Goal: Task Accomplishment & Management: Use online tool/utility

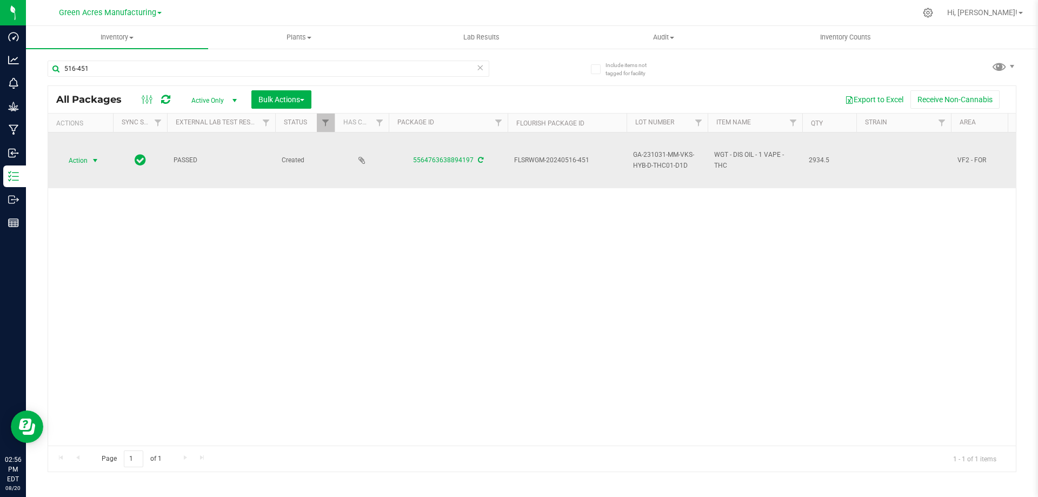
click at [89, 159] on span "select" at bounding box center [96, 160] width 14 height 15
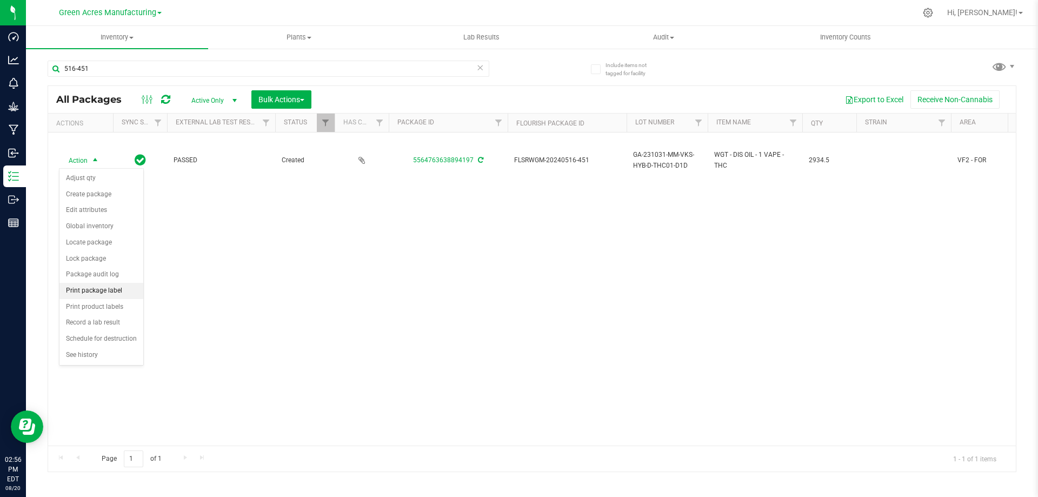
click at [97, 291] on li "Print package label" at bounding box center [101, 291] width 84 height 16
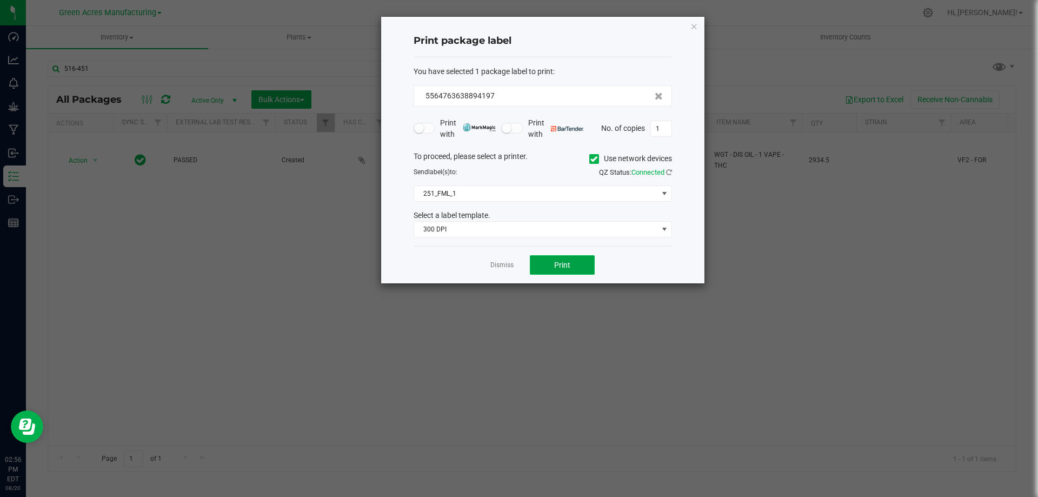
click at [553, 268] on button "Print" at bounding box center [562, 264] width 65 height 19
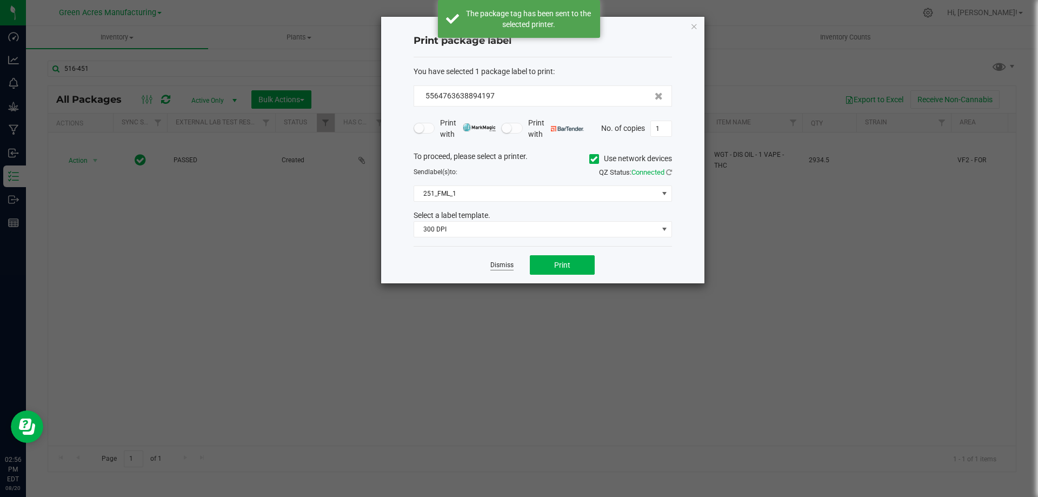
click at [503, 267] on link "Dismiss" at bounding box center [501, 264] width 23 height 9
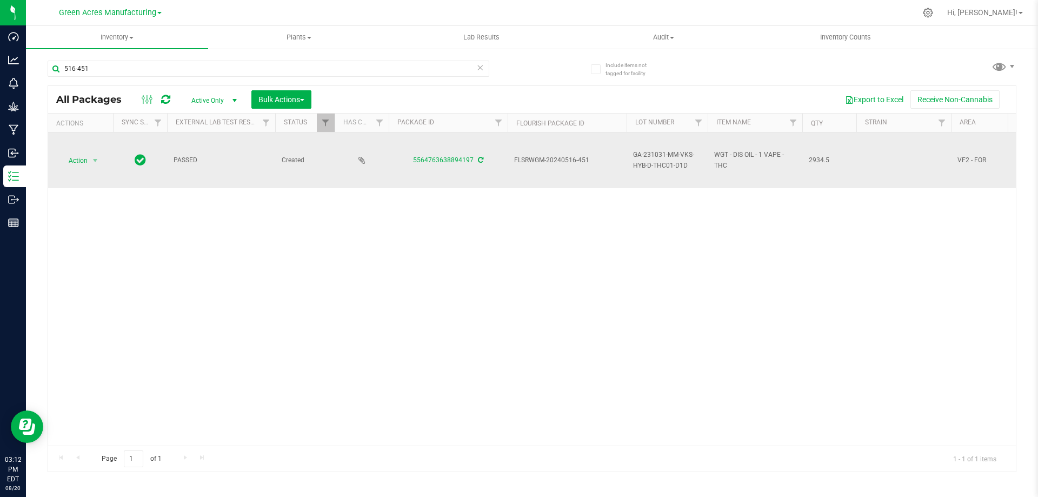
drag, startPoint x: 410, startPoint y: 164, endPoint x: 472, endPoint y: 170, distance: 62.4
click at [472, 170] on td "5564763638894197" at bounding box center [448, 160] width 119 height 56
copy link "5564763638894197"
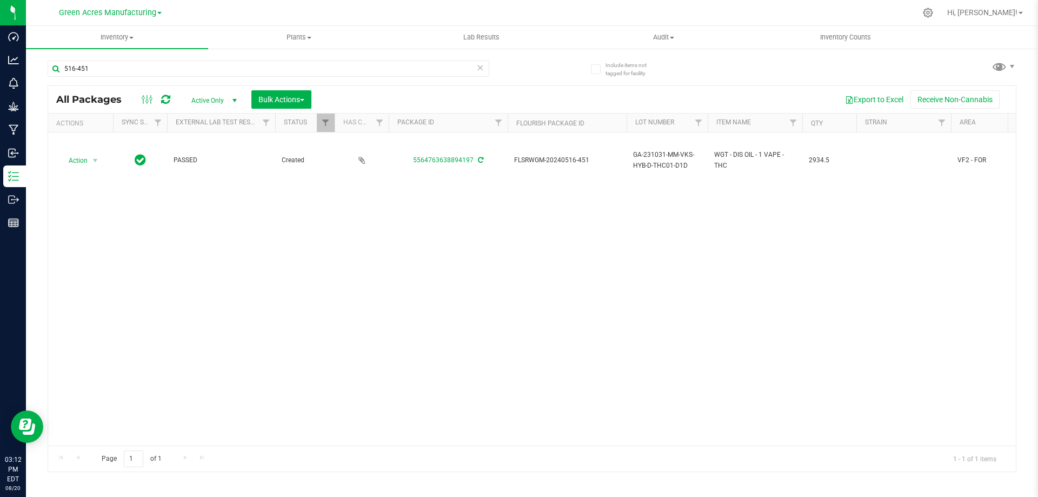
click at [413, 277] on div "Action Action Adjust qty Create package Edit attributes Global inventory Locate…" at bounding box center [531, 288] width 967 height 313
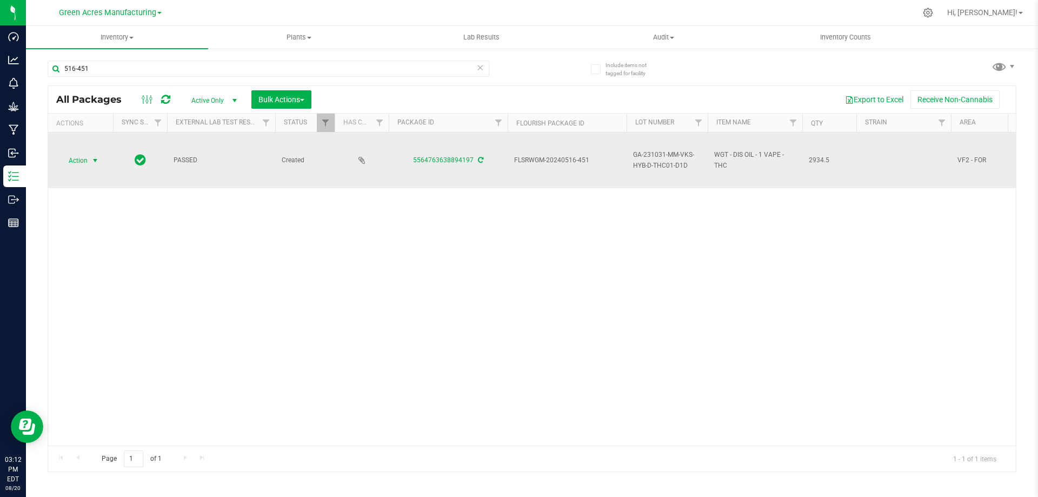
click at [89, 160] on span "select" at bounding box center [96, 160] width 14 height 15
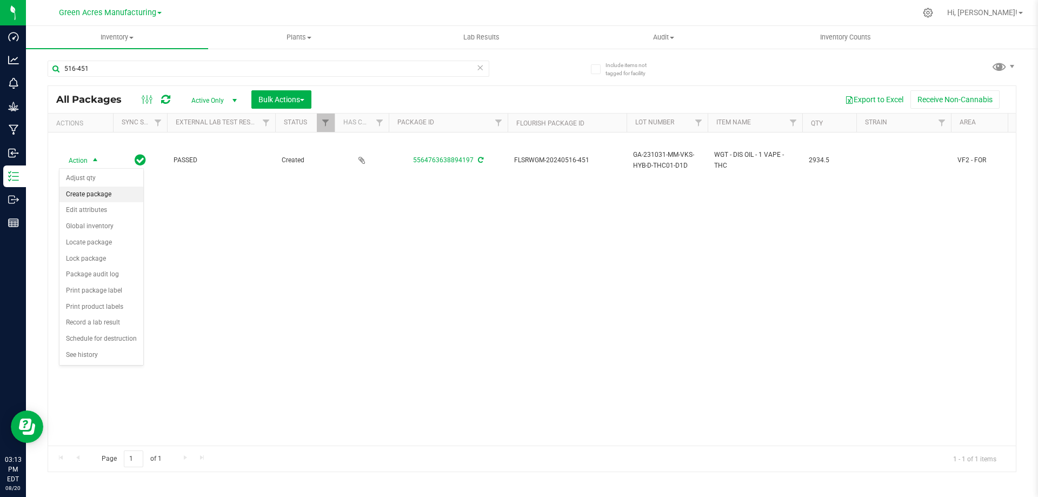
click at [104, 188] on li "Create package" at bounding box center [101, 194] width 84 height 16
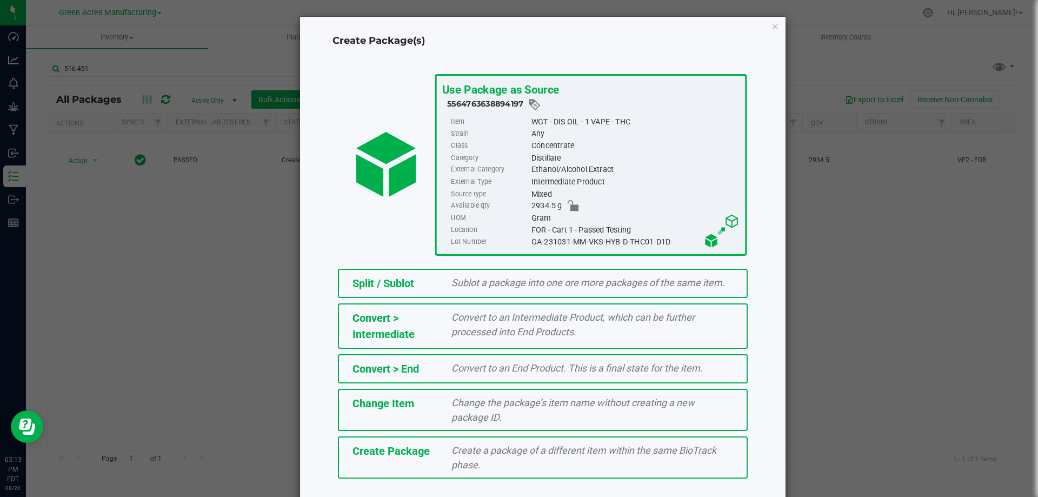
click at [516, 456] on div "Create a package of a different item within the same BioTrack phase." at bounding box center [592, 457] width 298 height 29
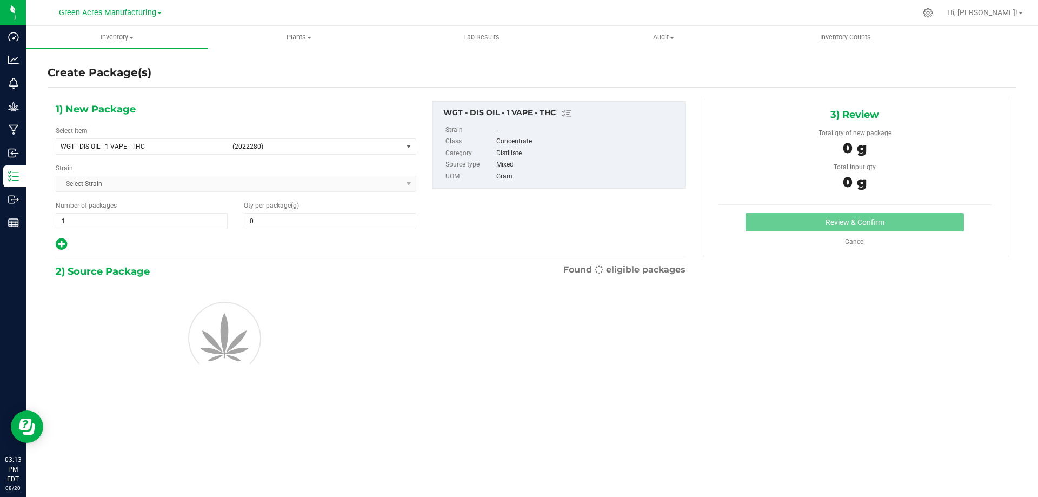
type input "0.0000"
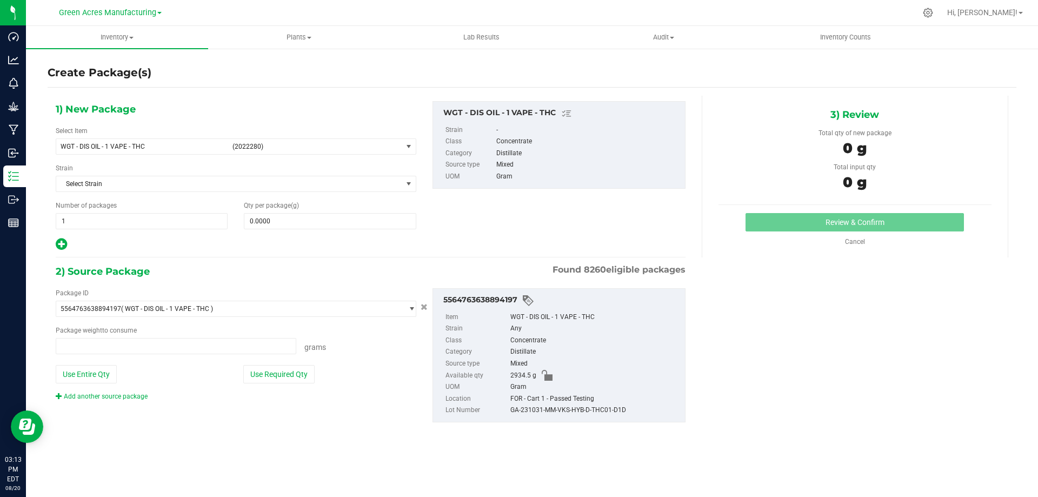
type input "0.0000 g"
click at [194, 146] on span "WGT - DIS OIL - 1 VAPE - THC" at bounding box center [143, 147] width 165 height 8
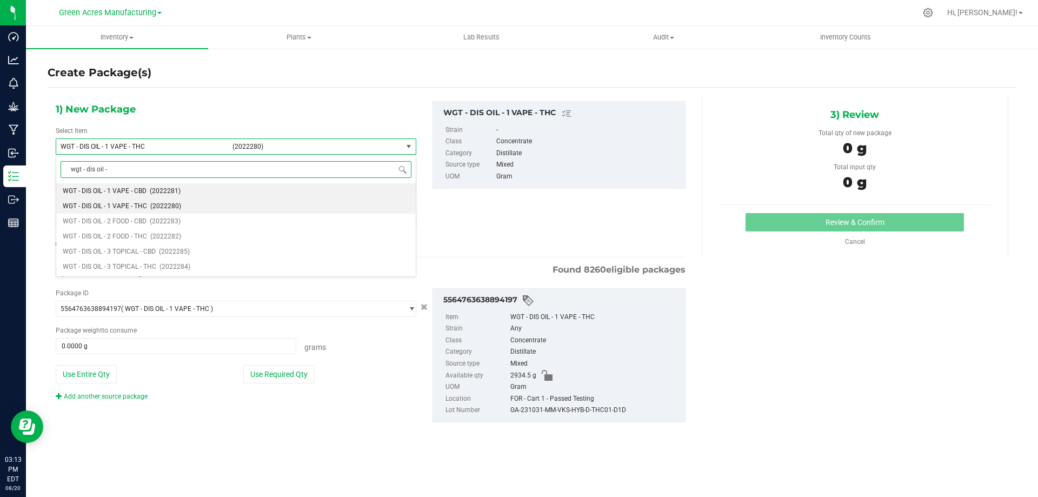
type input "wgt - dis oil - 2"
click at [176, 212] on li "WGT - DIS OIL - 2 FOOD - THC (2022282)" at bounding box center [235, 205] width 359 height 15
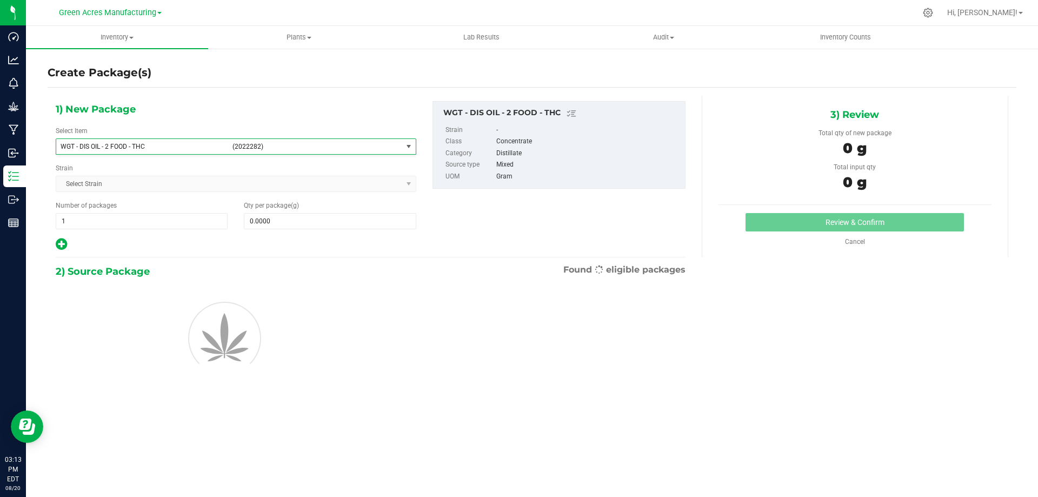
type input "0.0000"
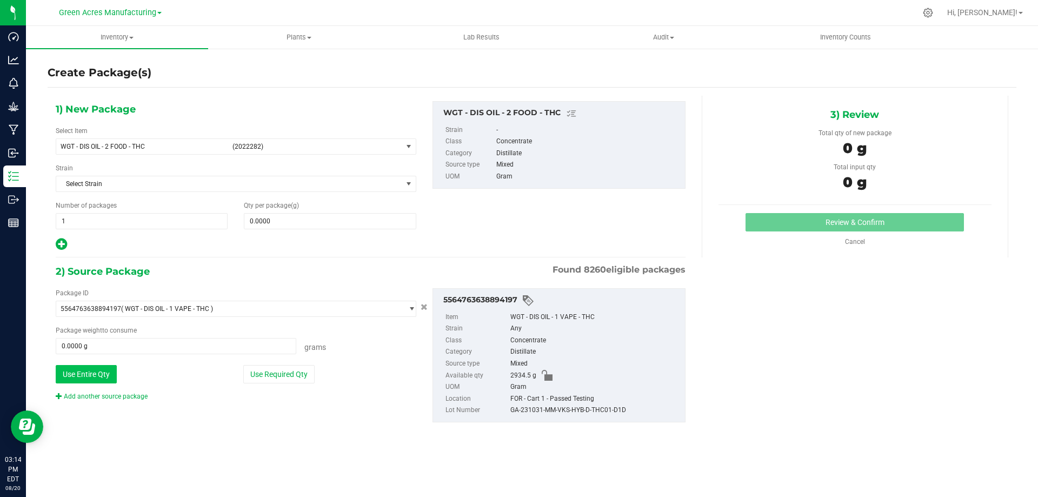
click at [108, 374] on button "Use Entire Qty" at bounding box center [86, 374] width 61 height 18
type input "2934.5000 g"
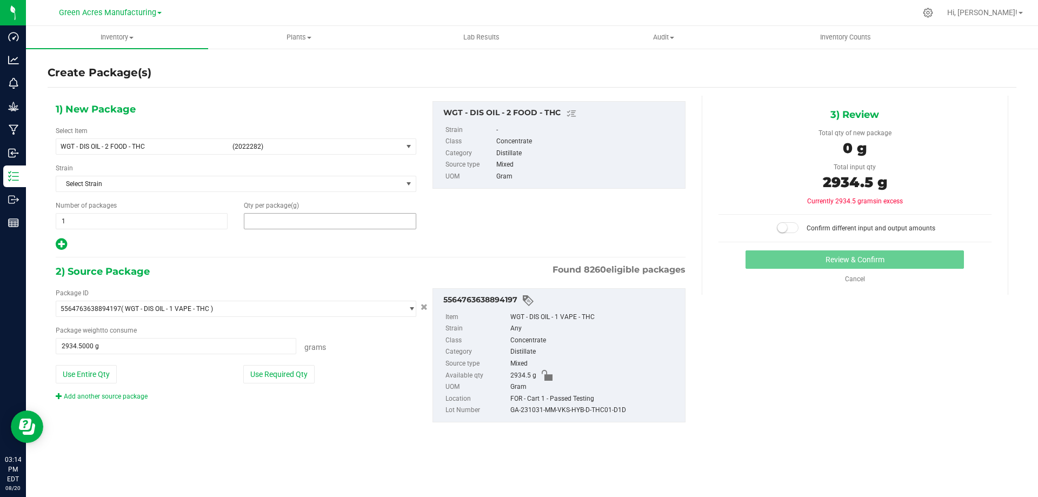
click at [260, 221] on span at bounding box center [330, 221] width 172 height 16
type input "2934.5"
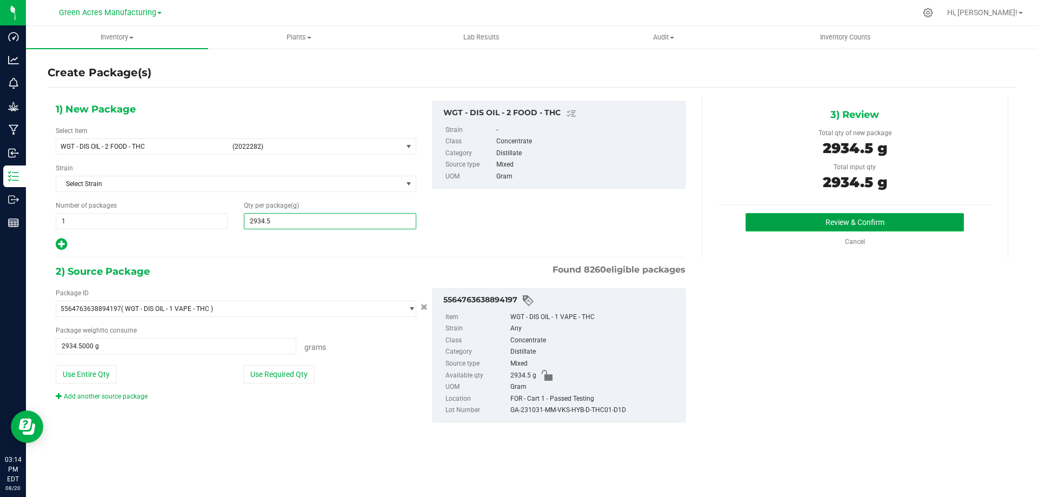
type input "2,934.5000"
click at [801, 221] on button "Review & Confirm" at bounding box center [854, 222] width 218 height 18
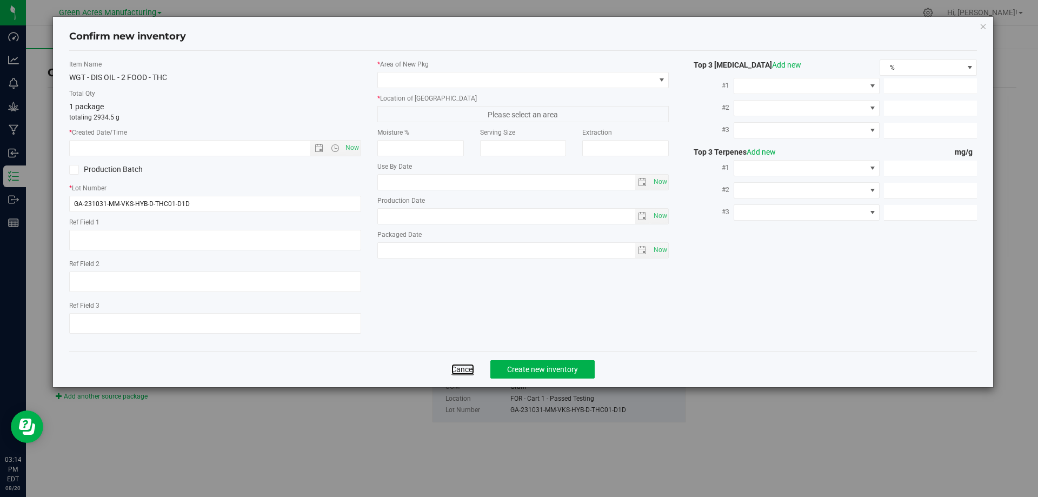
click at [456, 366] on link "Cancel" at bounding box center [462, 369] width 23 height 11
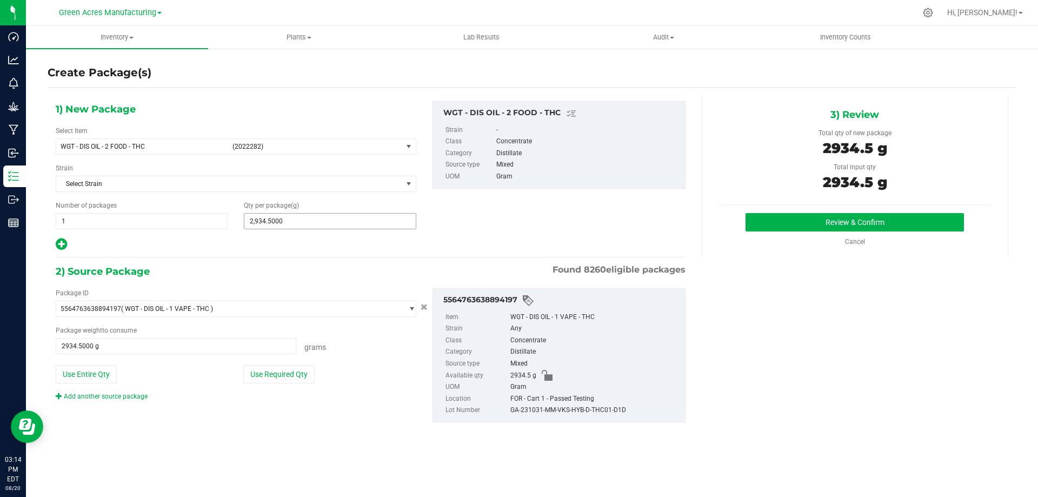
click at [306, 223] on span "2,934.5000 2934.5" at bounding box center [330, 221] width 172 height 16
click at [306, 223] on input "2934.5" at bounding box center [329, 220] width 171 height 15
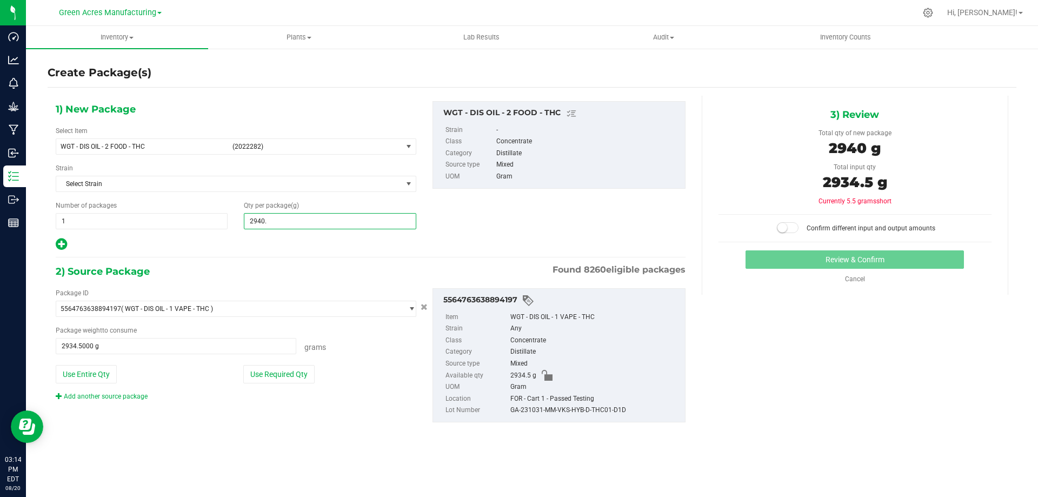
type input "2940.0"
type input "2,940.0000"
click at [782, 228] on small at bounding box center [782, 228] width 10 height 10
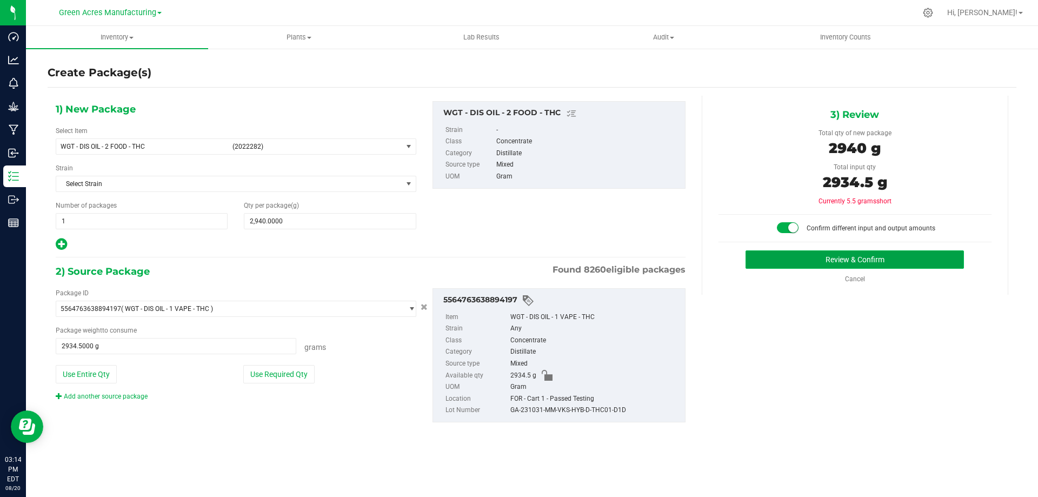
click at [813, 256] on button "Review & Confirm" at bounding box center [854, 259] width 218 height 18
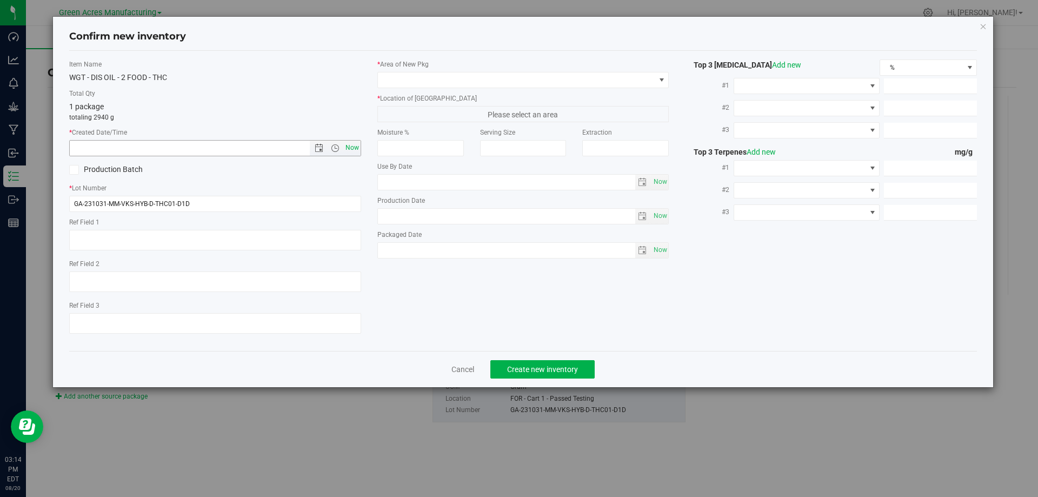
click at [357, 150] on span "Now" at bounding box center [352, 148] width 18 height 16
type input "8/20/2025 3:14 PM"
click at [419, 79] on span at bounding box center [516, 79] width 277 height 15
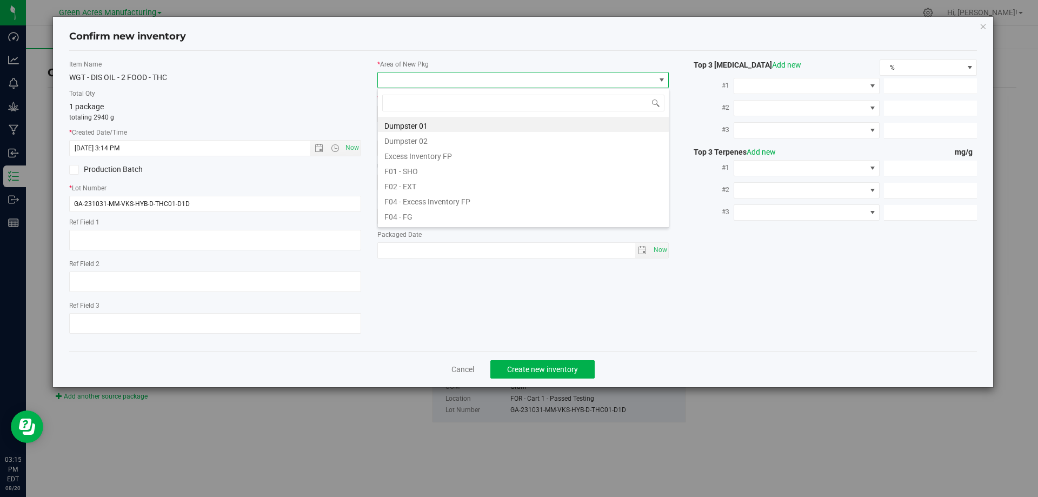
scroll to position [16, 292]
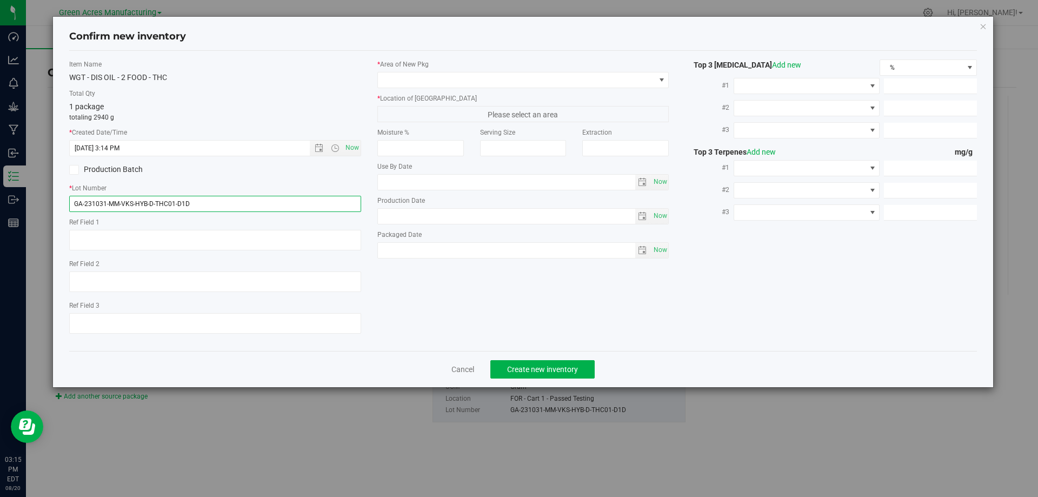
drag, startPoint x: 204, startPoint y: 203, endPoint x: 59, endPoint y: 212, distance: 145.1
click at [58, 212] on div "Confirm new inventory Item Name WGT - DIS OIL - 2 FOOD - THC Total Qty 1 packag…" at bounding box center [523, 202] width 940 height 370
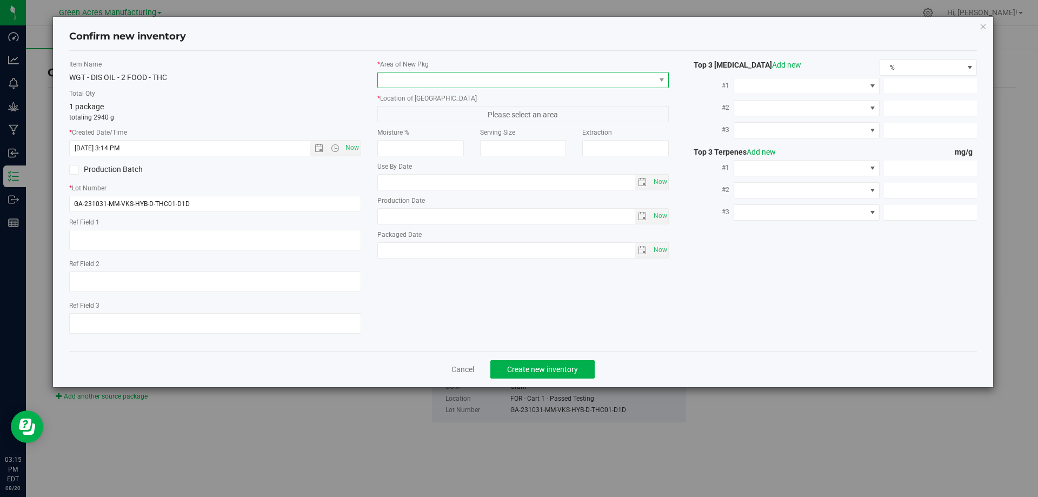
click at [460, 78] on span at bounding box center [516, 79] width 277 height 15
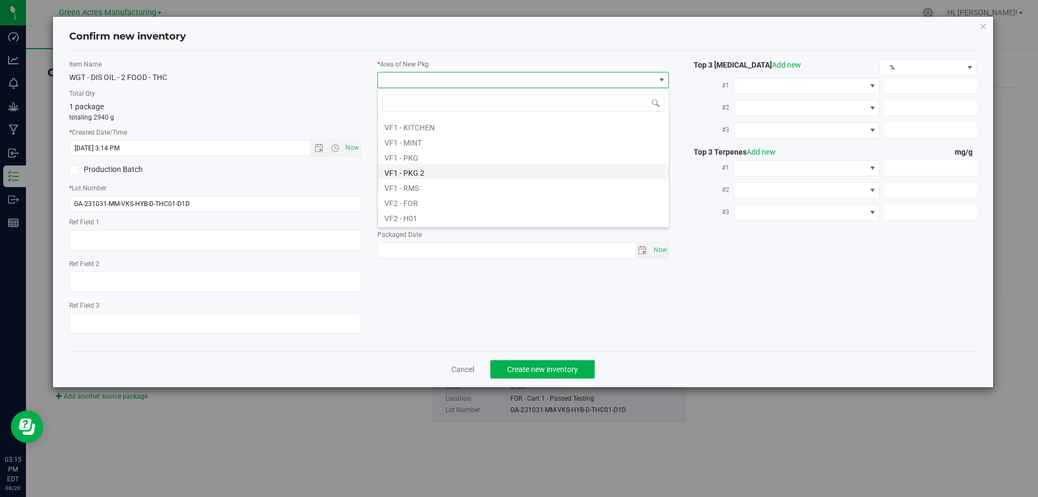
scroll to position [486, 0]
click at [431, 183] on li "VF2 - FOR" at bounding box center [523, 182] width 291 height 15
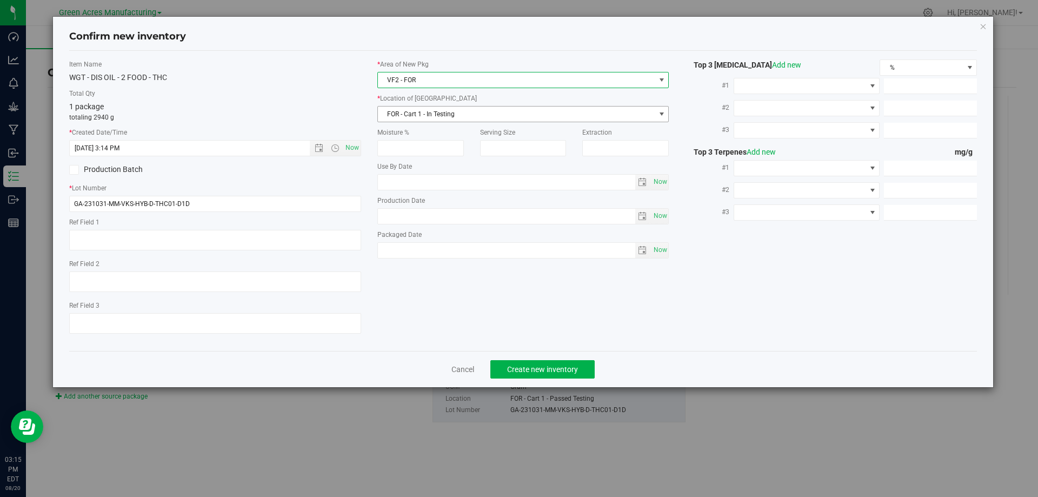
click at [440, 112] on span "FOR - Cart 1 - In Testing" at bounding box center [516, 113] width 277 height 15
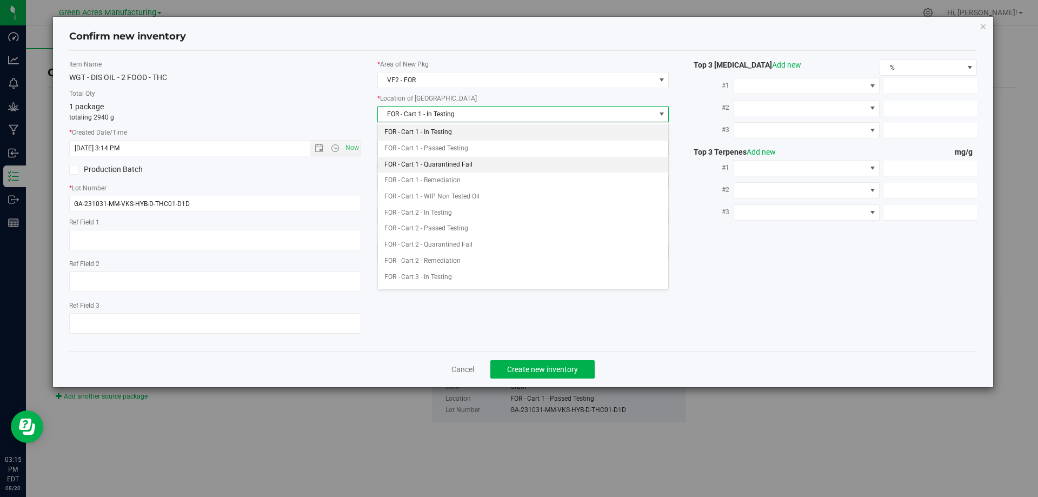
click at [447, 167] on li "FOR - Cart 1 - Quarantined Fail" at bounding box center [523, 165] width 291 height 16
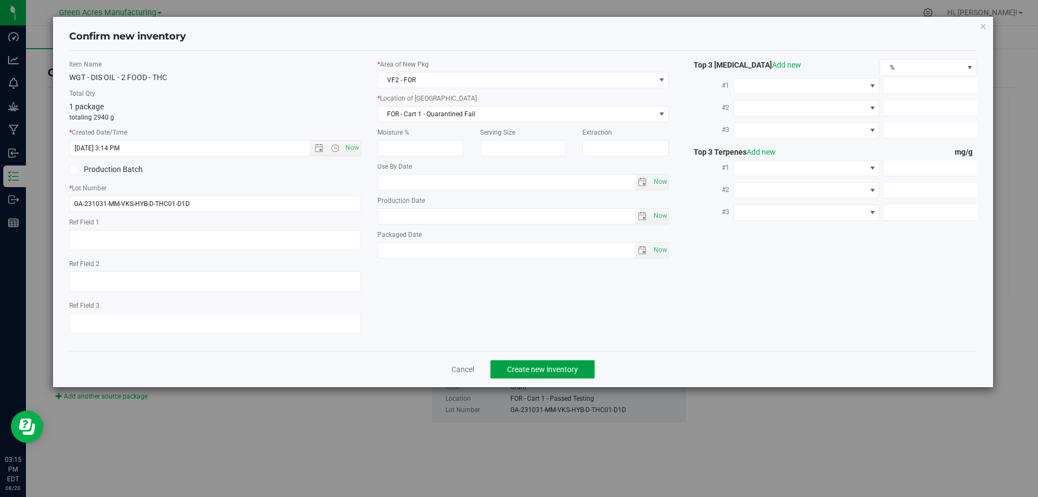
click at [546, 369] on span "Create new inventory" at bounding box center [542, 369] width 71 height 9
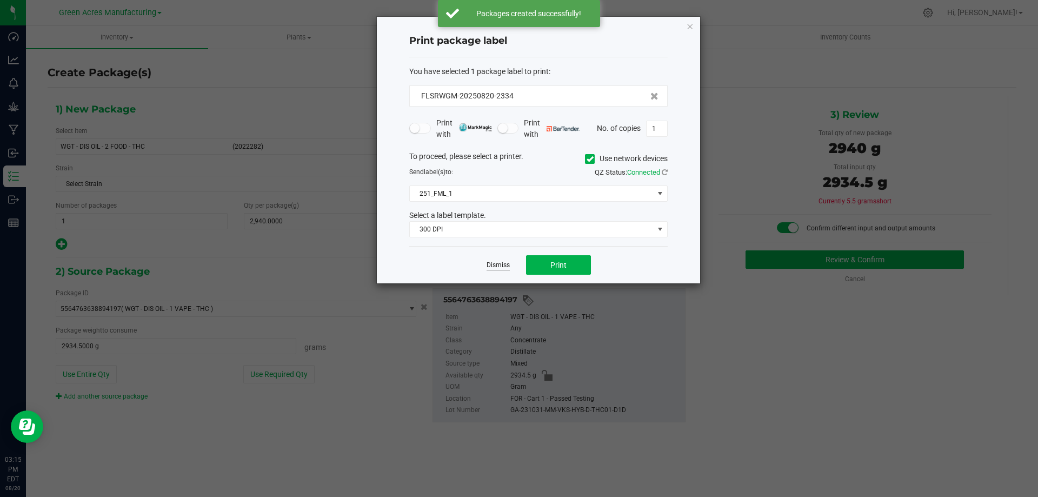
click at [493, 264] on link "Dismiss" at bounding box center [497, 264] width 23 height 9
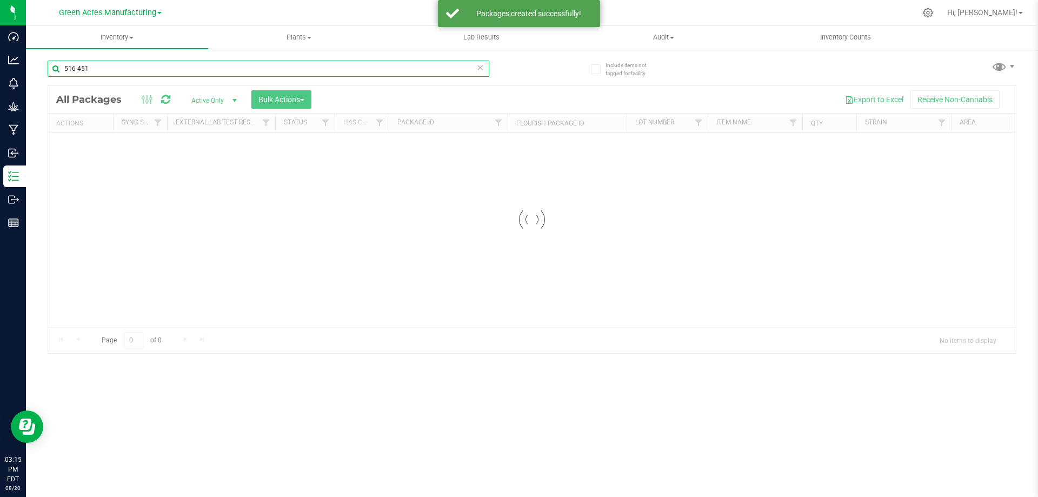
click at [165, 69] on input "516-451" at bounding box center [268, 69] width 441 height 16
paste input "GA-231031-MM-VKS-HYB-D-THC01-D1D"
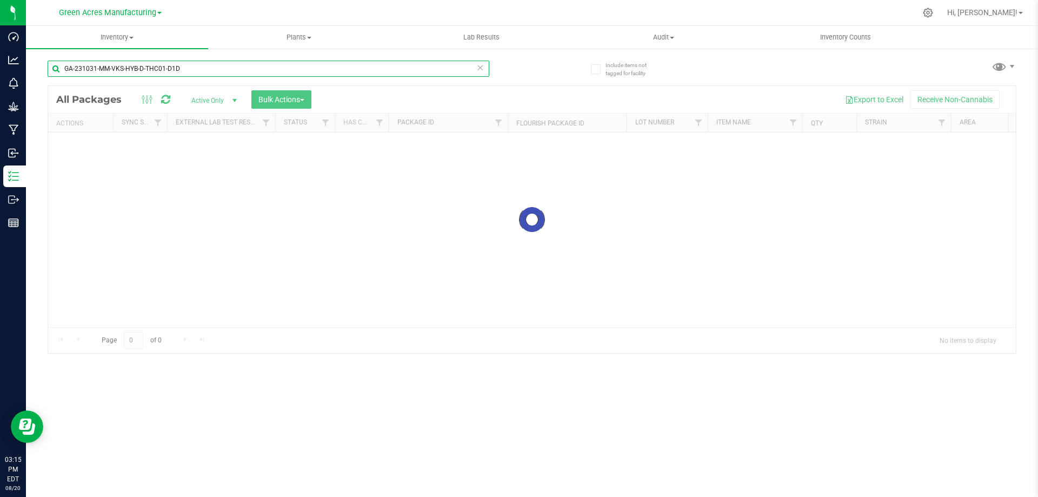
type input "GA-231031-MM-VKS-HYB-D-THC01-D1D"
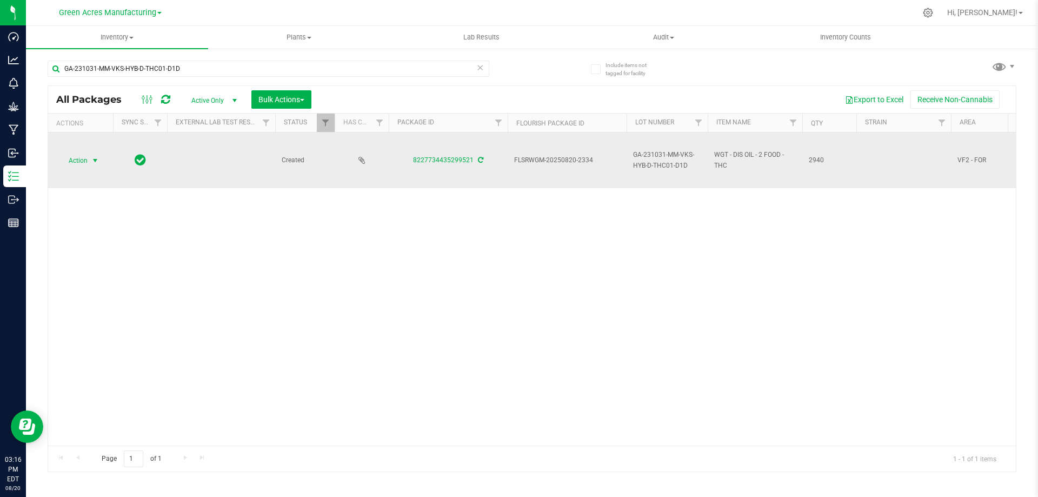
click at [80, 166] on span "Action" at bounding box center [73, 160] width 29 height 15
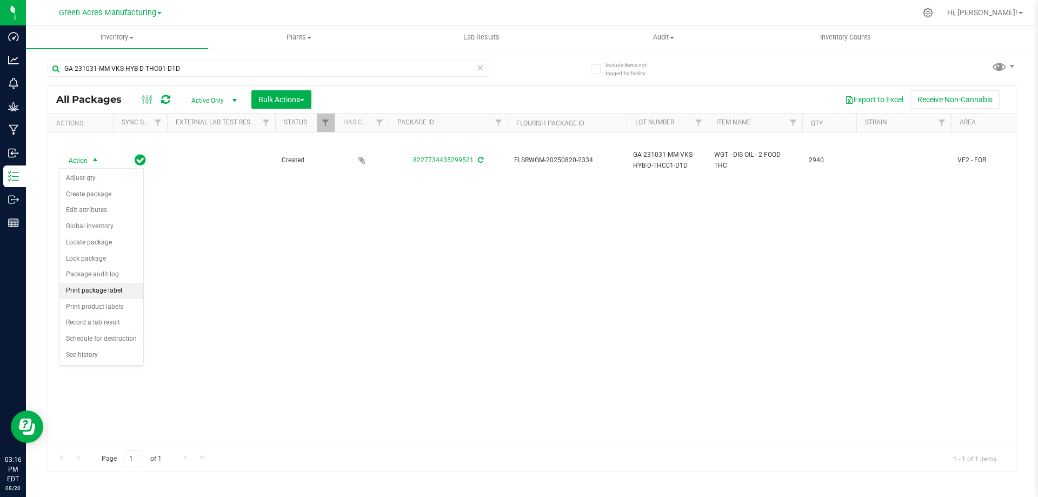
click at [95, 289] on li "Print package label" at bounding box center [101, 291] width 84 height 16
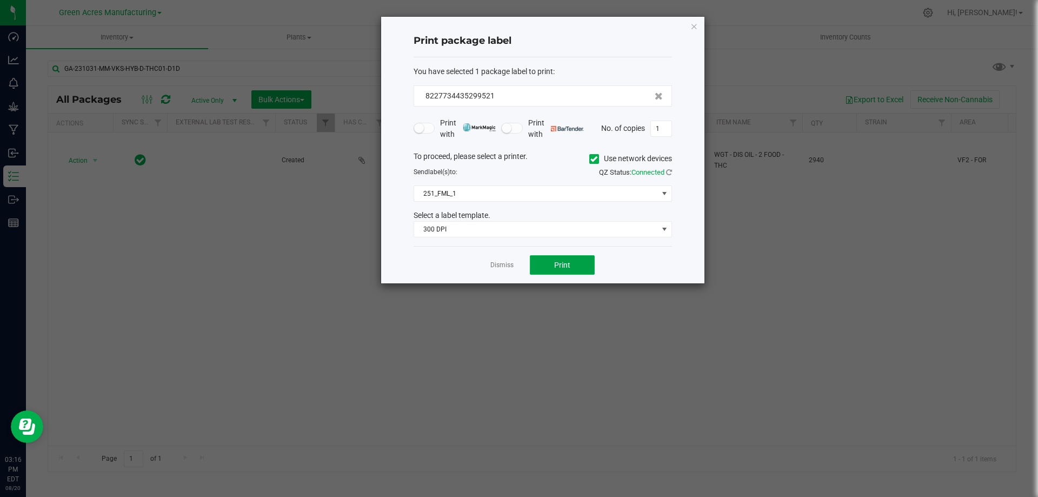
click at [552, 264] on button "Print" at bounding box center [562, 264] width 65 height 19
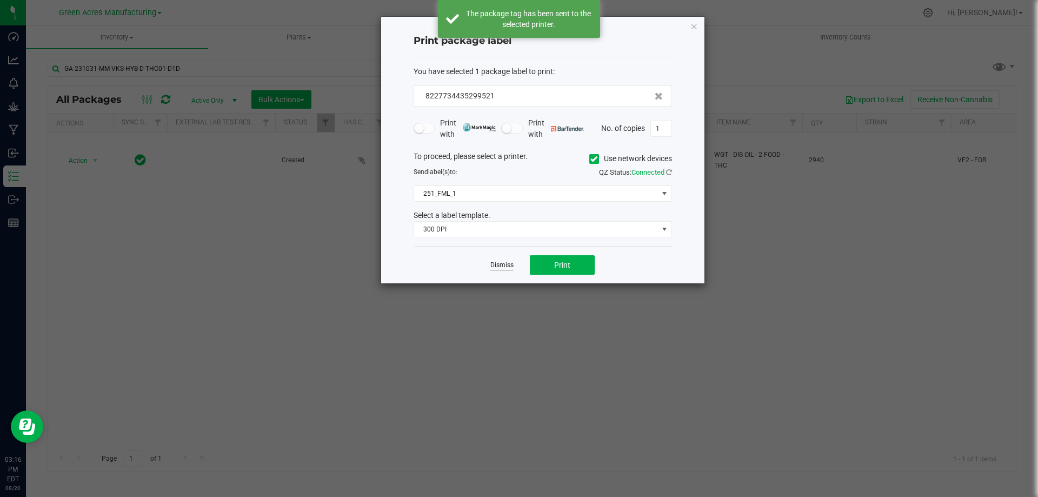
click at [500, 269] on link "Dismiss" at bounding box center [501, 264] width 23 height 9
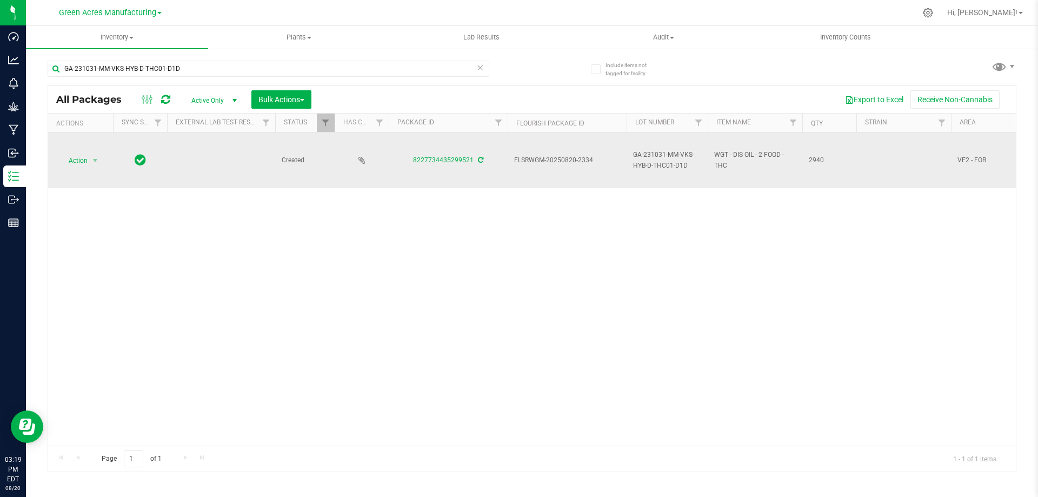
drag, startPoint x: 407, startPoint y: 164, endPoint x: 473, endPoint y: 165, distance: 66.5
click at [473, 165] on div "8227734435299521" at bounding box center [448, 160] width 122 height 10
copy link "8227734435299521"
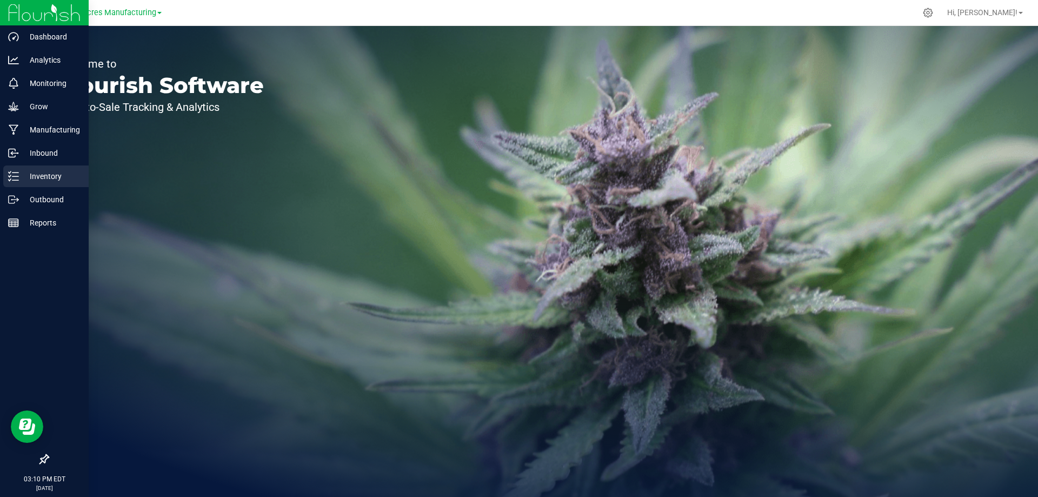
click at [15, 172] on icon at bounding box center [13, 176] width 11 height 11
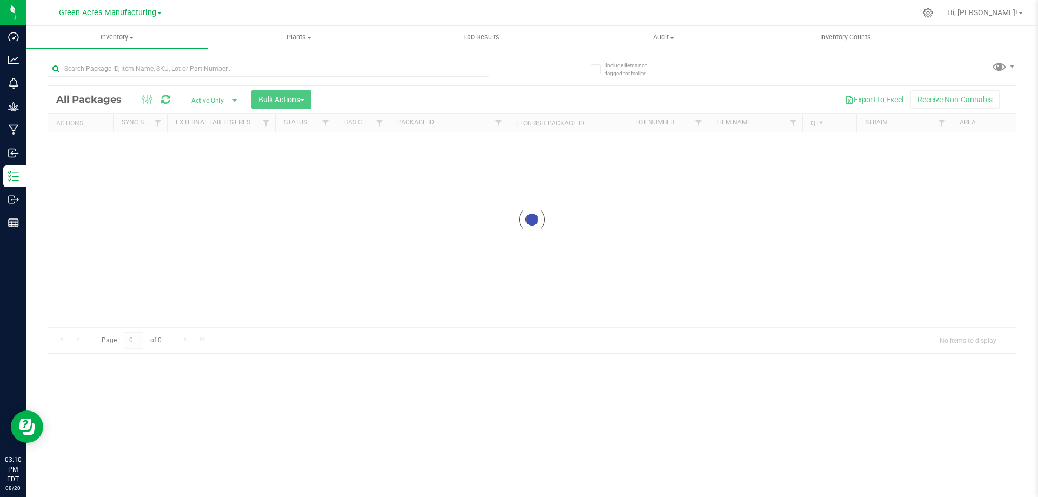
drag, startPoint x: 469, startPoint y: 255, endPoint x: 466, endPoint y: 228, distance: 26.6
drag, startPoint x: 466, startPoint y: 228, endPoint x: 459, endPoint y: 179, distance: 49.6
click at [459, 179] on div at bounding box center [531, 219] width 967 height 267
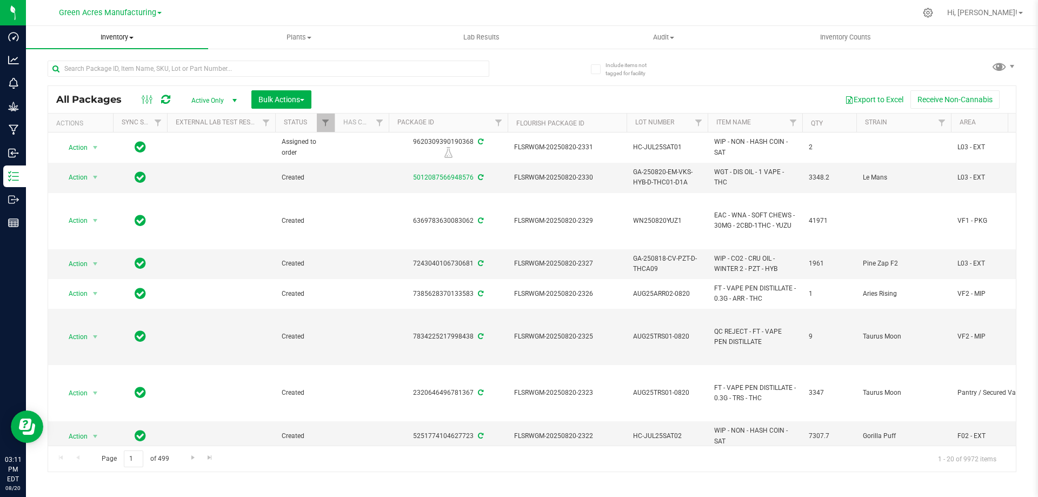
click at [121, 37] on span "Inventory" at bounding box center [117, 37] width 182 height 10
click at [131, 130] on li "From bill of materials" at bounding box center [117, 130] width 182 height 13
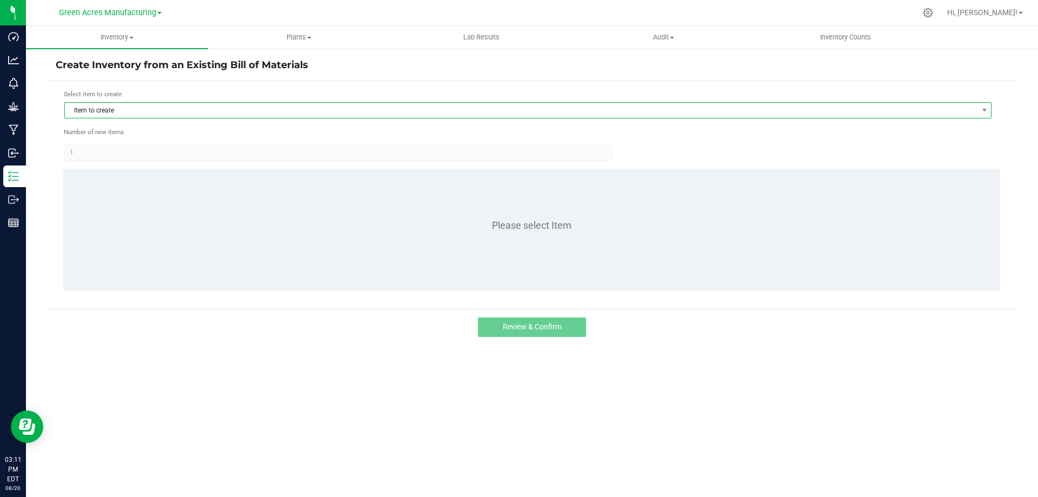
click at [200, 113] on span "Item to create" at bounding box center [521, 110] width 912 height 15
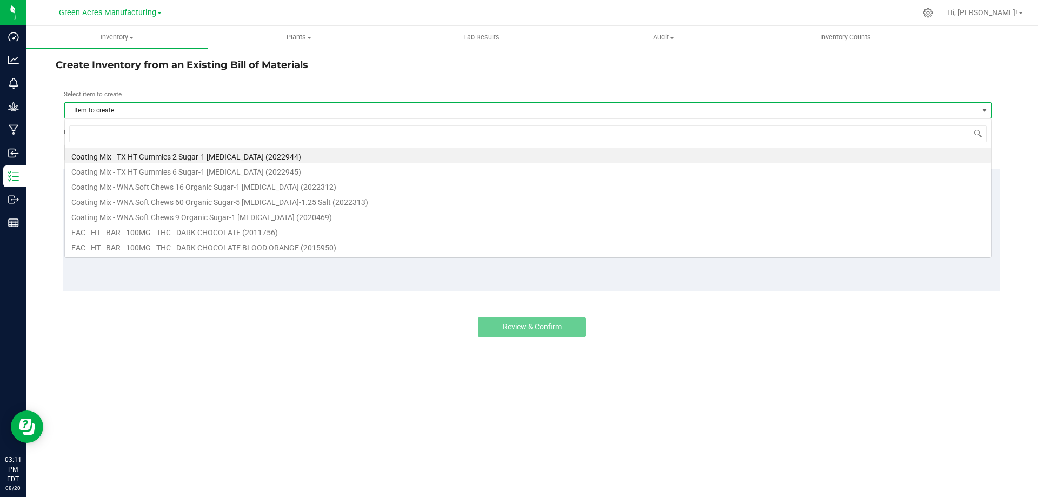
scroll to position [16, 927]
type input "wna"
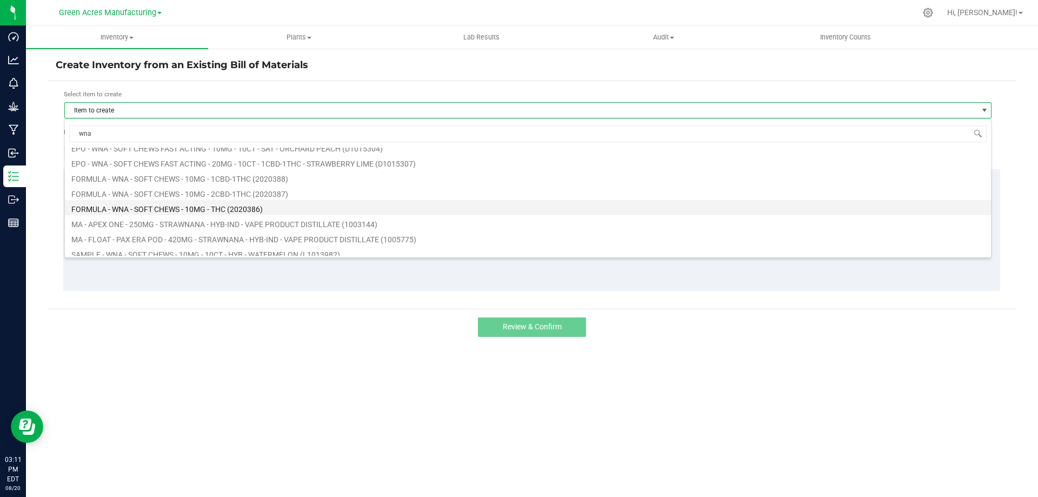
scroll to position [216, 0]
click at [246, 209] on li "FORMULA - WNA - SOFT CHEWS - 10MG - THC (2020386)" at bounding box center [528, 211] width 926 height 15
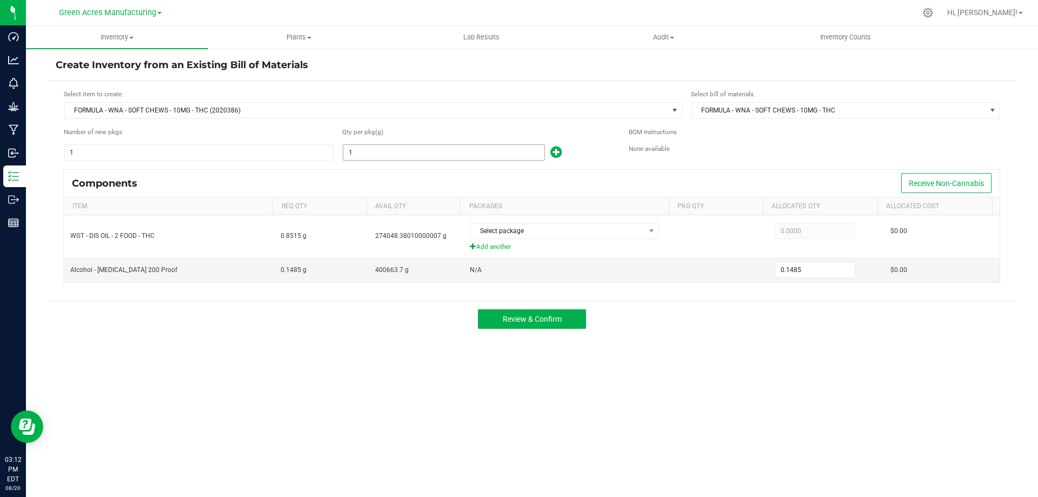
click at [430, 155] on input "1" at bounding box center [443, 152] width 201 height 15
type input "2"
type input "0.2970"
type input "29"
type input "4.3065"
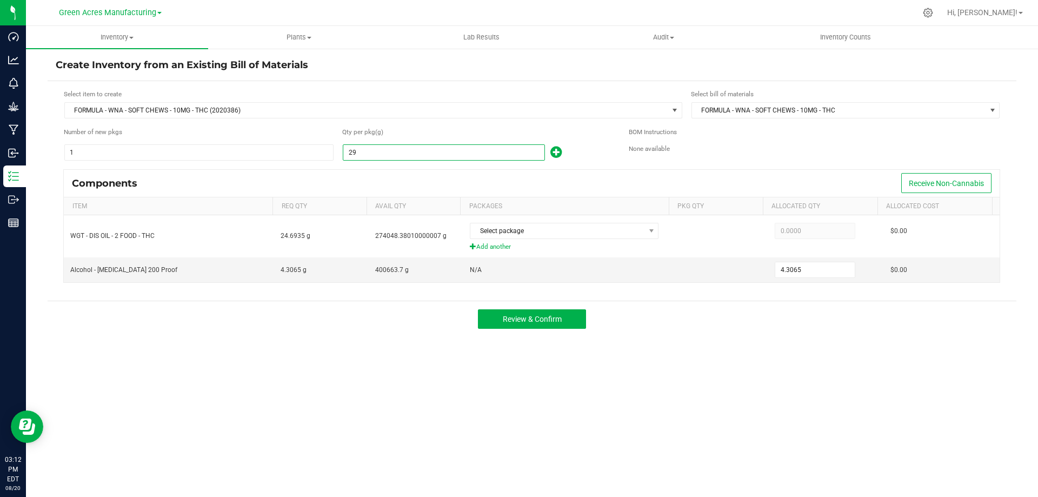
type input "295"
type input "43.8075"
type input "2957"
type input "439.1145"
type input "2957.1"
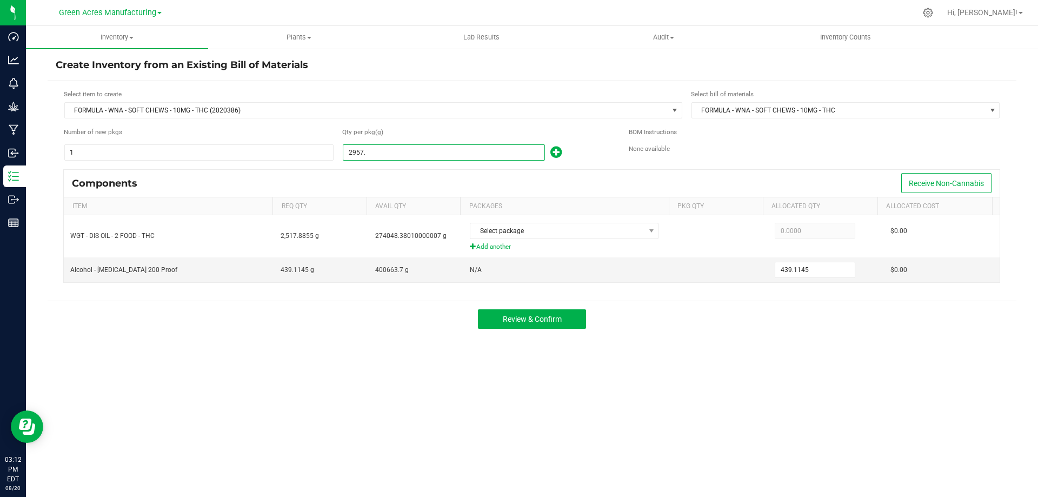
type input "439.1293"
type input "2957.12"
type input "439.1323"
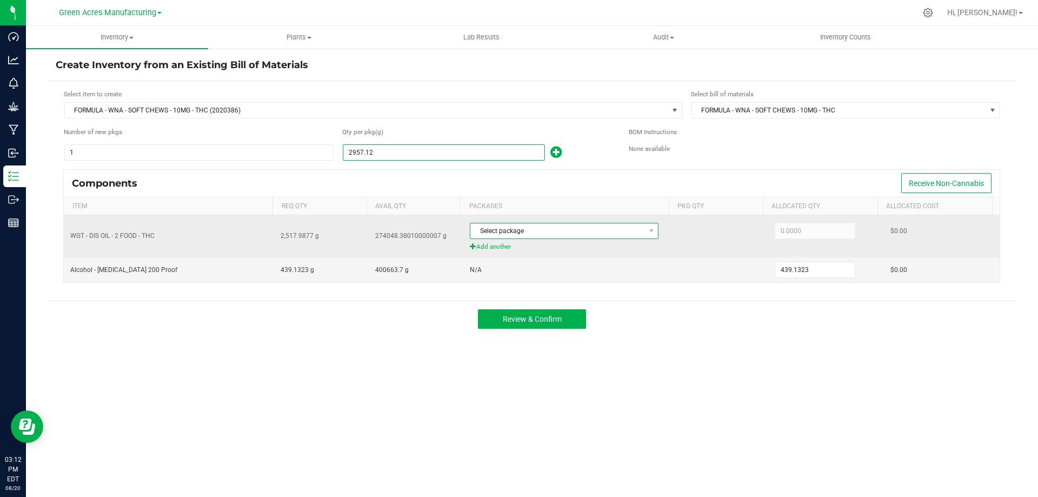
type input "2,957.1200"
click at [579, 231] on span "Select package" at bounding box center [557, 230] width 174 height 15
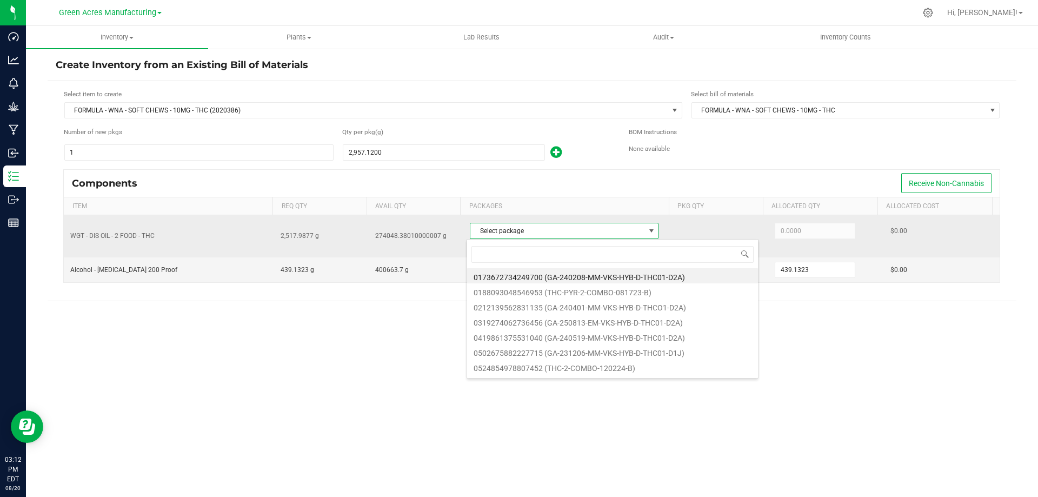
scroll to position [16, 186]
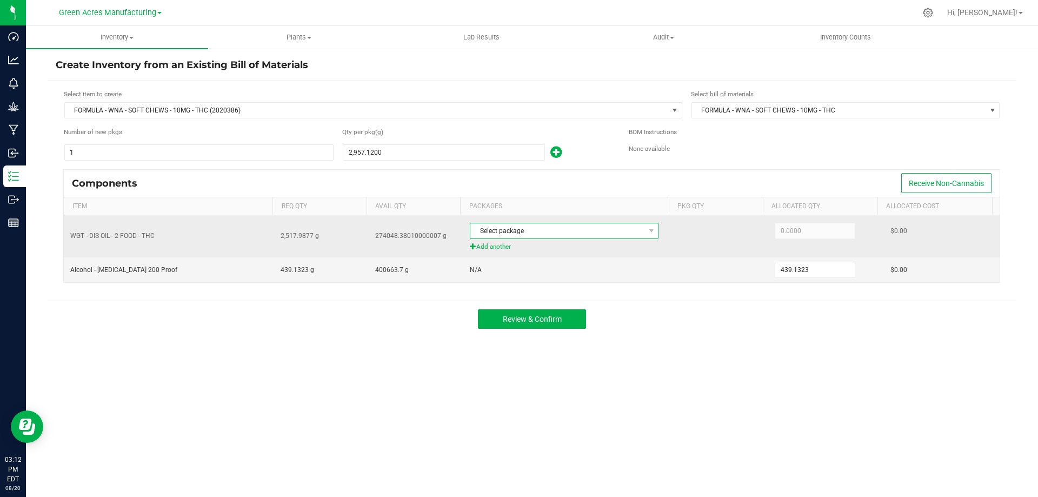
click at [527, 230] on span "Select package" at bounding box center [557, 230] width 174 height 15
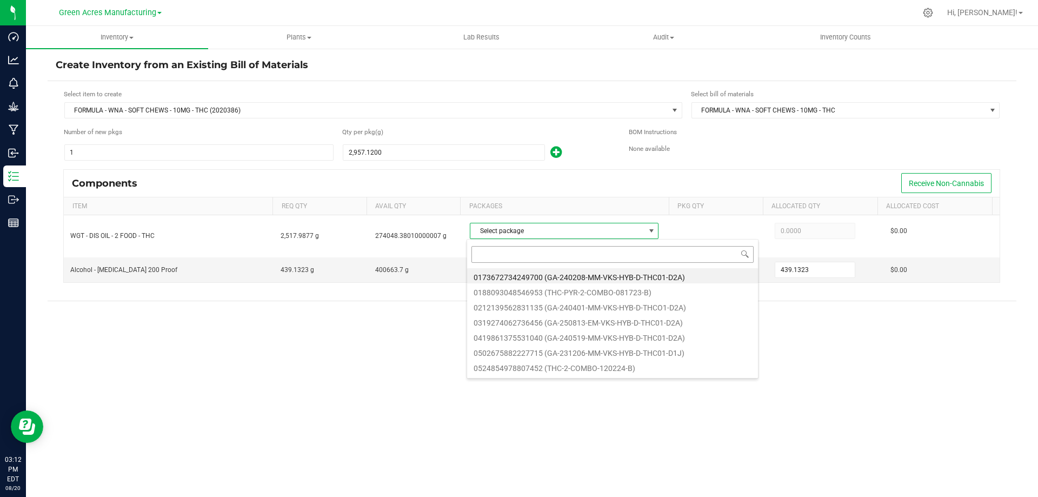
type input "5564763638894197"
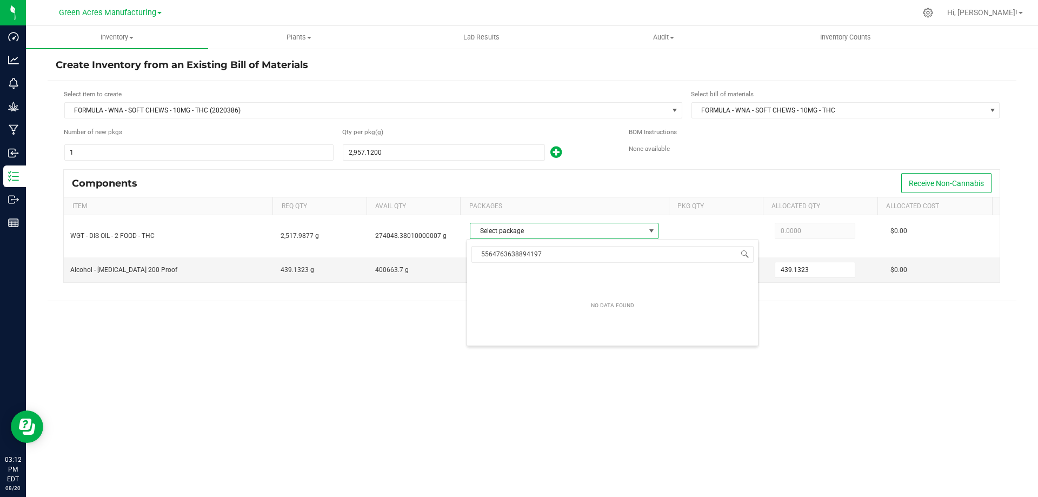
click at [525, 56] on div "Create Inventory from an Existing Bill of Materials Select item to create FORMU…" at bounding box center [532, 217] width 1012 height 338
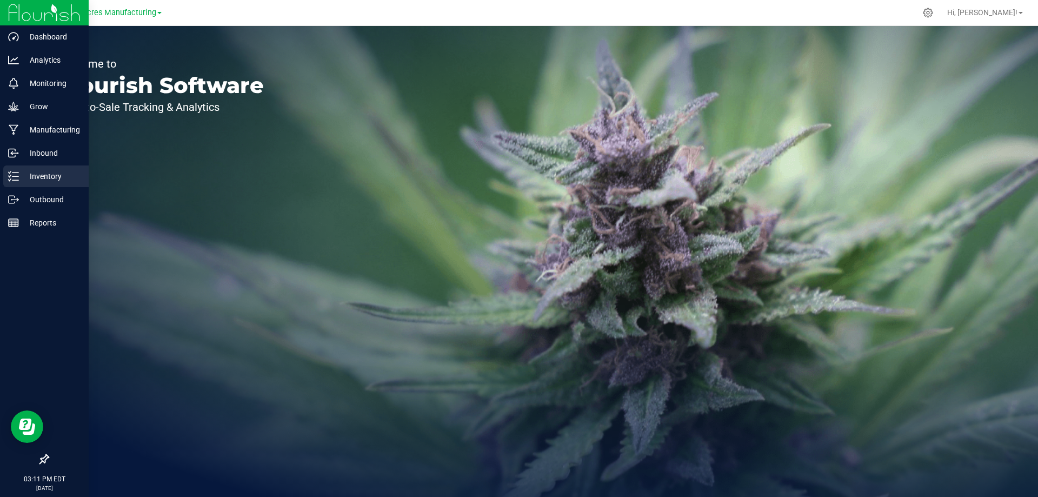
click at [18, 174] on icon at bounding box center [13, 176] width 11 height 11
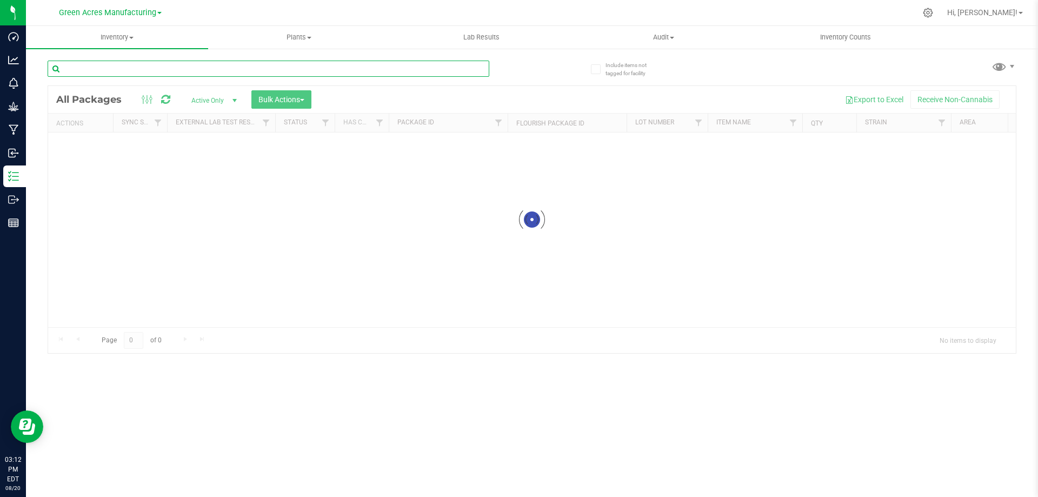
paste input "JUL25-THC-WANA-1"
type input "JUL25-THC-WANA-1"
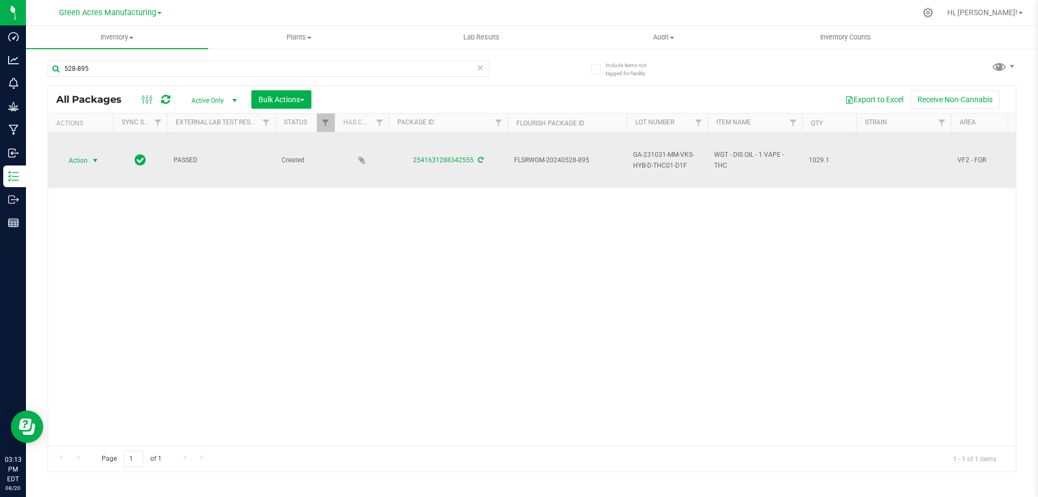
click at [82, 161] on span "Action" at bounding box center [73, 160] width 29 height 15
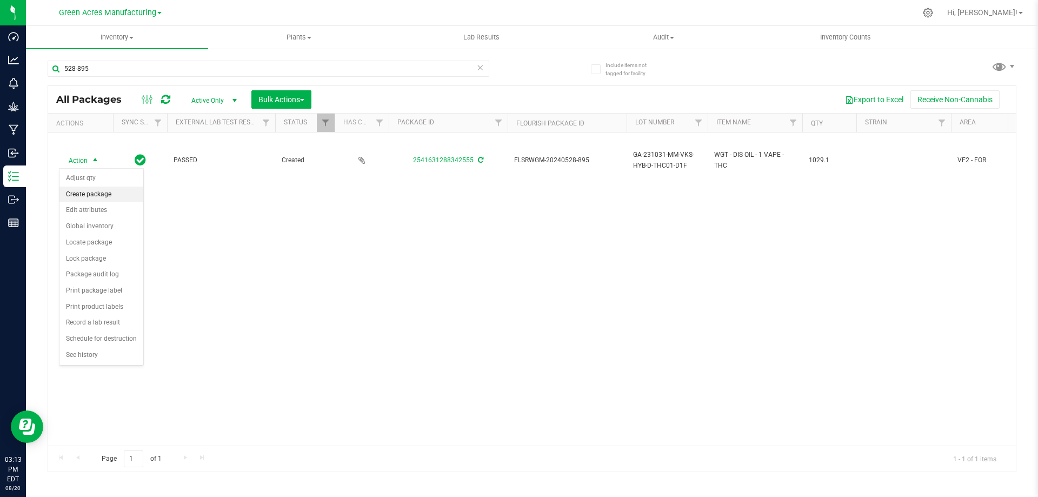
click at [95, 197] on li "Create package" at bounding box center [101, 194] width 84 height 16
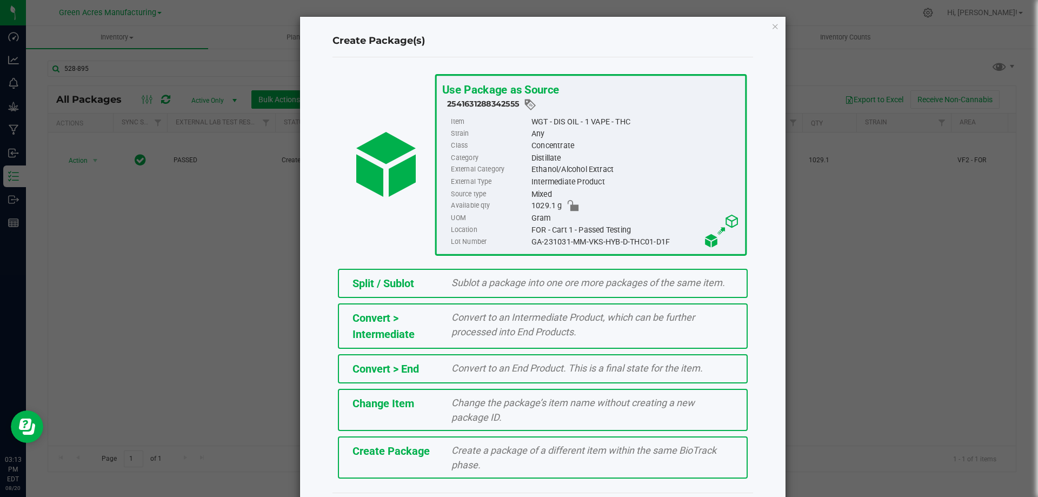
click at [556, 440] on div "Create Package Create a package of a different item within the same BioTrack ph…" at bounding box center [543, 457] width 410 height 42
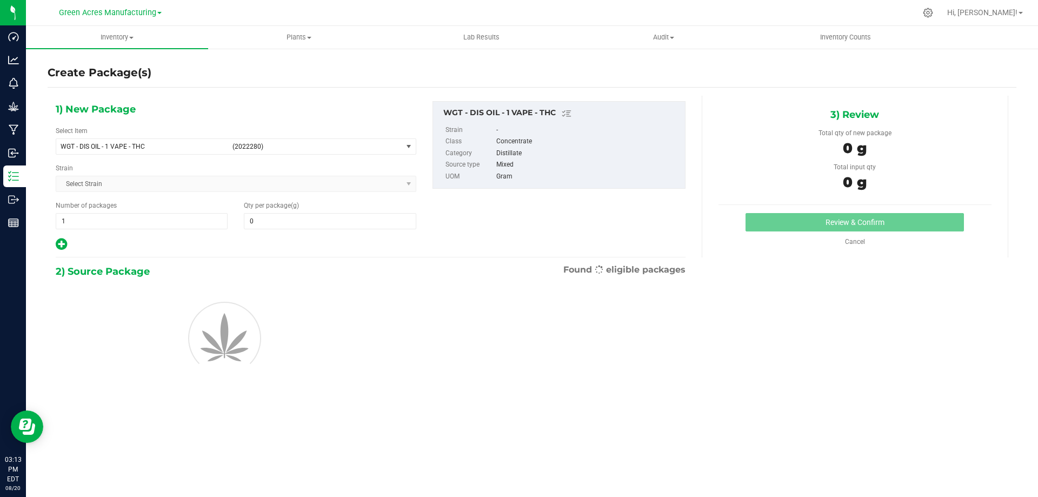
type input "0.0000"
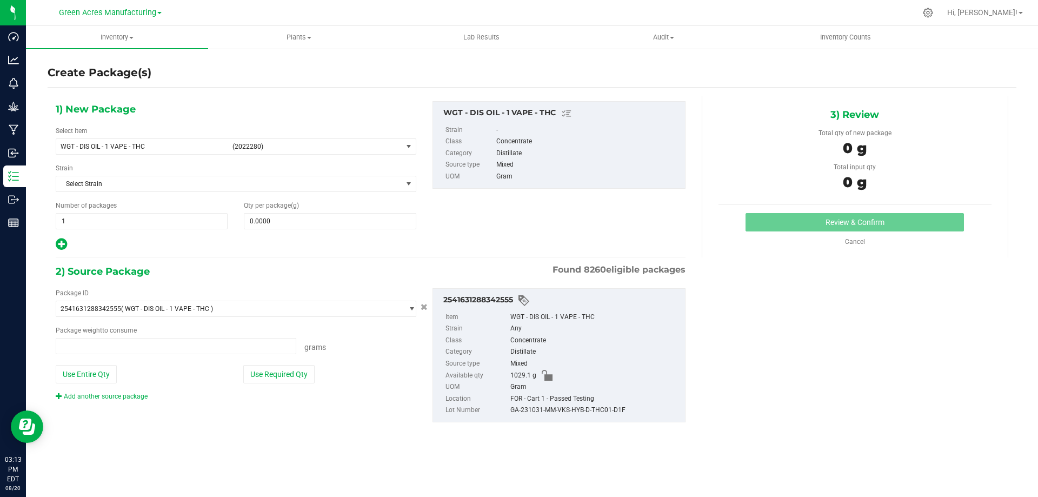
type input "0.0000 g"
click at [179, 149] on span "WGT - DIS OIL - 1 VAPE - THC" at bounding box center [143, 147] width 165 height 8
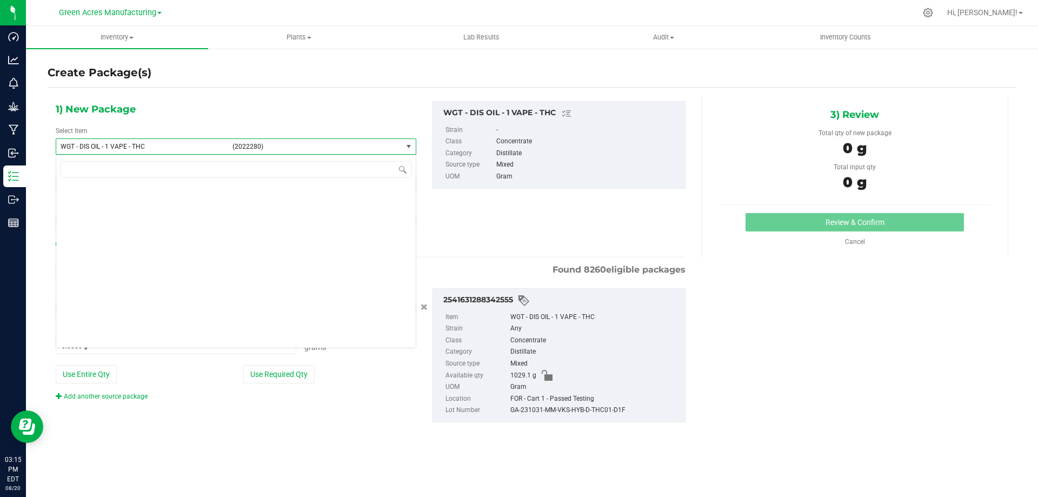
scroll to position [196714, 0]
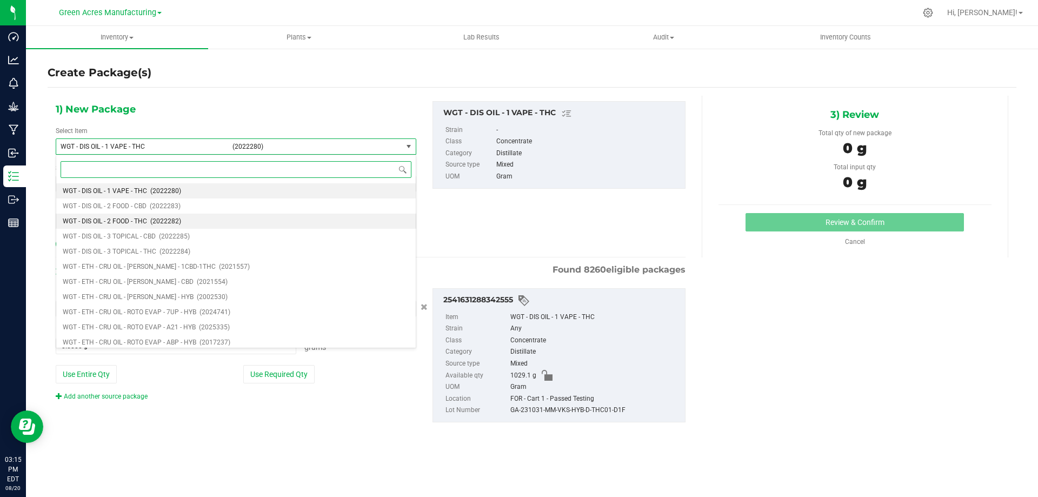
click at [178, 215] on li "WGT - DIS OIL - 2 FOOD - THC (2022282)" at bounding box center [235, 220] width 359 height 15
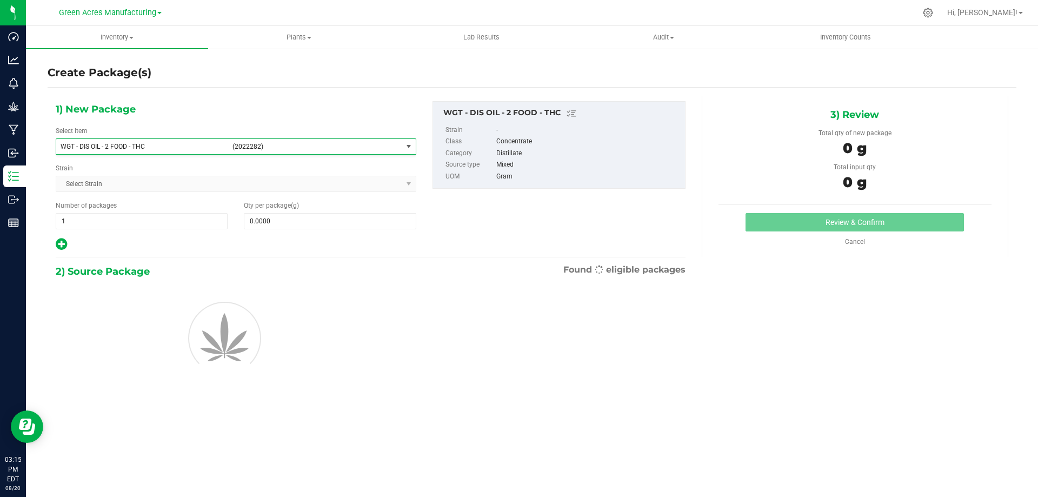
type input "0.0000"
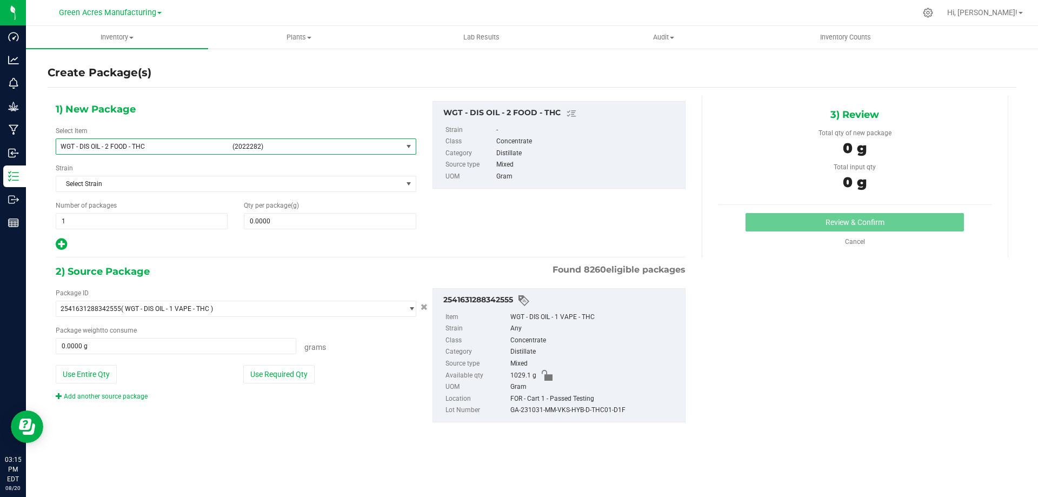
click at [95, 371] on button "Use Entire Qty" at bounding box center [86, 374] width 61 height 18
type input "1029.1000 g"
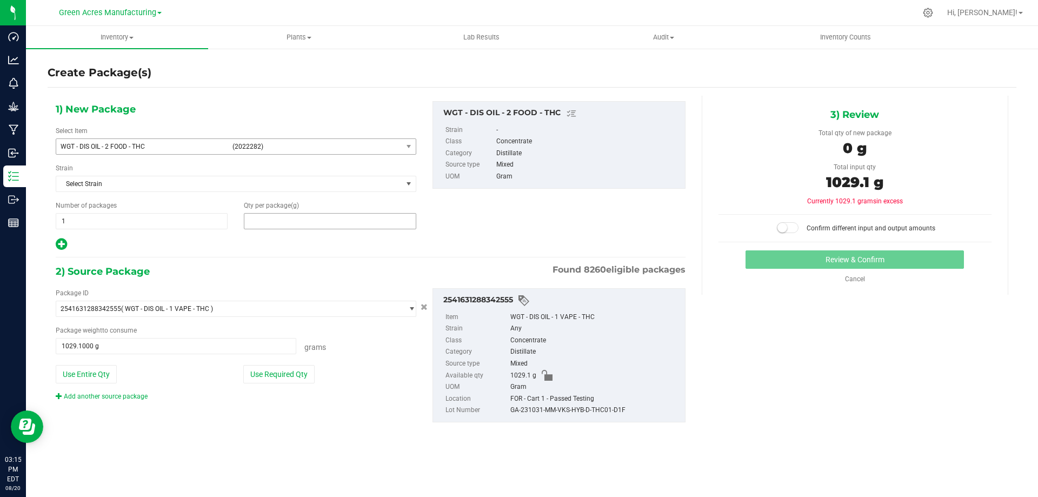
click at [331, 221] on span at bounding box center [330, 221] width 172 height 16
type input "1034.1"
type input "1,034.1000"
click at [787, 225] on small at bounding box center [782, 228] width 10 height 10
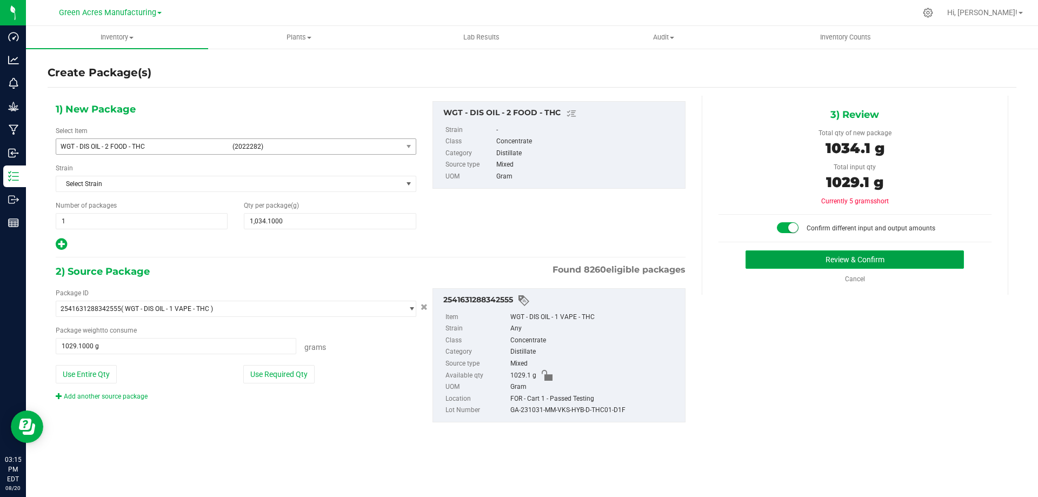
click at [821, 257] on button "Review & Confirm" at bounding box center [854, 259] width 218 height 18
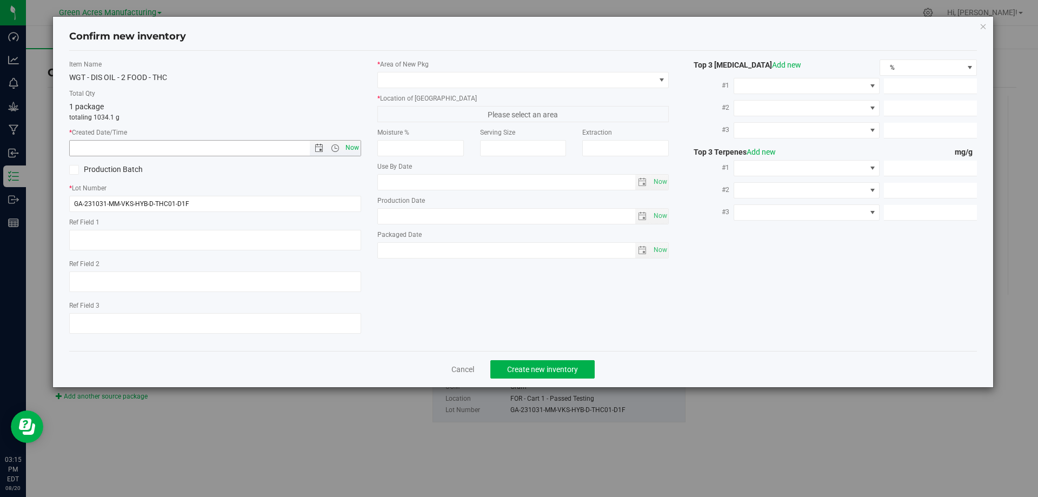
click at [356, 149] on span "Now" at bounding box center [352, 148] width 18 height 16
type input "8/20/2025 3:15 PM"
drag, startPoint x: 193, startPoint y: 206, endPoint x: 83, endPoint y: 200, distance: 110.4
click at [72, 203] on input "GA-231031-MM-VKS-HYB-D-THC01-D1F" at bounding box center [215, 204] width 292 height 16
click at [483, 81] on span at bounding box center [516, 79] width 277 height 15
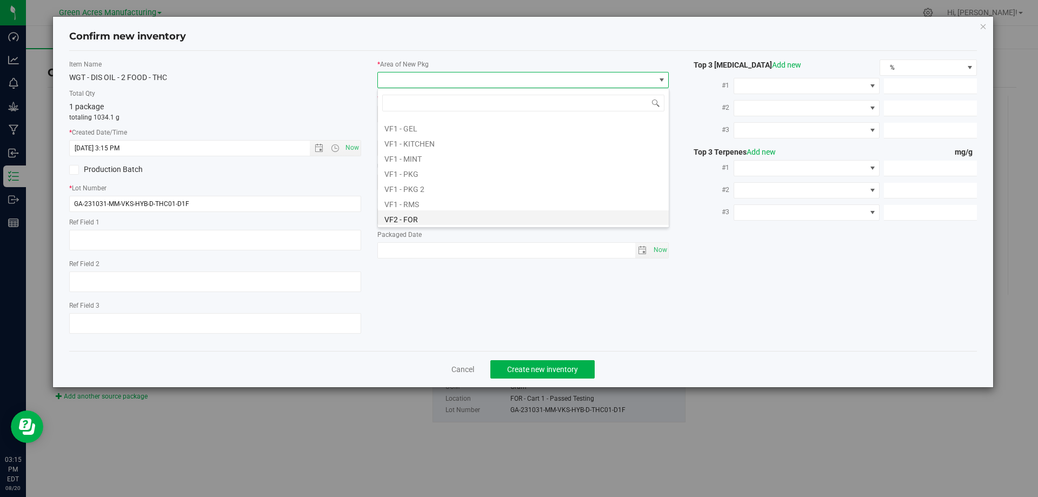
scroll to position [469, 0]
click at [434, 196] on li "VF2 - FOR" at bounding box center [523, 200] width 291 height 15
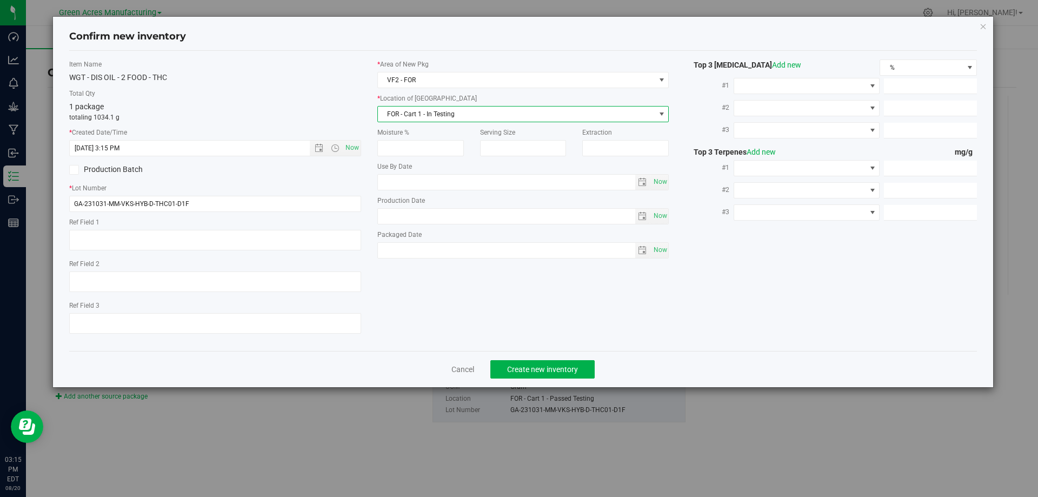
click at [444, 116] on span "FOR - Cart 1 - In Testing" at bounding box center [516, 113] width 277 height 15
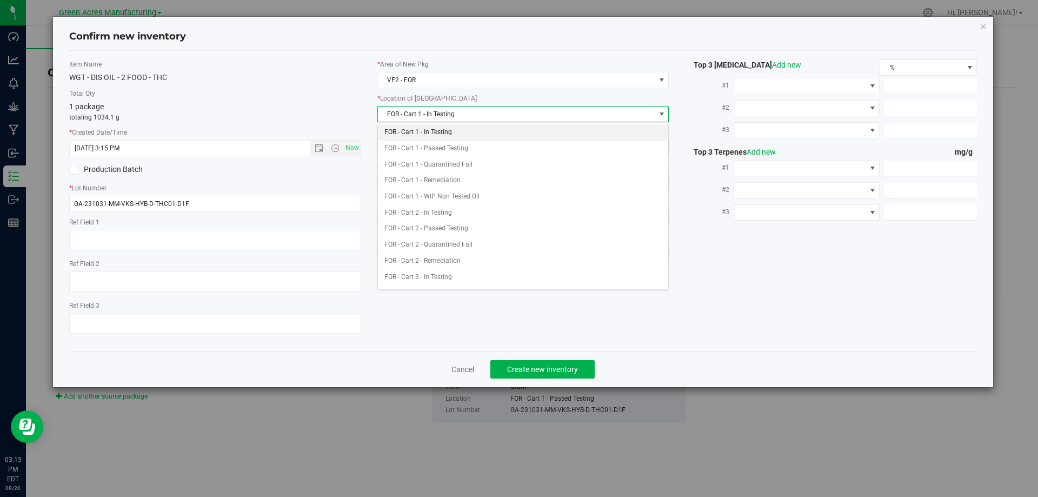
click at [446, 133] on li "FOR - Cart 1 - In Testing" at bounding box center [523, 132] width 291 height 16
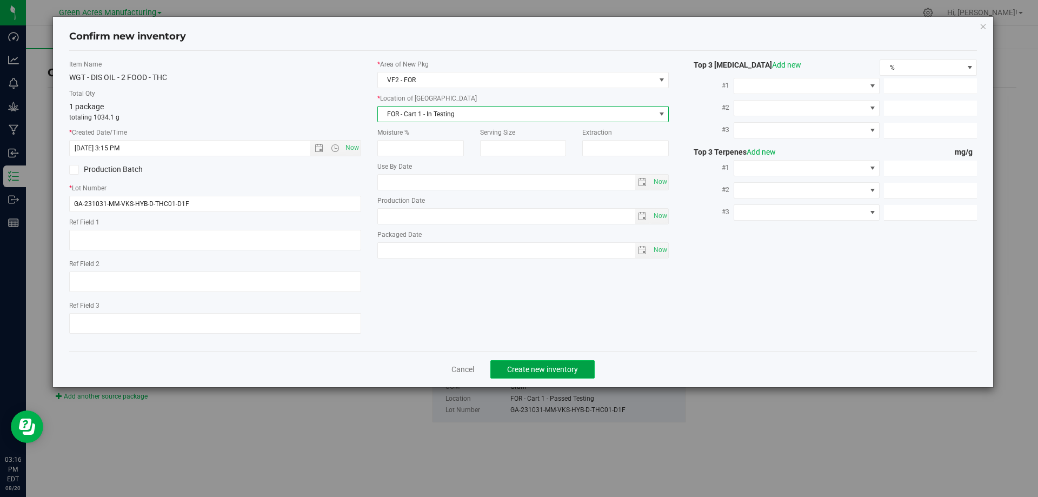
click at [534, 365] on span "Create new inventory" at bounding box center [542, 369] width 71 height 9
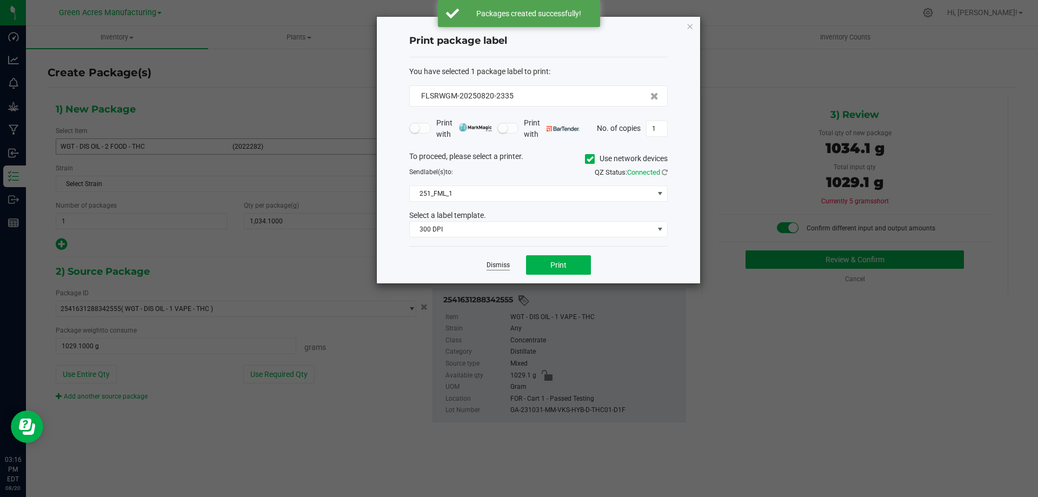
click at [495, 264] on link "Dismiss" at bounding box center [497, 264] width 23 height 9
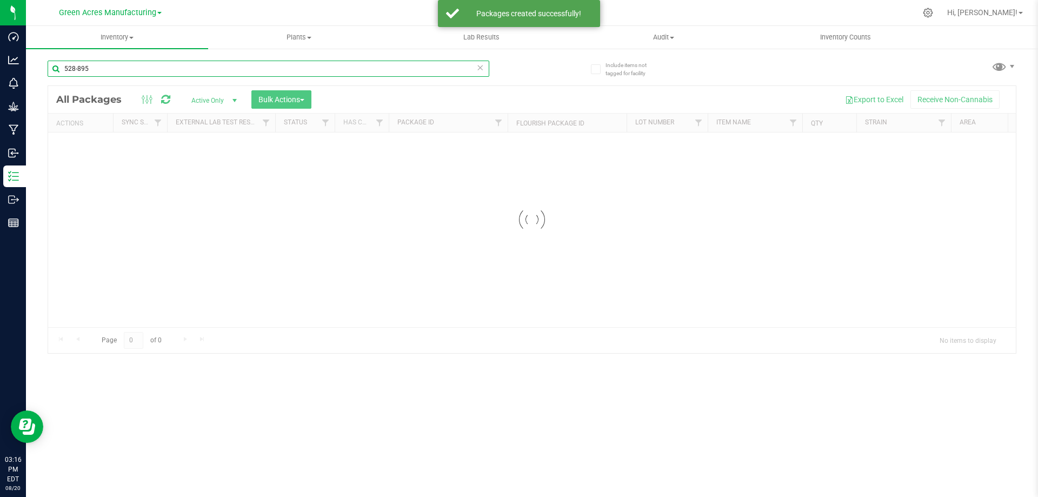
click at [149, 69] on input "528-895" at bounding box center [268, 69] width 441 height 16
paste input "GA-231031-MM-VKS-HYB-D-THC01-D1F"
type input "GA-231031-MM-VKS-HYB-D-THC01-D1F"
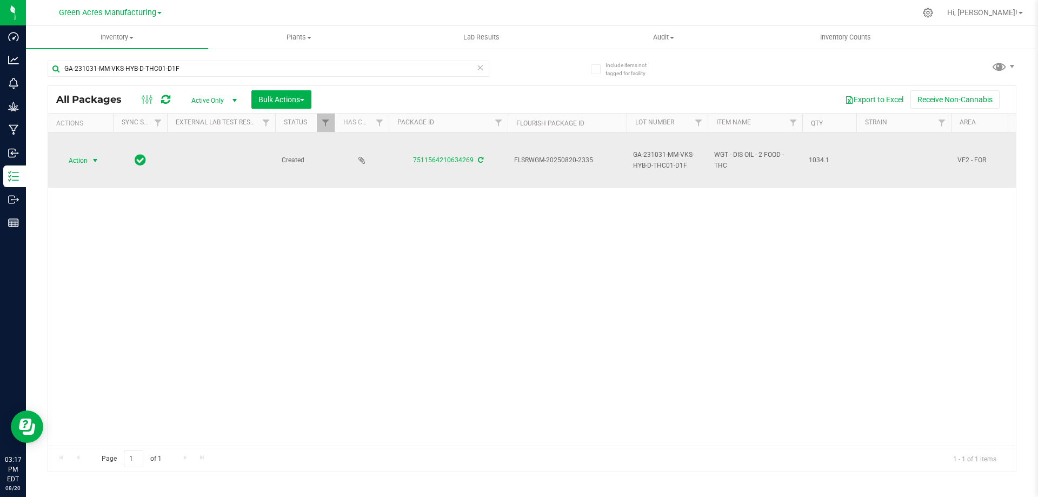
click at [84, 157] on span "Action" at bounding box center [73, 160] width 29 height 15
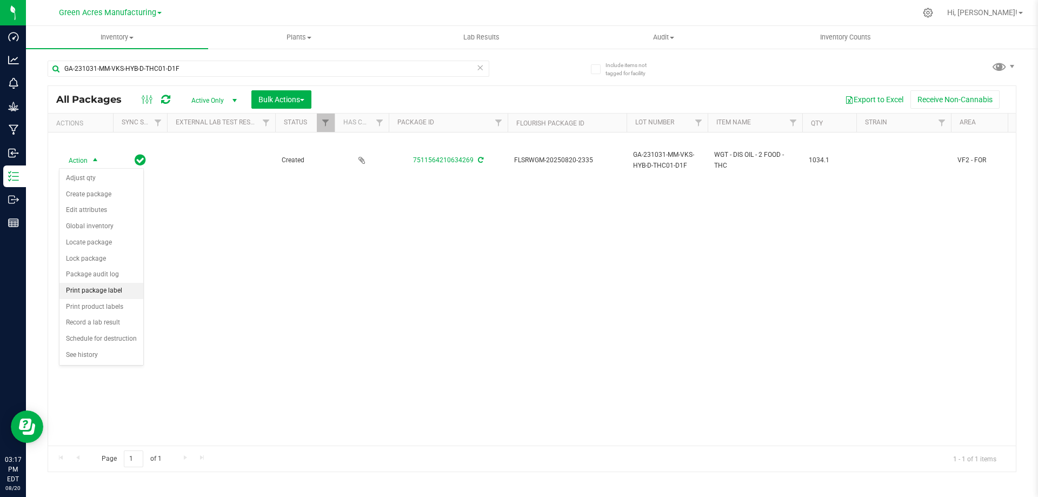
click at [99, 287] on li "Print package label" at bounding box center [101, 291] width 84 height 16
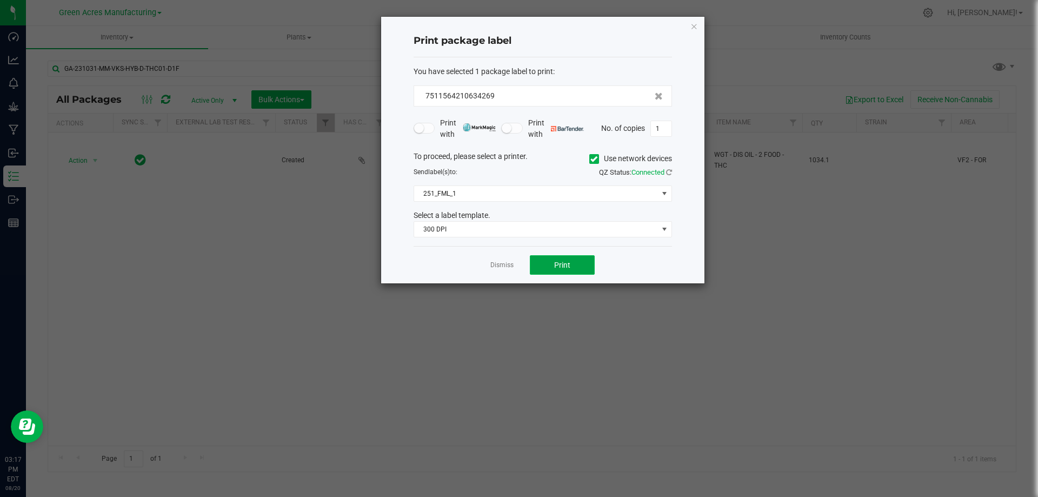
click at [565, 260] on span "Print" at bounding box center [562, 264] width 16 height 9
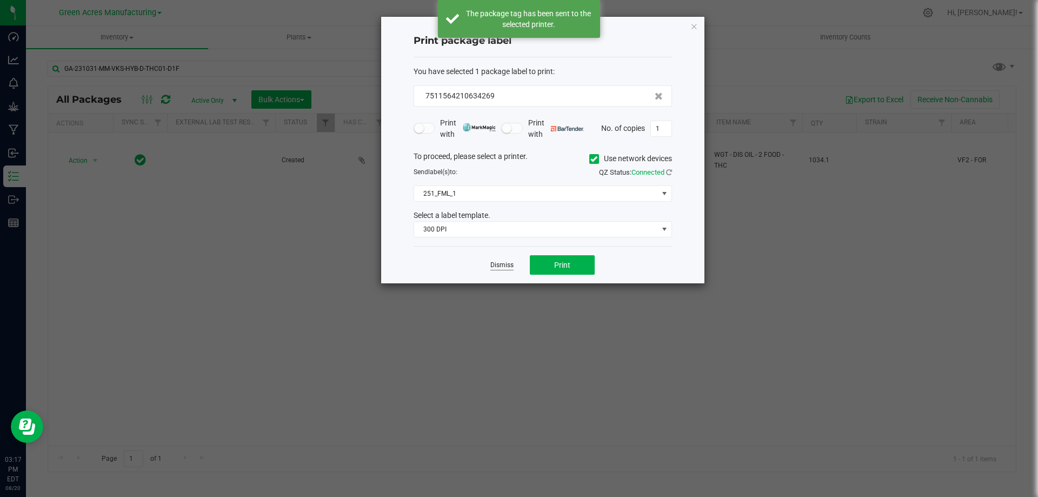
click at [506, 264] on link "Dismiss" at bounding box center [501, 264] width 23 height 9
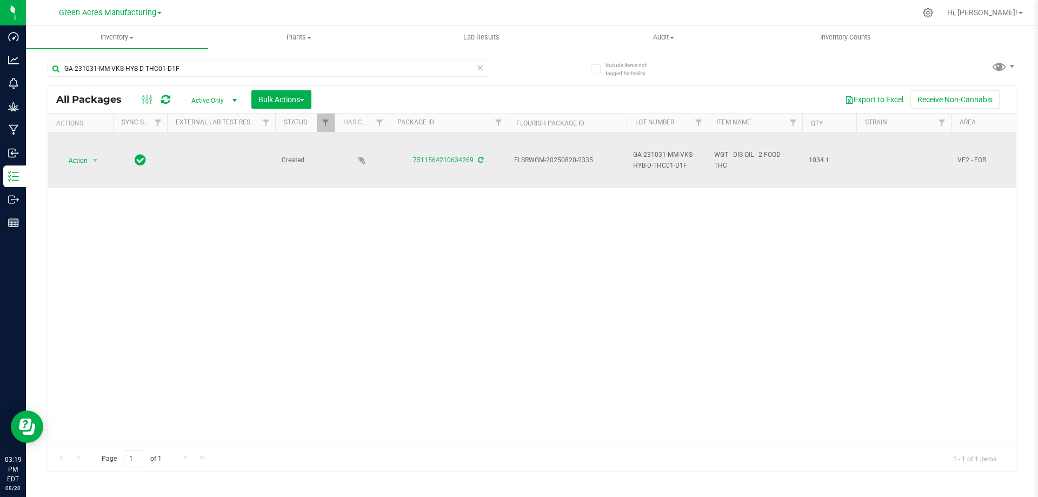
drag, startPoint x: 412, startPoint y: 162, endPoint x: 472, endPoint y: 166, distance: 60.6
click at [472, 166] on td "7511564210634269" at bounding box center [448, 160] width 119 height 56
copy link "7511564210634269"
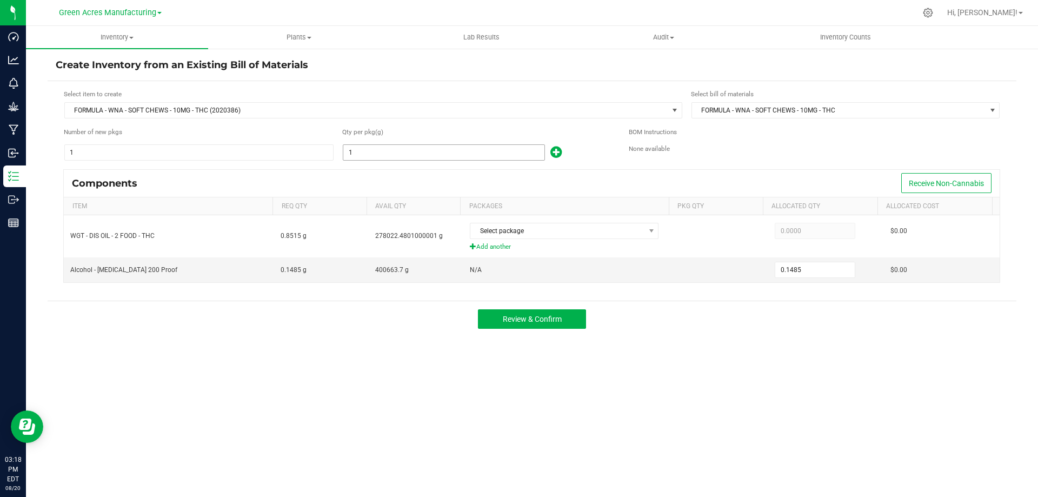
click at [393, 157] on input "1" at bounding box center [443, 152] width 201 height 15
type input "5"
type input "0.7425"
type input "55"
type input "8.1675"
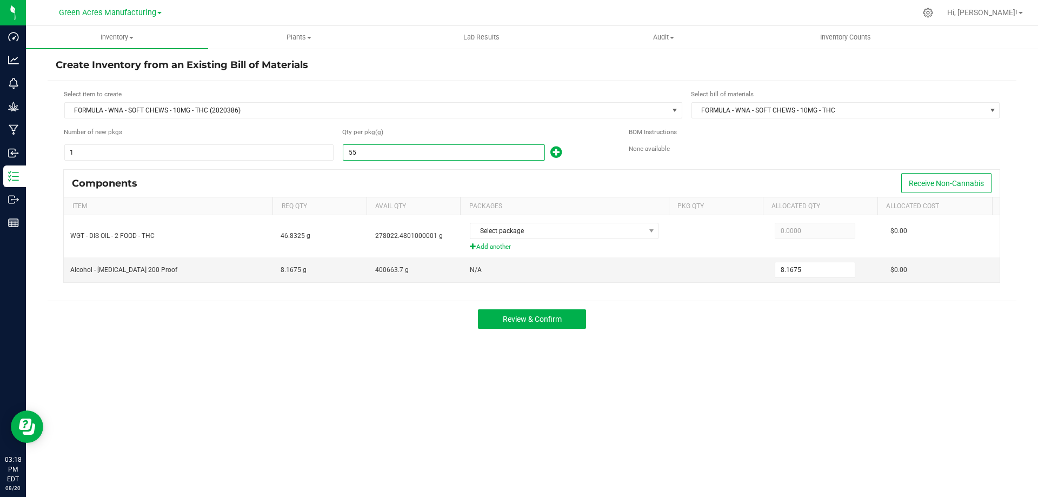
type input "551"
type input "81.8235"
type input "5511"
type input "818.3835"
type input "5511.9"
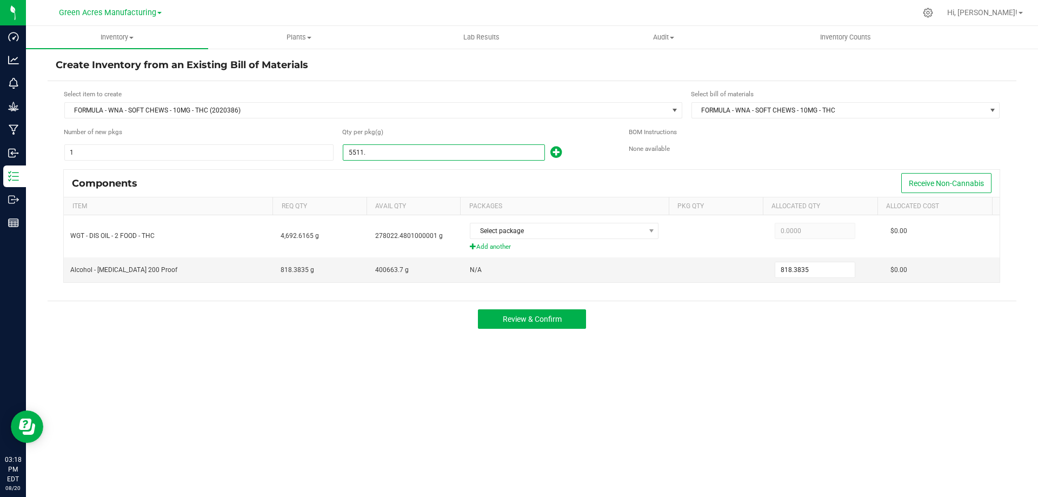
type input "818.5171"
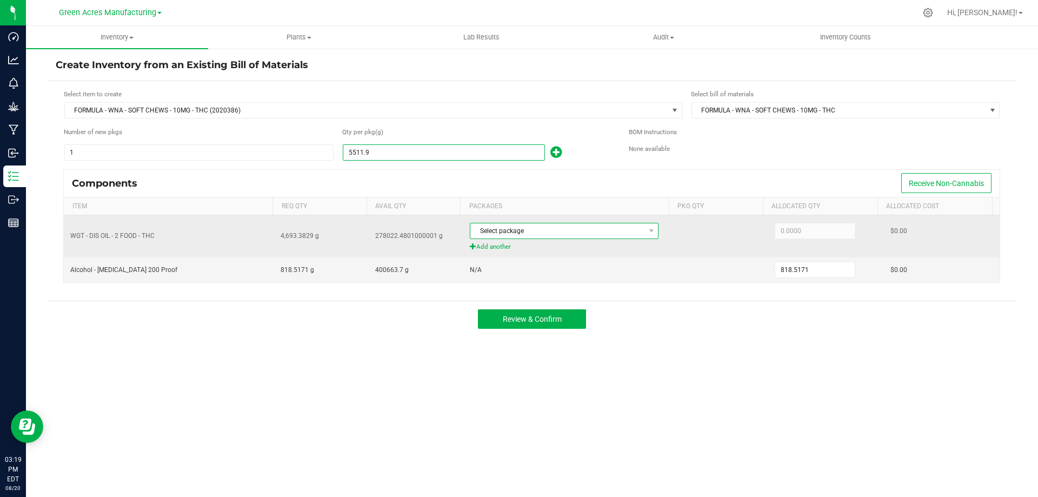
type input "5,511.9000"
click at [519, 230] on span "Select package" at bounding box center [557, 230] width 174 height 15
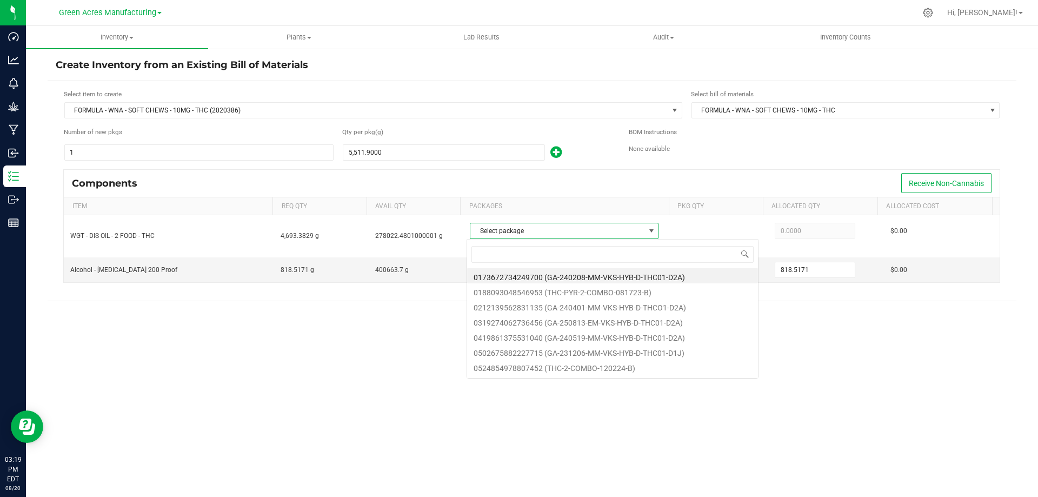
scroll to position [16, 186]
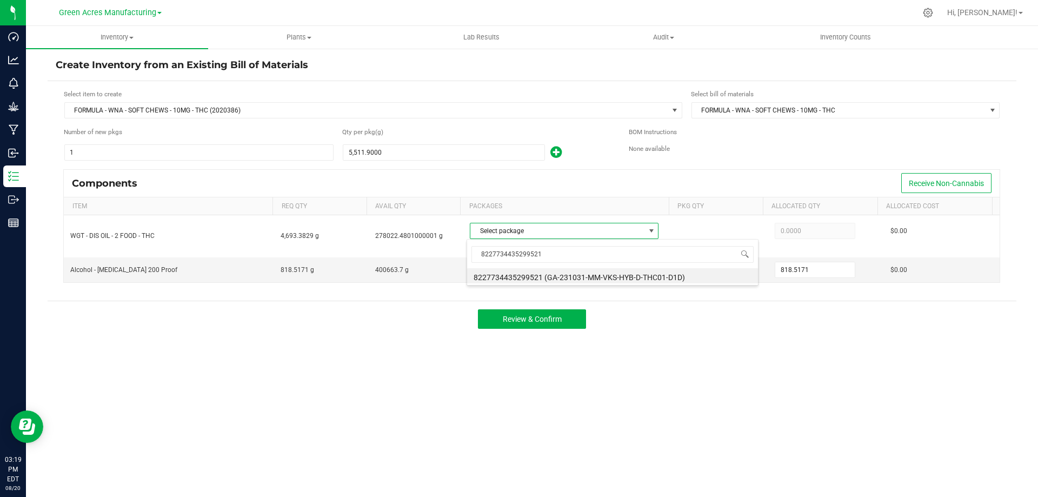
type input "8227734435299521"
click at [557, 273] on li "8227734435299521 (GA-231031-MM-VKS-HYB-D-THC01-D1D)" at bounding box center [612, 275] width 291 height 15
type input "2,940.0000"
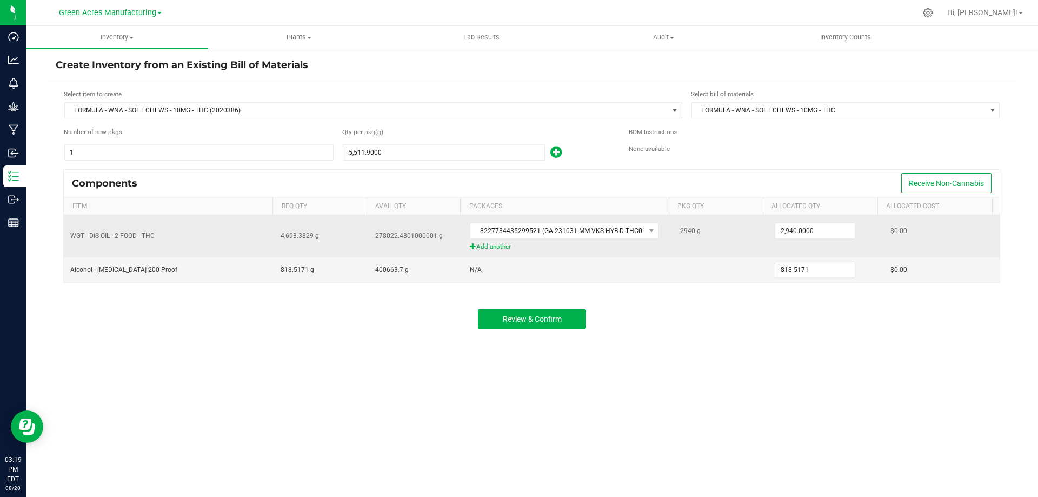
click at [493, 247] on span "Add another" at bounding box center [568, 247] width 197 height 10
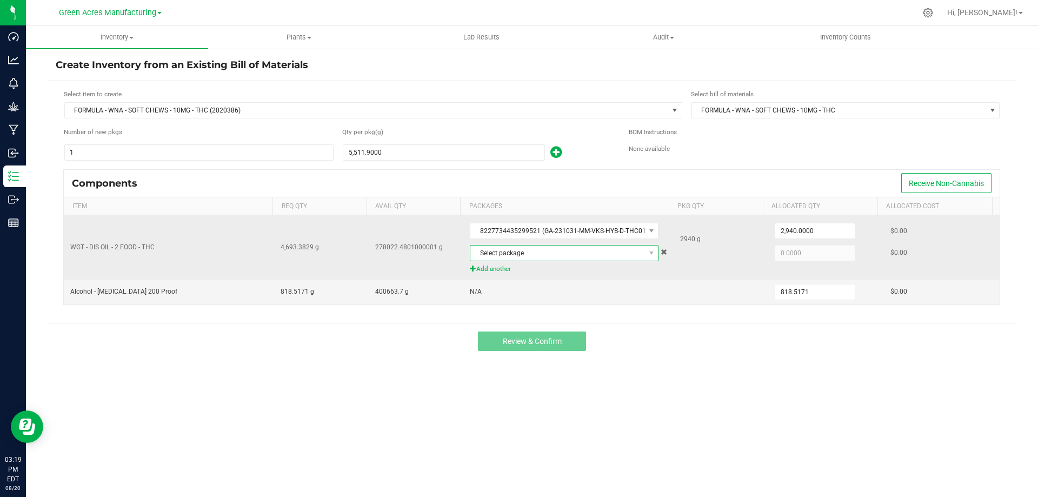
click at [513, 256] on span "Select package" at bounding box center [557, 252] width 174 height 15
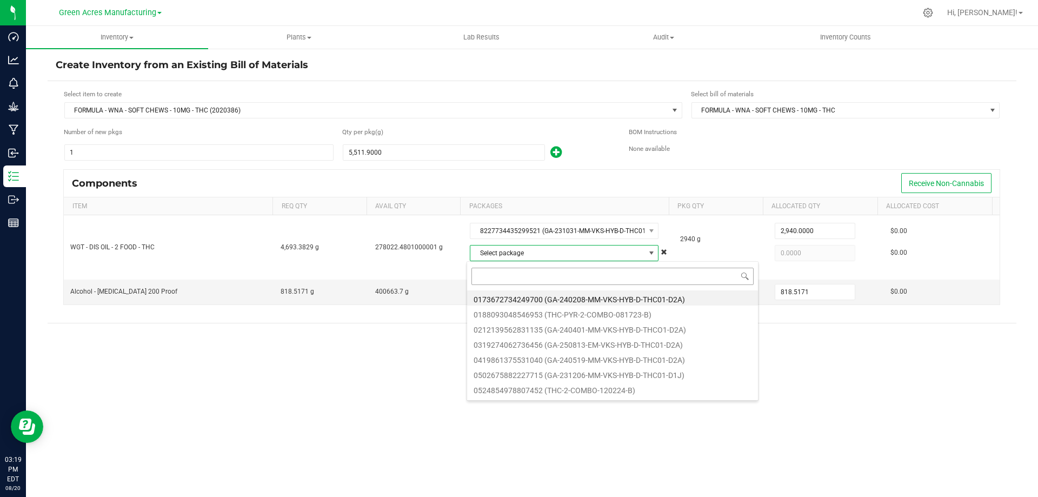
type input "7511564210634269"
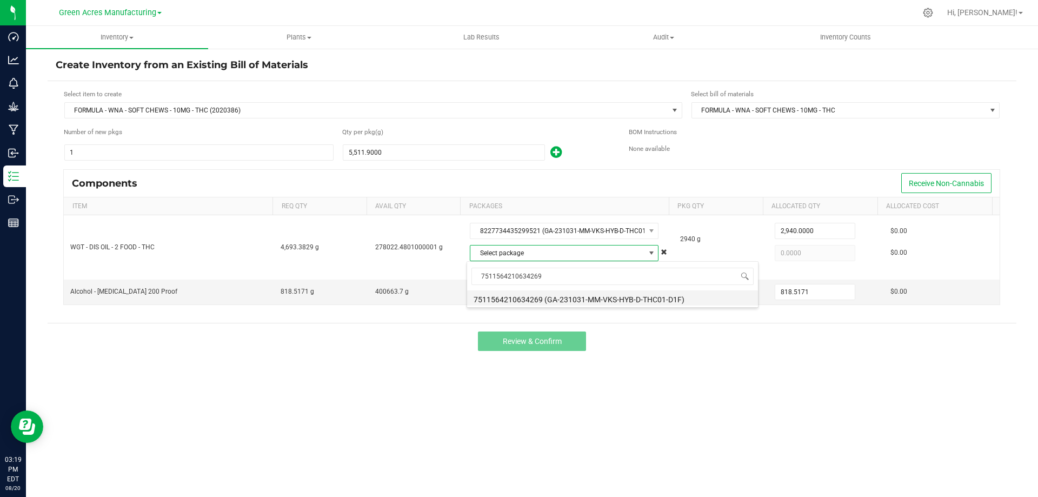
click at [548, 295] on li "7511564210634269 (GA-231031-MM-VKS-HYB-D-THC01-D1F)" at bounding box center [612, 297] width 291 height 15
type input "1,034.1000"
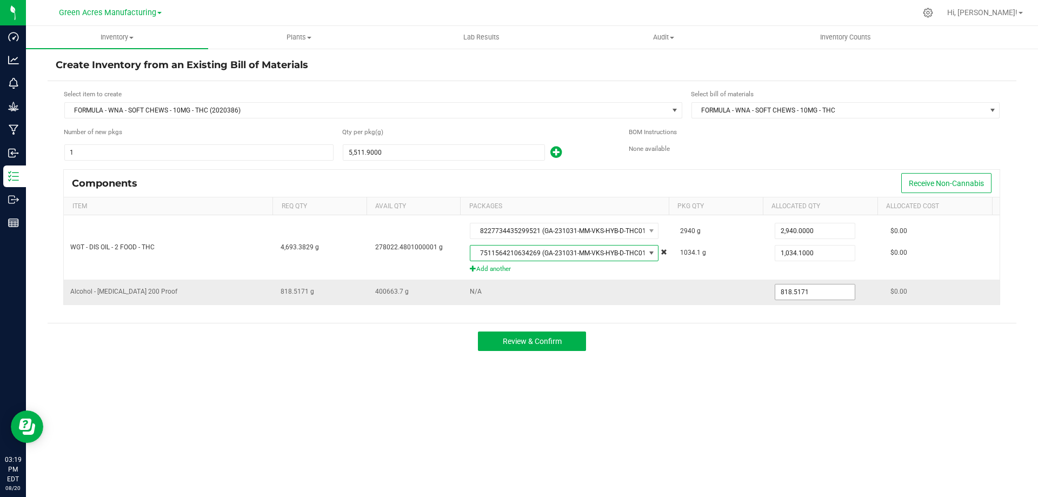
click at [807, 294] on input "818.5171" at bounding box center [814, 291] width 79 height 15
type input "1,537.8000"
click at [528, 344] on span "Review & Confirm" at bounding box center [532, 341] width 59 height 9
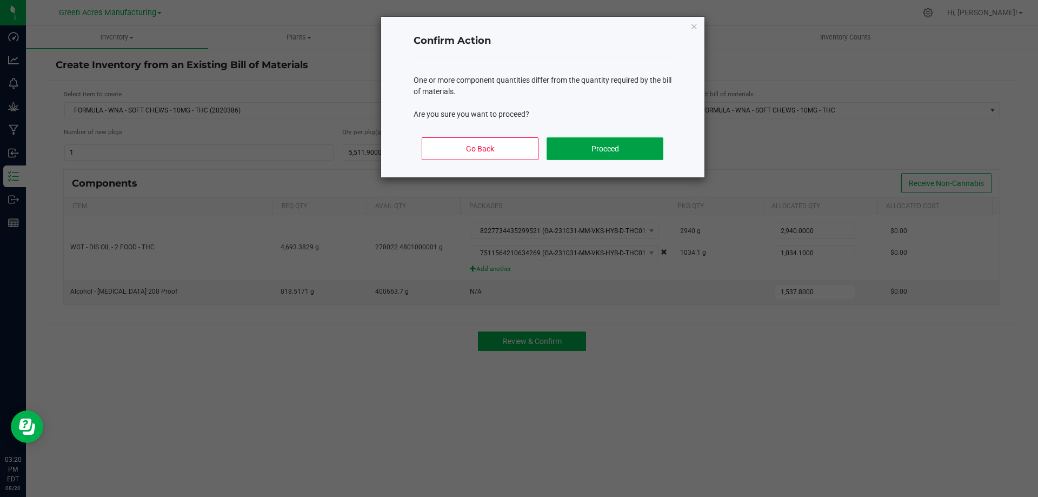
click at [581, 150] on button "Proceed" at bounding box center [604, 148] width 116 height 23
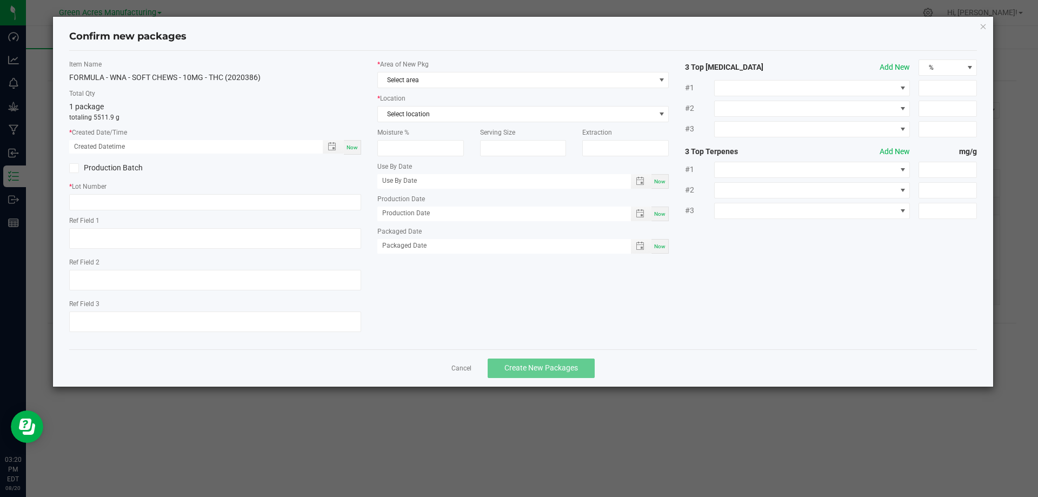
click at [356, 149] on span "Now" at bounding box center [351, 147] width 11 height 6
type input "[DATE] 03:20 PM"
paste input "[DATE]-THC-WANA-1"
type input "[DATE]-THC-WANA-1"
click at [438, 79] on span "Select area" at bounding box center [516, 79] width 277 height 15
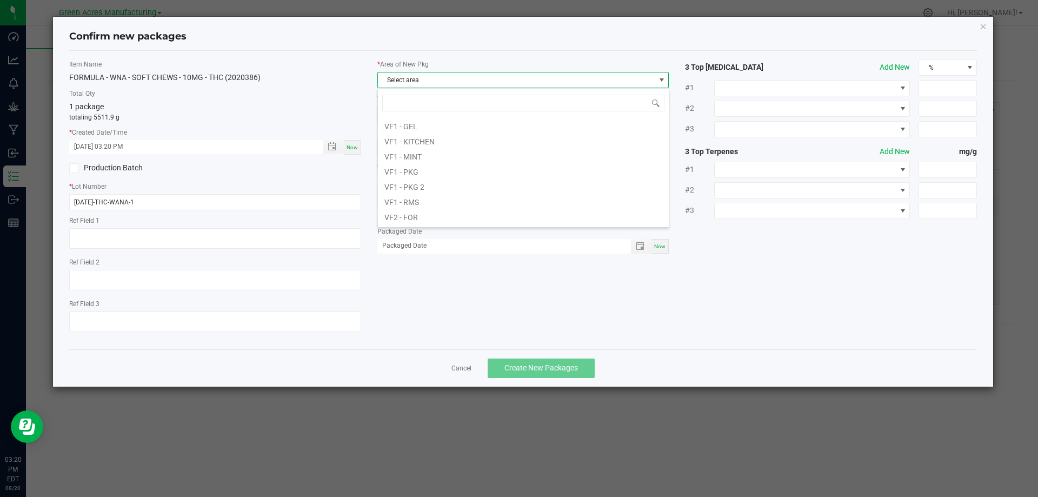
scroll to position [469, 0]
click at [429, 203] on li "VF2 - FOR" at bounding box center [523, 200] width 291 height 15
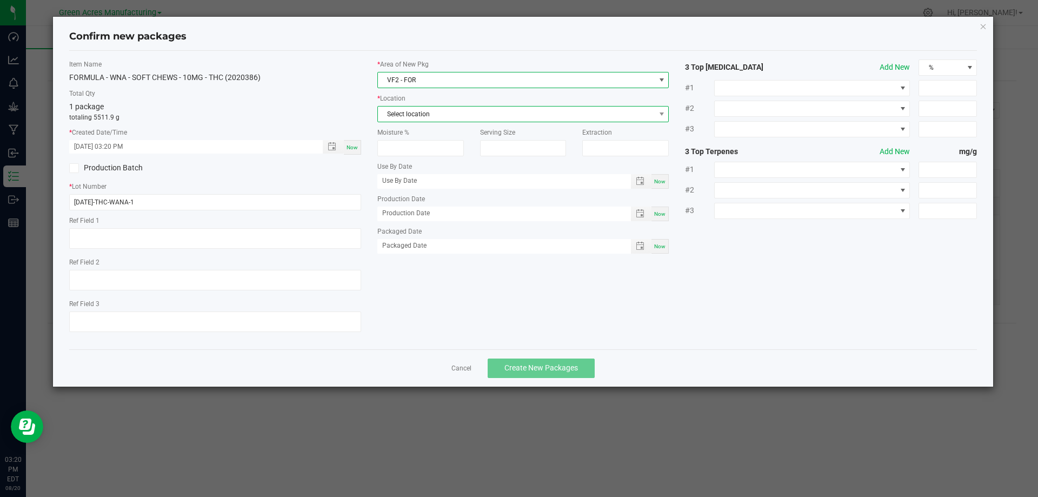
click at [440, 116] on span "Select location" at bounding box center [516, 113] width 277 height 15
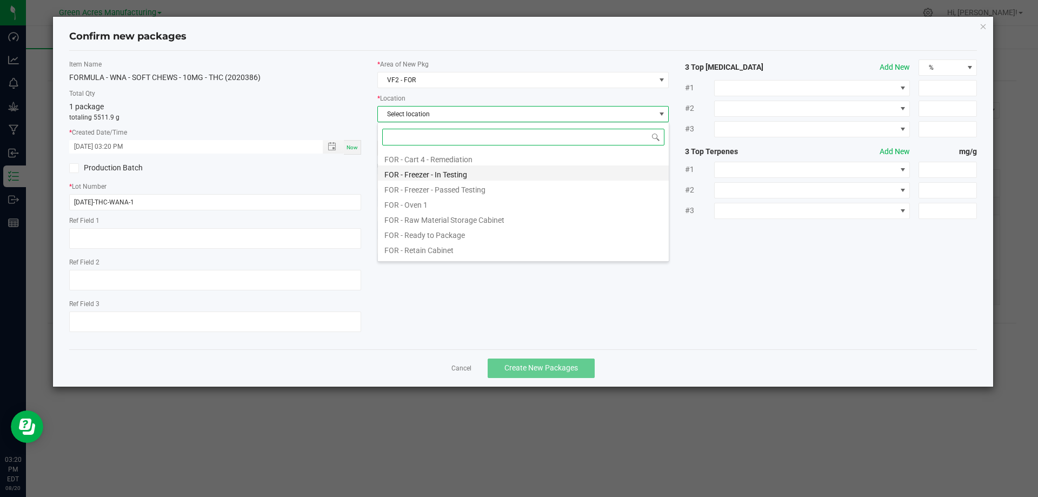
scroll to position [252, 0]
click at [460, 228] on li "FOR - Ready to Package" at bounding box center [523, 223] width 291 height 15
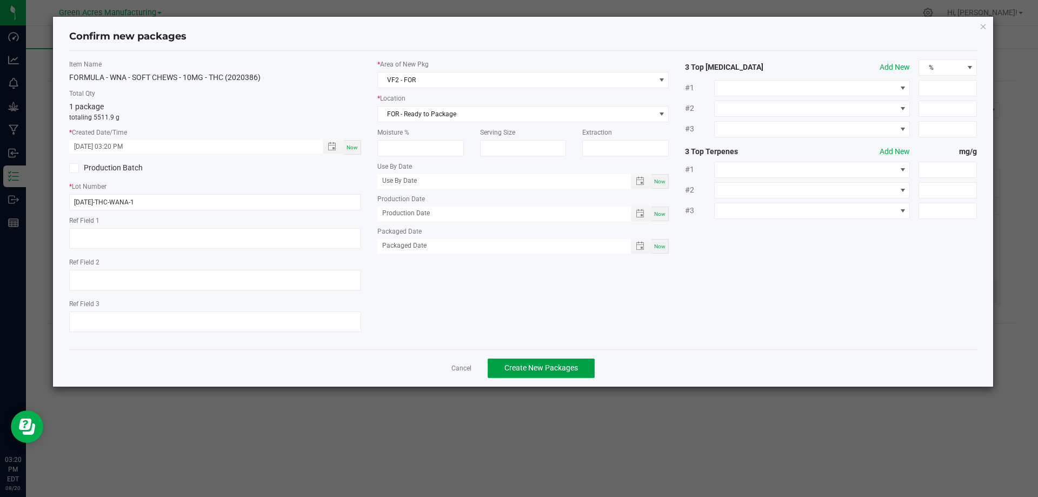
click at [545, 358] on button "Create New Packages" at bounding box center [540, 367] width 107 height 19
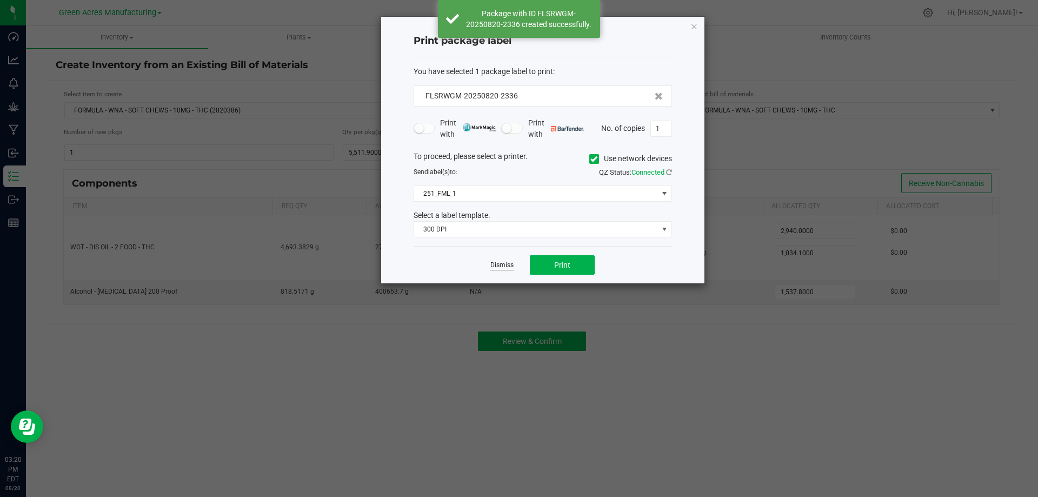
click at [505, 264] on link "Dismiss" at bounding box center [501, 264] width 23 height 9
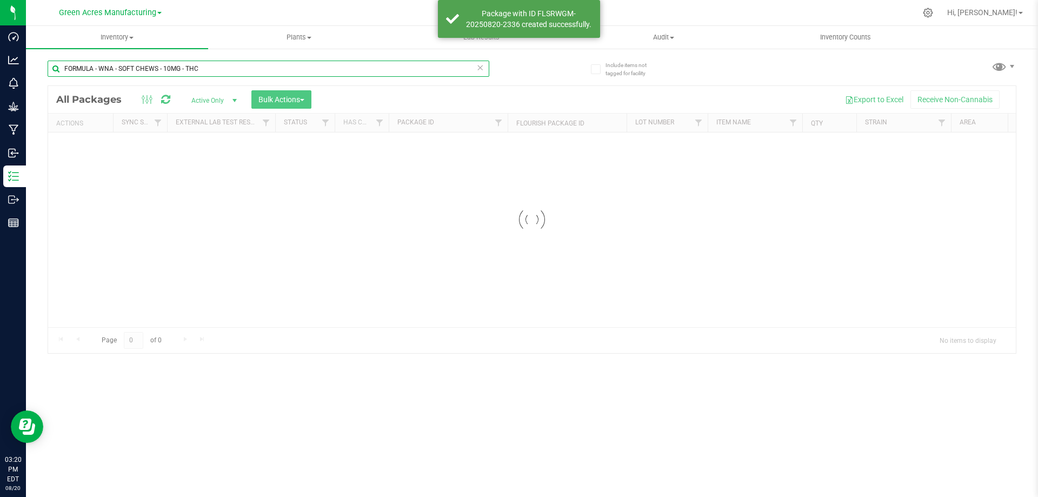
click at [212, 68] on input "FORMULA - WNA - SOFT CHEWS - 10MG - THC" at bounding box center [268, 69] width 441 height 16
paste input "AUG25-THC-WANA-1"
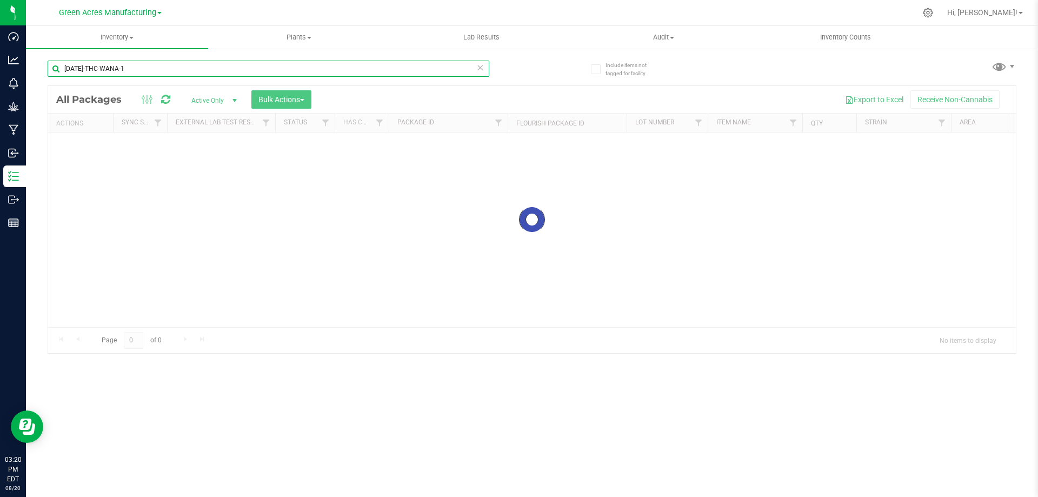
type input "AUG25-THC-WANA-1"
drag, startPoint x: 125, startPoint y: 68, endPoint x: 54, endPoint y: 72, distance: 70.9
click at [54, 72] on input "AUG25-THC-WANA-1" at bounding box center [268, 69] width 441 height 16
click at [137, 68] on input "AUG25-THC-WANA-1" at bounding box center [268, 69] width 441 height 16
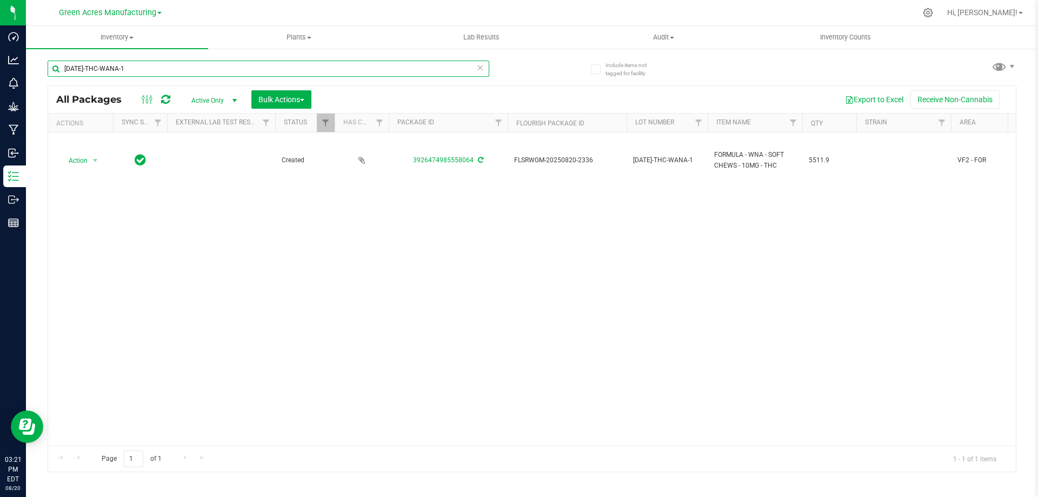
drag, startPoint x: 122, startPoint y: 69, endPoint x: 59, endPoint y: 70, distance: 62.2
click at [59, 70] on input "[DATE]-THC-WANA-1" at bounding box center [268, 69] width 441 height 16
drag, startPoint x: 653, startPoint y: 287, endPoint x: 648, endPoint y: 284, distance: 5.7
click at [650, 285] on div "Action Action Adjust qty Create package Edit attributes Global inventory Locate…" at bounding box center [531, 288] width 967 height 313
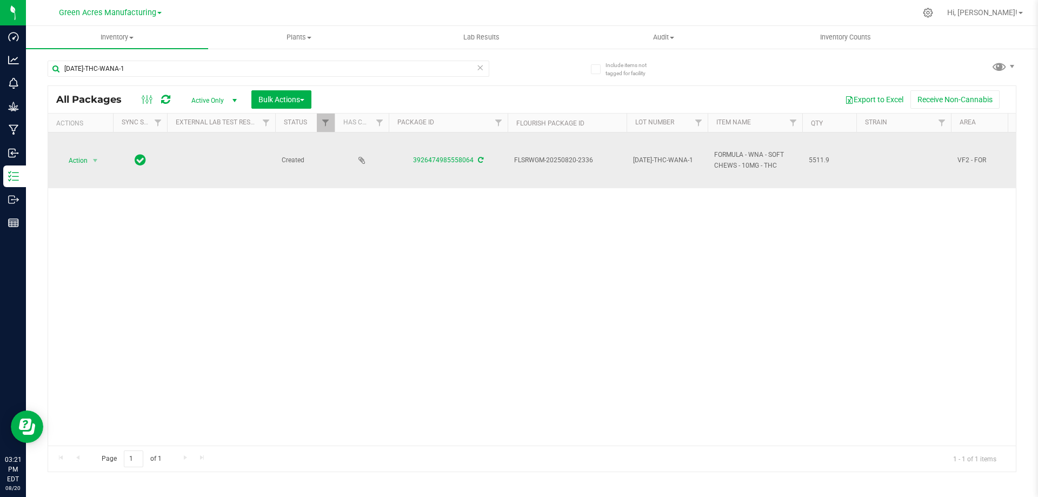
click at [658, 160] on span "[DATE]-THC-WANA-1" at bounding box center [667, 160] width 68 height 10
click at [658, 160] on input "[DATE]-THC-WANA-1" at bounding box center [664, 160] width 77 height 17
click at [663, 229] on div "Action Action Adjust qty Create package Edit attributes Global inventory Locate…" at bounding box center [531, 288] width 967 height 313
click at [661, 161] on span "[DATE]-THC-WANA-1" at bounding box center [667, 160] width 68 height 10
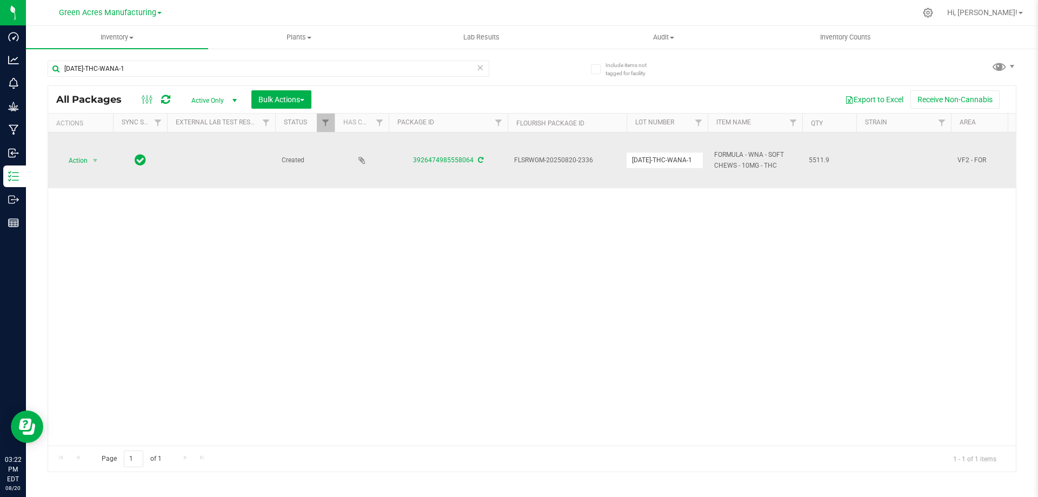
click at [661, 161] on input "[DATE]-THC-WANA-1" at bounding box center [664, 160] width 77 height 17
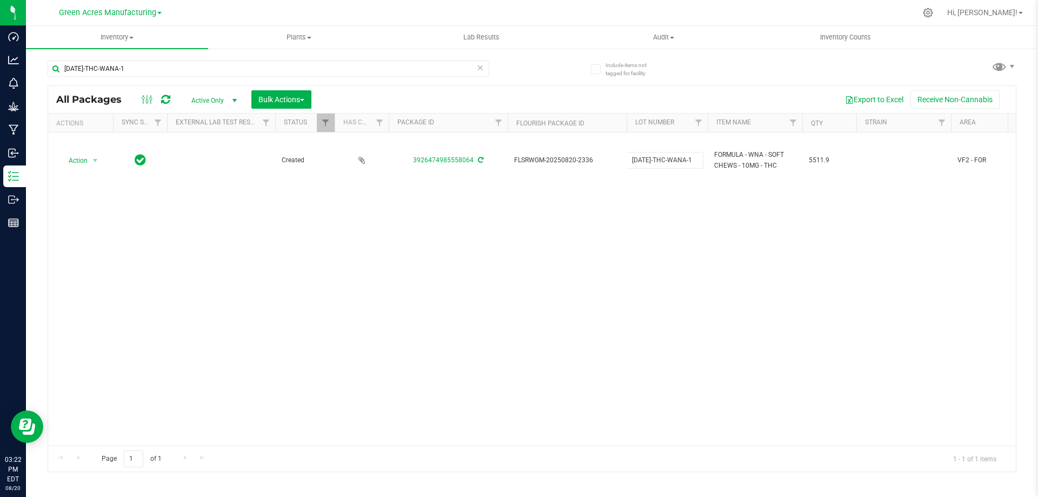
click at [603, 243] on div "Action Action Adjust qty Create package Edit attributes Global inventory Locate…" at bounding box center [531, 288] width 967 height 313
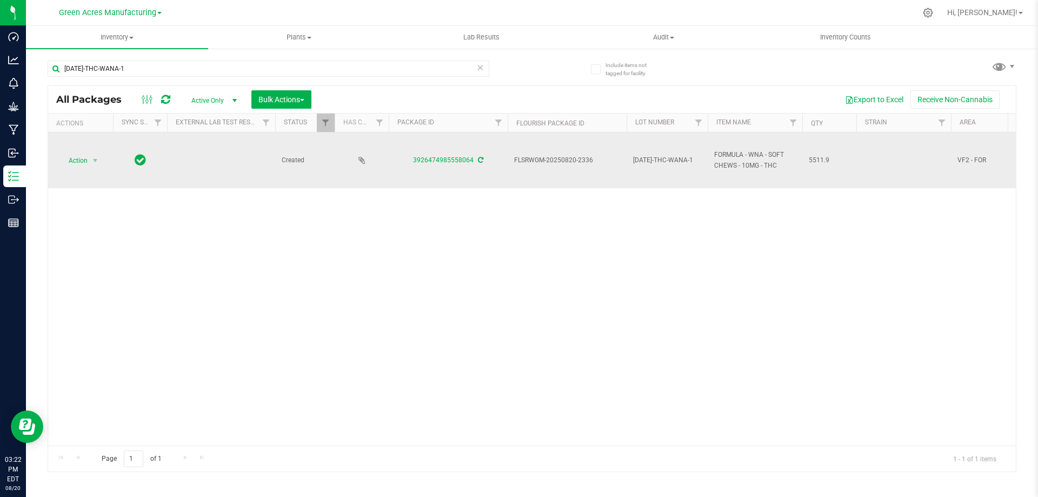
click at [743, 153] on span "FORMULA - WNA - SOFT CHEWS - 10MG - THC" at bounding box center [755, 160] width 82 height 21
copy tr "FORMULA - WNA - SOFT CHEWS - 10MG - THC"
click at [667, 160] on span "[DATE]-THC-WANA-1" at bounding box center [667, 160] width 68 height 10
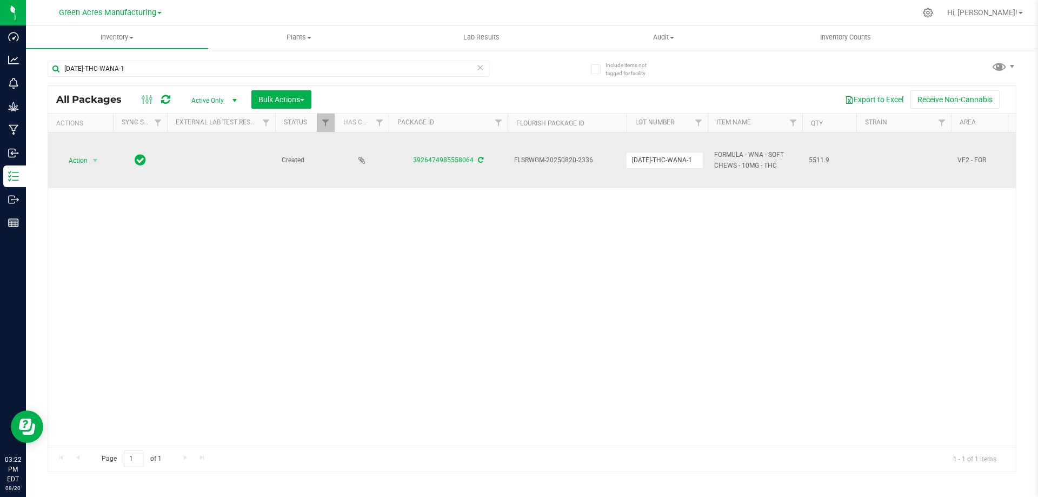
click at [667, 160] on input "[DATE]-THC-WANA-1" at bounding box center [664, 160] width 77 height 17
click at [611, 243] on div "Action Action Adjust qty Create package Edit attributes Global inventory Locate…" at bounding box center [531, 288] width 967 height 313
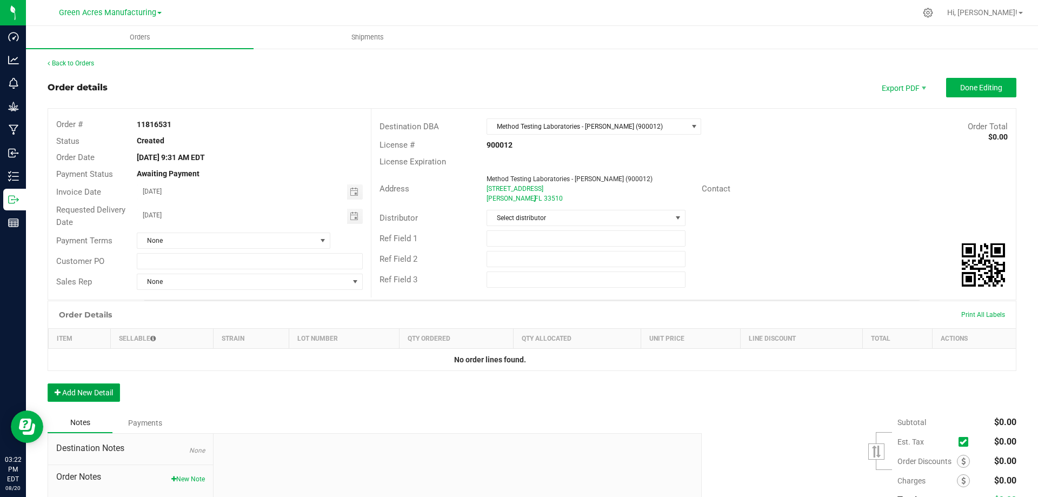
click at [91, 390] on button "Add New Detail" at bounding box center [84, 392] width 72 height 18
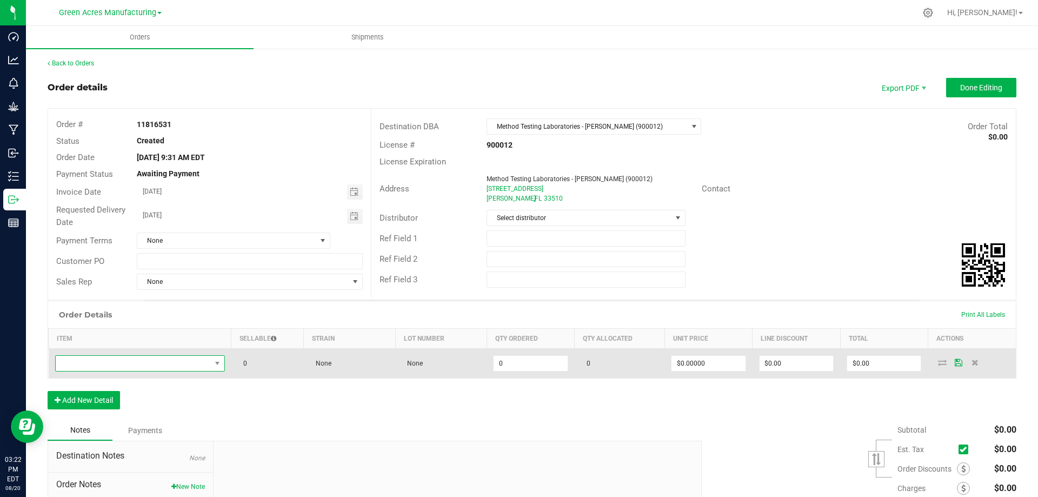
click at [103, 365] on span "NO DATA FOUND" at bounding box center [133, 363] width 155 height 15
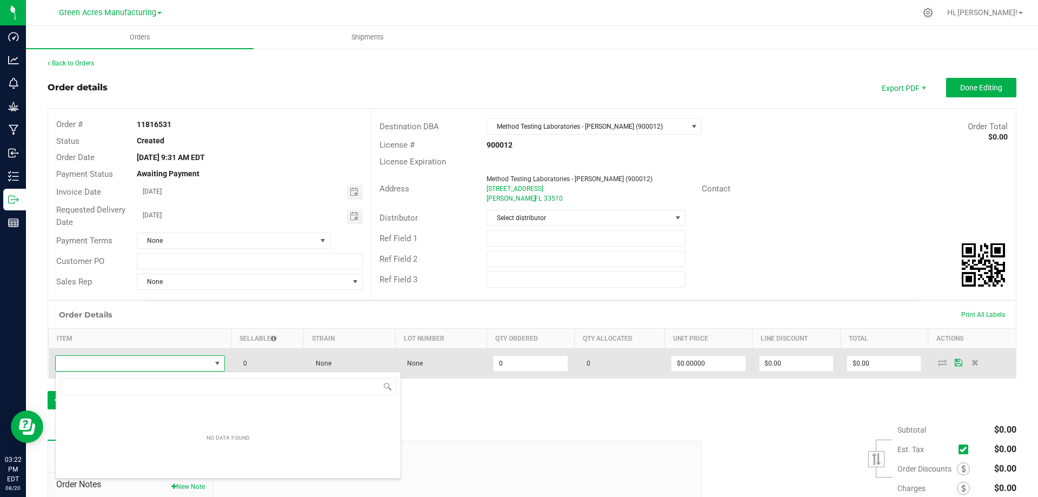
scroll to position [16, 168]
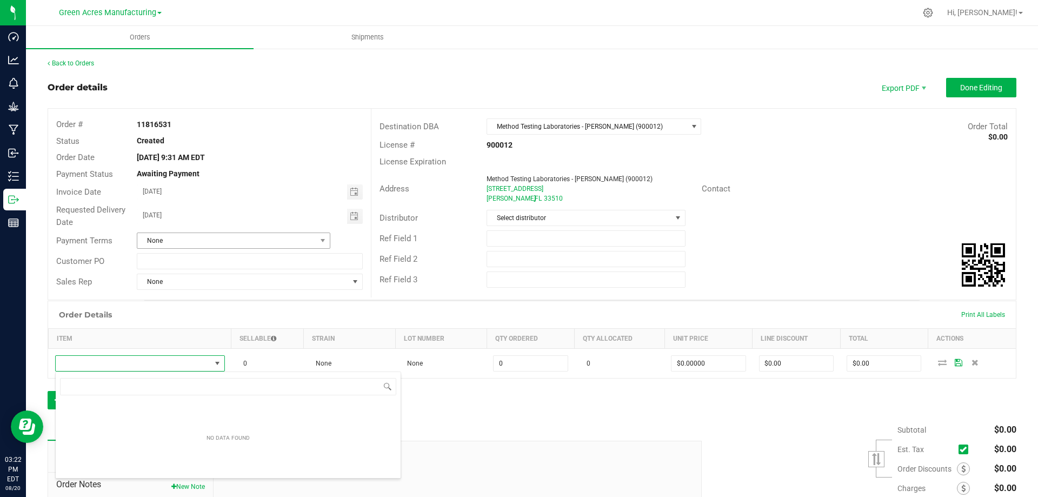
type input "FORMULA - WNA - SOFT CHEWS - 10MG - THC"
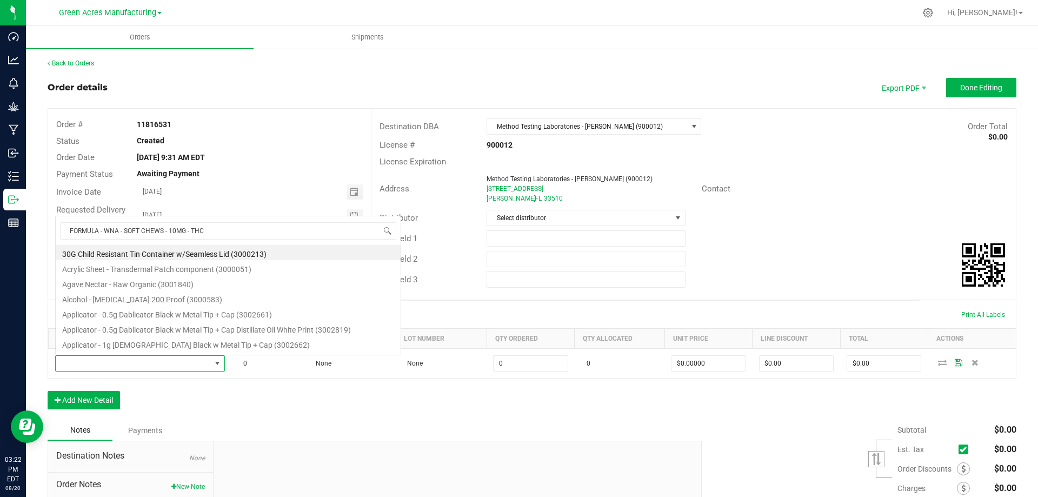
scroll to position [16, 167]
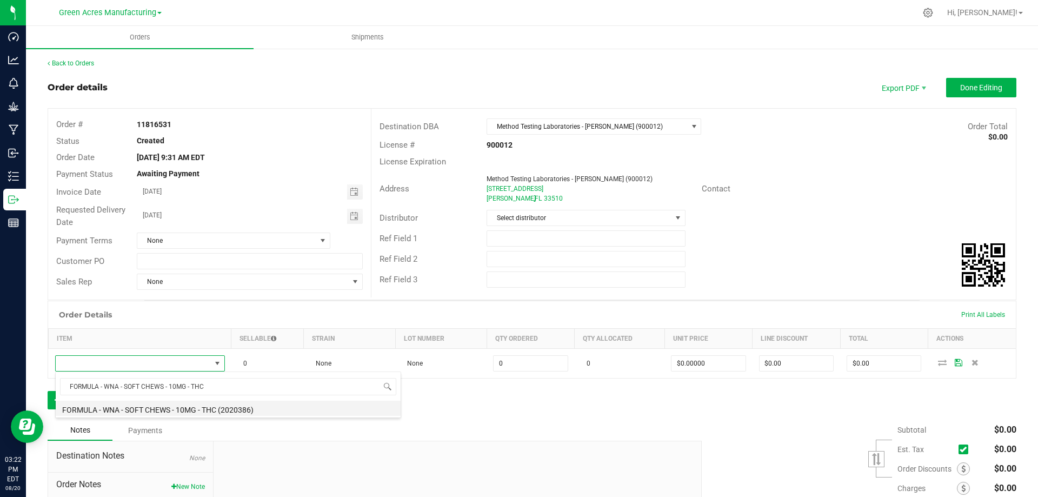
click at [197, 407] on li "FORMULA - WNA - SOFT CHEWS - 10MG - THC (2020386)" at bounding box center [228, 407] width 345 height 15
type input "0.0000 g"
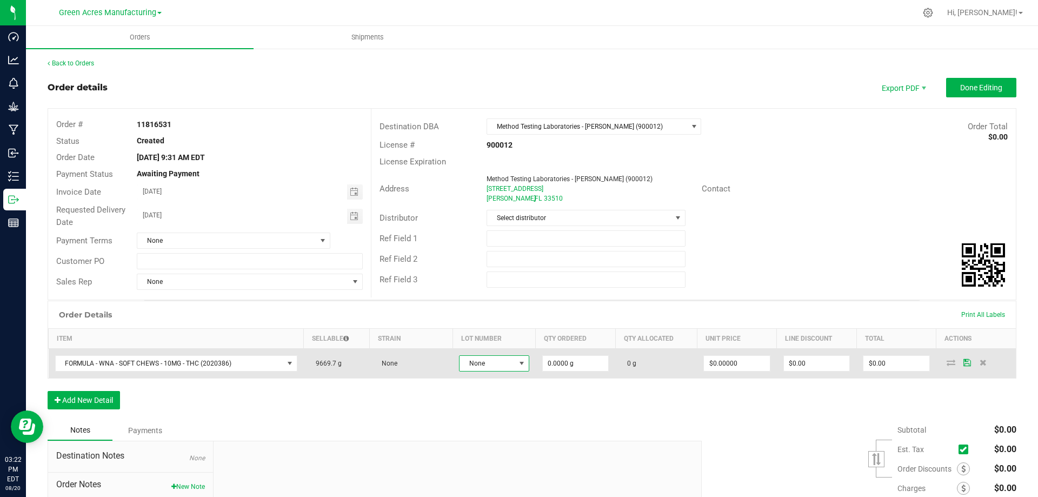
click at [486, 360] on span "None" at bounding box center [487, 363] width 56 height 15
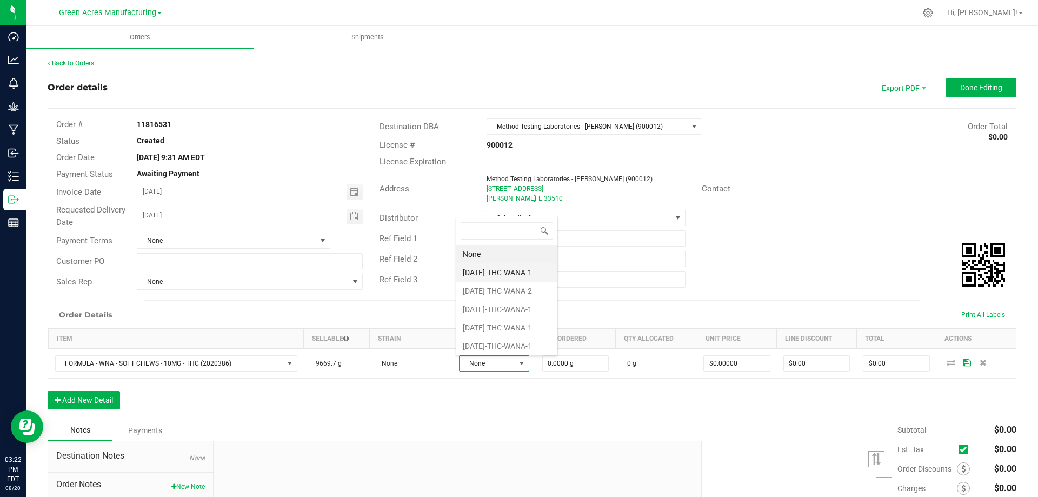
scroll to position [16, 69]
type input "[DATE]-THC-WANA-1"
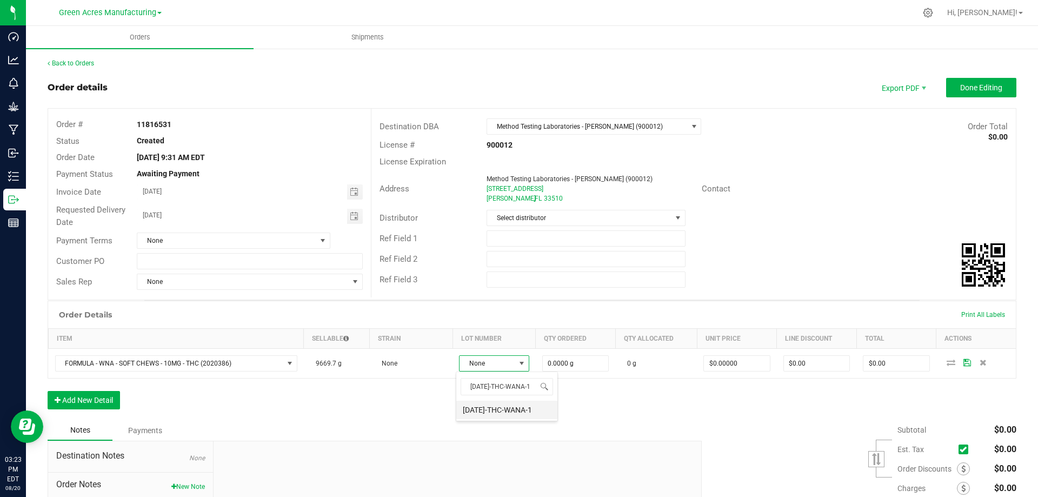
click at [506, 412] on li "[DATE]-THC-WANA-1" at bounding box center [506, 409] width 101 height 18
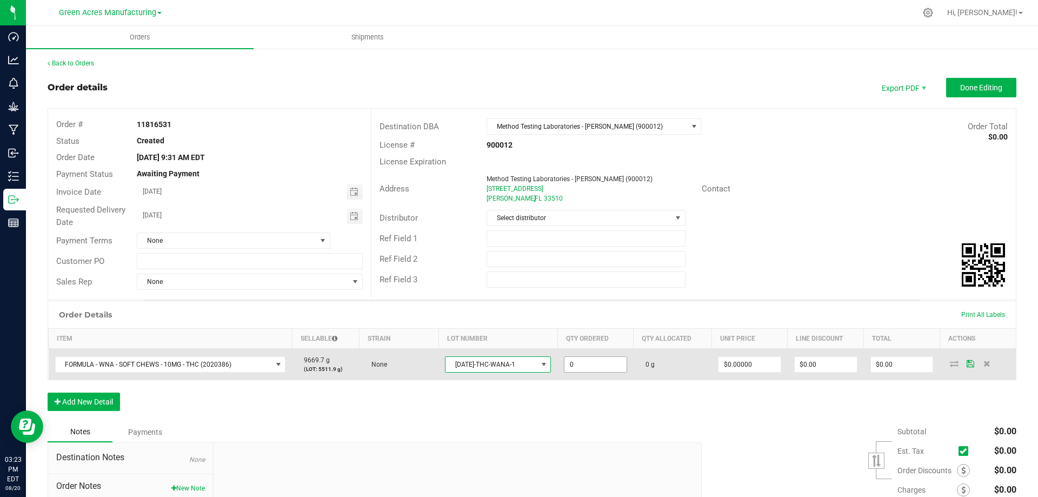
click at [588, 365] on input "0" at bounding box center [595, 364] width 62 height 15
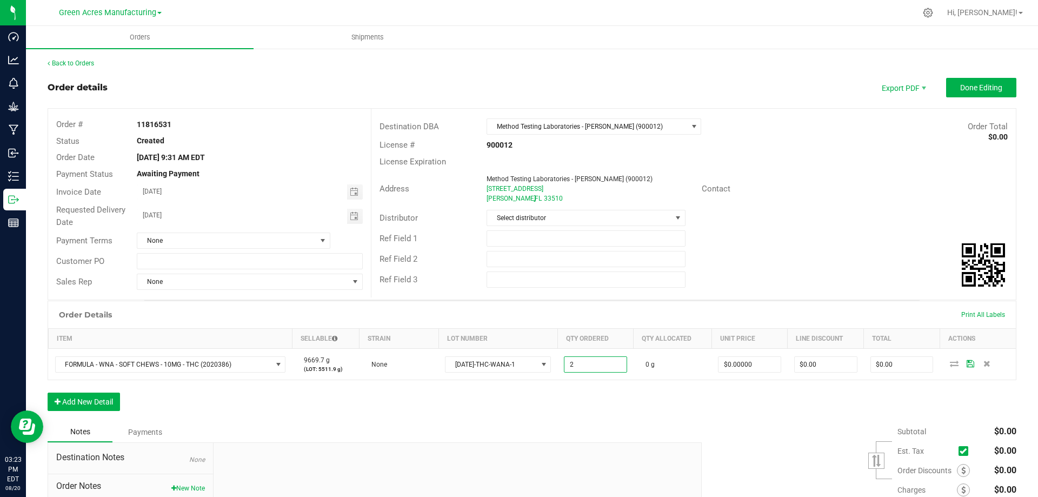
type input "2.0000 g"
click at [914, 400] on div "Order Details Print All Labels Item Sellable Strain Lot Number Qty Ordered Qty …" at bounding box center [532, 360] width 968 height 121
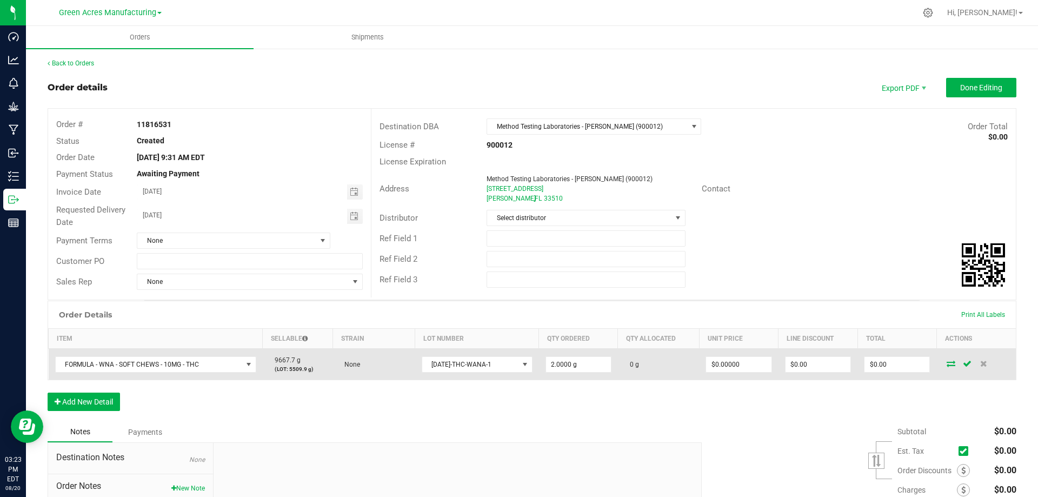
click at [946, 365] on icon at bounding box center [950, 363] width 9 height 6
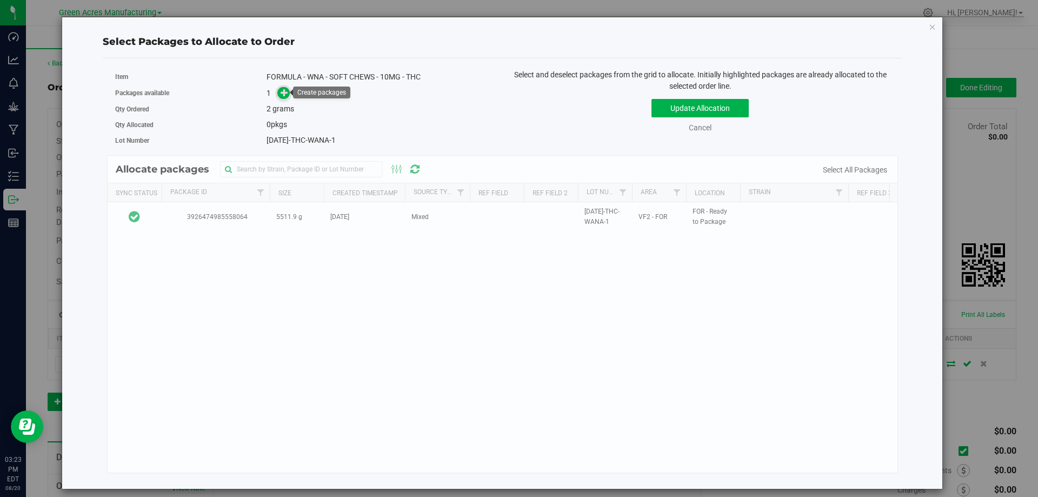
click at [286, 92] on icon at bounding box center [284, 93] width 8 height 8
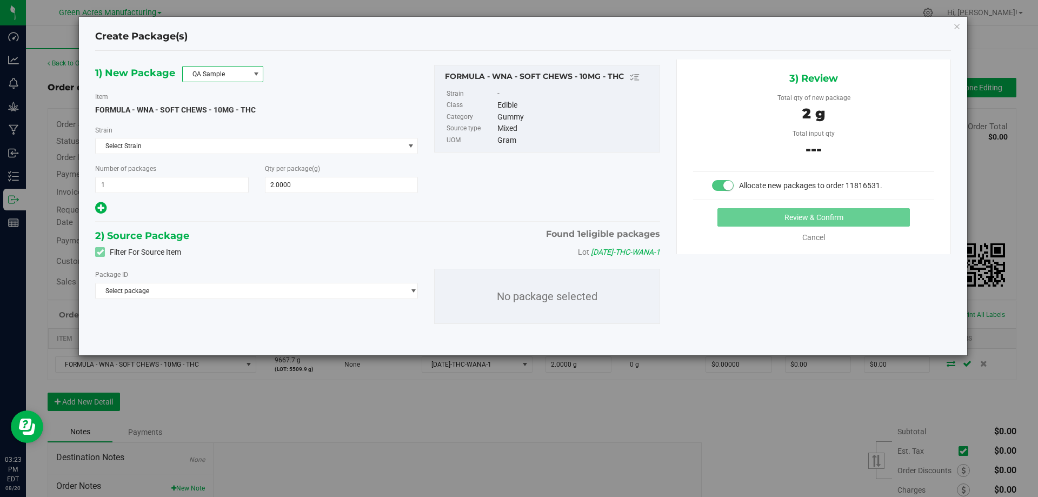
click at [236, 71] on span "QA Sample" at bounding box center [216, 73] width 66 height 15
click at [229, 119] on li "R&D Sample" at bounding box center [223, 122] width 80 height 15
click at [226, 148] on span "Select Strain" at bounding box center [250, 145] width 308 height 15
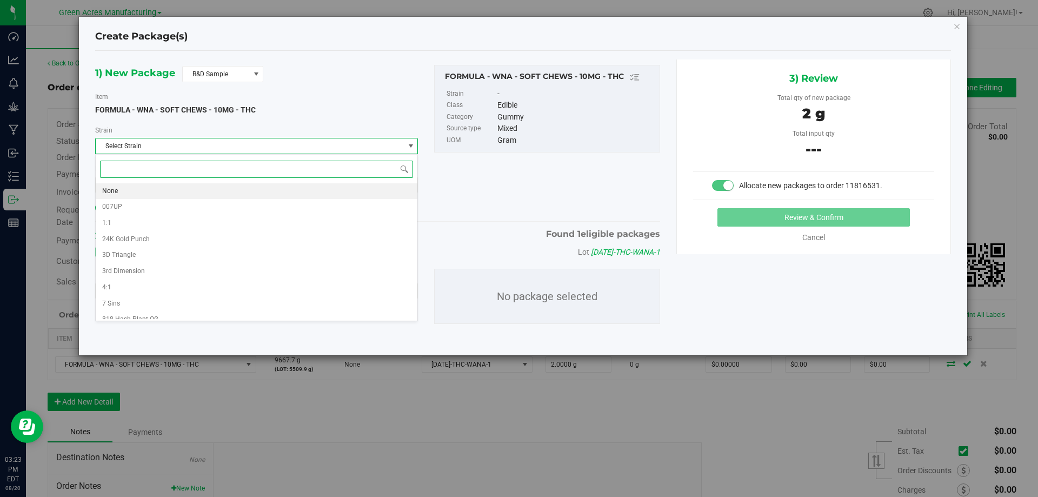
click at [220, 185] on li "None" at bounding box center [257, 191] width 322 height 16
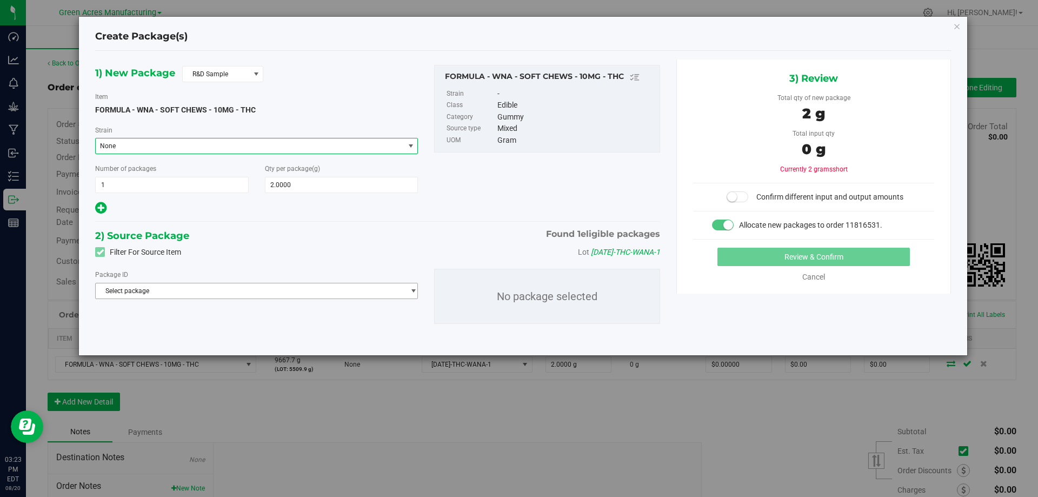
click at [233, 288] on span "Select package" at bounding box center [250, 290] width 308 height 15
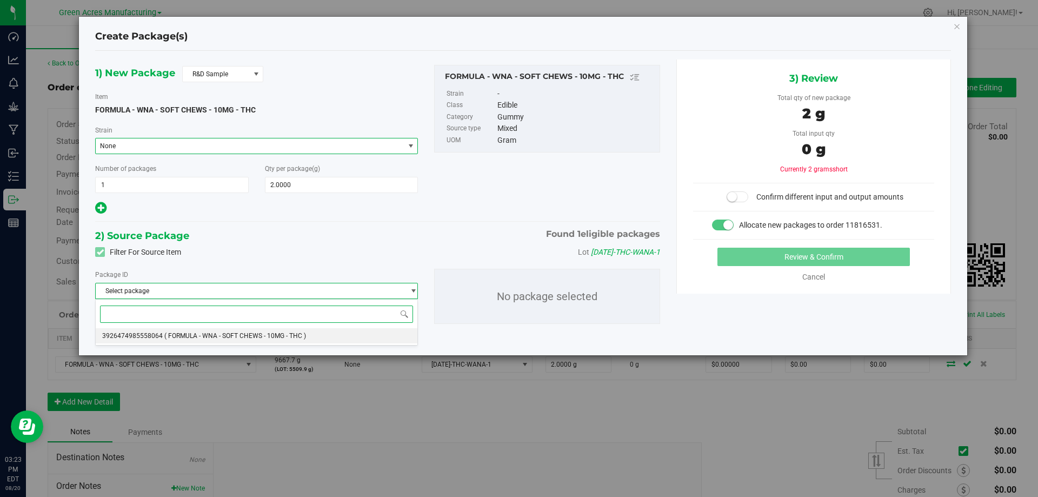
click at [232, 329] on li "3926474985558064 ( FORMULA - WNA - SOFT CHEWS - 10MG - THC )" at bounding box center [257, 335] width 322 height 15
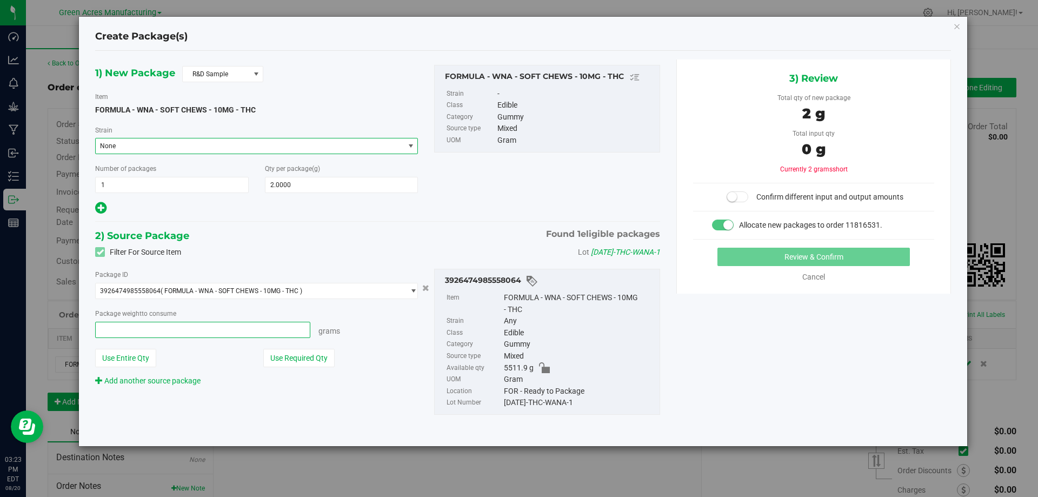
click at [231, 331] on span at bounding box center [202, 330] width 215 height 16
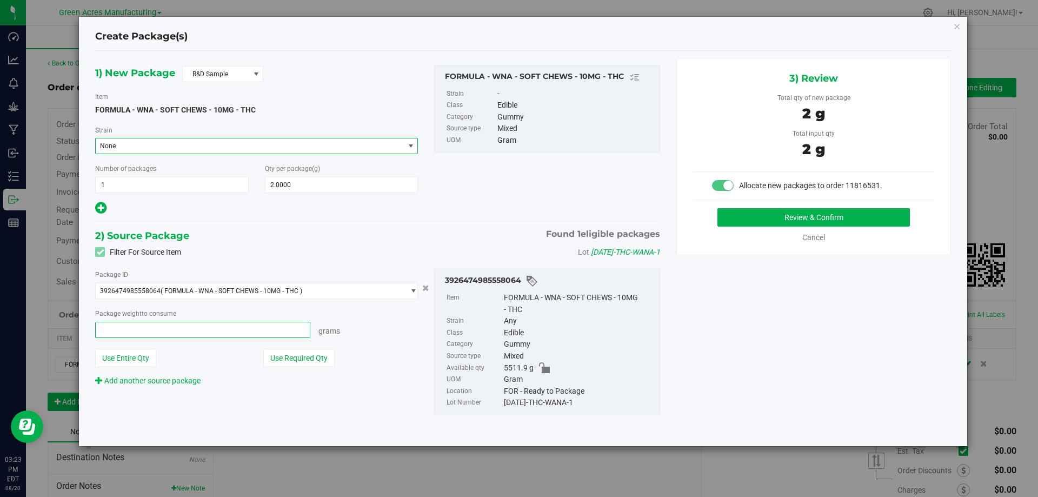
type input "2"
type input "2.0000 g"
click at [800, 211] on button "Review & Confirm" at bounding box center [813, 217] width 192 height 18
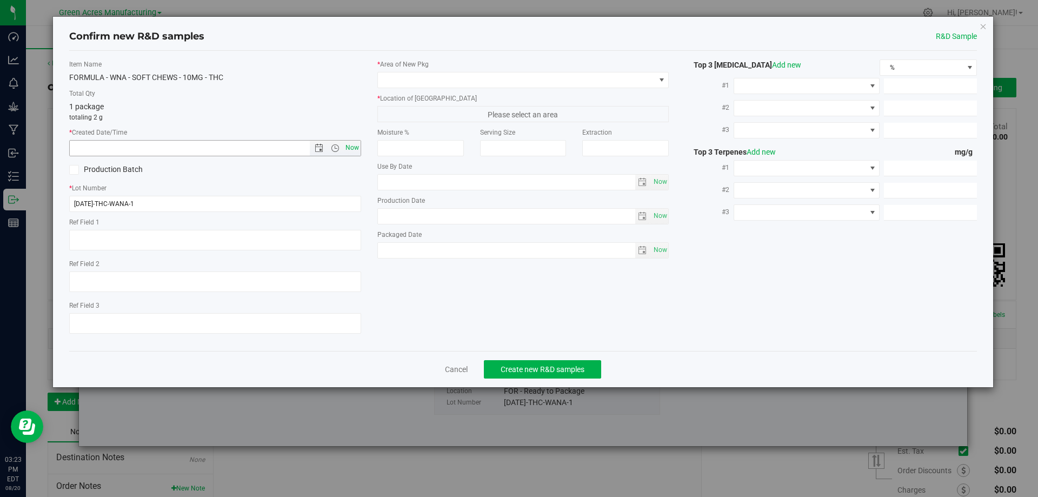
click at [354, 150] on span "Now" at bounding box center [352, 148] width 18 height 16
type input "8/20/2025 3:23 PM"
click at [425, 75] on span at bounding box center [516, 79] width 277 height 15
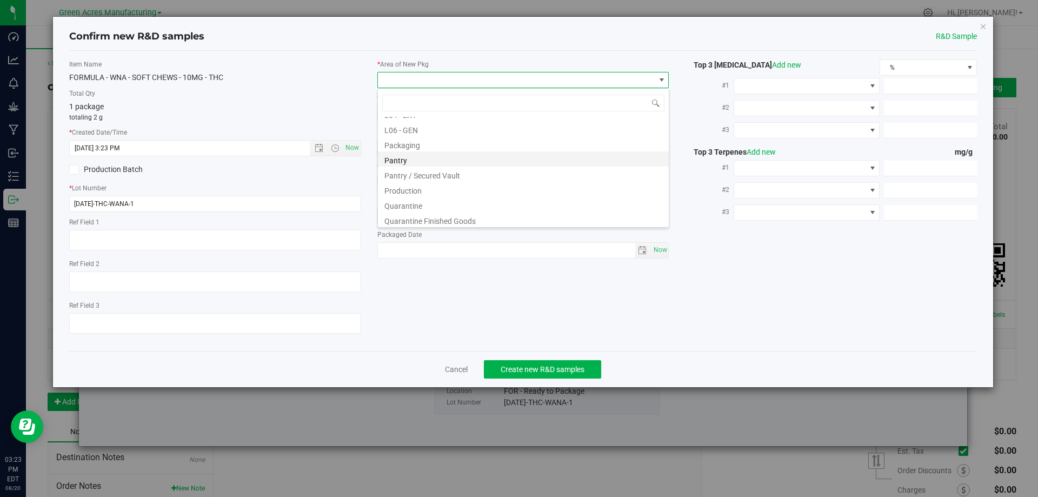
scroll to position [288, 0]
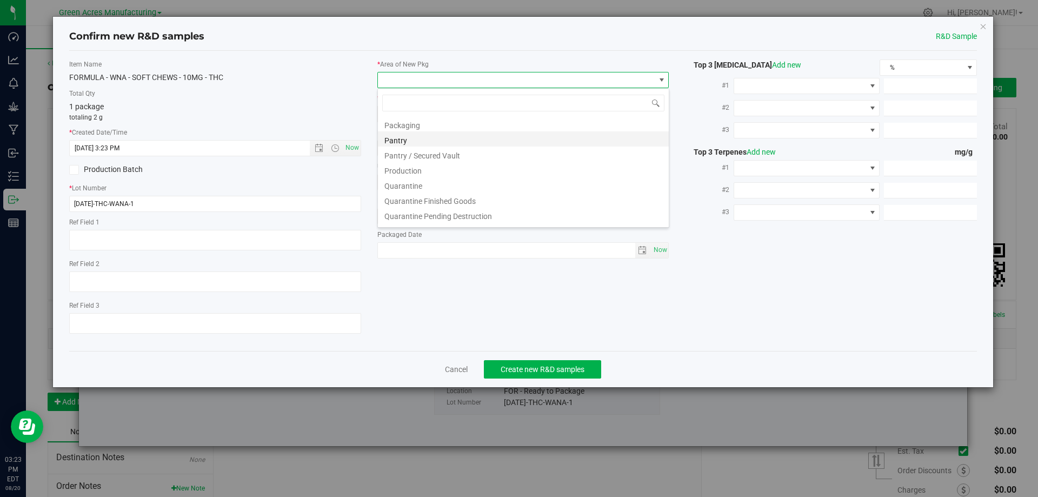
click at [440, 153] on li "Pantry / Secured Vault" at bounding box center [523, 153] width 291 height 15
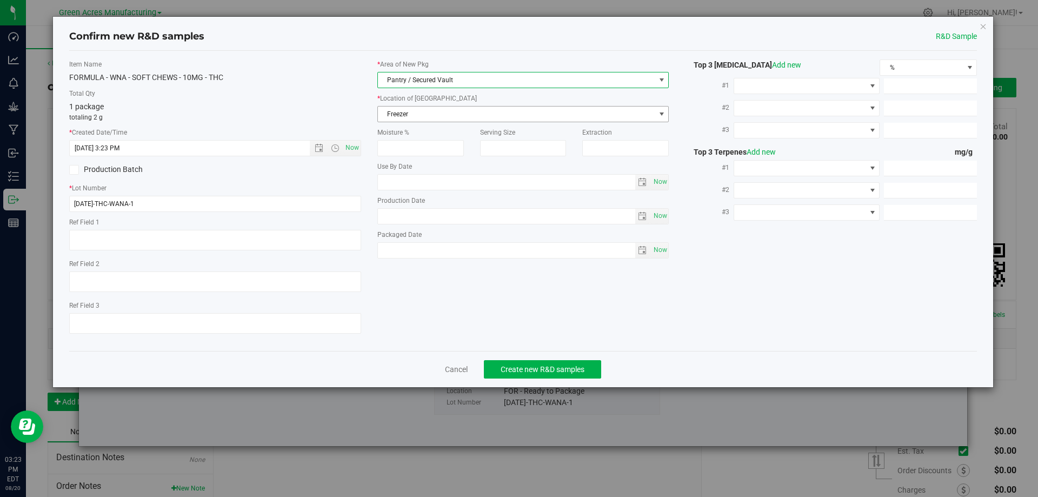
click at [436, 110] on span "Freezer" at bounding box center [516, 113] width 277 height 15
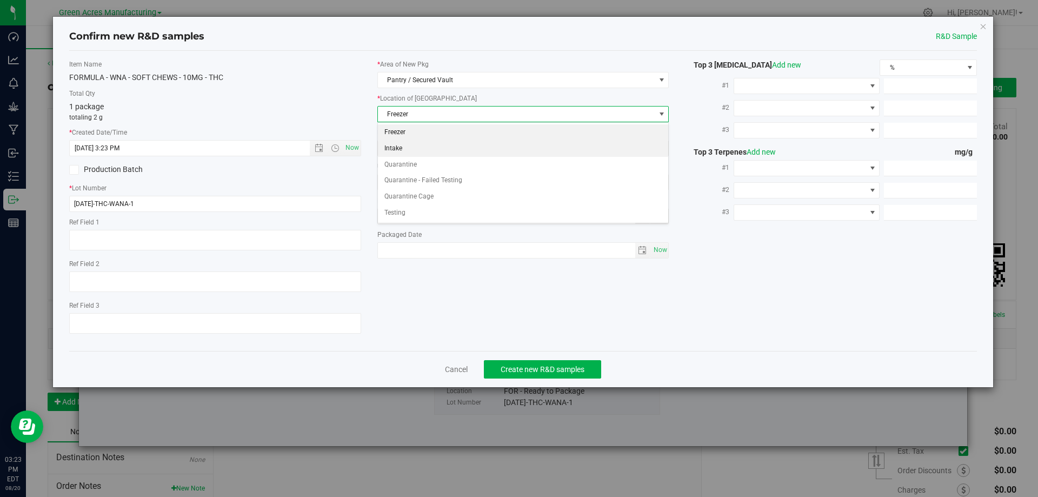
click at [434, 142] on li "Intake" at bounding box center [523, 148] width 291 height 16
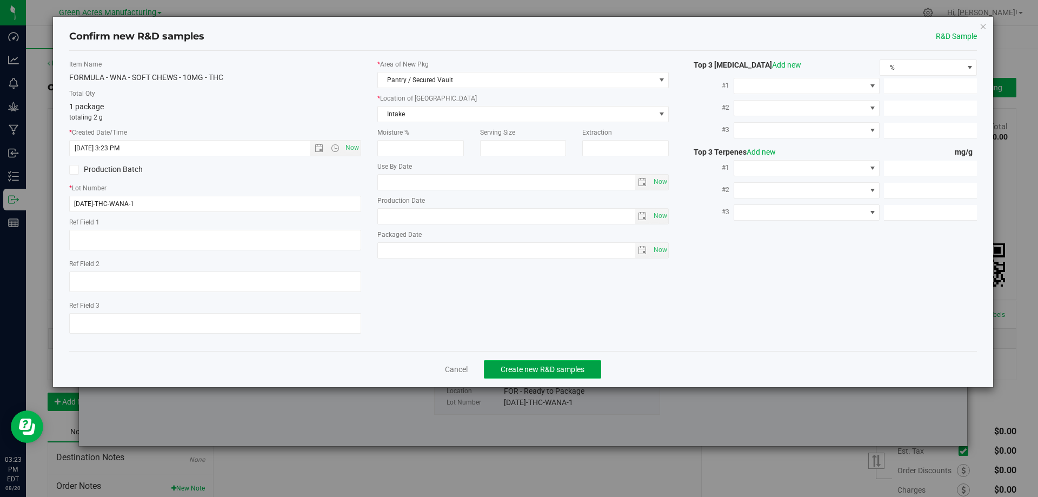
click at [546, 371] on span "Create new R&D samples" at bounding box center [542, 369] width 84 height 9
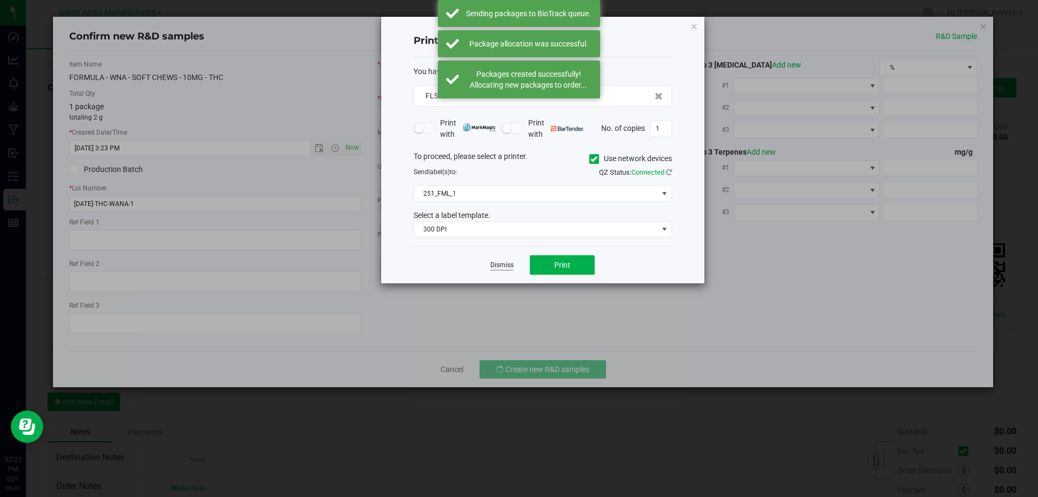
click at [499, 262] on link "Dismiss" at bounding box center [501, 264] width 23 height 9
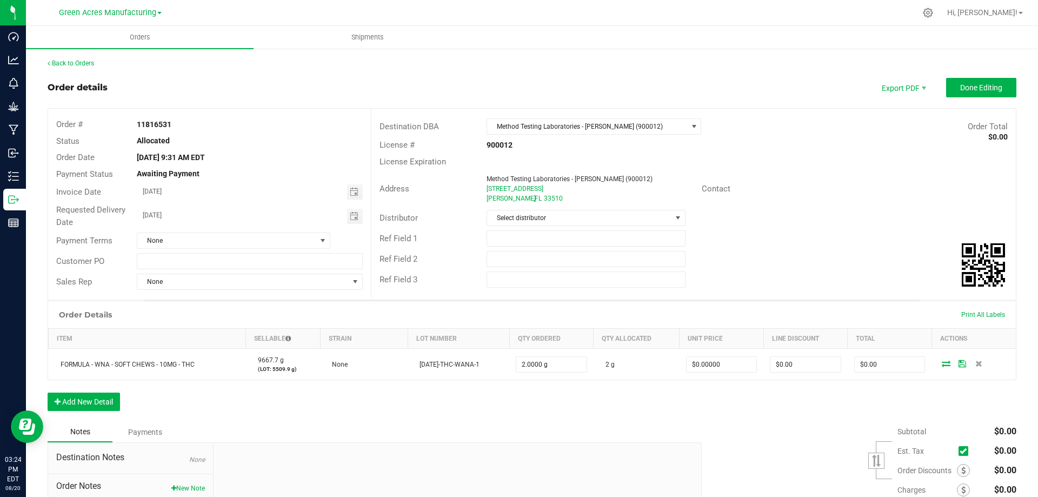
drag, startPoint x: 172, startPoint y: 128, endPoint x: 137, endPoint y: 126, distance: 35.7
click at [137, 126] on div "11816531" at bounding box center [250, 124] width 242 height 11
copy strong "11816531"
drag, startPoint x: 704, startPoint y: 78, endPoint x: 808, endPoint y: 85, distance: 104.0
click at [707, 78] on div "Order details Export PDF Done Editing" at bounding box center [532, 87] width 968 height 19
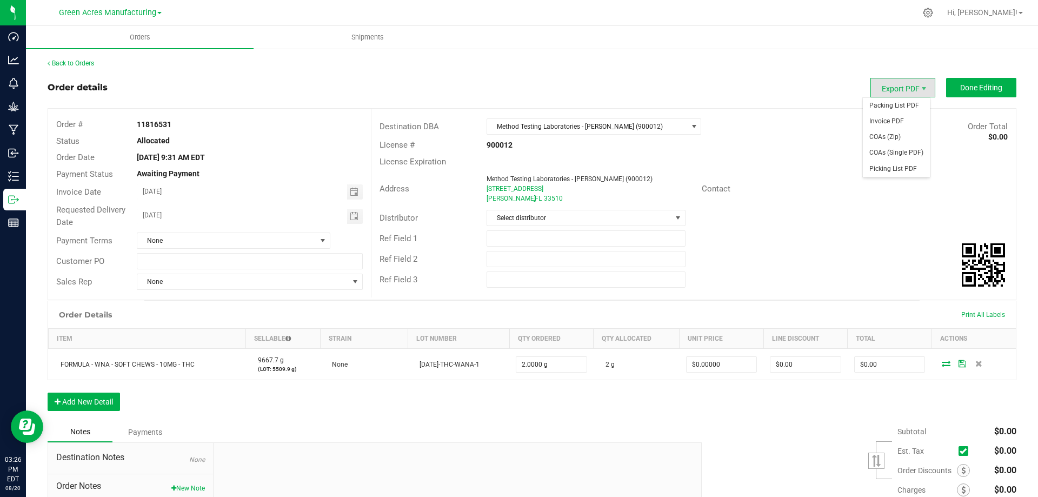
click at [896, 84] on span "Export PDF" at bounding box center [902, 87] width 65 height 19
click at [893, 106] on span "Packing List PDF" at bounding box center [895, 106] width 67 height 16
click at [960, 86] on span "Done Editing" at bounding box center [981, 87] width 42 height 9
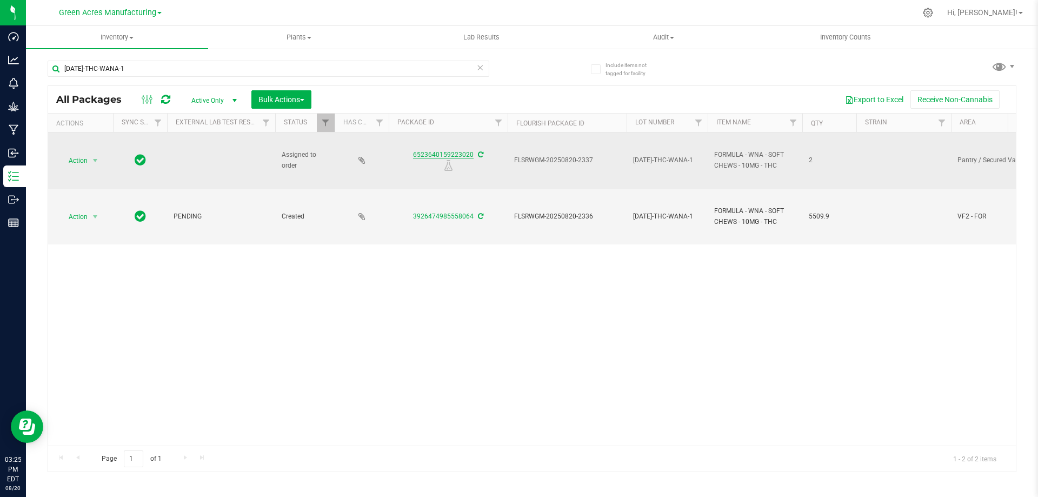
drag, startPoint x: 409, startPoint y: 158, endPoint x: 472, endPoint y: 156, distance: 63.3
click at [472, 156] on div "6523640159223020" at bounding box center [448, 160] width 122 height 21
copy link "6523640159223020"
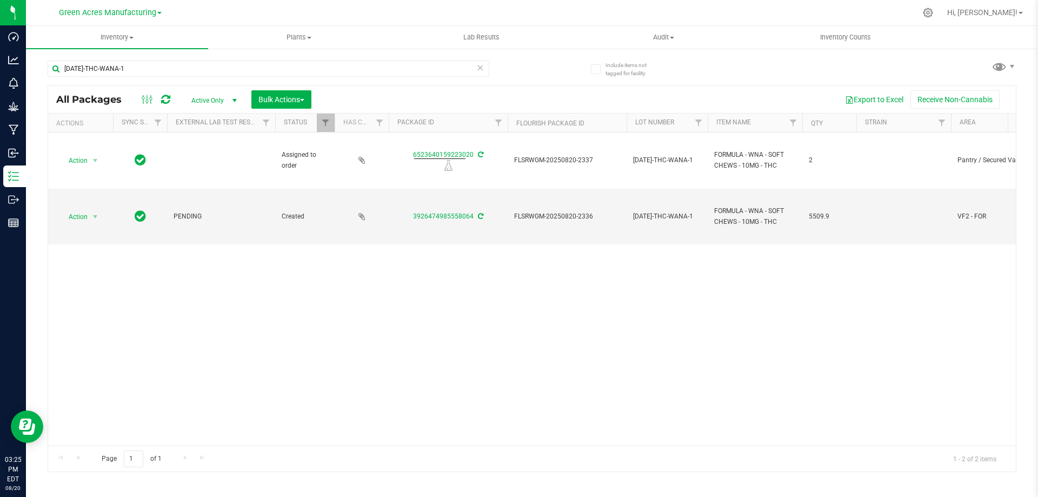
click at [485, 282] on div "Action Action Edit attributes Global inventory Locate package Package audit log…" at bounding box center [531, 288] width 967 height 313
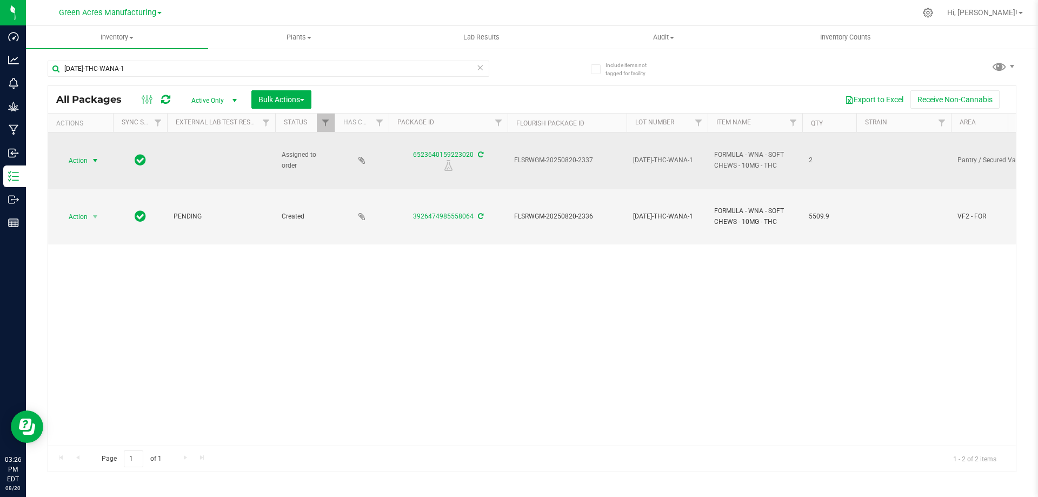
click at [83, 163] on span "Action" at bounding box center [73, 160] width 29 height 15
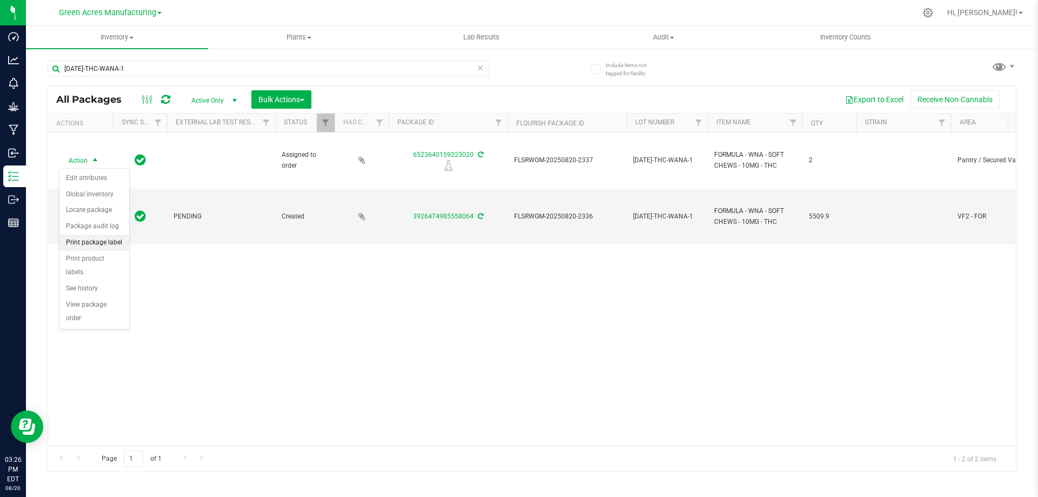
click at [102, 245] on li "Print package label" at bounding box center [94, 243] width 70 height 16
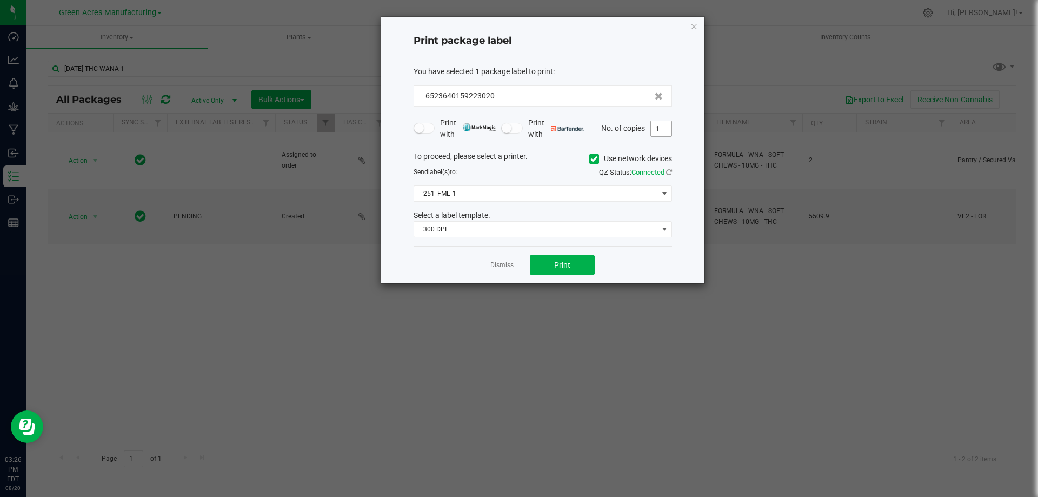
click at [663, 125] on input "1" at bounding box center [661, 128] width 21 height 15
type input "2"
click at [556, 266] on span "Print" at bounding box center [562, 264] width 16 height 9
click at [498, 265] on link "Dismiss" at bounding box center [501, 264] width 23 height 9
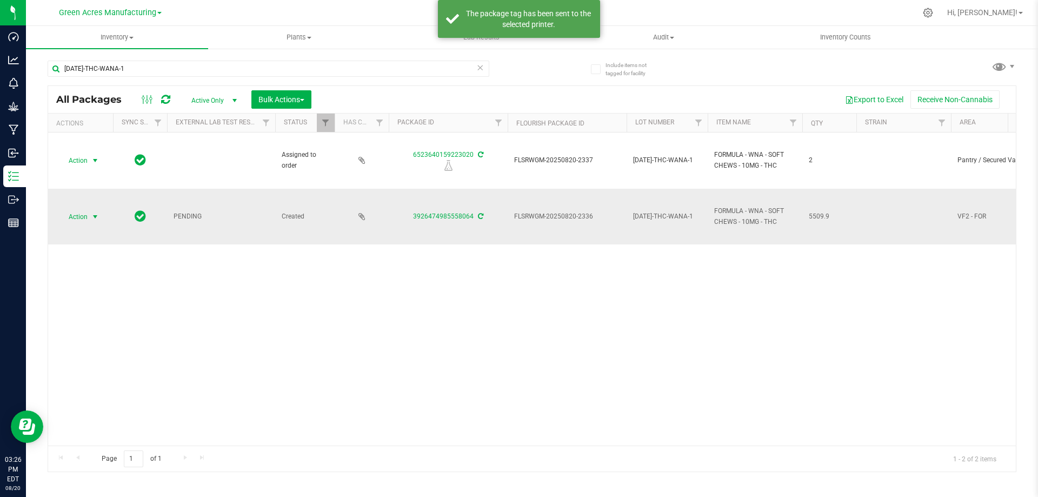
click at [76, 222] on span "Action" at bounding box center [73, 216] width 29 height 15
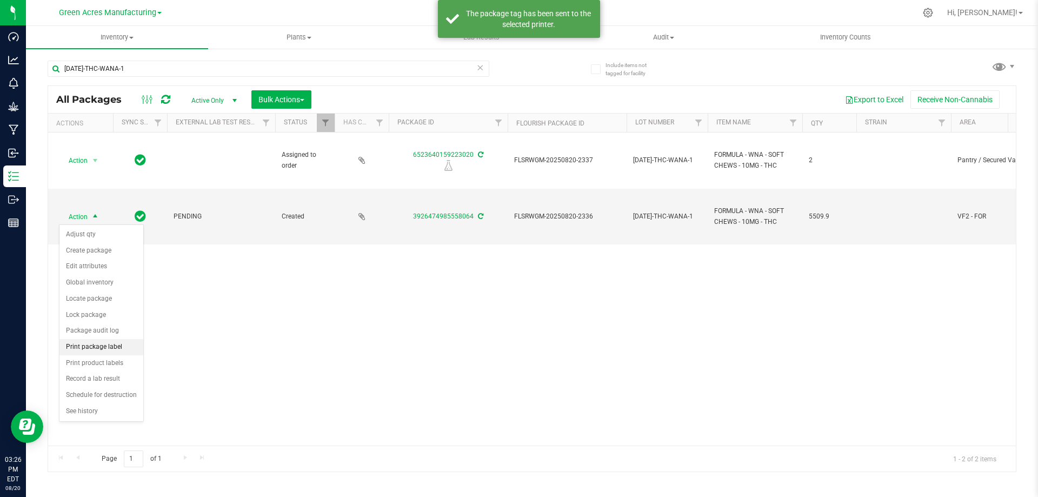
click at [92, 344] on li "Print package label" at bounding box center [101, 347] width 84 height 16
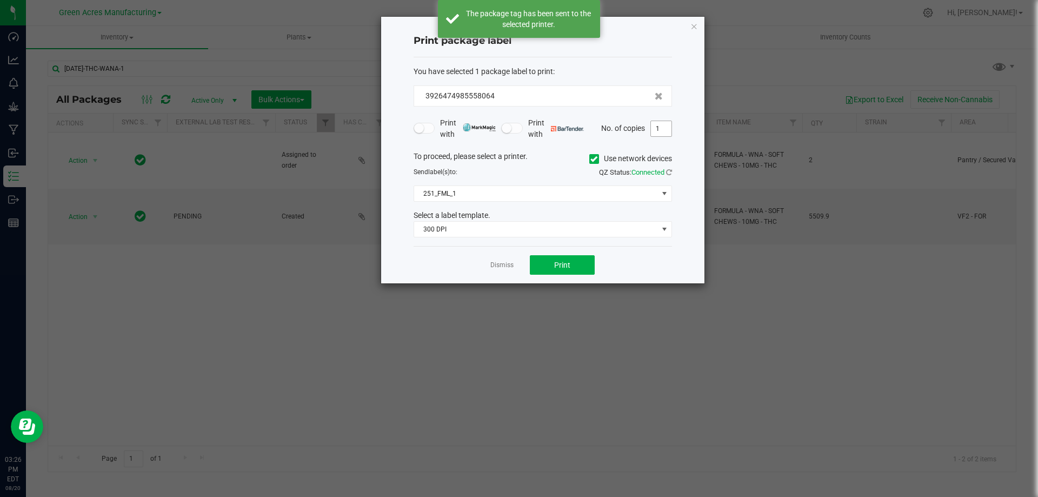
click at [667, 127] on input "1" at bounding box center [661, 128] width 21 height 15
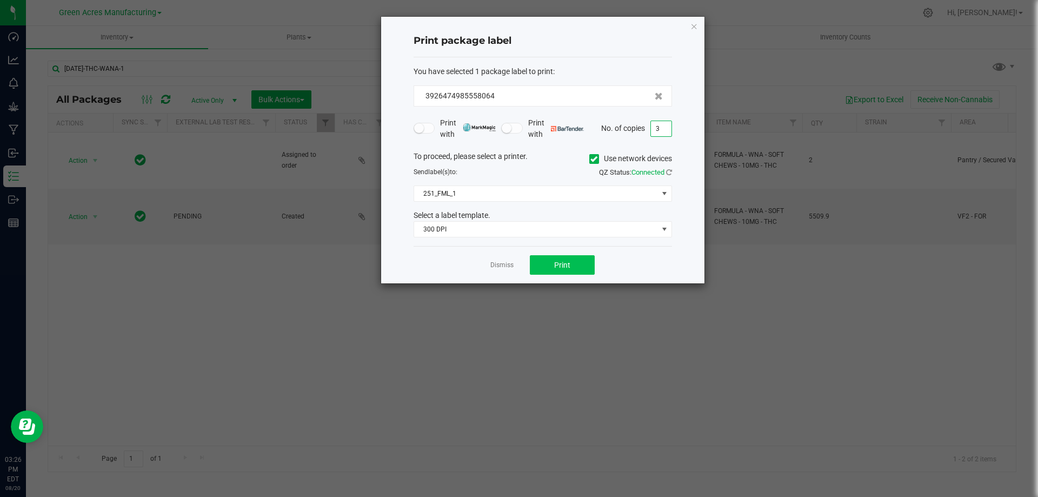
type input "3"
click at [553, 267] on button "Print" at bounding box center [562, 264] width 65 height 19
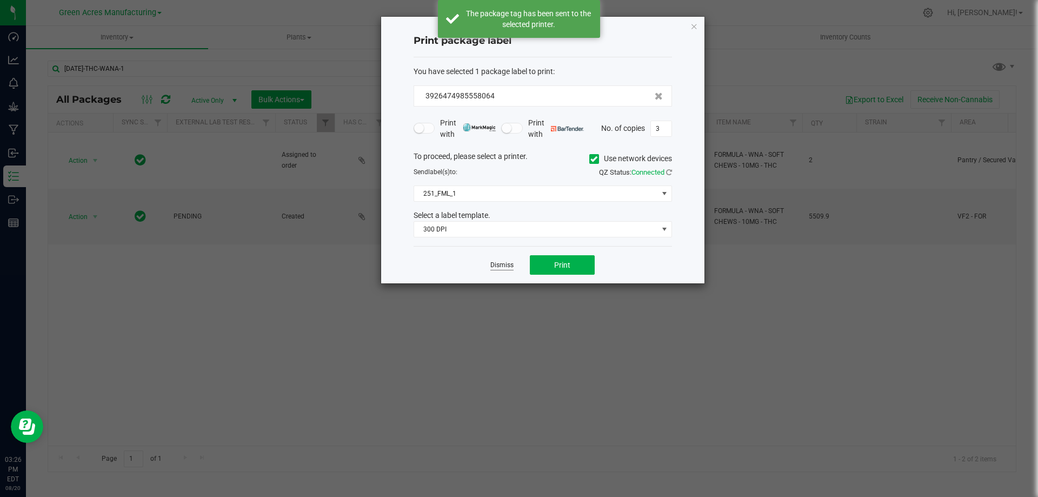
click at [498, 266] on link "Dismiss" at bounding box center [501, 264] width 23 height 9
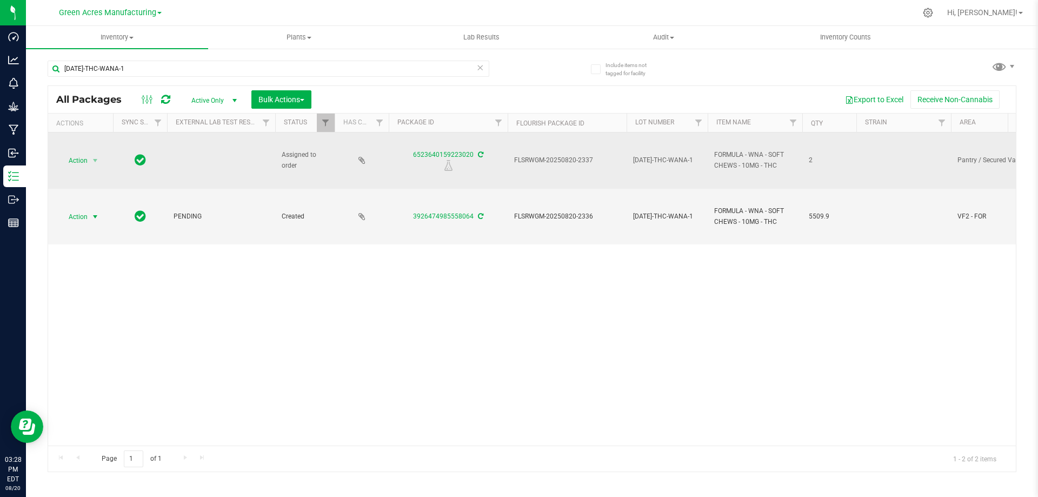
click at [541, 160] on span "FLSRWGM-20250820-2337" at bounding box center [567, 160] width 106 height 10
copy tr "FLSRWGM-20250820-2337"
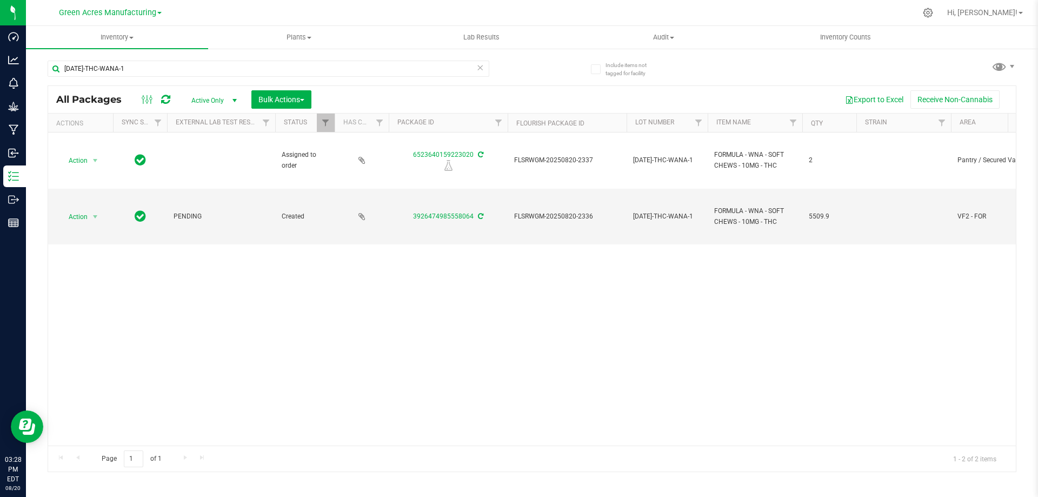
click at [523, 297] on div "Action Action Edit attributes Global inventory Locate package Package audit log…" at bounding box center [531, 288] width 967 height 313
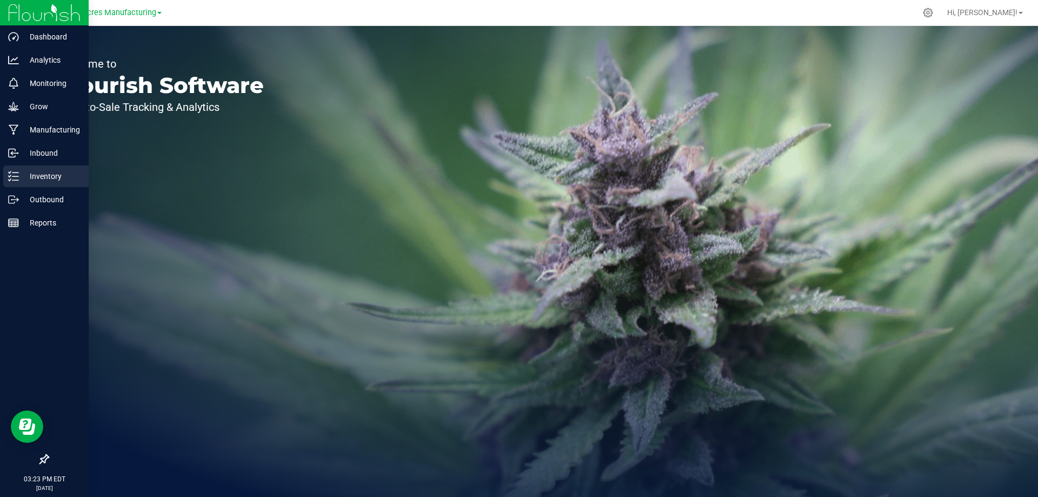
click at [19, 177] on p "Inventory" at bounding box center [51, 176] width 65 height 13
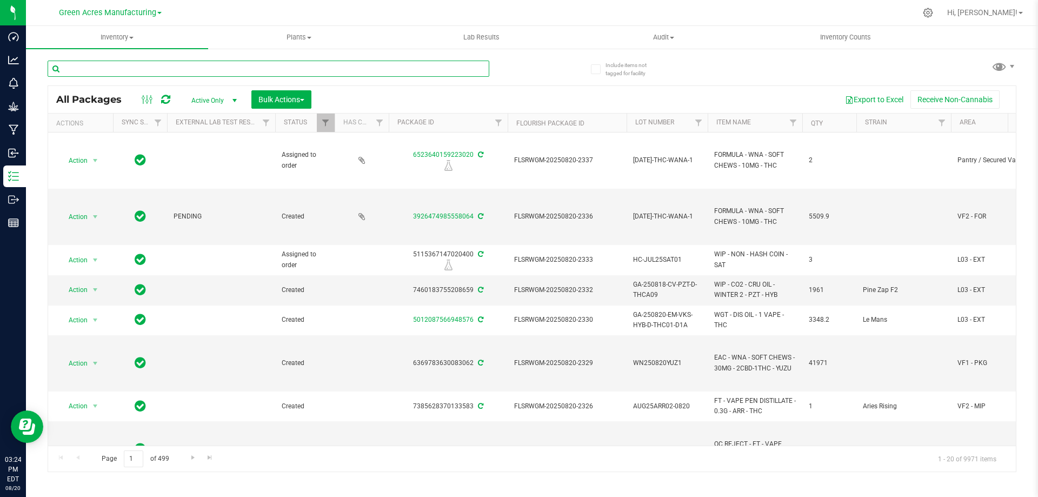
click at [240, 69] on input "text" at bounding box center [268, 69] width 441 height 16
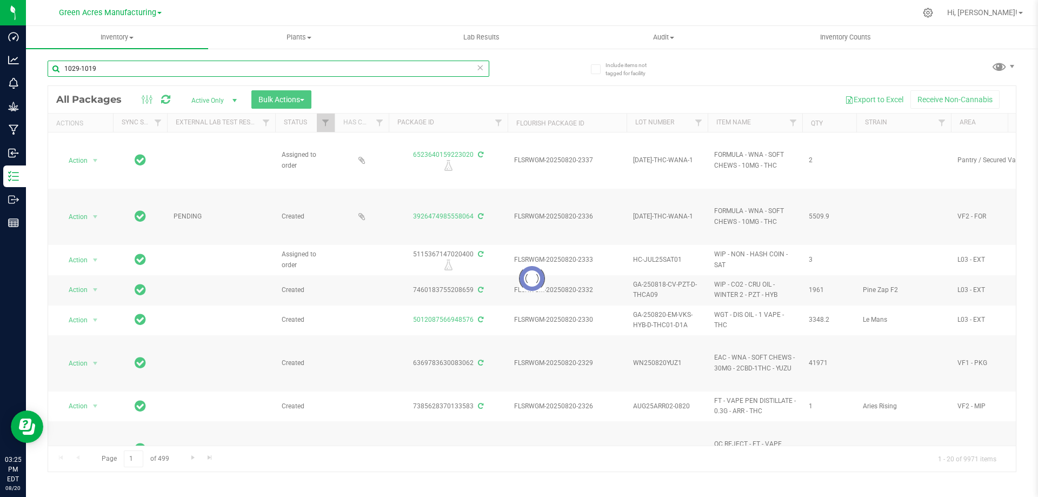
type input "1029-1019"
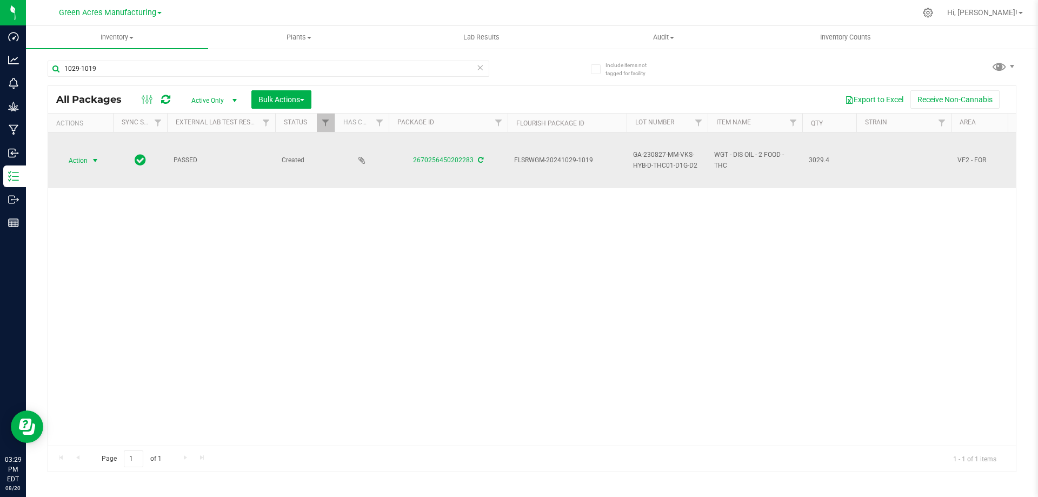
click at [92, 162] on span "select" at bounding box center [95, 160] width 9 height 9
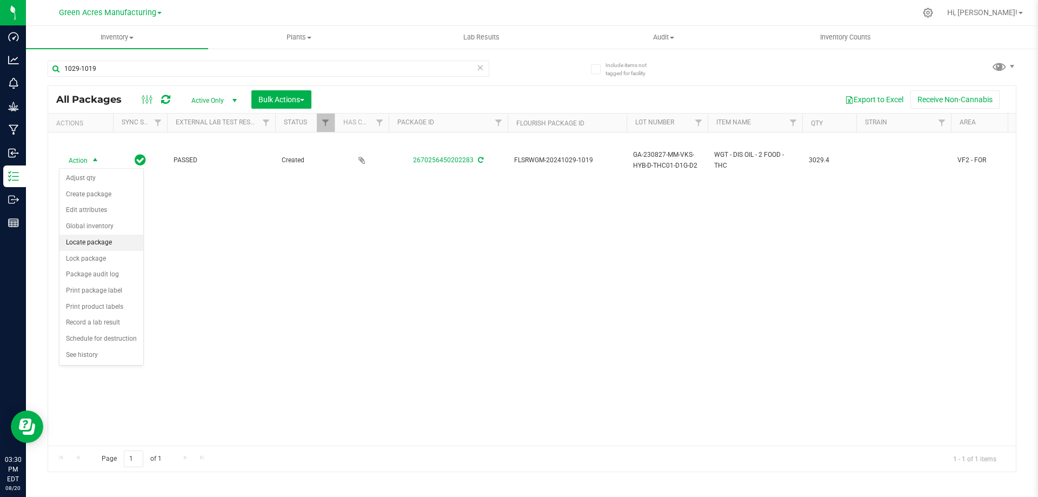
click at [96, 239] on li "Locate package" at bounding box center [101, 243] width 84 height 16
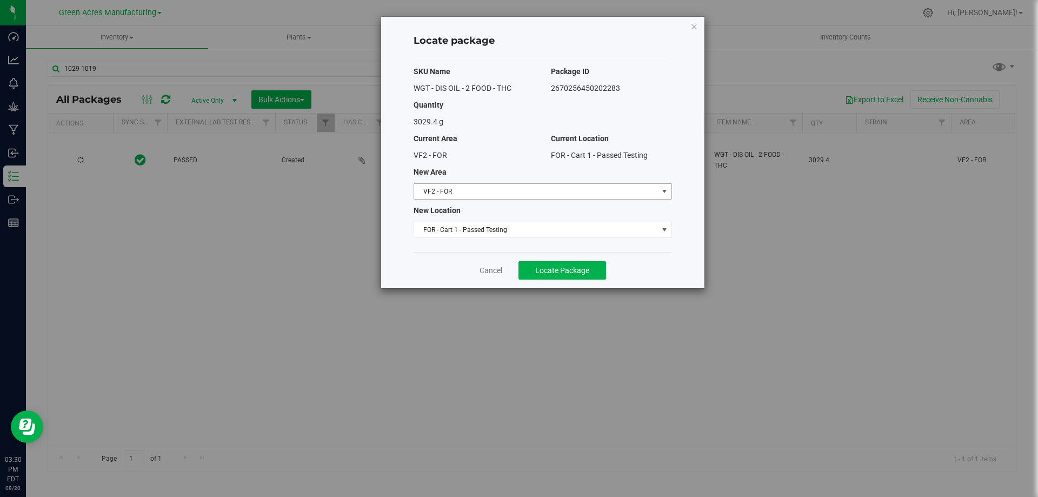
click at [471, 195] on span "VF2 - FOR" at bounding box center [536, 191] width 244 height 15
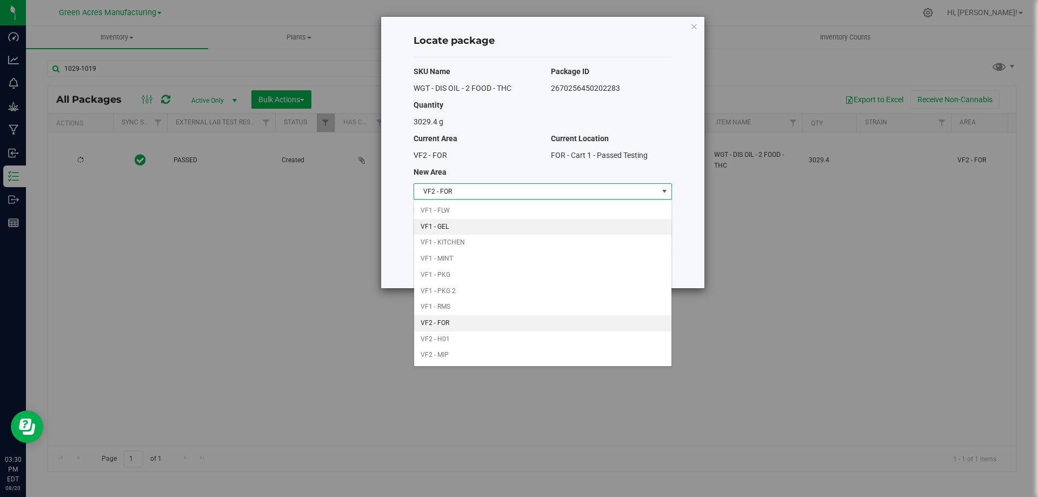
scroll to position [457, 0]
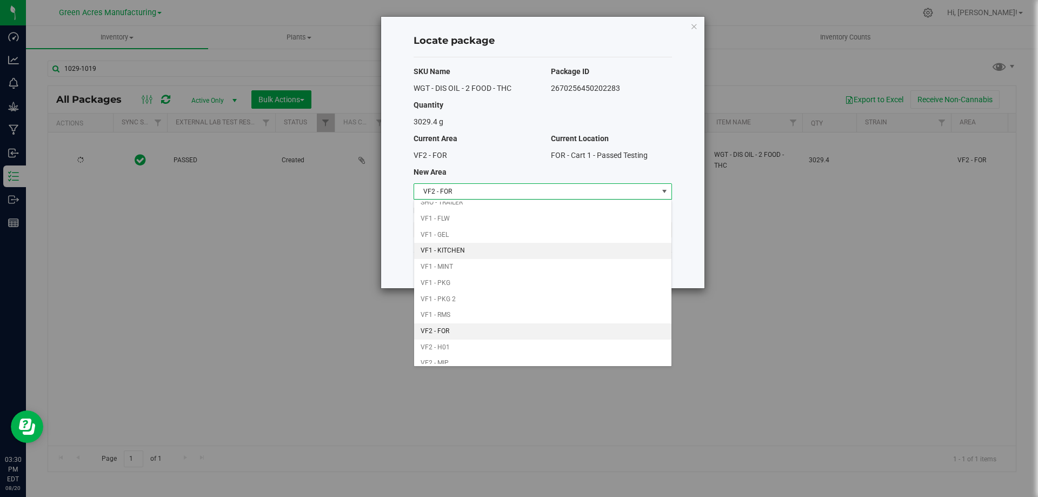
click at [474, 246] on li "VF1 - KITCHEN" at bounding box center [542, 251] width 257 height 16
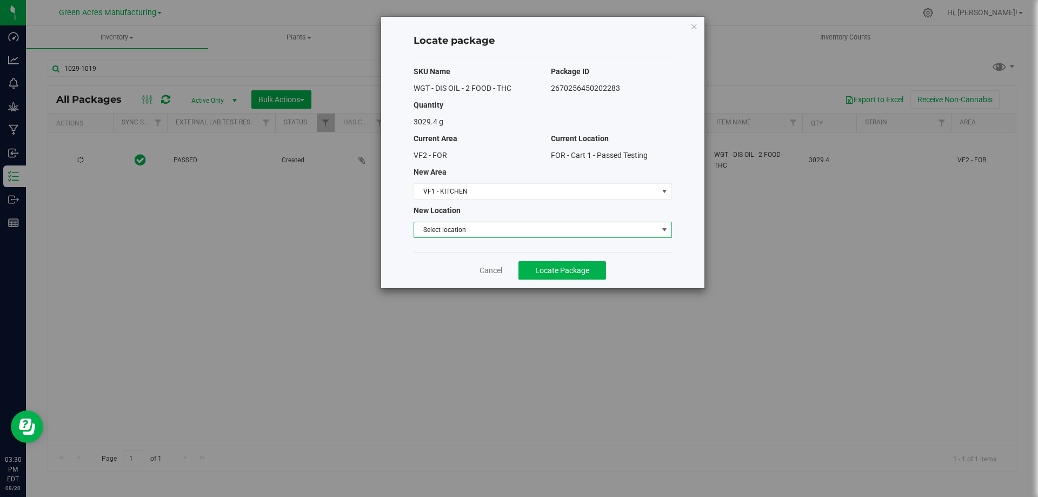
click at [478, 233] on span "Select location" at bounding box center [536, 229] width 244 height 15
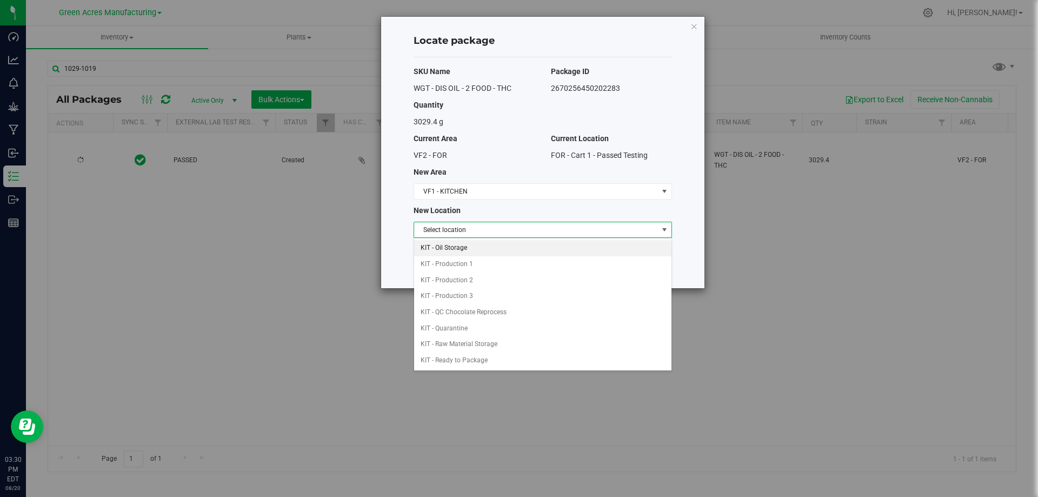
click at [481, 247] on li "KIT - Oil Storage" at bounding box center [542, 248] width 257 height 16
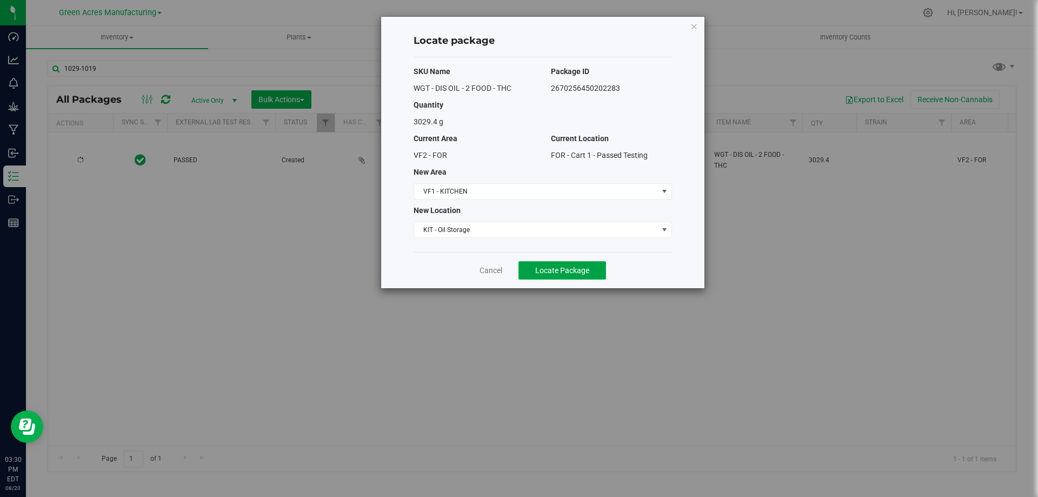
click at [547, 268] on span "Locate Package" at bounding box center [562, 270] width 54 height 9
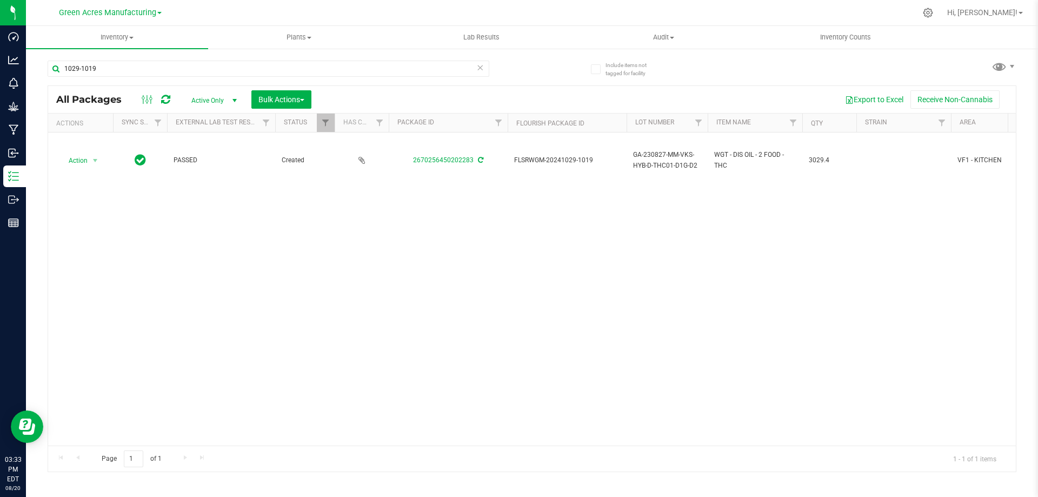
click at [370, 224] on div "Action Action Adjust qty Create package Edit attributes Global inventory Locate…" at bounding box center [531, 288] width 967 height 313
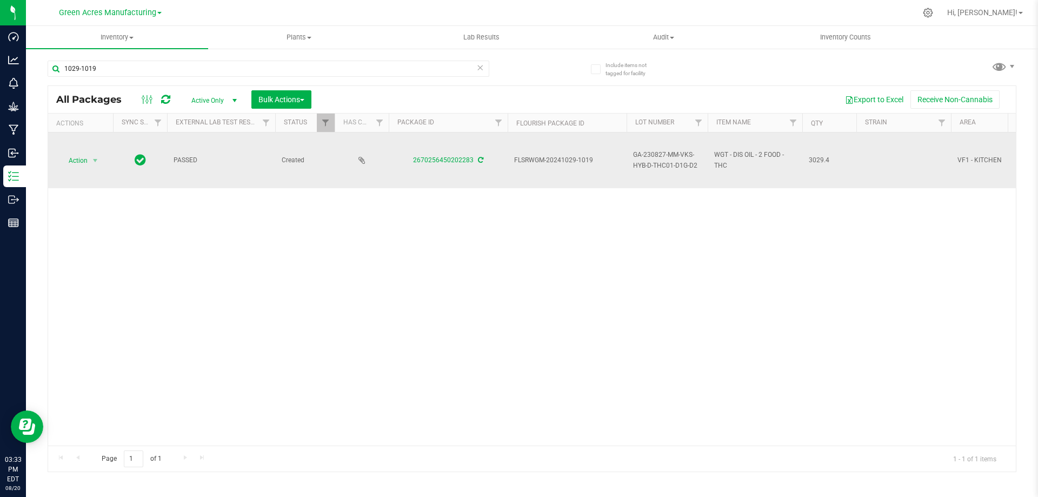
click at [540, 158] on span "FLSRWGM-20241029-1019" at bounding box center [567, 160] width 106 height 10
copy tr "FLSRWGM-20241029-1019"
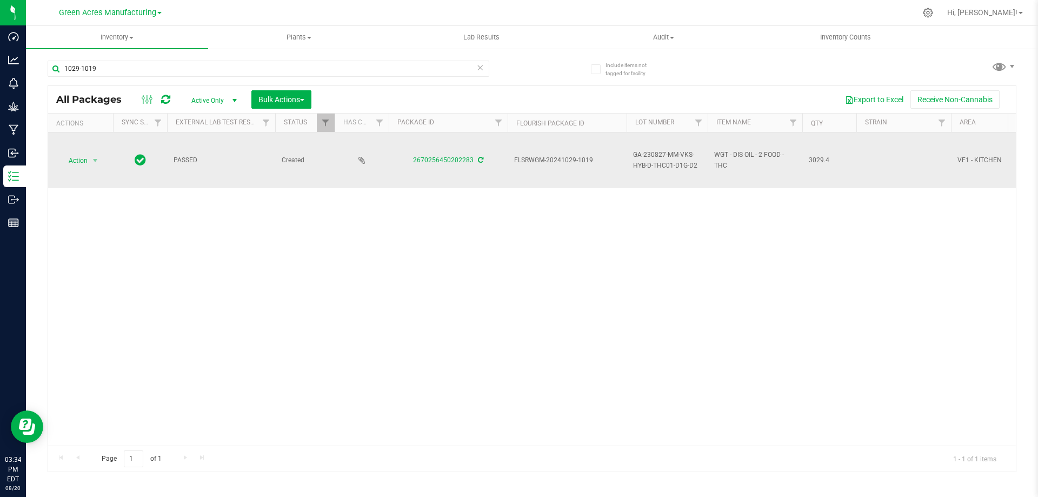
click at [659, 160] on span "GA-230827-MM-VKS-HYB-D-THC01-D1G-D2" at bounding box center [667, 160] width 68 height 21
click at [659, 160] on input "GA-230827-MM-VKS-HYB-D-THC01-D1G-D2" at bounding box center [664, 160] width 77 height 17
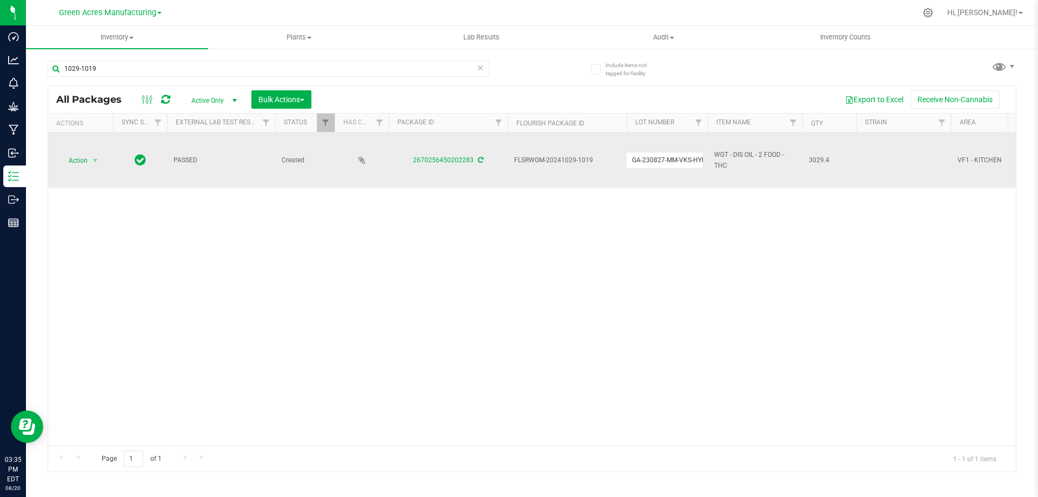
click at [816, 159] on span "3029.4" at bounding box center [828, 160] width 41 height 10
copy span "3029.4"
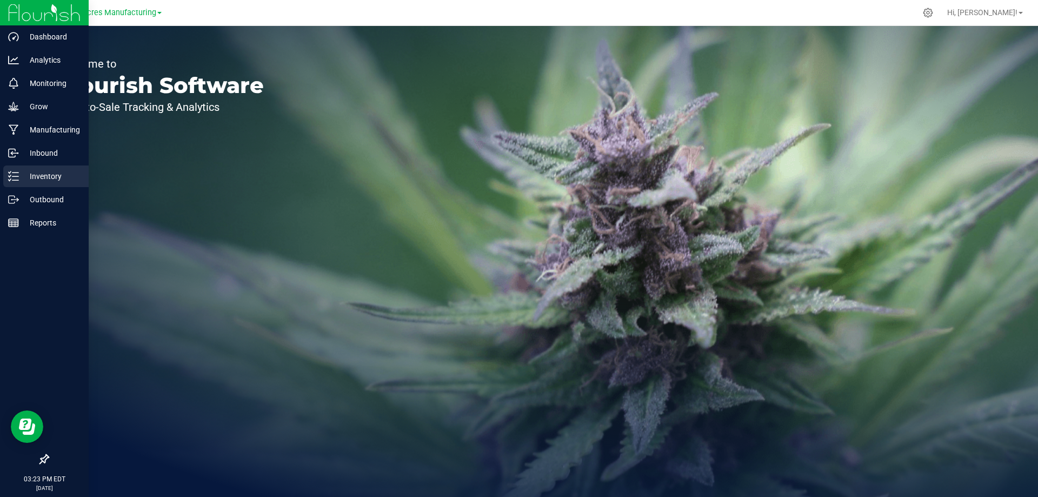
click at [30, 181] on p "Inventory" at bounding box center [51, 176] width 65 height 13
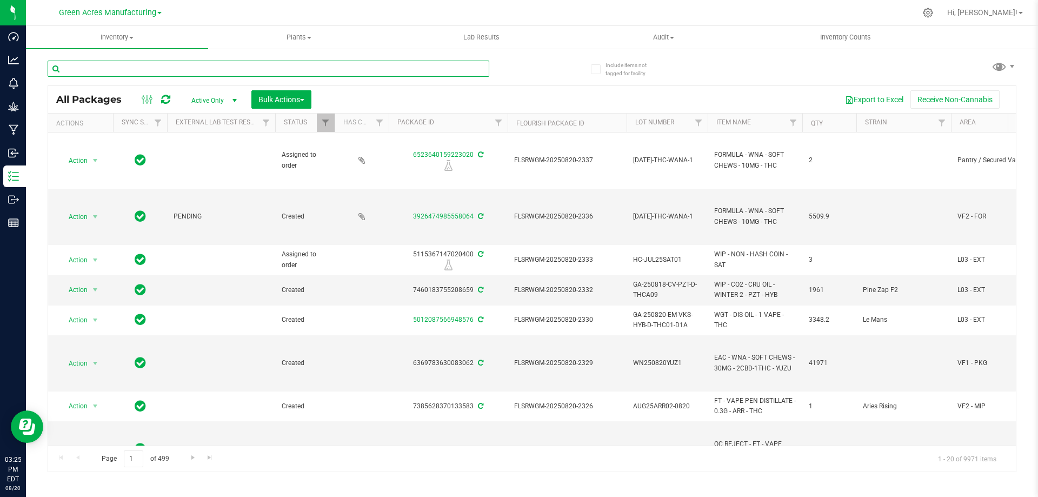
click at [227, 66] on input "text" at bounding box center [268, 69] width 441 height 16
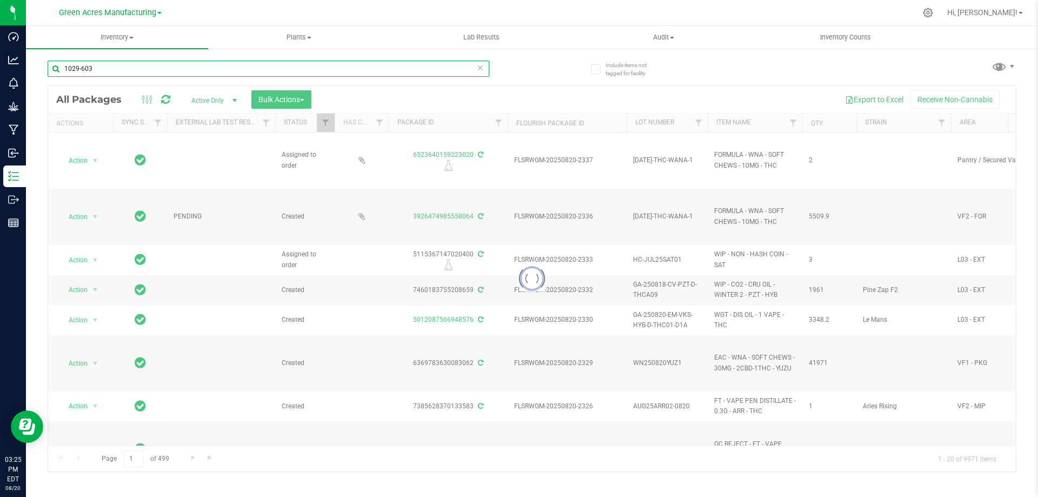
type input "1029-603"
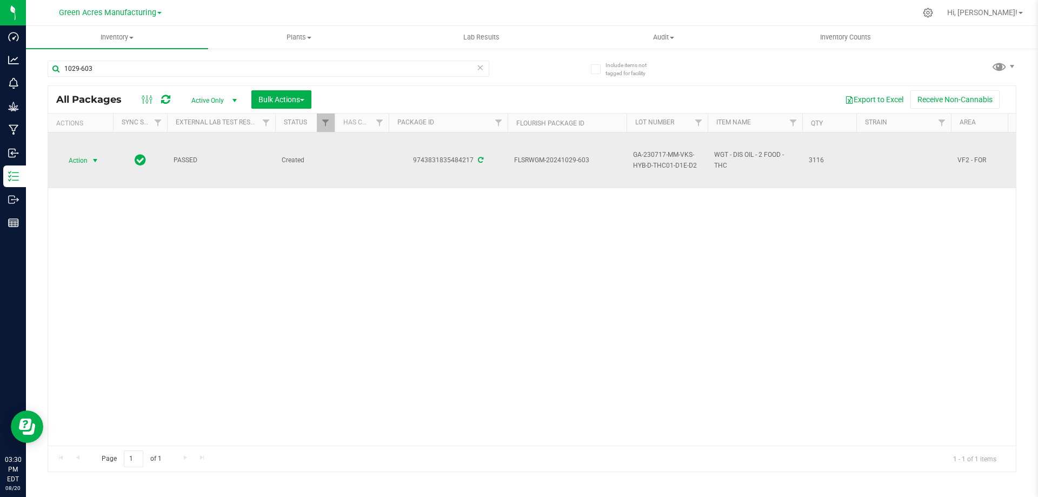
click at [90, 164] on span "select" at bounding box center [96, 160] width 14 height 15
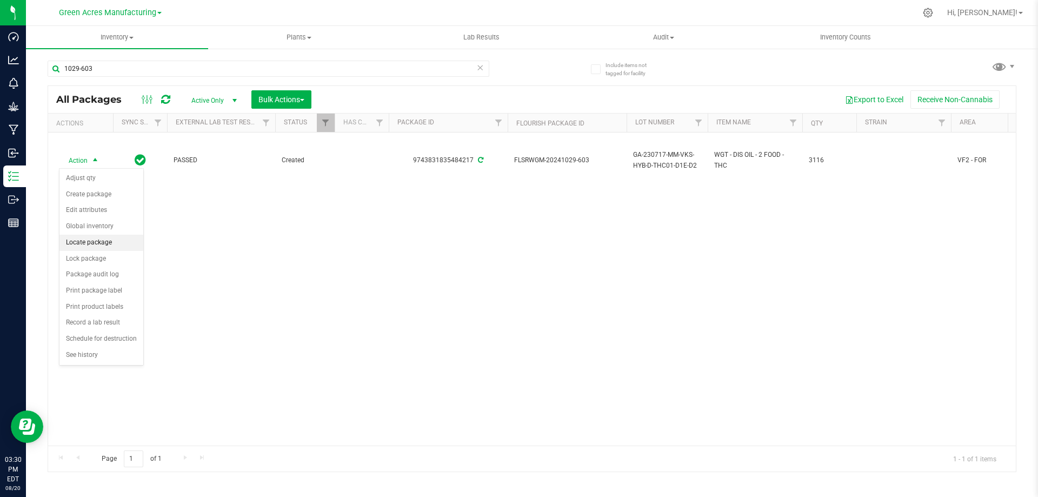
click at [95, 239] on li "Locate package" at bounding box center [101, 243] width 84 height 16
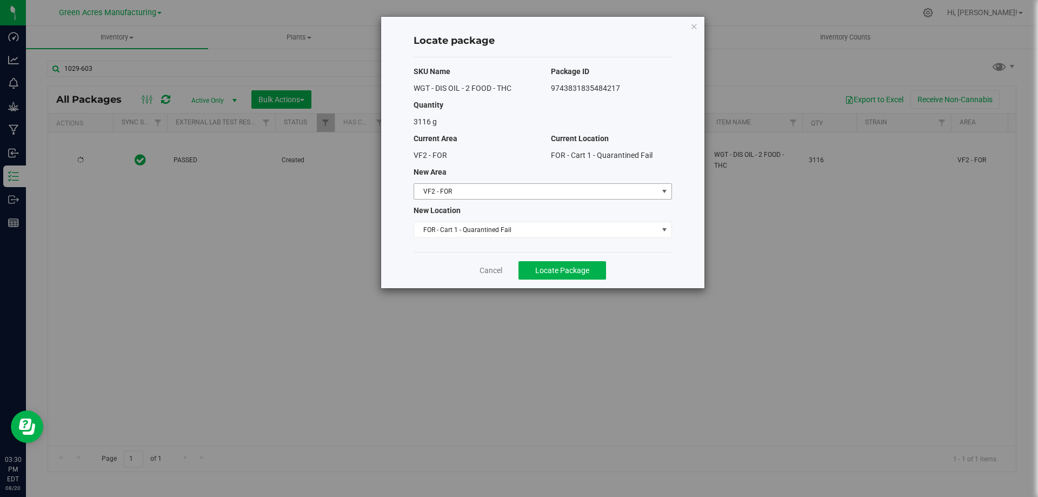
click at [500, 192] on span "VF2 - FOR" at bounding box center [536, 191] width 244 height 15
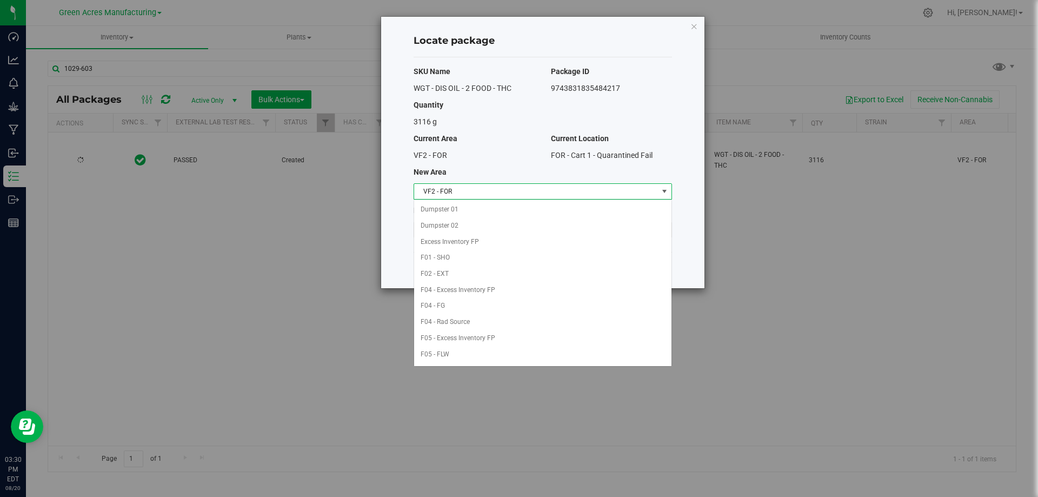
scroll to position [432, 0]
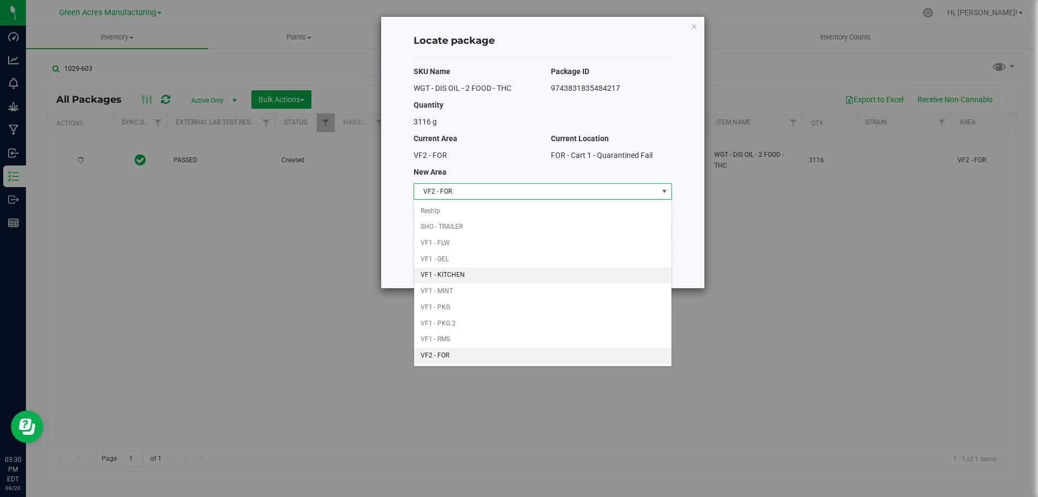
click at [476, 269] on li "VF1 - KITCHEN" at bounding box center [542, 275] width 257 height 16
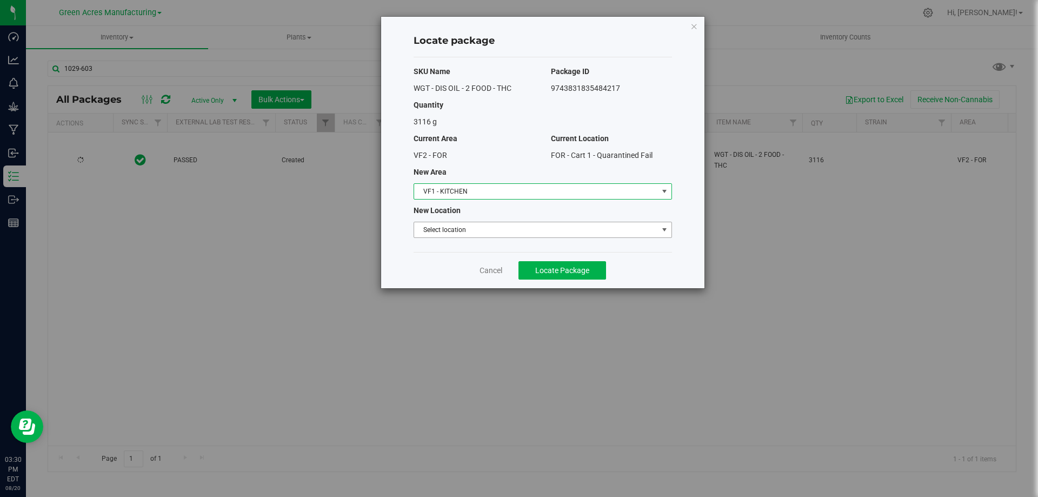
click at [491, 230] on span "Select location" at bounding box center [536, 229] width 244 height 15
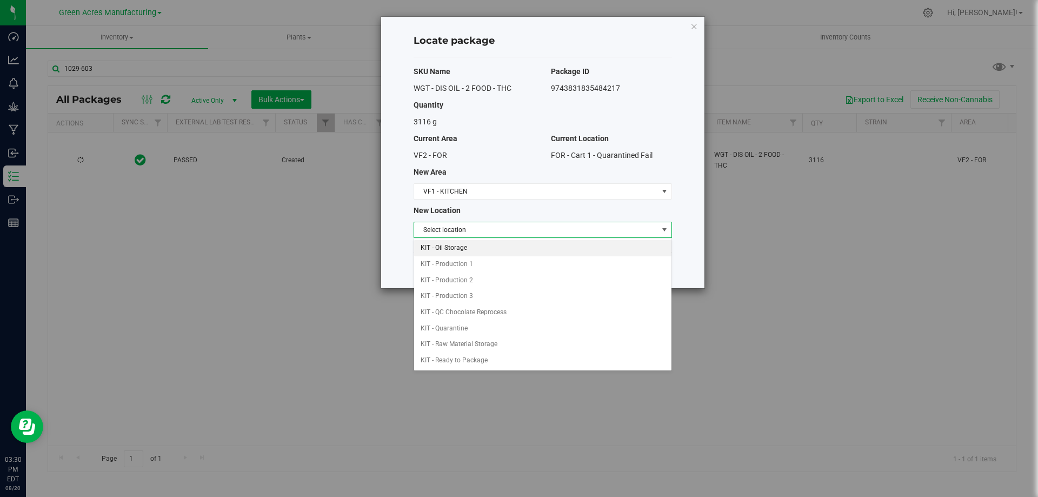
click at [491, 251] on li "KIT - Oil Storage" at bounding box center [542, 248] width 257 height 16
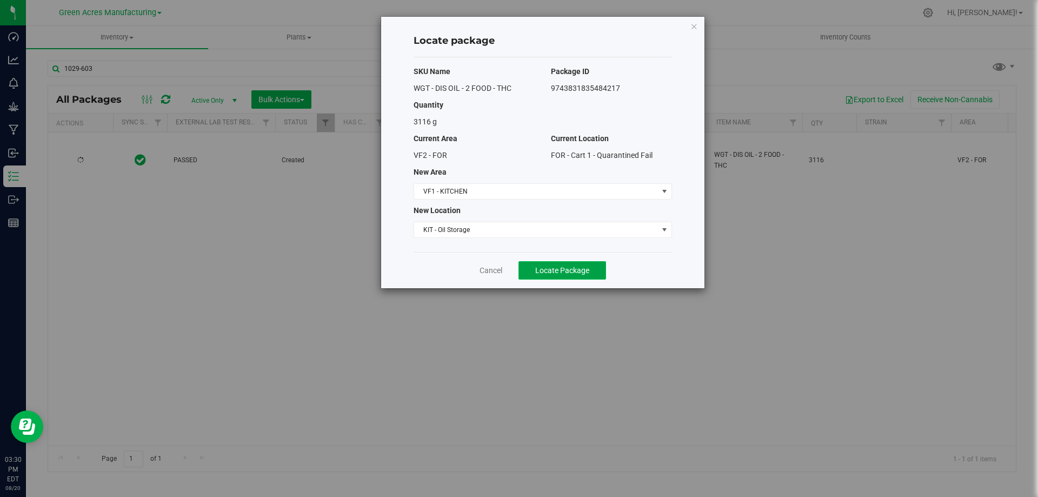
click at [544, 267] on span "Locate Package" at bounding box center [562, 270] width 54 height 9
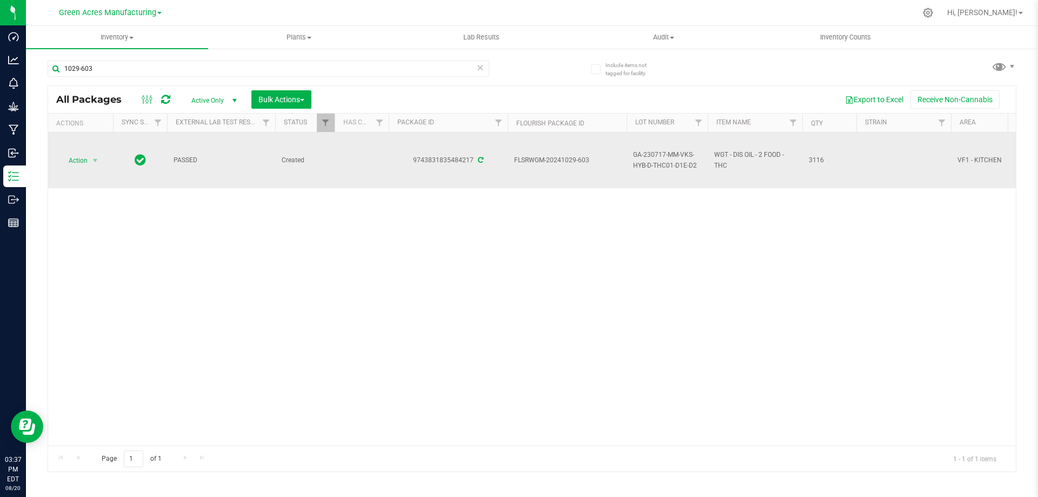
click at [547, 159] on span "FLSRWGM-20241029-603" at bounding box center [567, 160] width 106 height 10
click at [548, 159] on span "FLSRWGM-20241029-603" at bounding box center [567, 160] width 106 height 10
copy tr "FLSRWGM-20241029-603"
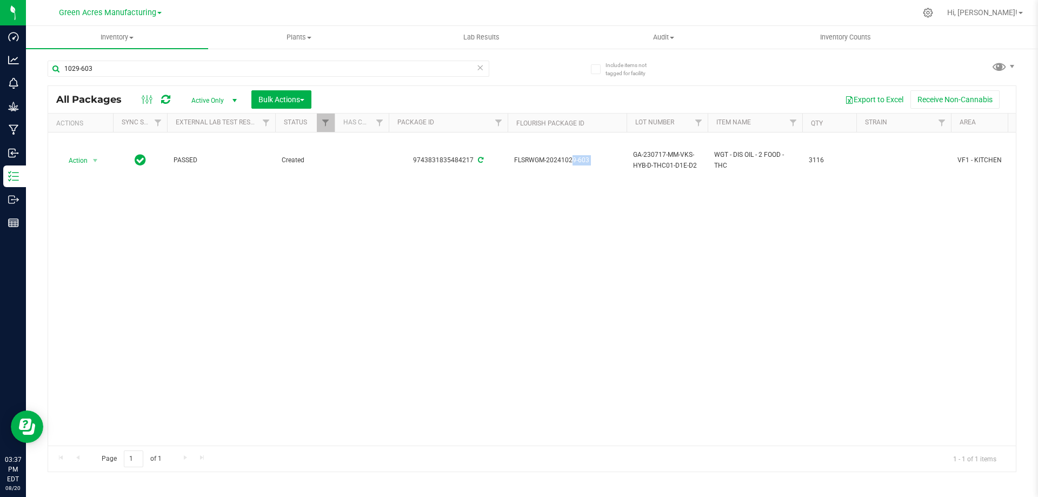
copy tr "FLSRWGM-20241029-603"
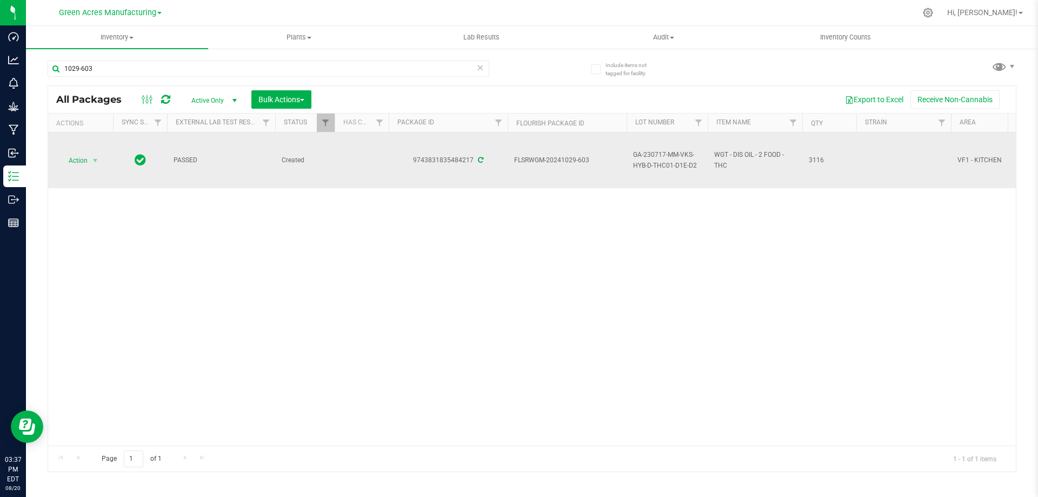
click at [660, 158] on span "GA-230717-MM-VKS-HYB-D-THC01-D1E-D2" at bounding box center [667, 160] width 68 height 21
click at [660, 158] on input "GA-230717-MM-VKS-HYB-D-THC01-D1E-D2" at bounding box center [664, 160] width 77 height 17
click at [660, 157] on input "GA-230717-MM-VKS-HYB-D-THC01-D1E-D2" at bounding box center [664, 160] width 77 height 17
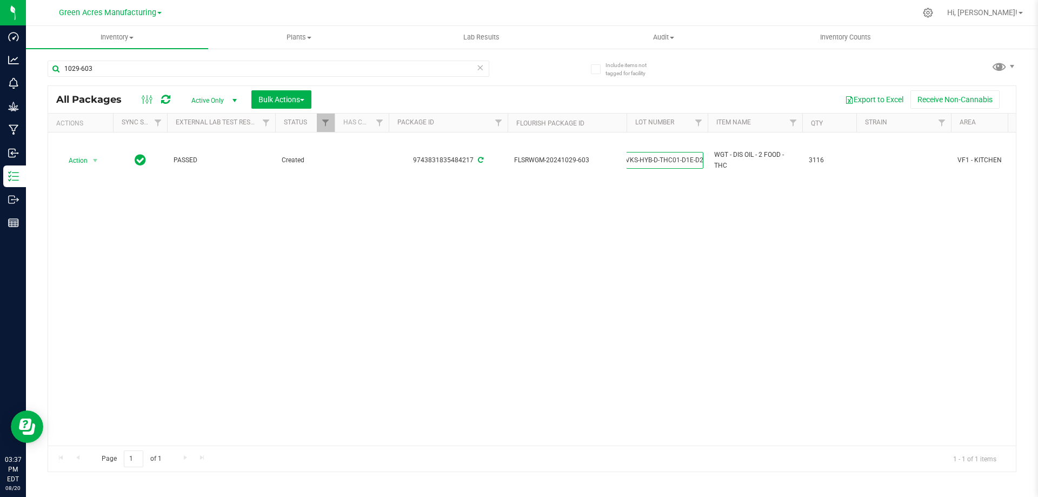
scroll to position [0, 0]
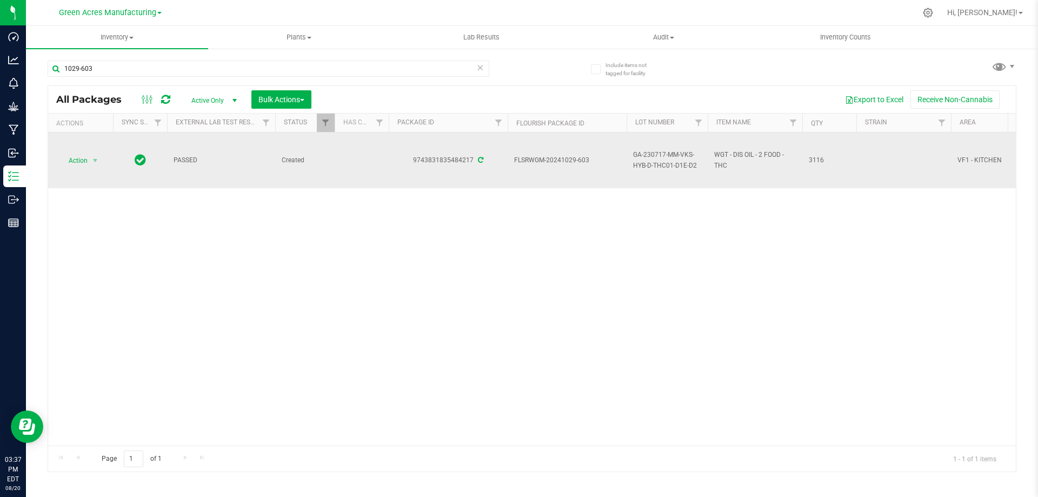
click at [815, 159] on span "3116" at bounding box center [828, 160] width 41 height 10
copy span "3116"
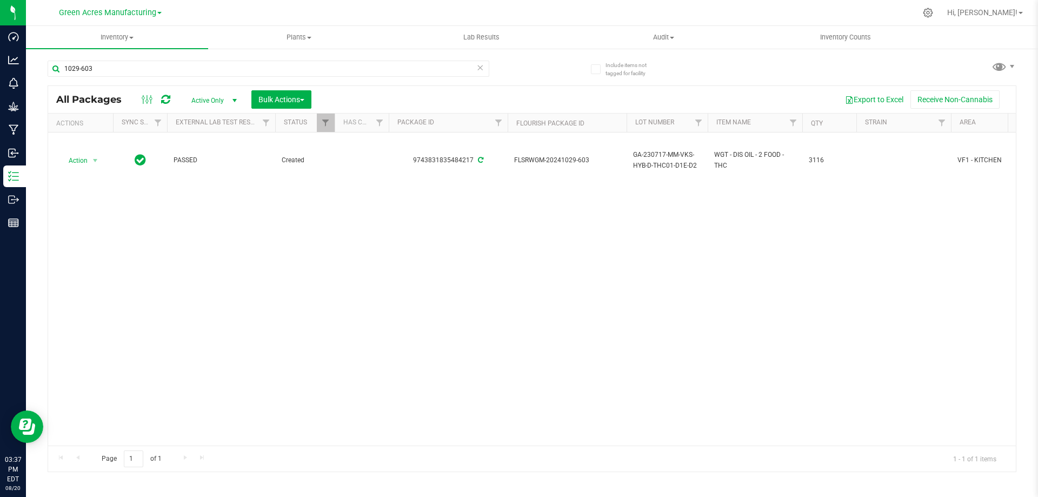
click at [534, 224] on div "Action Action Adjust qty Create package Edit attributes Global inventory Locate…" at bounding box center [531, 288] width 967 height 313
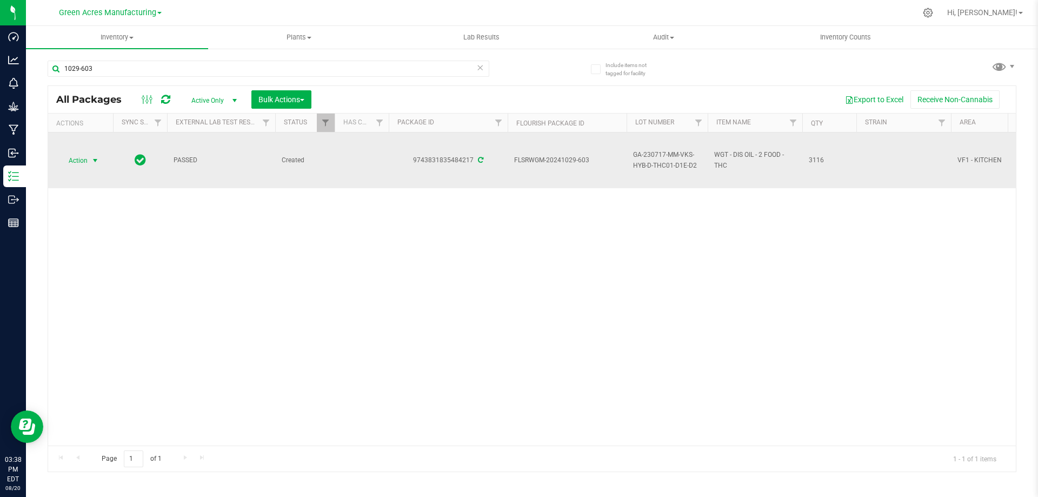
click at [91, 158] on span "select" at bounding box center [95, 160] width 9 height 9
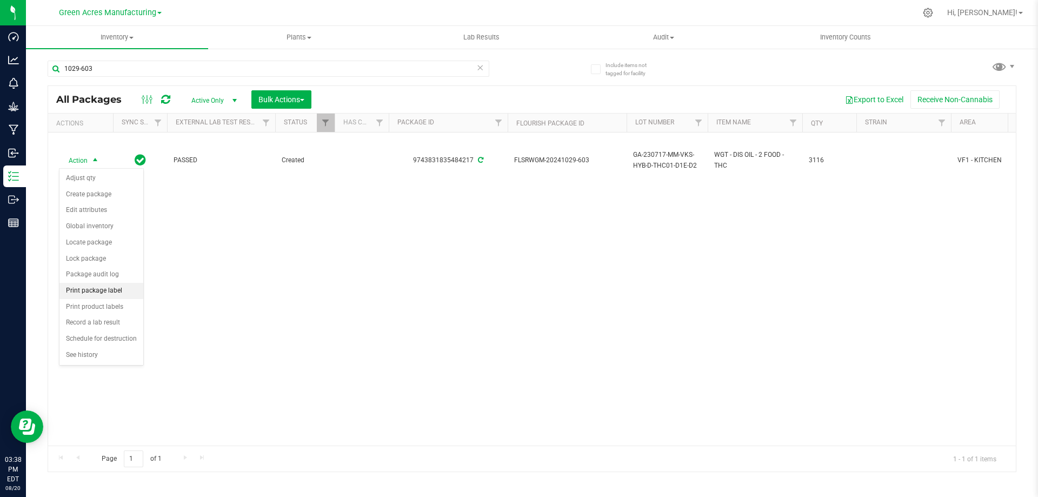
click at [104, 287] on li "Print package label" at bounding box center [101, 291] width 84 height 16
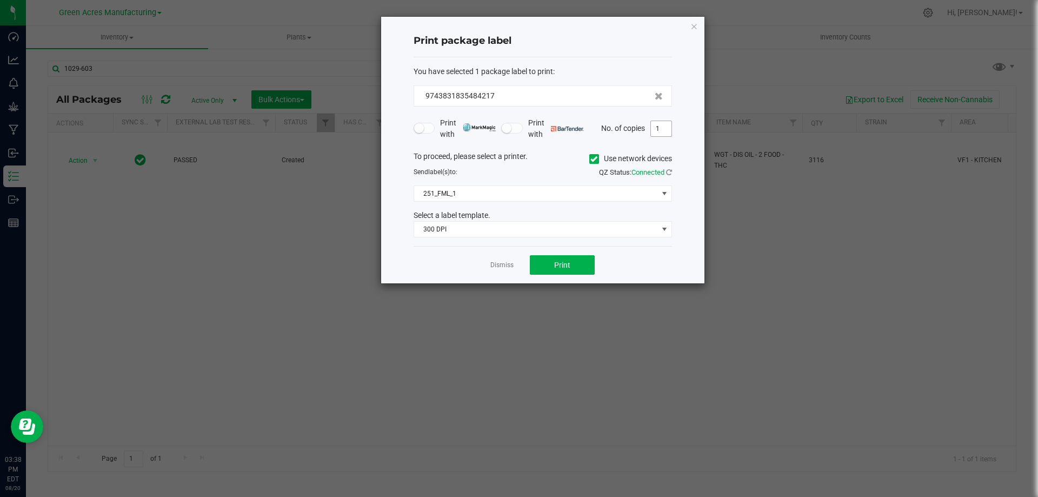
click at [656, 129] on input "1" at bounding box center [661, 128] width 21 height 15
type input "2"
click at [568, 265] on span "Print" at bounding box center [562, 264] width 16 height 9
click at [502, 266] on link "Dismiss" at bounding box center [501, 264] width 23 height 9
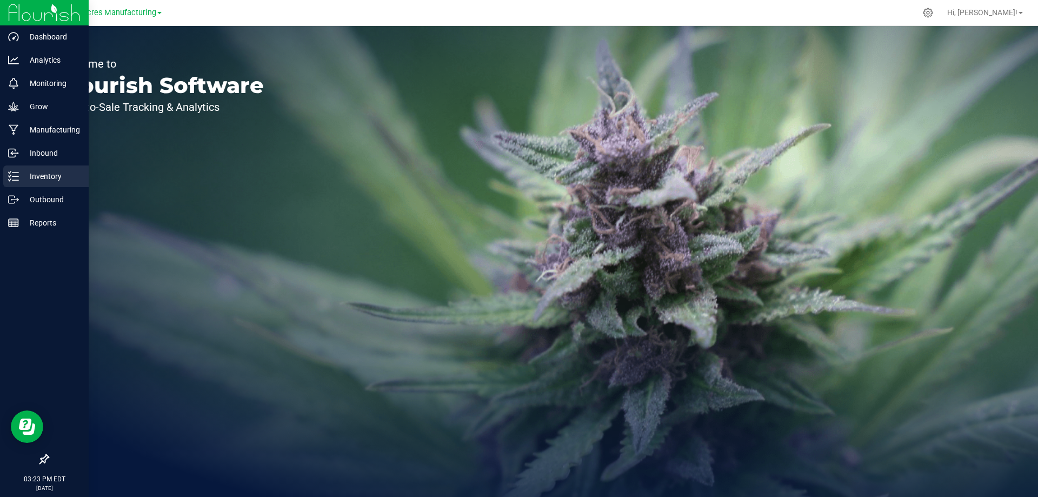
click at [19, 171] on p "Inventory" at bounding box center [51, 176] width 65 height 13
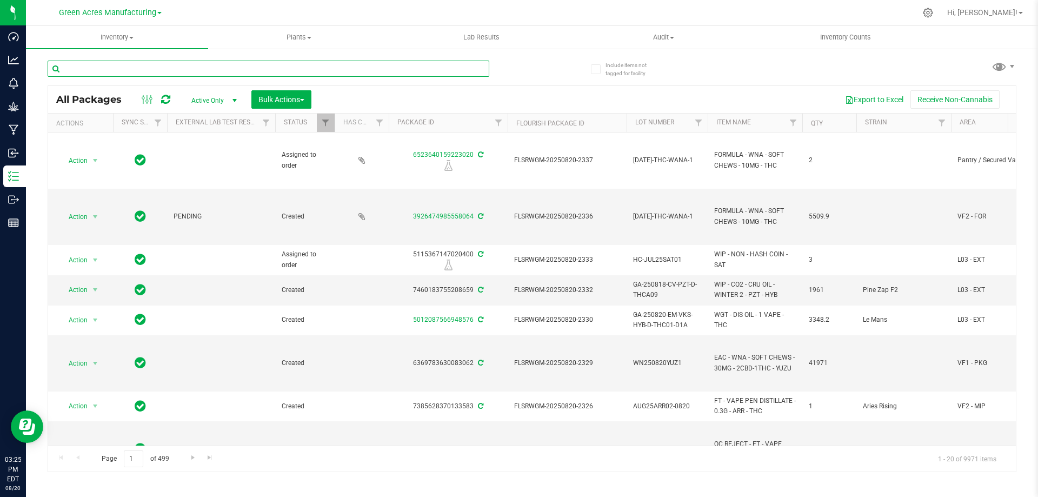
click at [332, 72] on input "text" at bounding box center [268, 69] width 441 height 16
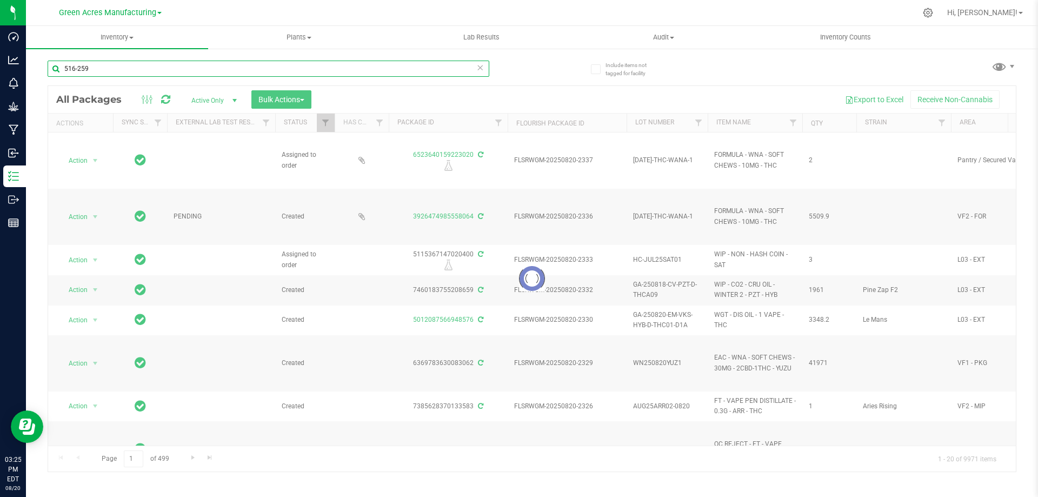
type input "516-259"
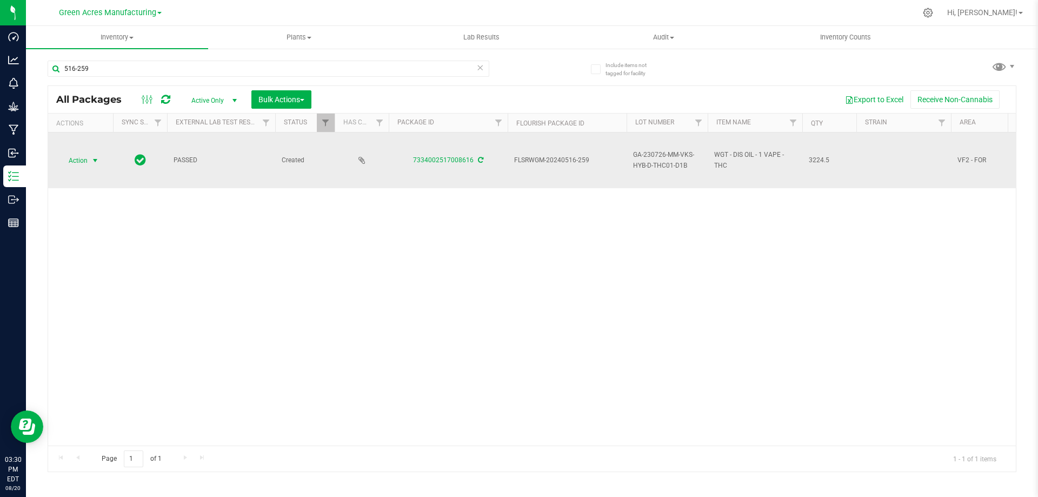
click at [88, 161] on span "Action" at bounding box center [73, 160] width 29 height 15
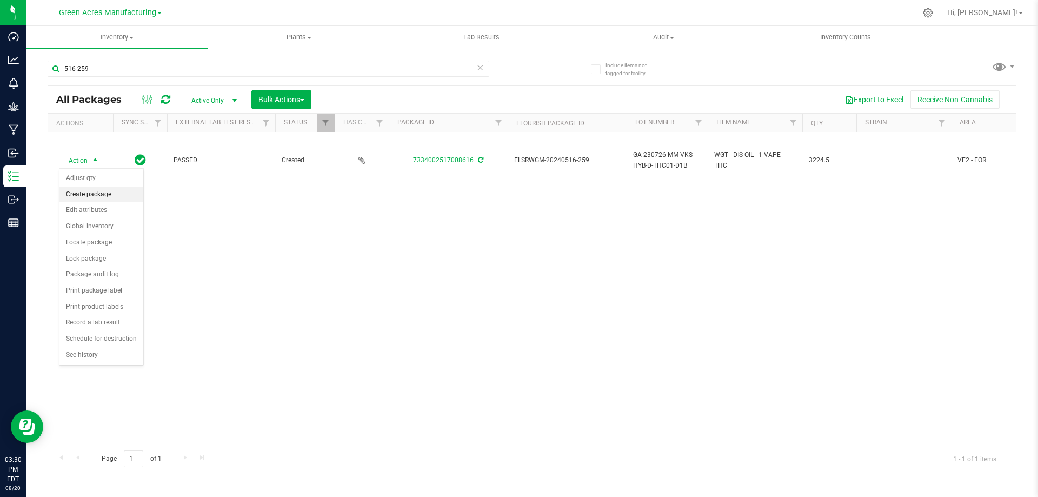
click at [91, 190] on li "Create package" at bounding box center [101, 194] width 84 height 16
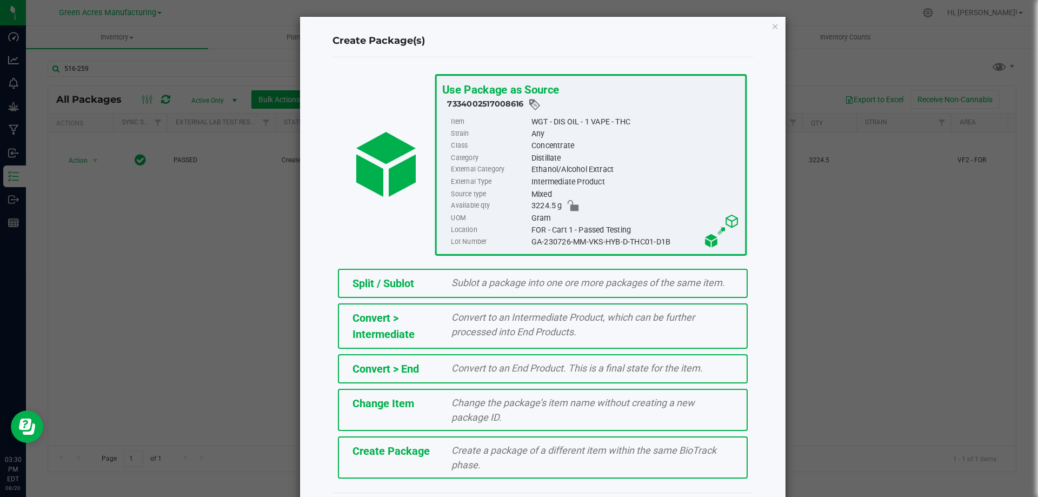
click at [470, 449] on span "Create a package of a different item within the same BioTrack phase." at bounding box center [583, 457] width 265 height 26
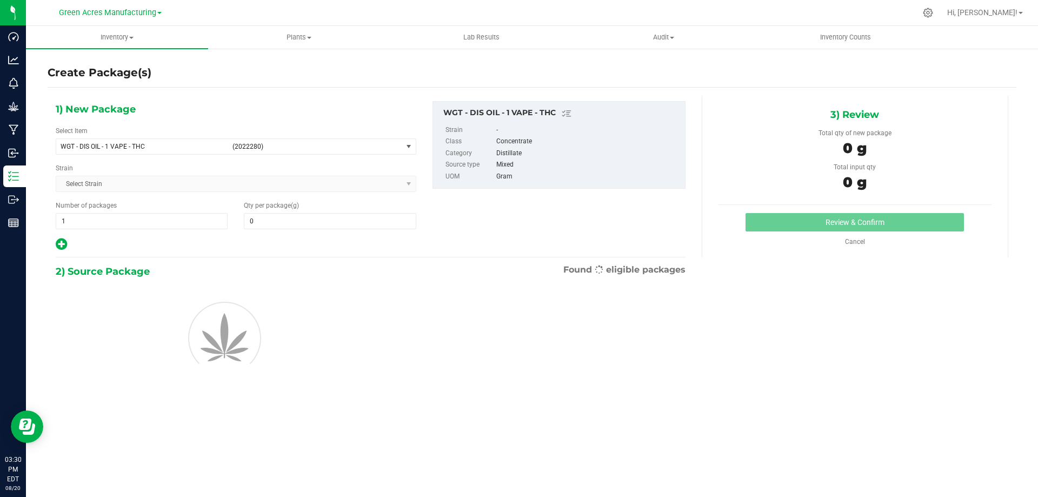
type input "0.0000"
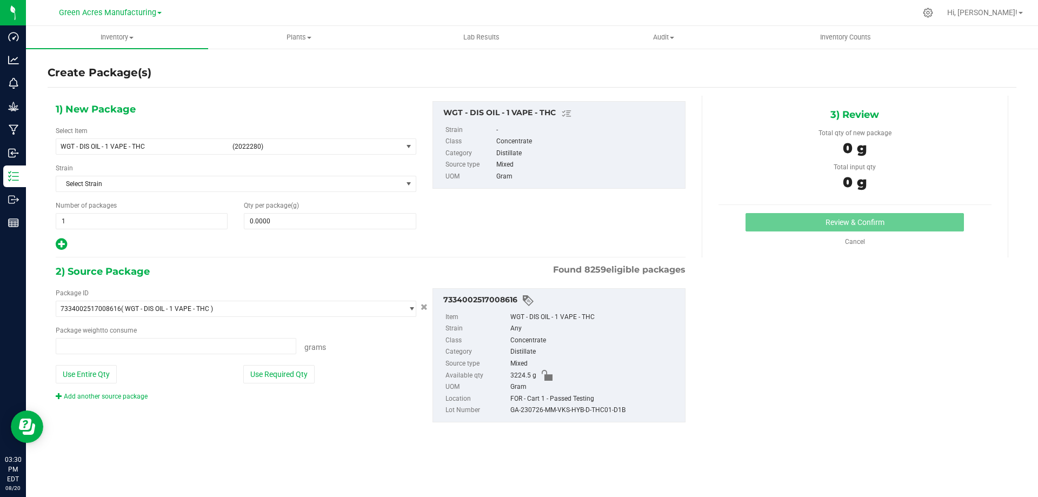
type input "0.0000 g"
click at [125, 144] on span "WGT - DIS OIL - 1 VAPE - THC" at bounding box center [143, 147] width 165 height 8
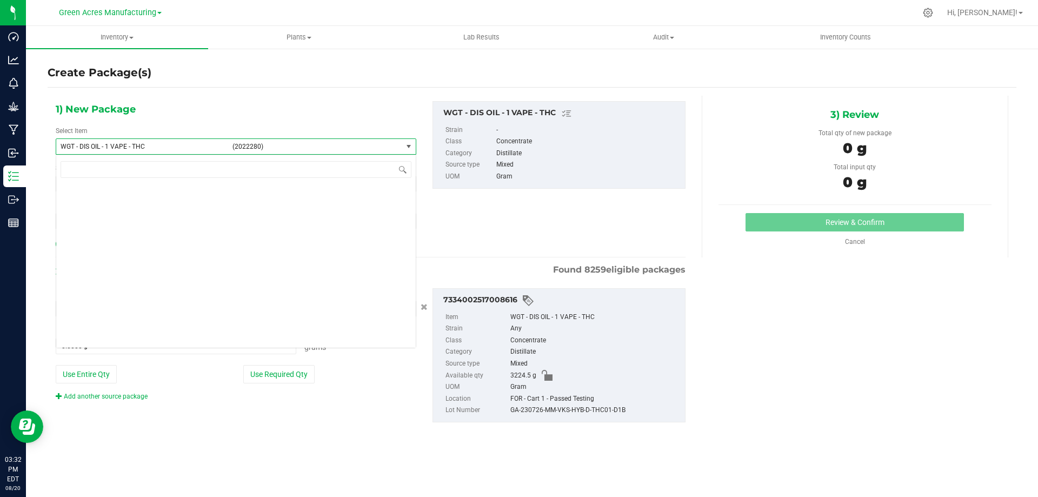
scroll to position [196714, 0]
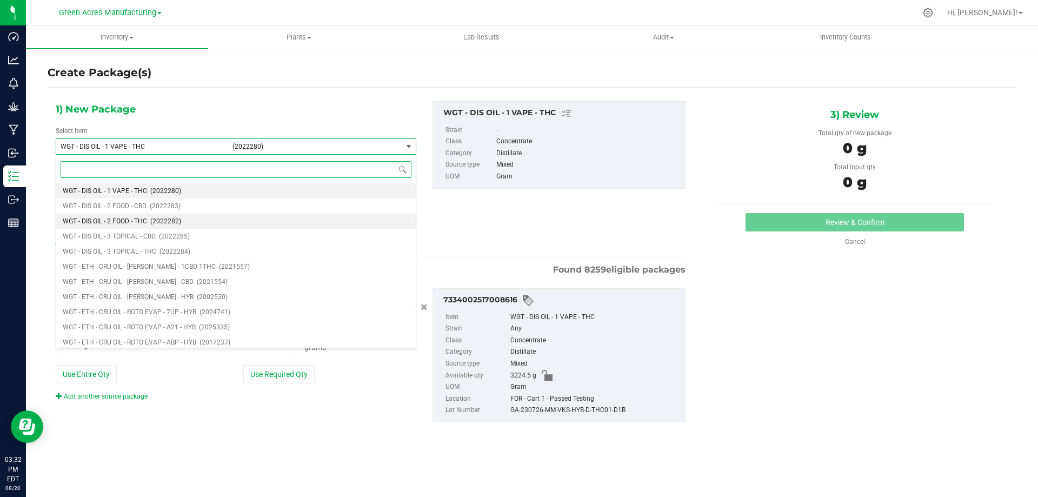
click at [144, 219] on span "WGT - DIS OIL - 2 FOOD - THC" at bounding box center [105, 221] width 84 height 8
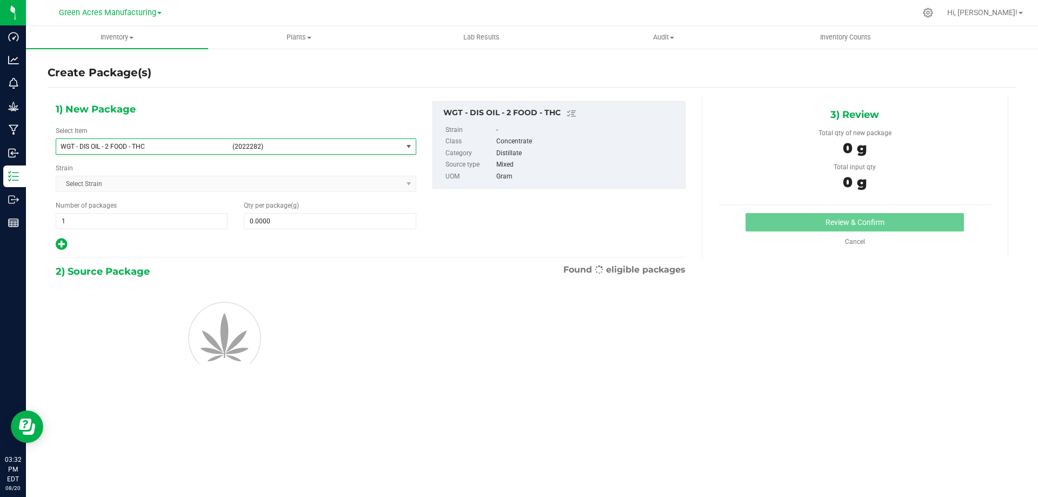
type input "0.0000"
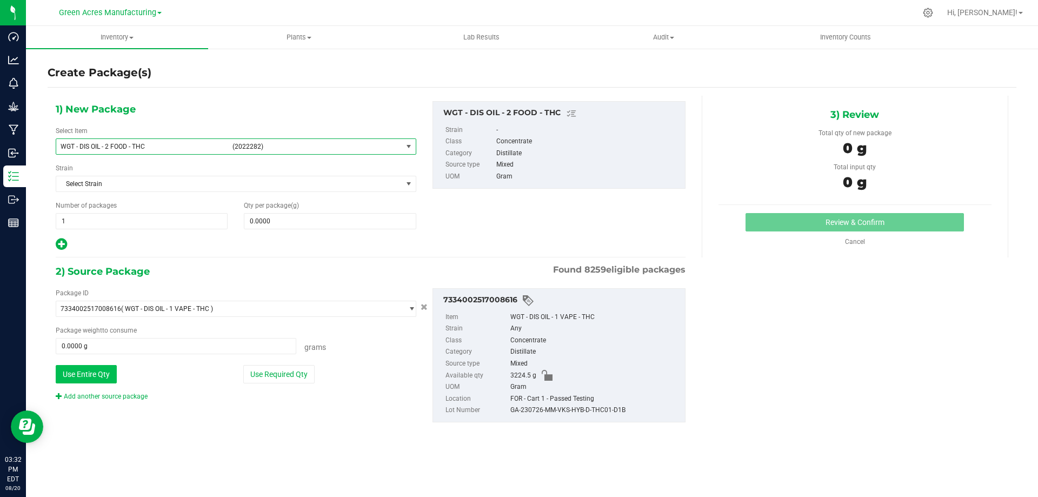
click at [100, 370] on button "Use Entire Qty" at bounding box center [86, 374] width 61 height 18
type input "3224.5000 g"
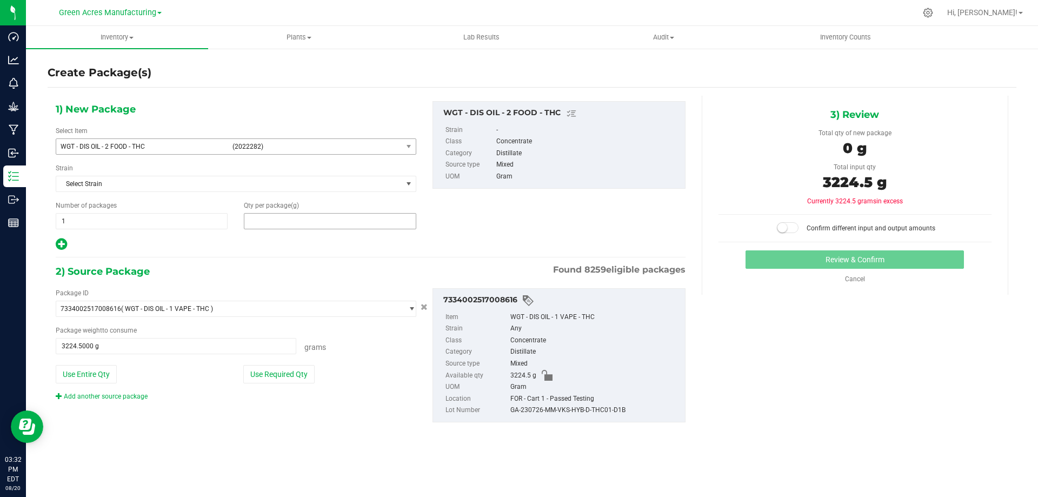
click at [286, 226] on span at bounding box center [330, 221] width 172 height 16
type input "3224.5"
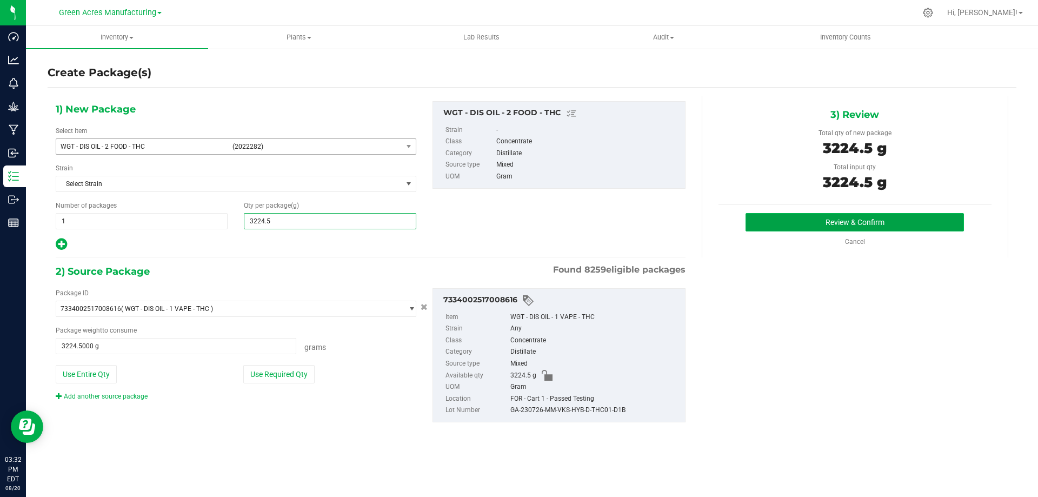
type input "3,224.5000"
click at [834, 217] on button "Review & Confirm" at bounding box center [854, 222] width 218 height 18
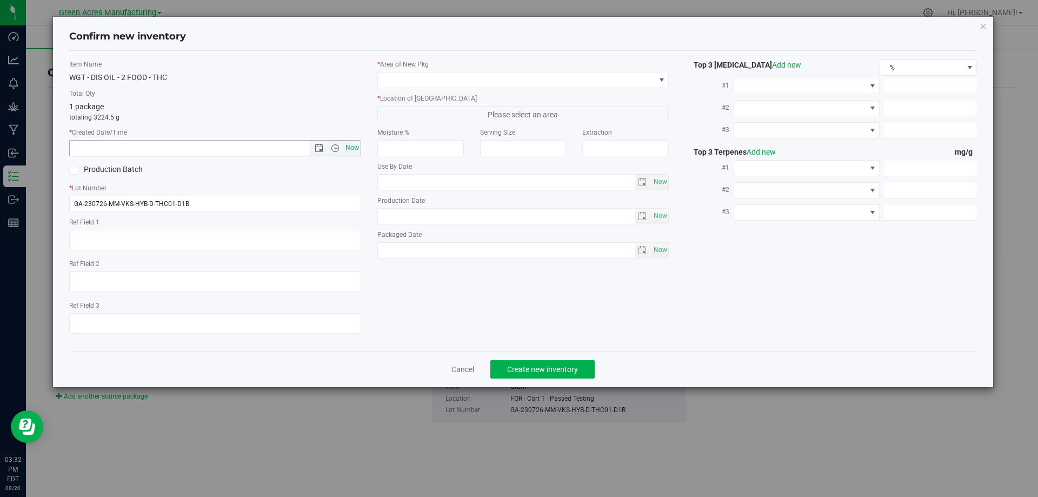
click at [352, 143] on span "Now" at bounding box center [352, 148] width 18 height 16
type input "8/20/2025 3:32 PM"
drag, startPoint x: 89, startPoint y: 204, endPoint x: 63, endPoint y: 205, distance: 25.4
click at [63, 205] on div "Item Name WGT - DIS OIL - 2 FOOD - THC Total Qty 1 package totaling 3224.5 g * …" at bounding box center [215, 200] width 308 height 283
click at [419, 81] on span at bounding box center [516, 79] width 277 height 15
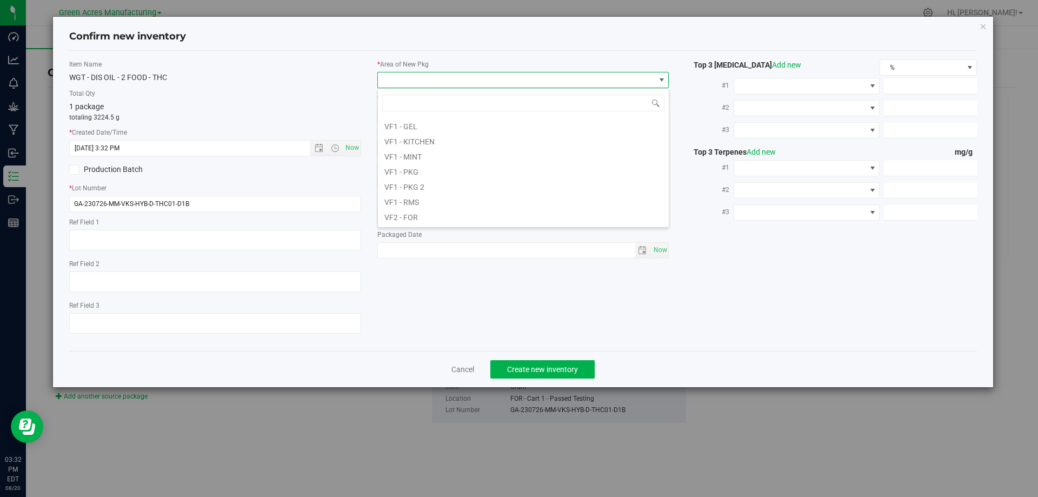
scroll to position [450, 0]
click at [437, 143] on li "VF1 - KITCHEN" at bounding box center [523, 143] width 291 height 15
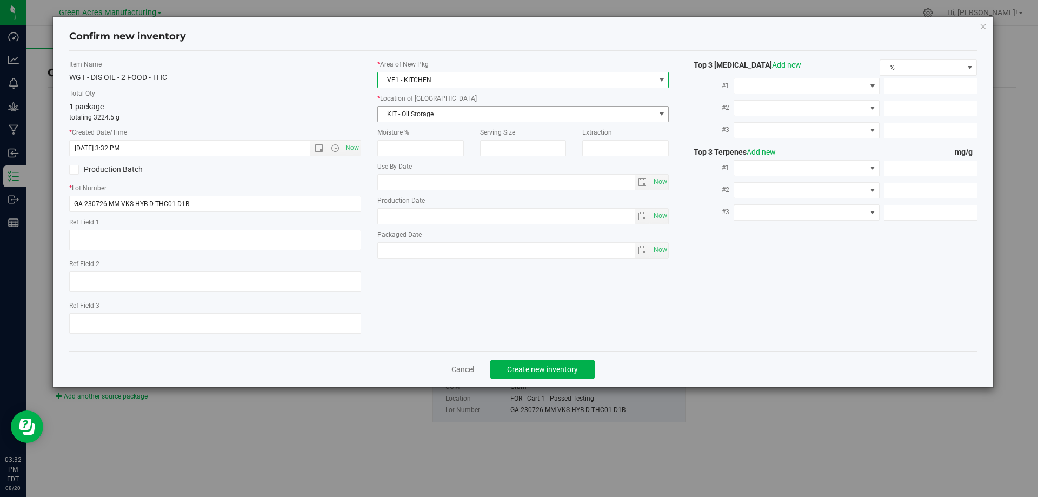
click at [441, 115] on span "KIT - Oil Storage" at bounding box center [516, 113] width 277 height 15
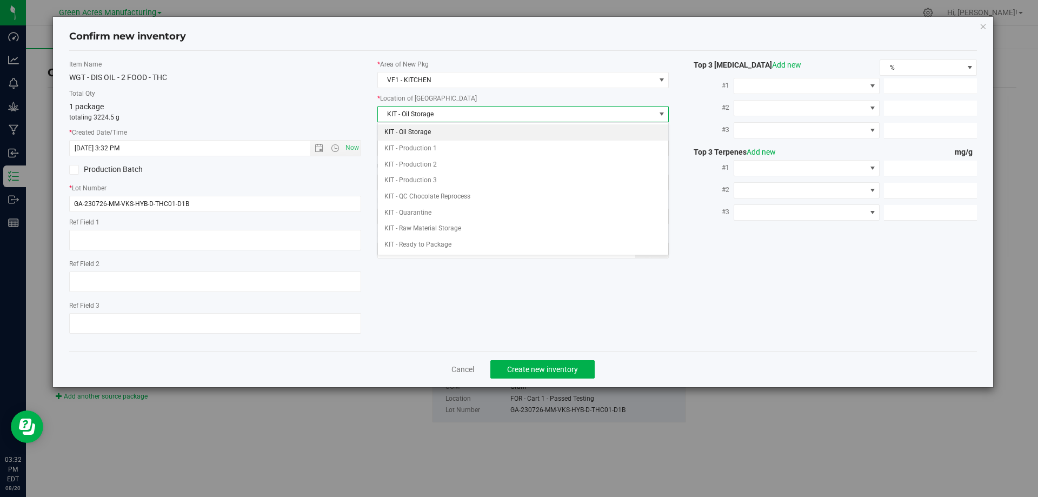
click at [439, 129] on li "KIT - Oil Storage" at bounding box center [523, 132] width 291 height 16
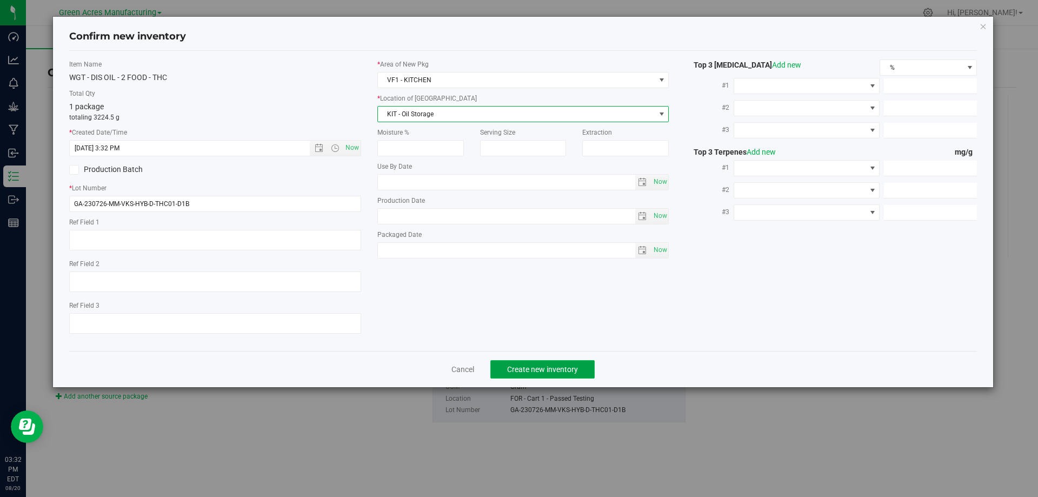
click at [524, 365] on span "Create new inventory" at bounding box center [542, 369] width 71 height 9
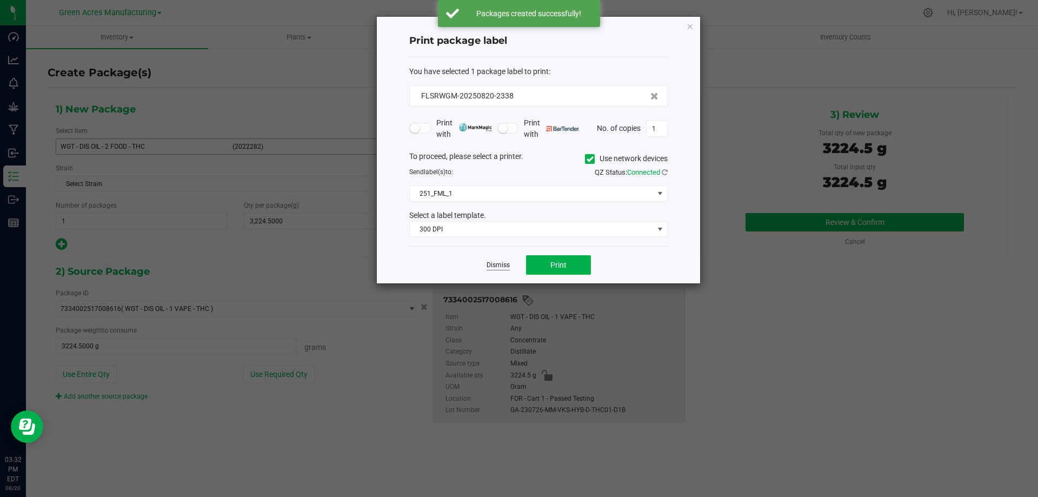
click at [493, 262] on link "Dismiss" at bounding box center [497, 264] width 23 height 9
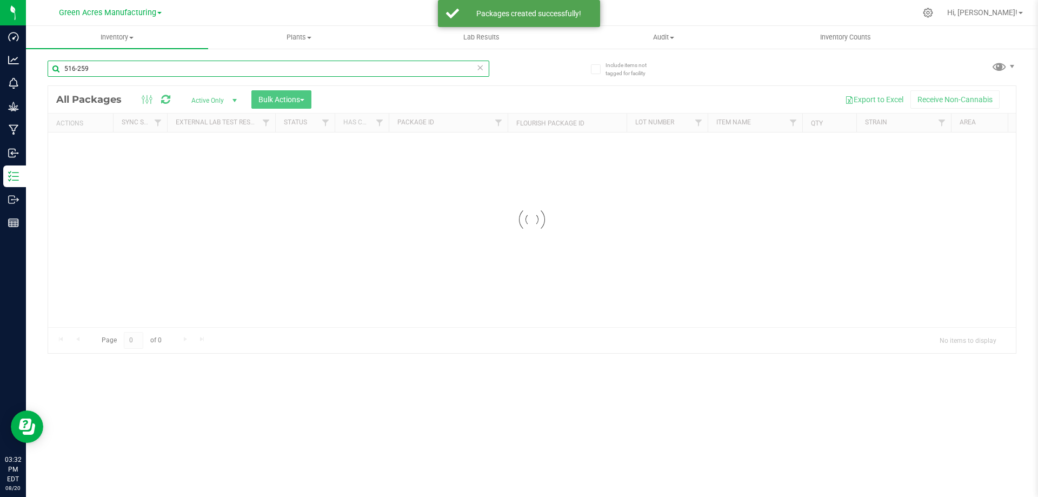
click at [145, 71] on input "516-259" at bounding box center [268, 69] width 441 height 16
paste input "GA-230726-MM-VKS-HYB-D-THC01-D1B"
type input "GA-230726-MM-VKS-HYB-D-THC01-D1B"
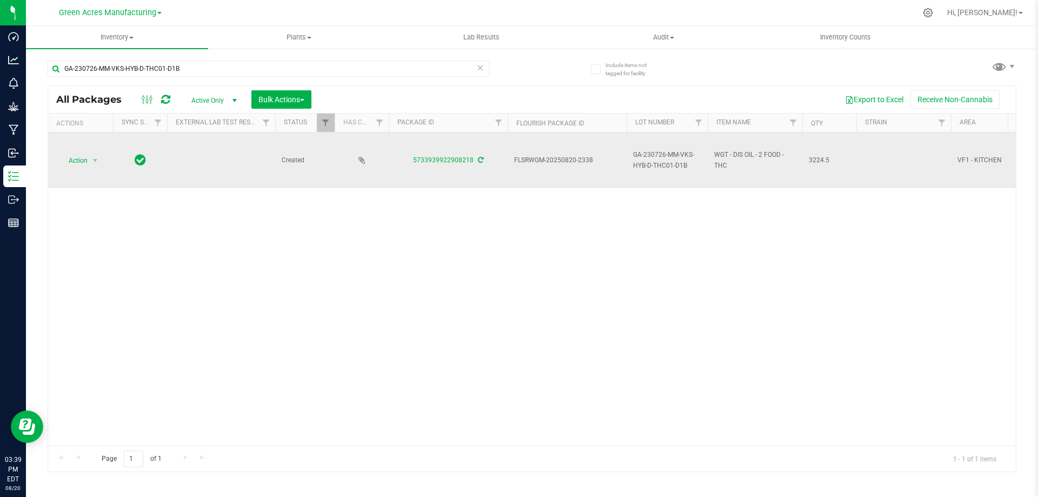
click at [546, 160] on span "FLSRWGM-20250820-2338" at bounding box center [567, 160] width 106 height 10
copy tr "FLSRWGM-20250820-2338"
click at [668, 159] on span "GA-230726-MM-VKS-HYB-D-THC01-D1B" at bounding box center [667, 160] width 68 height 21
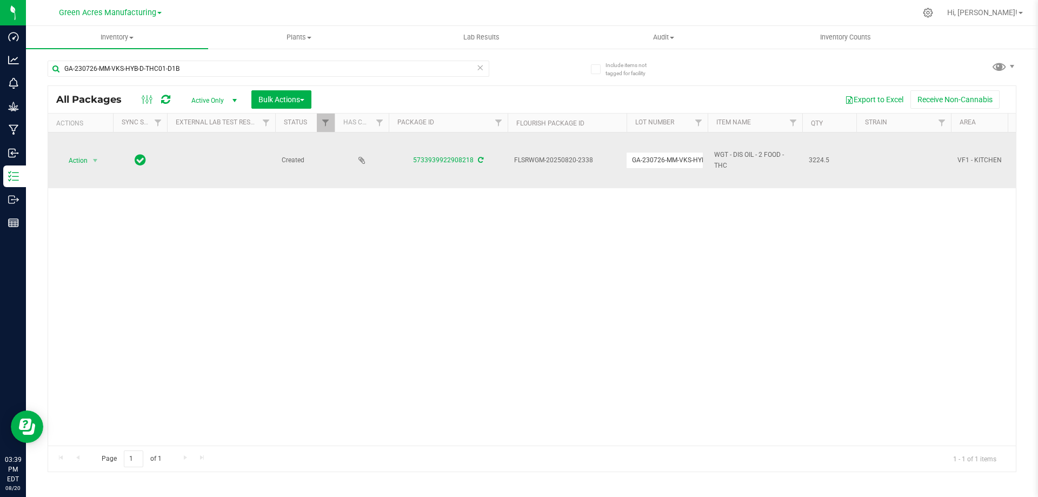
click at [668, 159] on input "GA-230726-MM-VKS-HYB-D-THC01-D1B" at bounding box center [664, 160] width 77 height 17
click at [813, 160] on span "3224.5" at bounding box center [828, 160] width 41 height 10
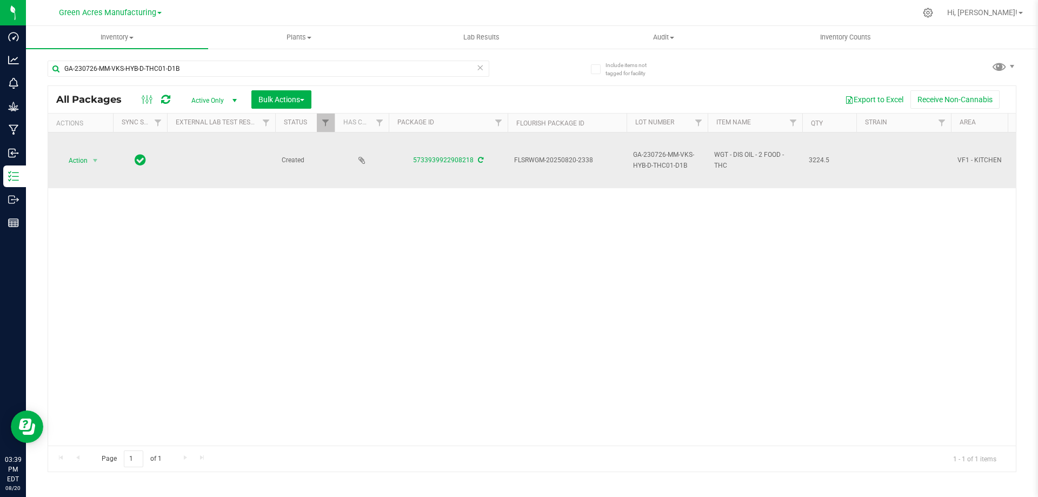
click at [813, 160] on span "3224.5" at bounding box center [828, 160] width 41 height 10
copy span "3224.5"
click at [86, 156] on span "Action" at bounding box center [73, 160] width 29 height 15
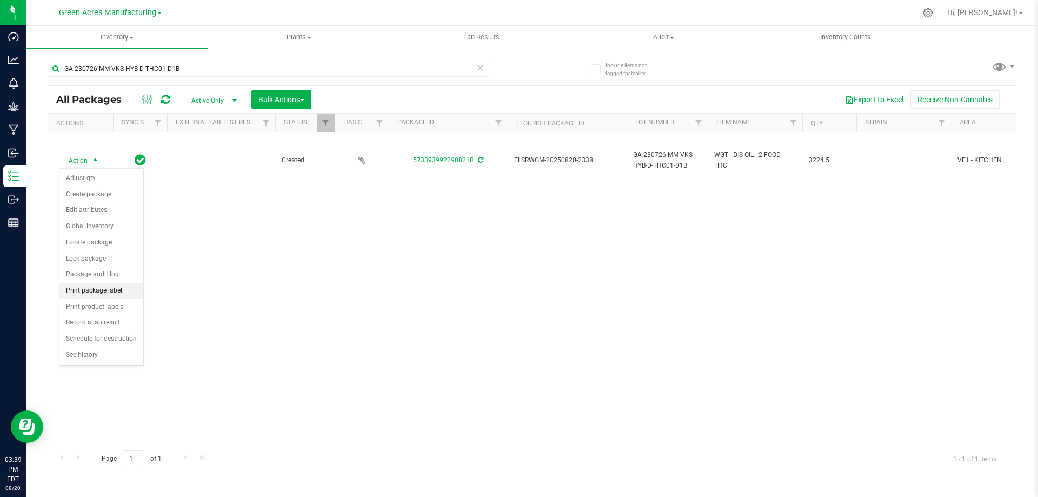
click at [86, 287] on li "Print package label" at bounding box center [101, 291] width 84 height 16
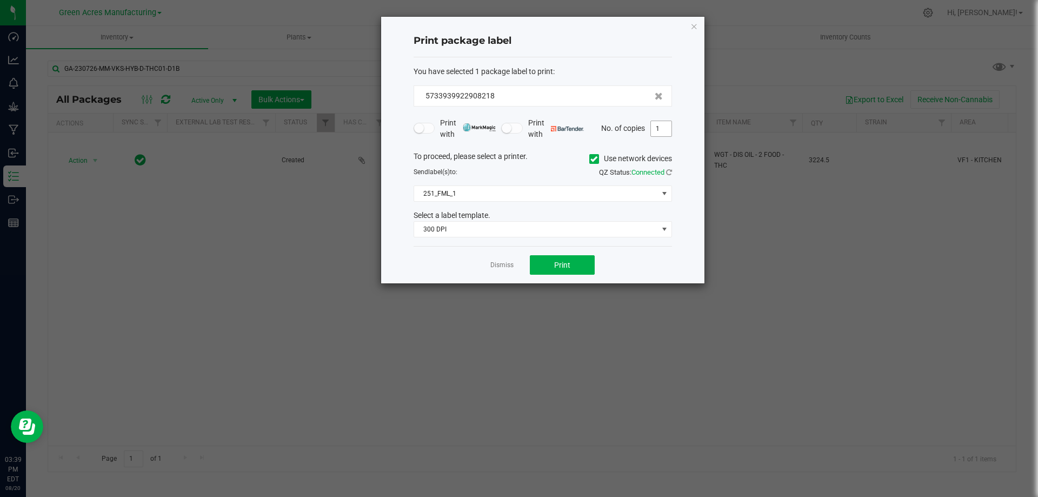
click at [659, 130] on input "1" at bounding box center [661, 128] width 21 height 15
type input "2"
click at [552, 270] on button "Print" at bounding box center [562, 264] width 65 height 19
click at [503, 264] on link "Dismiss" at bounding box center [501, 264] width 23 height 9
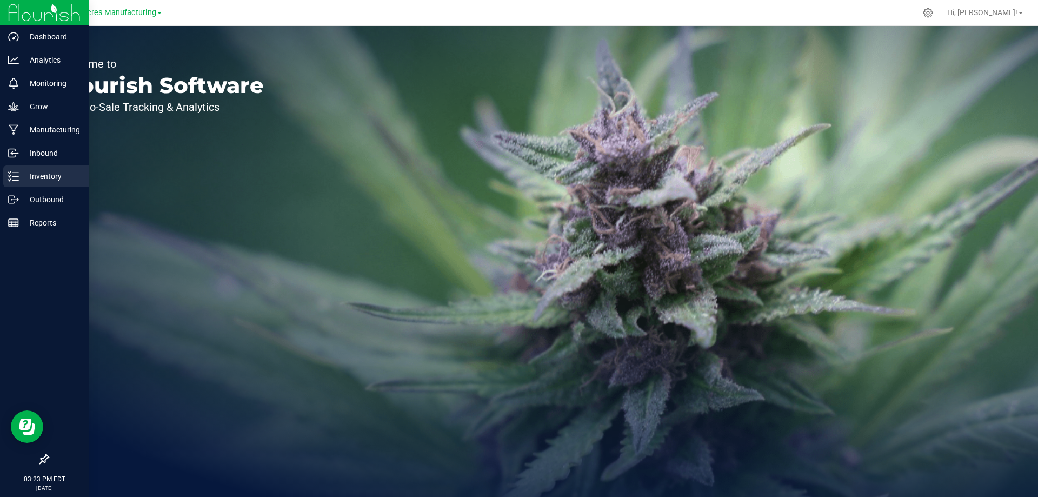
click at [12, 176] on icon at bounding box center [13, 176] width 11 height 11
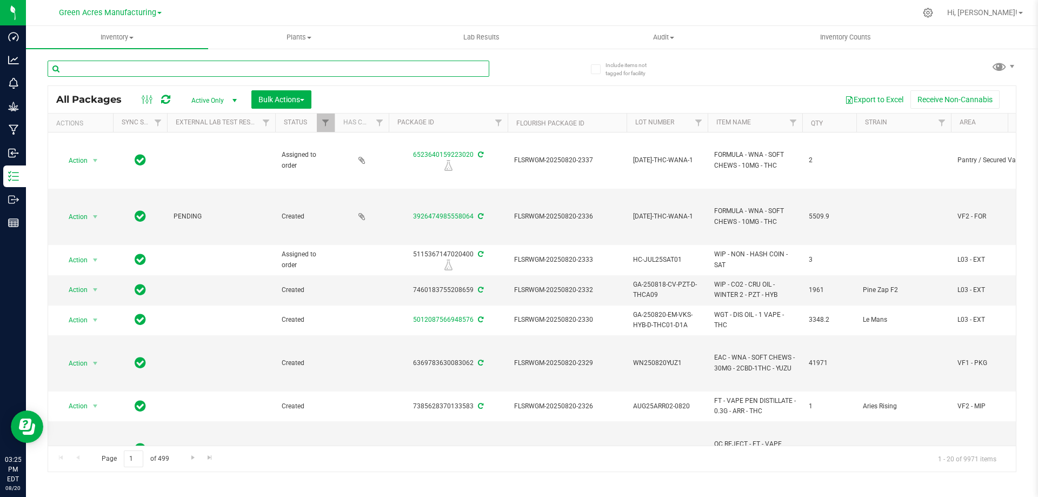
click at [453, 66] on input "text" at bounding box center [268, 69] width 441 height 16
type input "029-909"
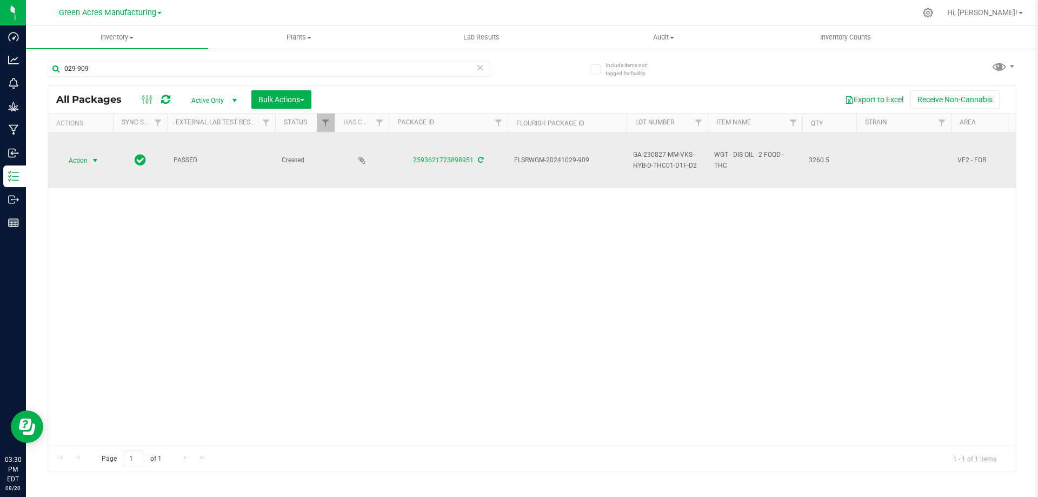
click at [83, 159] on span "Action" at bounding box center [73, 160] width 29 height 15
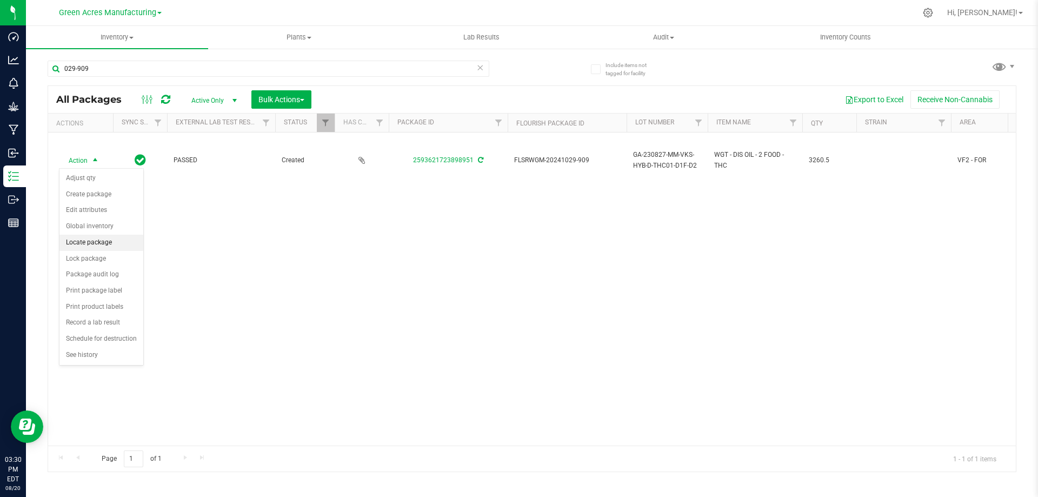
click at [95, 239] on li "Locate package" at bounding box center [101, 243] width 84 height 16
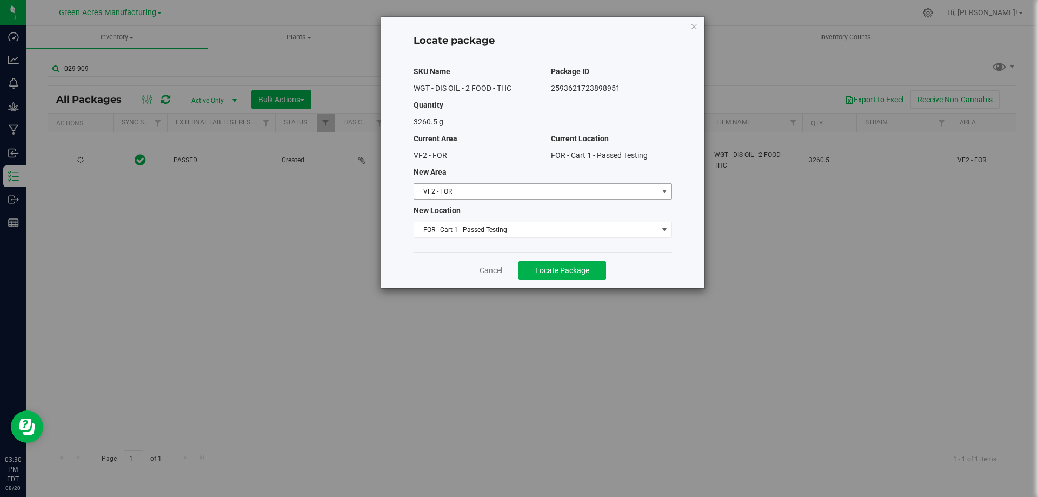
click at [493, 189] on span "VF2 - FOR" at bounding box center [536, 191] width 244 height 15
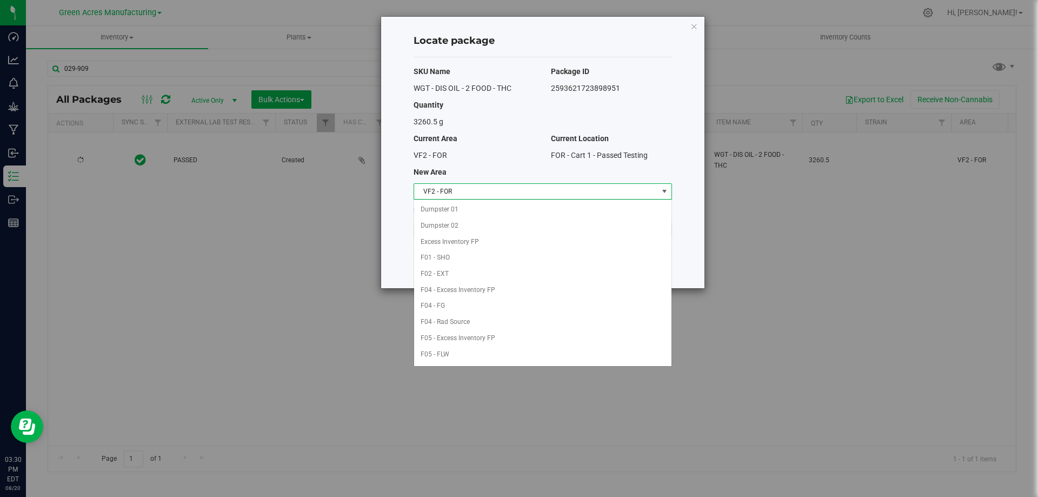
scroll to position [432, 0]
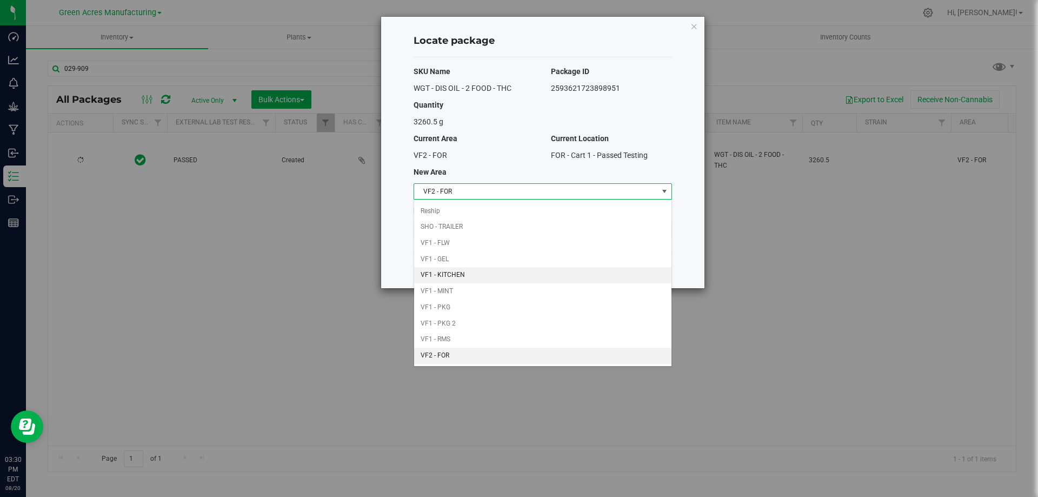
click at [492, 271] on li "VF1 - KITCHEN" at bounding box center [542, 275] width 257 height 16
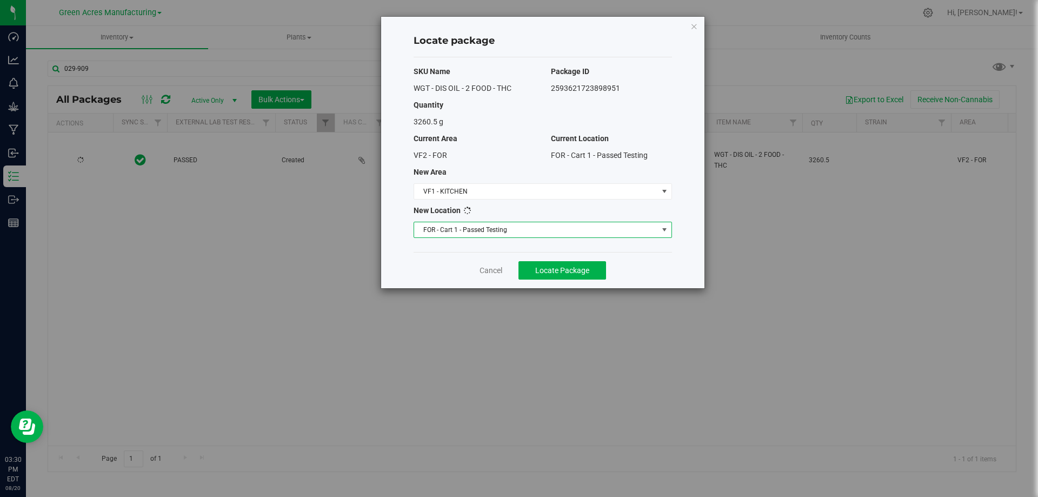
click at [492, 230] on span "FOR - Cart 1 - Passed Testing" at bounding box center [536, 229] width 244 height 15
click at [492, 230] on span "Select location" at bounding box center [536, 229] width 244 height 15
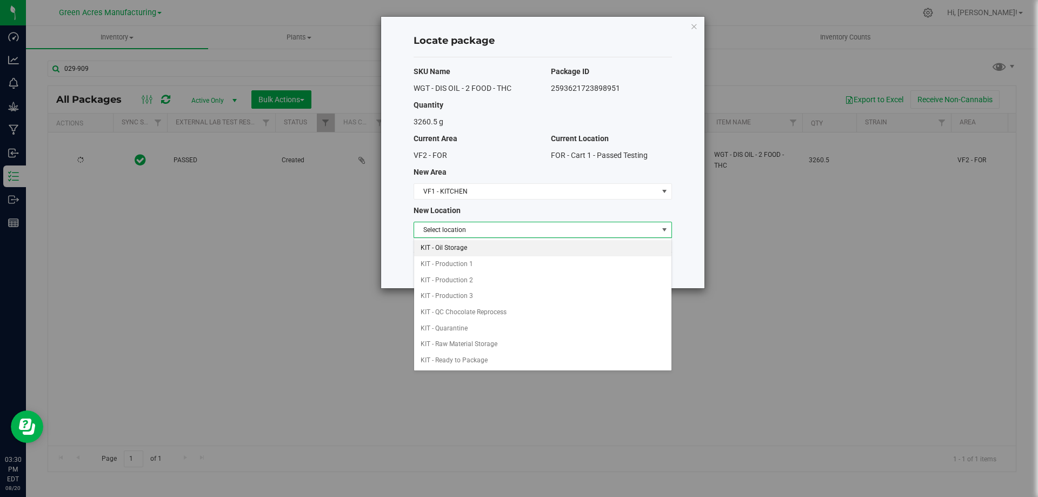
click at [492, 249] on li "KIT - Oil Storage" at bounding box center [542, 248] width 257 height 16
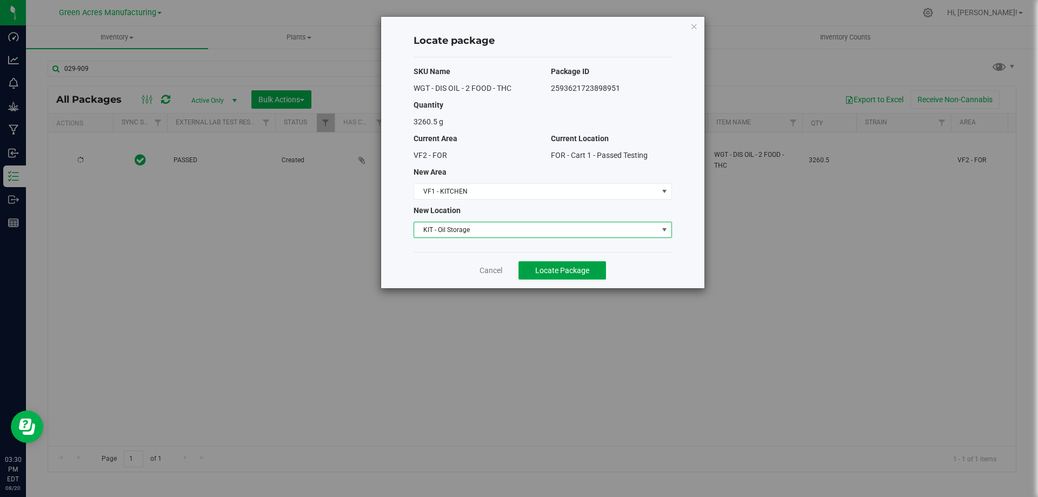
click at [550, 272] on span "Locate Package" at bounding box center [562, 270] width 54 height 9
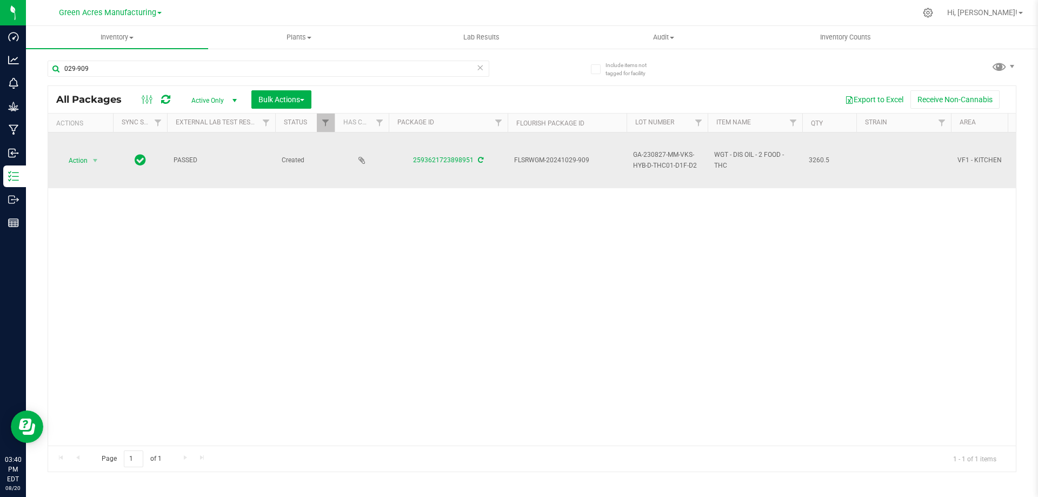
click at [547, 160] on span "FLSRWGM-20241029-909" at bounding box center [567, 160] width 106 height 10
copy tr "FLSRWGM-20241029-909"
click at [664, 160] on span "GA-230827-MM-VKS-HYB-D-THC01-D1F-D2" at bounding box center [667, 160] width 68 height 21
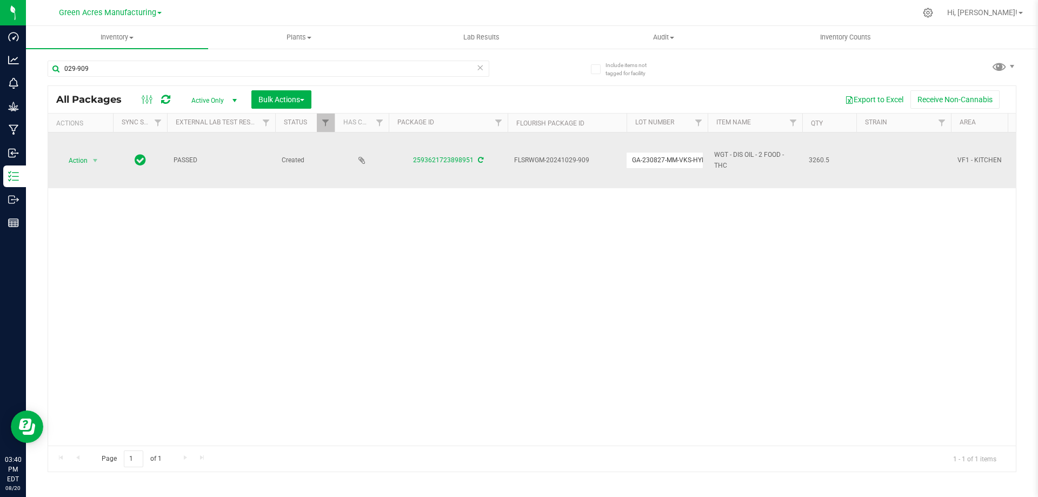
scroll to position [0, 53]
click at [664, 160] on input "GA-230827-MM-VKS-HYB-D-THC01-D1F-D2" at bounding box center [664, 160] width 77 height 17
click at [816, 162] on span "3260.5" at bounding box center [828, 160] width 41 height 10
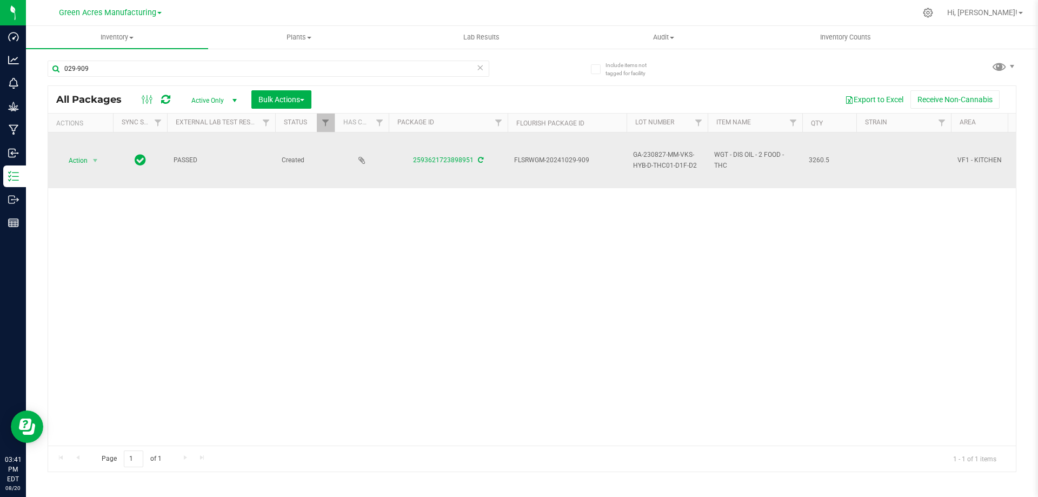
click at [816, 162] on span "3260.5" at bounding box center [828, 160] width 41 height 10
copy span "3260.5"
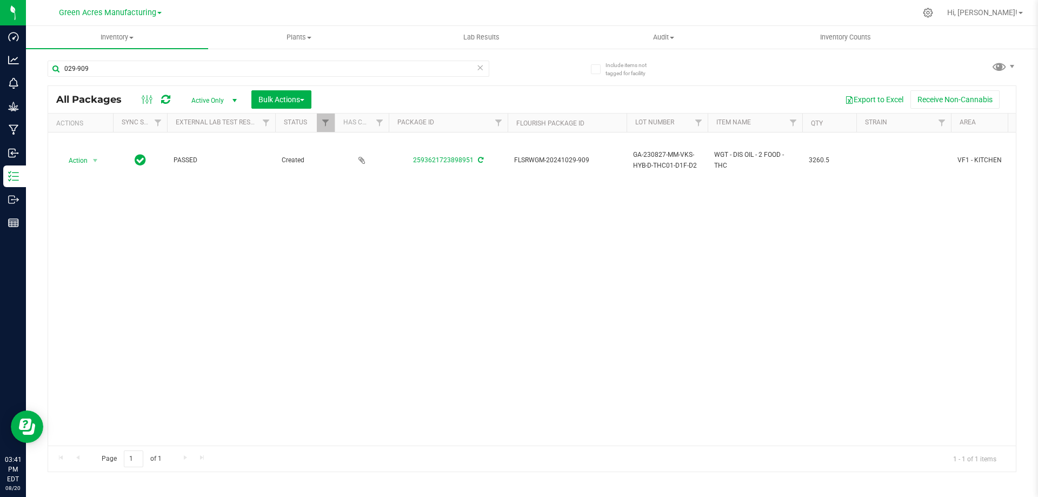
click at [613, 282] on div "Action Action Adjust qty Create package Edit attributes Global inventory Locate…" at bounding box center [531, 288] width 967 height 313
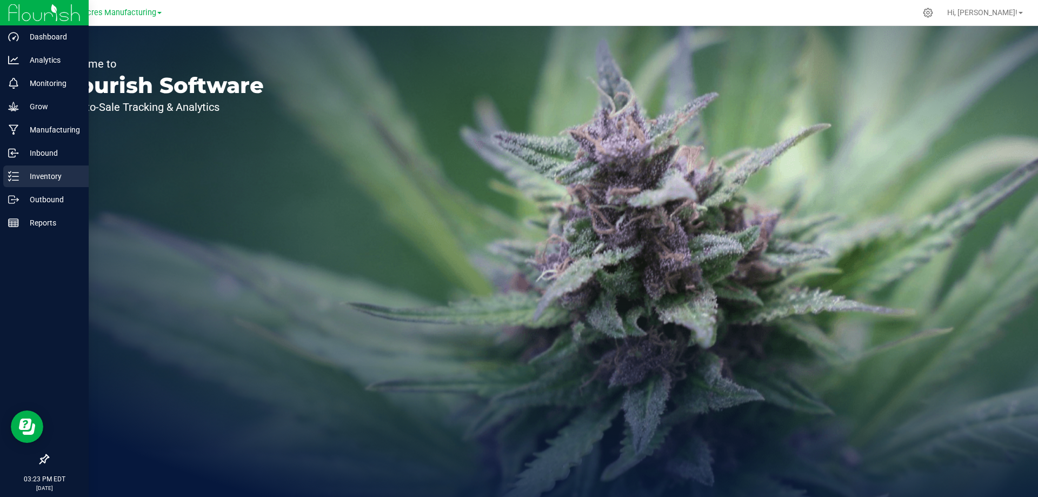
click at [14, 172] on line at bounding box center [15, 172] width 6 height 0
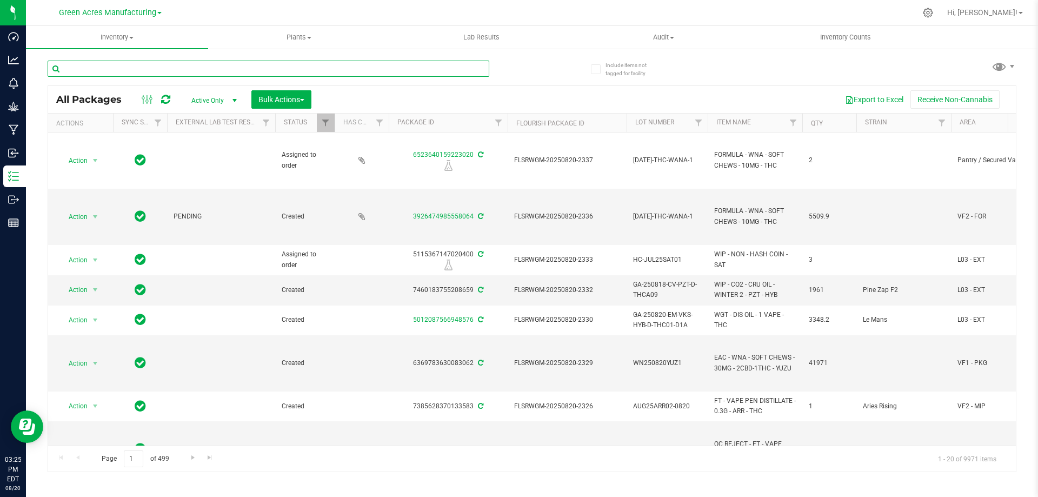
click at [245, 67] on input "text" at bounding box center [268, 69] width 441 height 16
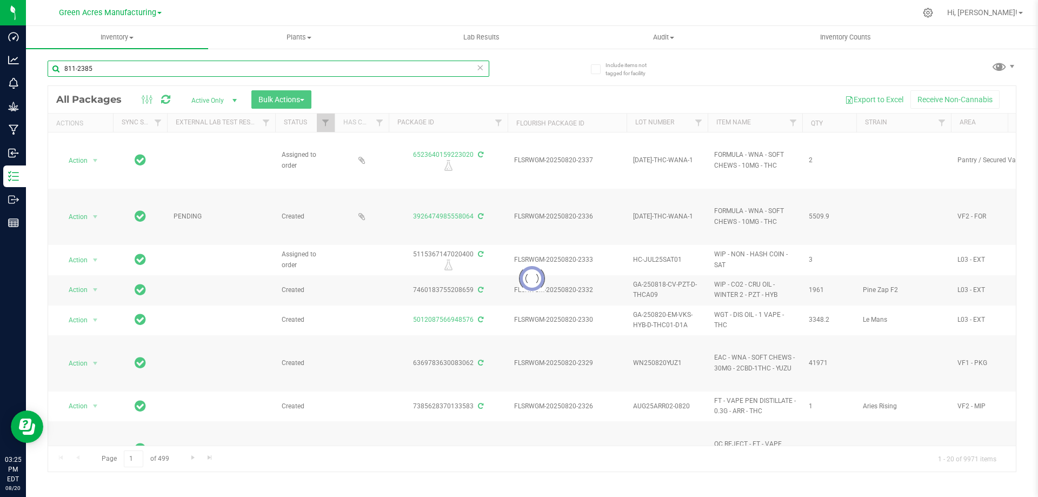
type input "811-2385"
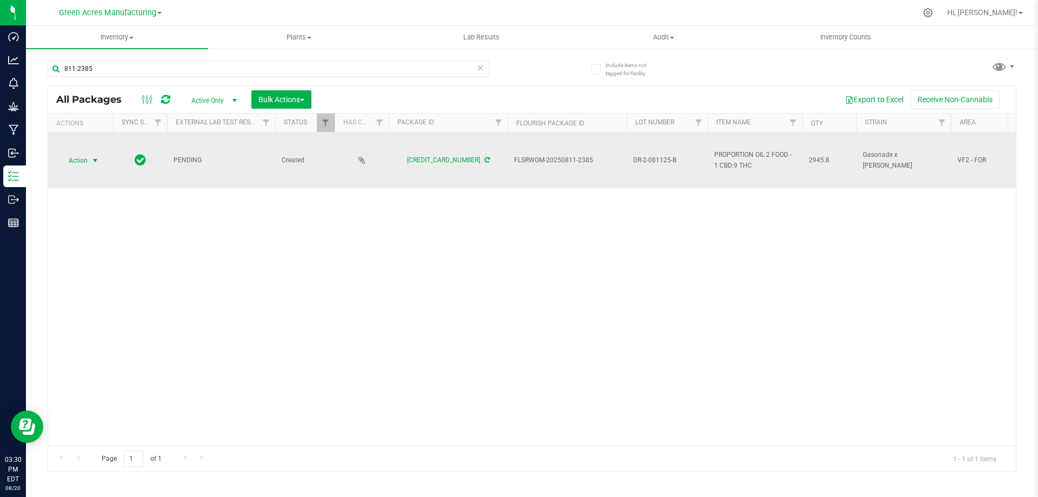
click at [91, 159] on span "select" at bounding box center [95, 160] width 9 height 9
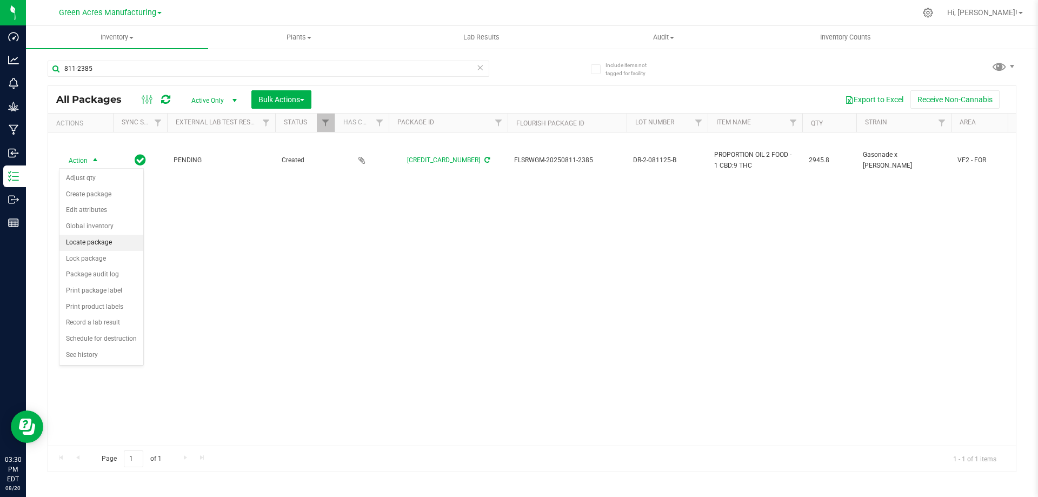
click at [104, 244] on li "Locate package" at bounding box center [101, 243] width 84 height 16
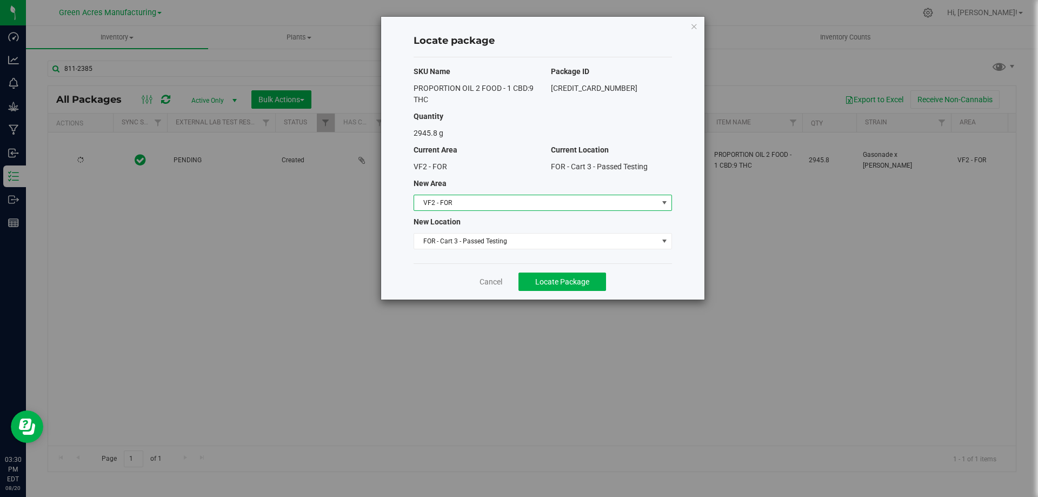
click at [517, 206] on span "VF2 - FOR" at bounding box center [536, 202] width 244 height 15
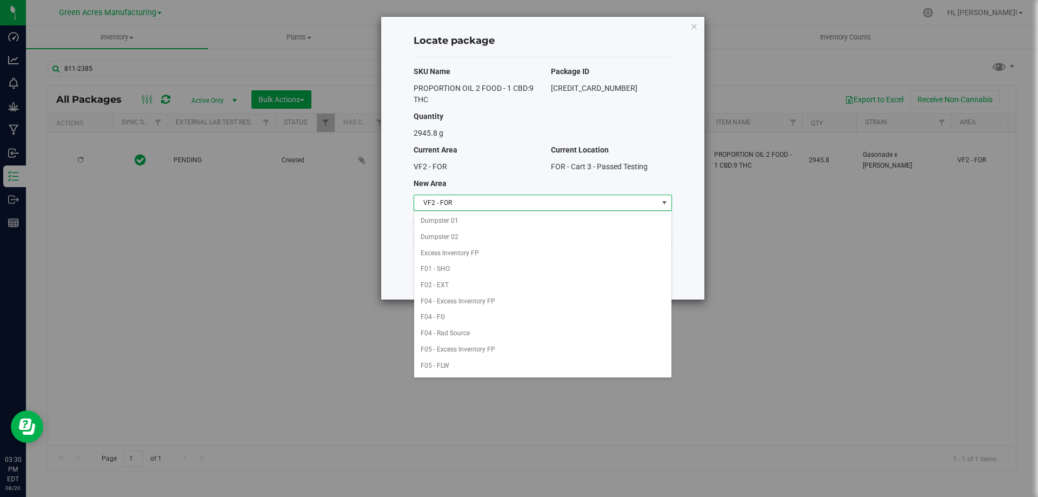
scroll to position [432, 0]
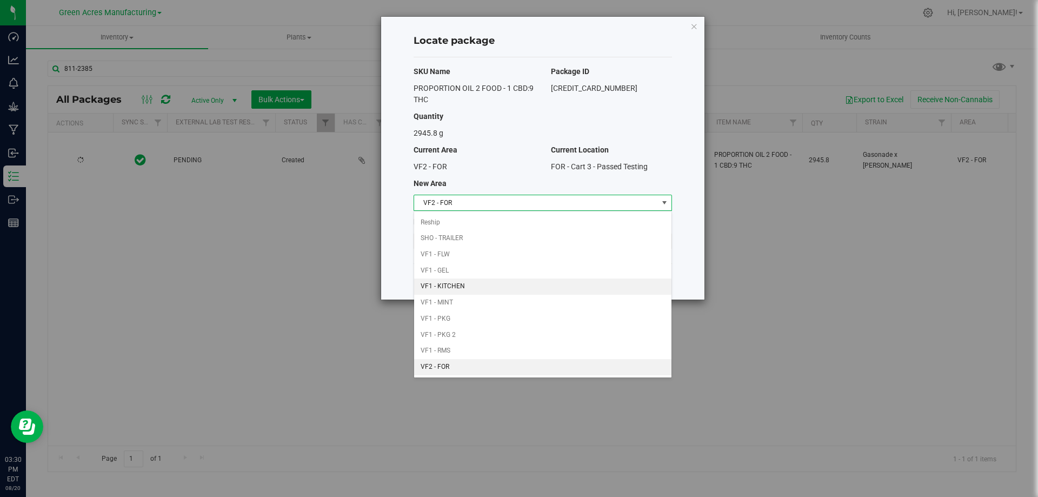
click at [493, 281] on li "VF1 - KITCHEN" at bounding box center [542, 286] width 257 height 16
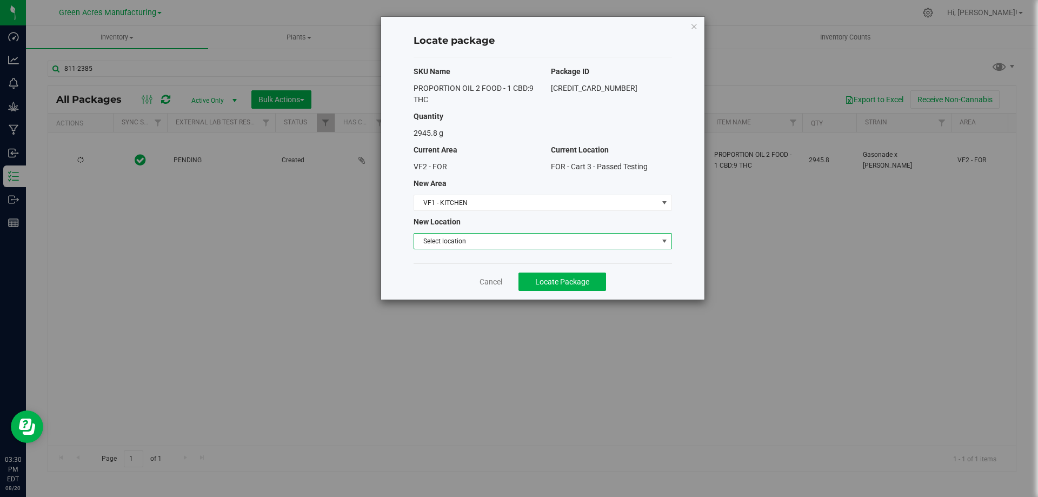
click at [496, 242] on span "Select location" at bounding box center [536, 240] width 244 height 15
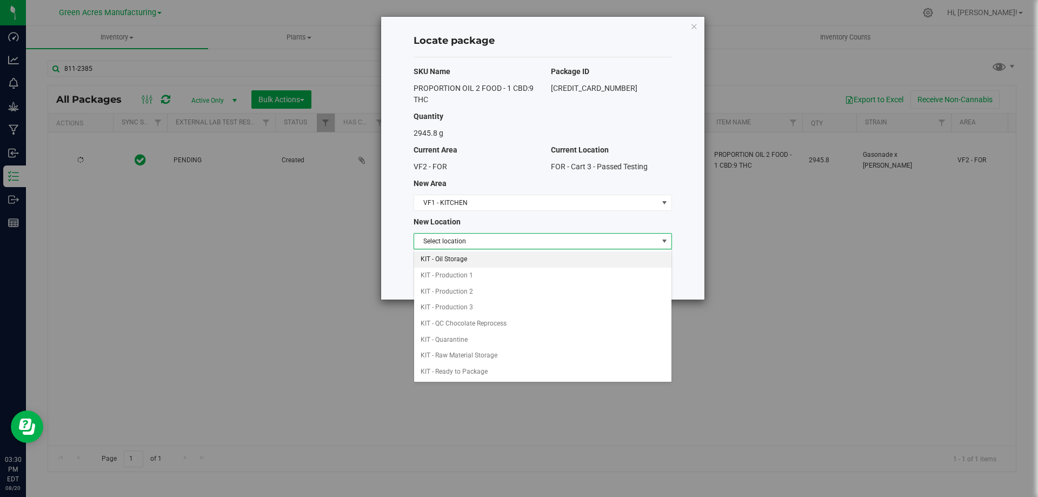
click at [496, 260] on li "KIT - Oil Storage" at bounding box center [542, 259] width 257 height 16
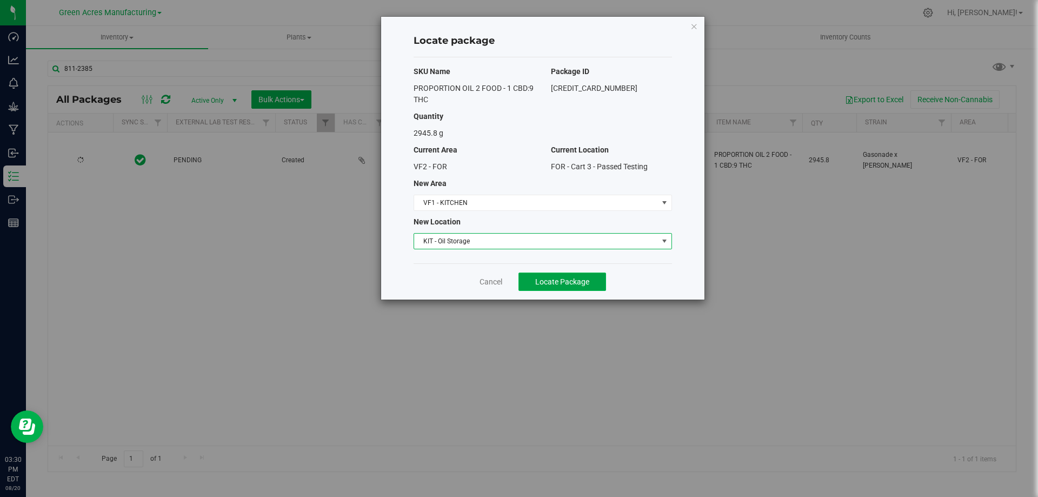
click at [571, 281] on span "Locate Package" at bounding box center [562, 281] width 54 height 9
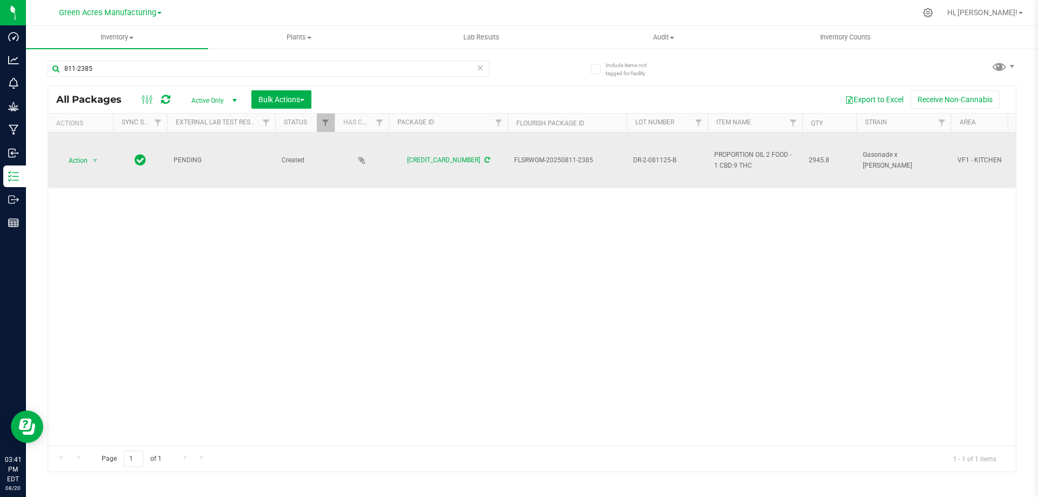
click at [556, 159] on span "FLSRWGM-20250811-2385" at bounding box center [567, 160] width 106 height 10
copy tr "FLSRWGM-20250811-2385"
click at [653, 161] on span "DR-2-081125-B" at bounding box center [667, 160] width 68 height 10
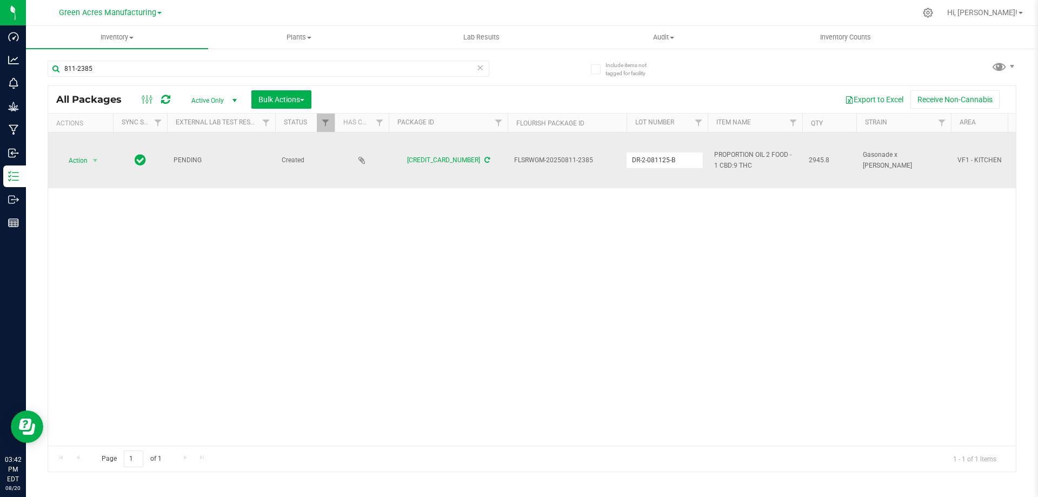
click at [653, 161] on input "DR-2-081125-B" at bounding box center [664, 160] width 77 height 17
click at [819, 159] on span "2945.8" at bounding box center [828, 160] width 41 height 10
copy span "2945.8"
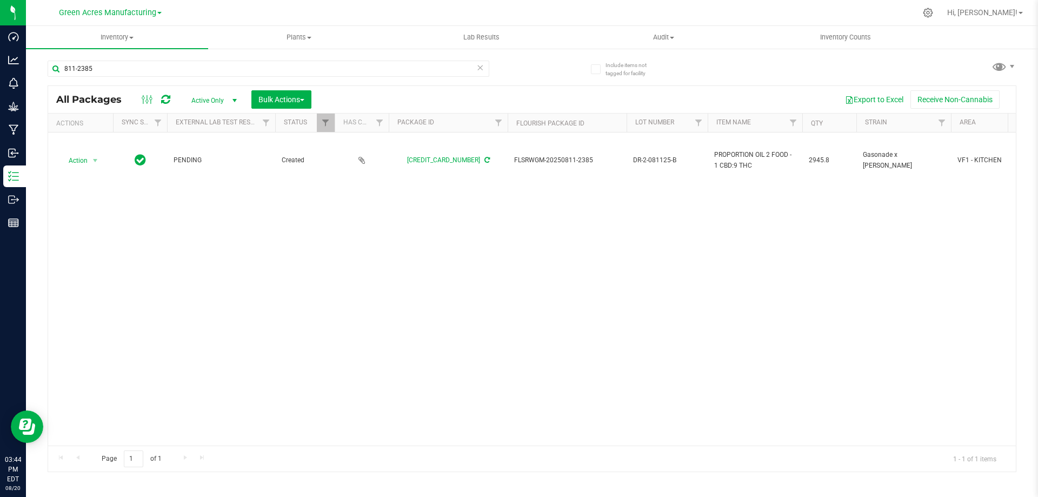
click at [594, 230] on div "Action Action Adjust qty Create package Edit attributes Global inventory Locate…" at bounding box center [531, 288] width 967 height 313
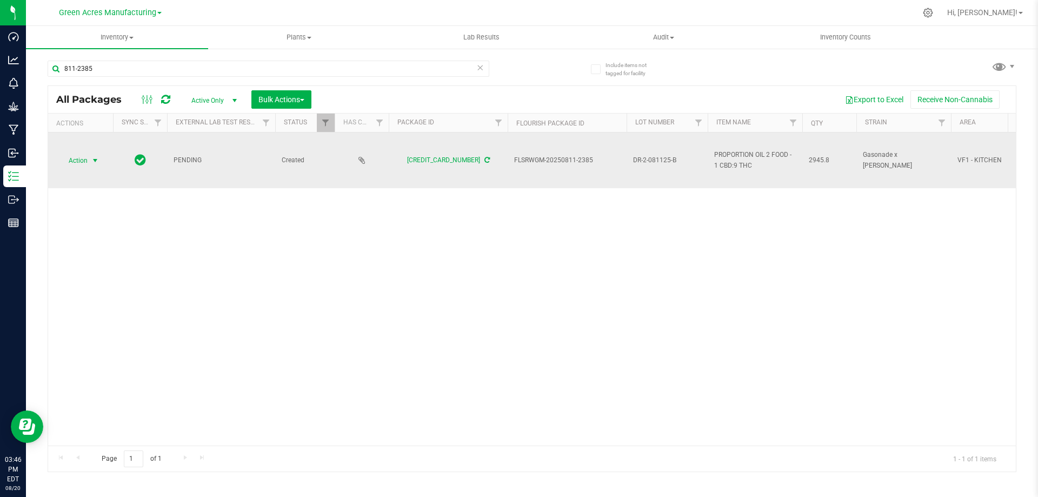
click at [79, 159] on span "Action" at bounding box center [73, 160] width 29 height 15
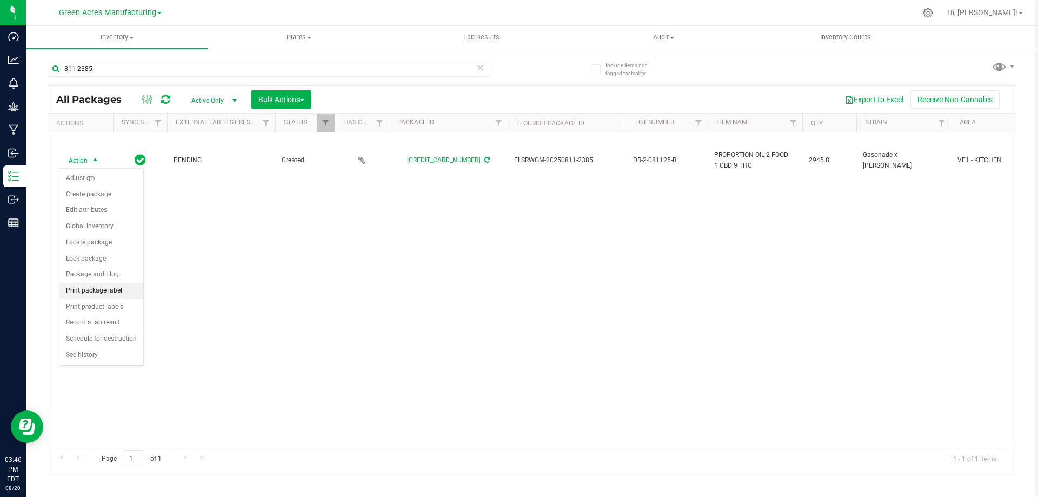
click at [103, 291] on li "Print package label" at bounding box center [101, 291] width 84 height 16
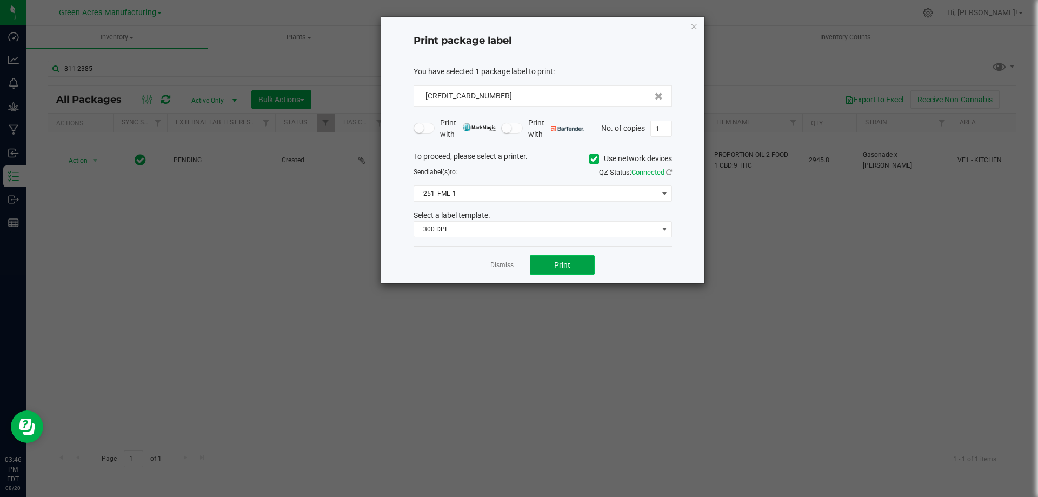
click at [550, 265] on button "Print" at bounding box center [562, 264] width 65 height 19
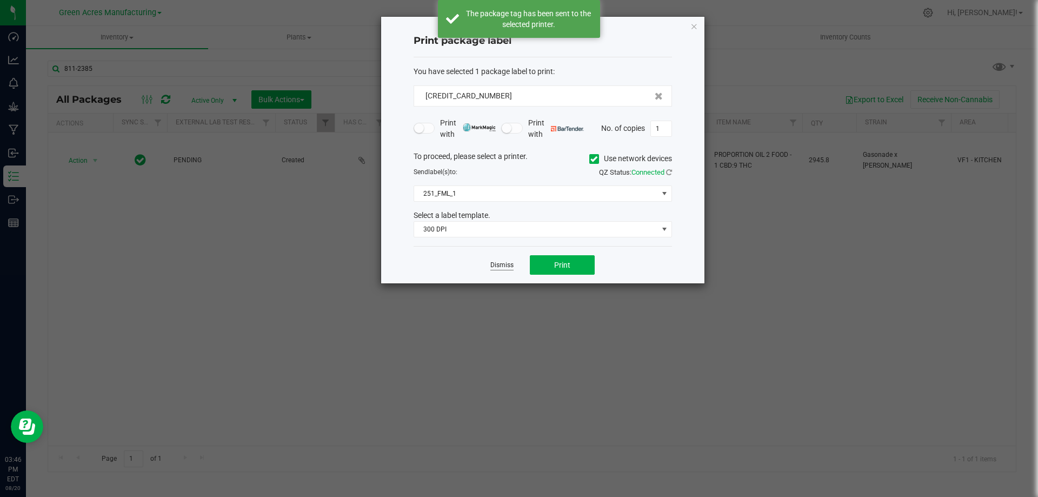
click at [510, 265] on link "Dismiss" at bounding box center [501, 264] width 23 height 9
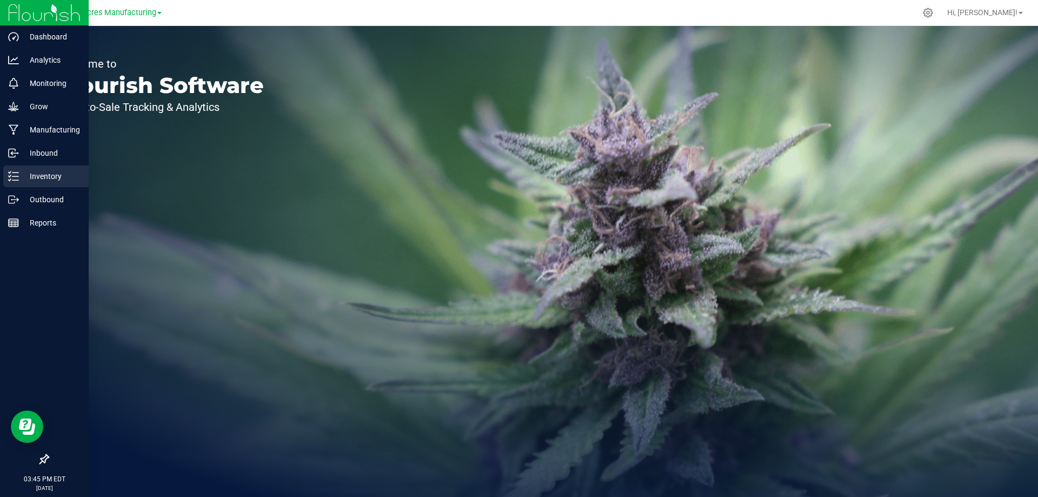
click at [15, 177] on icon at bounding box center [13, 176] width 11 height 11
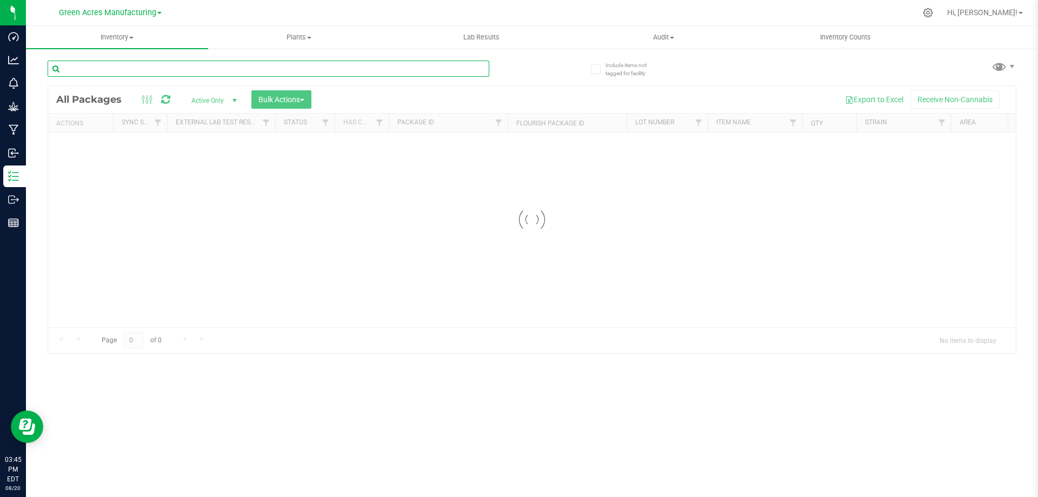
paste input "FLSRWGM-20241029-1019"
type input "FLSRWGM-20241029-1019"
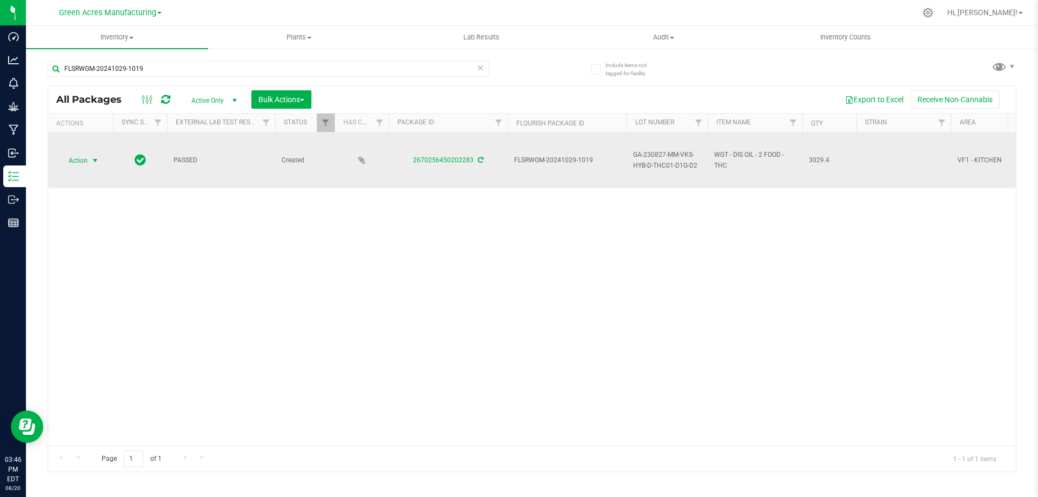
click at [89, 162] on span "select" at bounding box center [96, 160] width 14 height 15
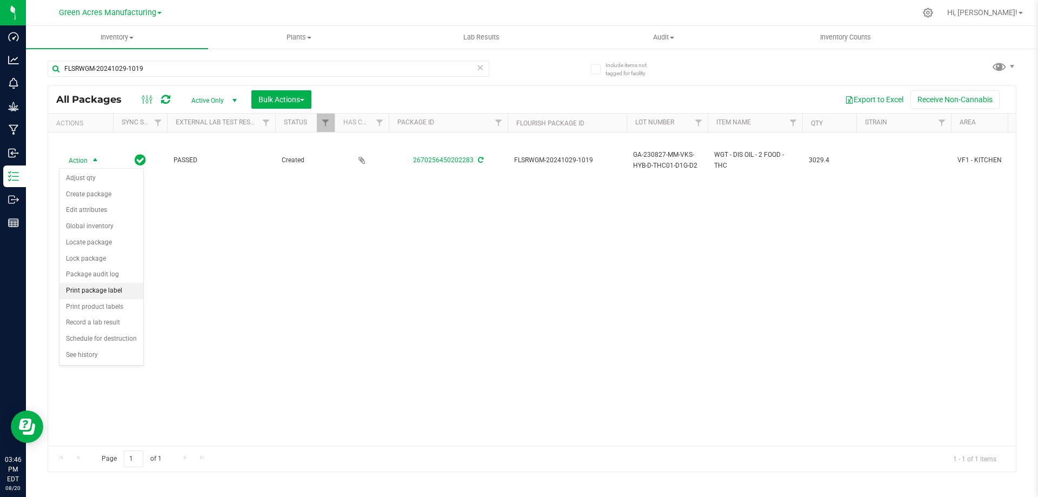
click at [81, 287] on li "Print package label" at bounding box center [101, 291] width 84 height 16
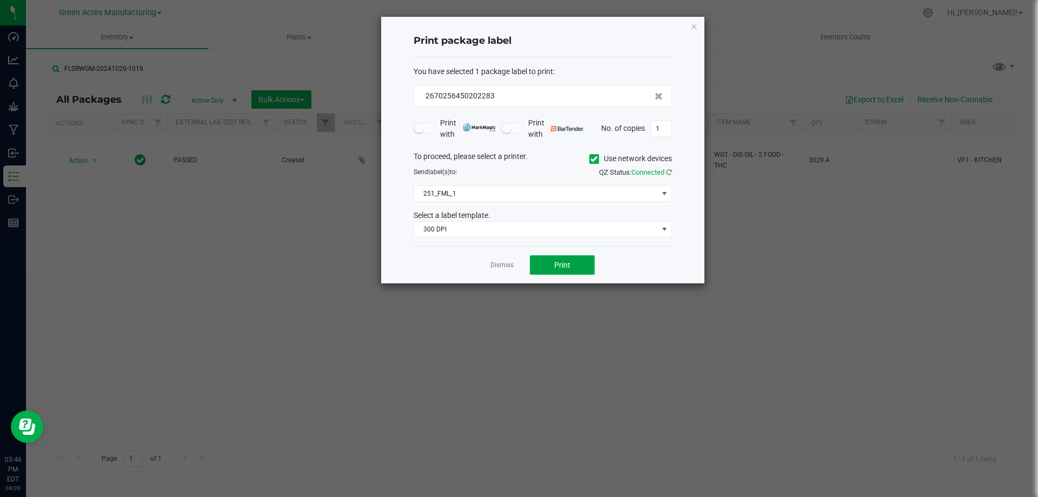
click at [540, 265] on button "Print" at bounding box center [562, 264] width 65 height 19
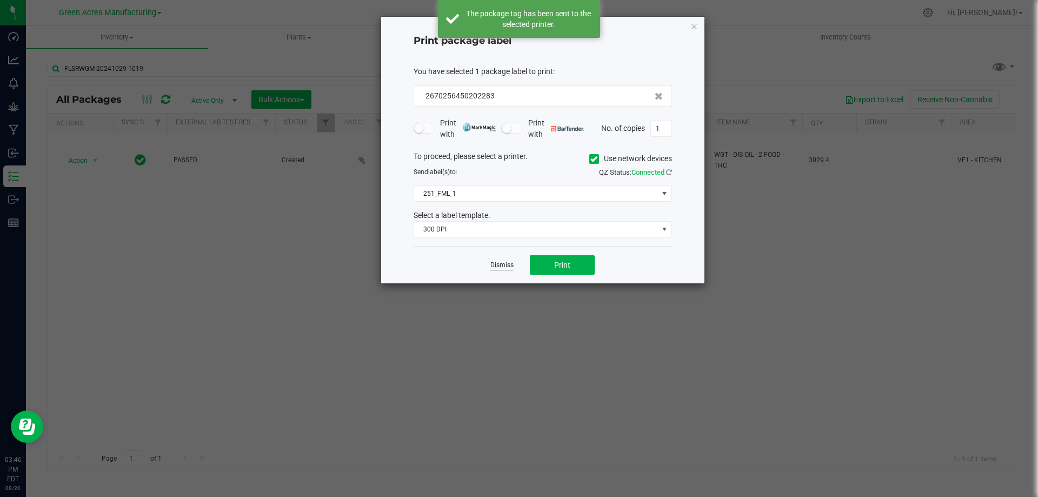
click at [507, 264] on link "Dismiss" at bounding box center [501, 264] width 23 height 9
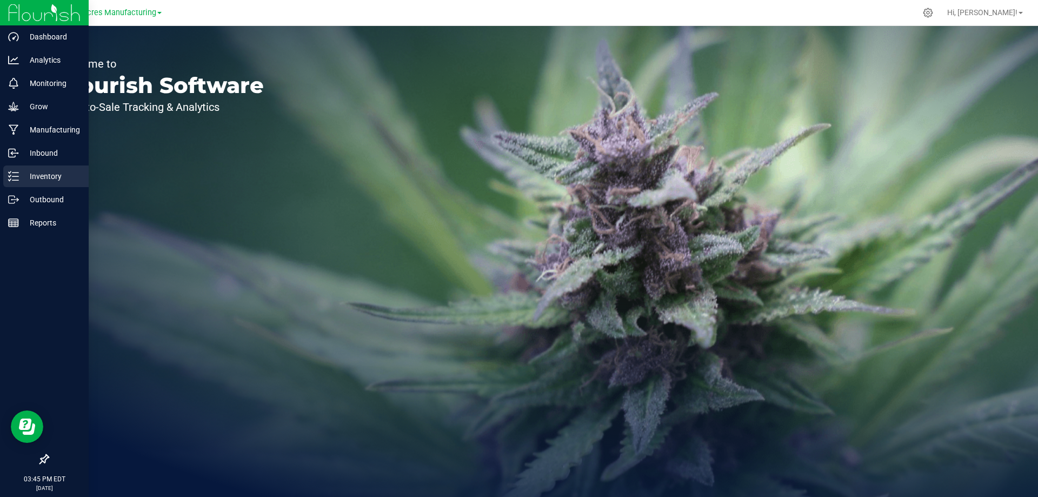
click at [15, 176] on line at bounding box center [15, 176] width 6 height 0
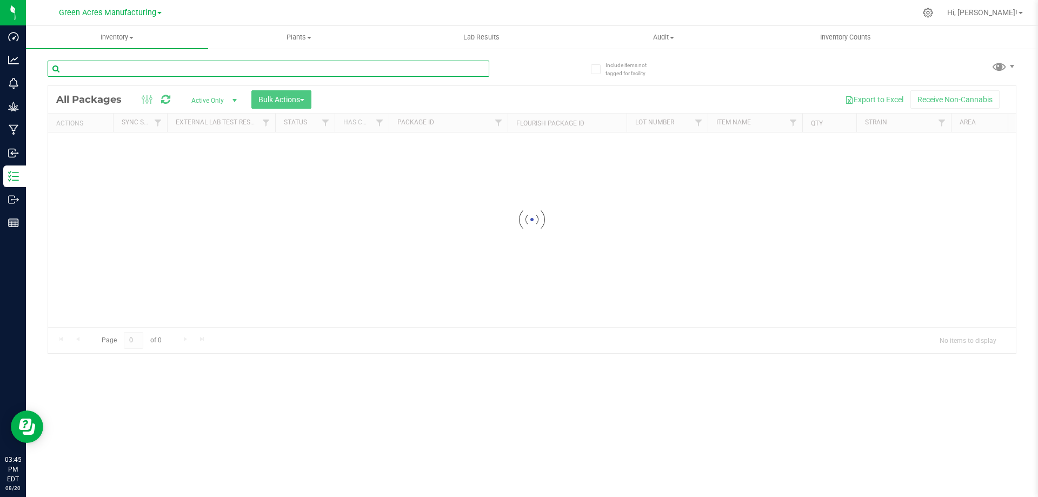
paste input "FLSRWGM-20241029-603"
type input "FLSRWGM-20241029-603"
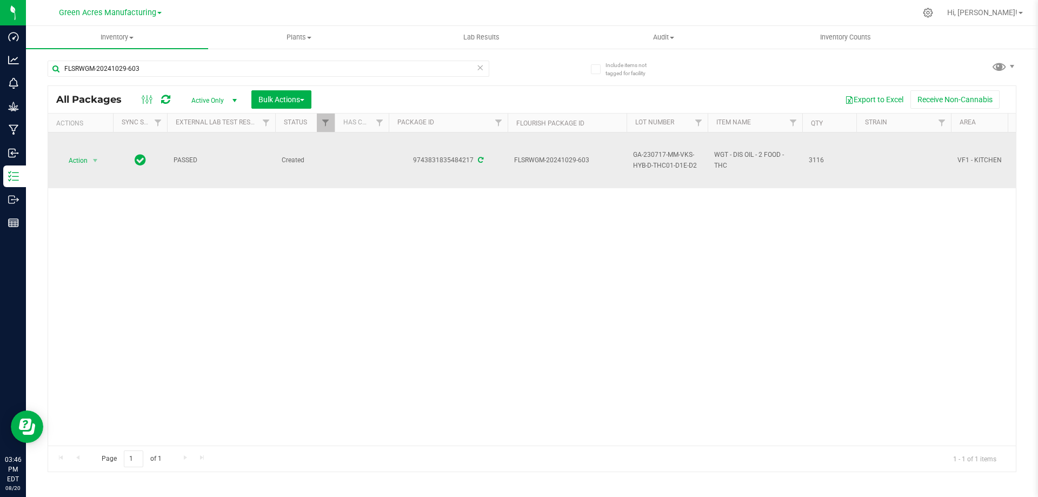
click at [90, 162] on span "select" at bounding box center [96, 160] width 14 height 15
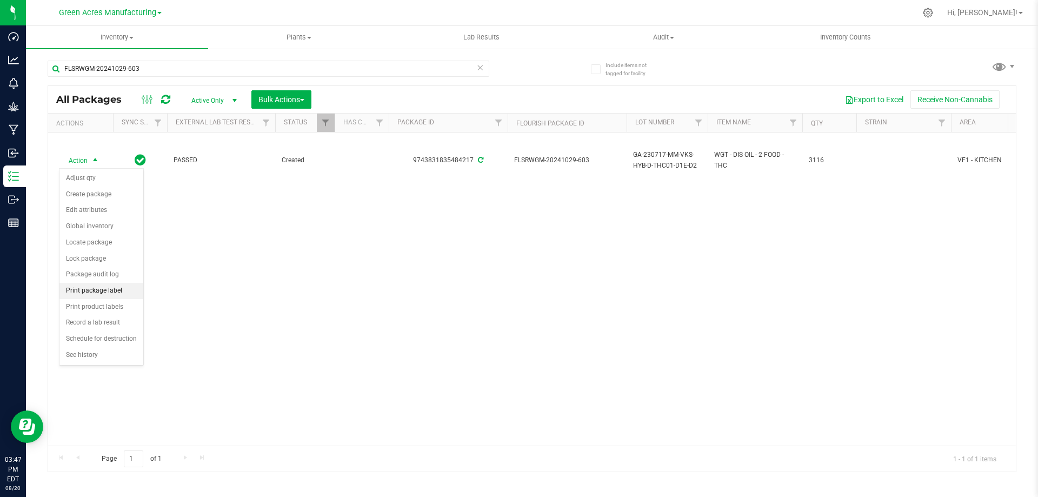
click at [97, 293] on li "Print package label" at bounding box center [101, 291] width 84 height 16
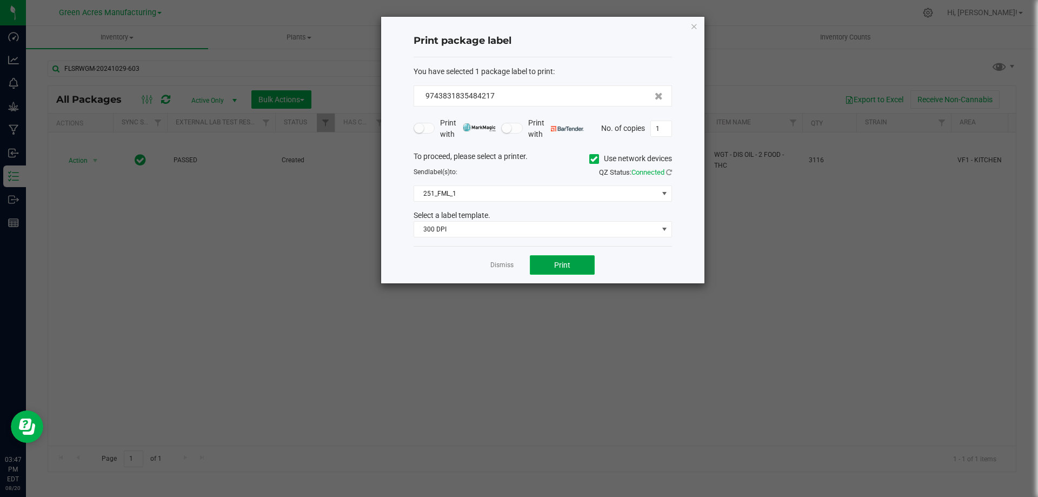
click at [559, 262] on span "Print" at bounding box center [562, 264] width 16 height 9
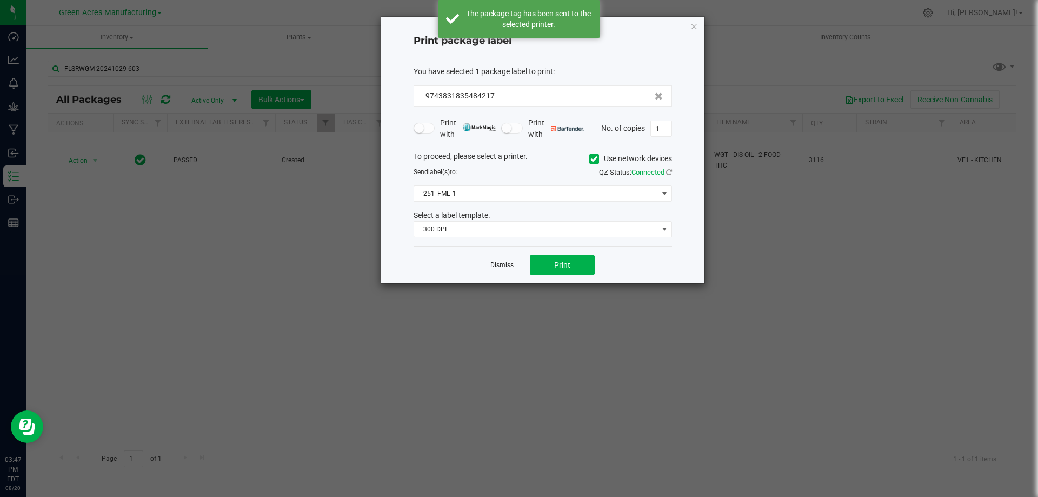
click at [494, 266] on link "Dismiss" at bounding box center [501, 264] width 23 height 9
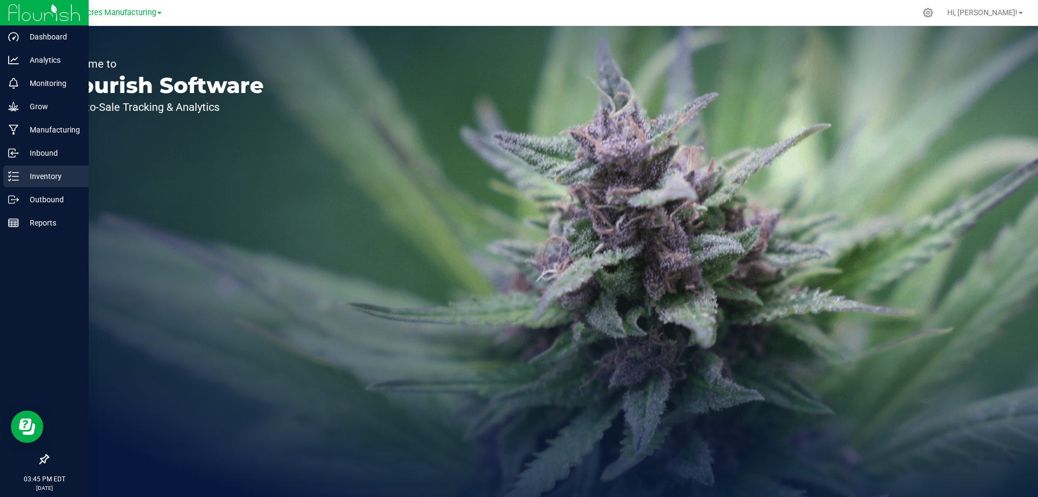
click at [16, 172] on icon at bounding box center [13, 176] width 11 height 11
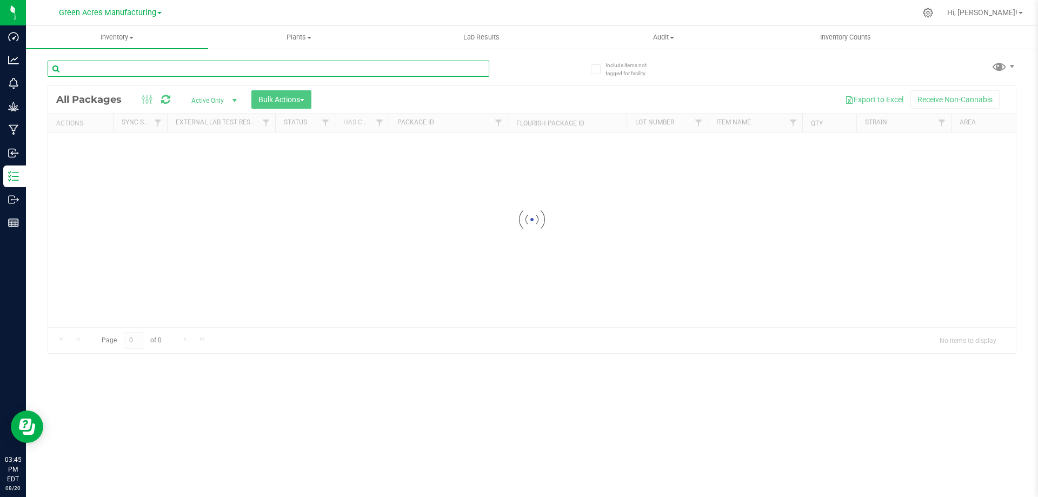
paste input "FLSRWGM-20250820-2338"
type input "FLSRWGM-20250820-2338"
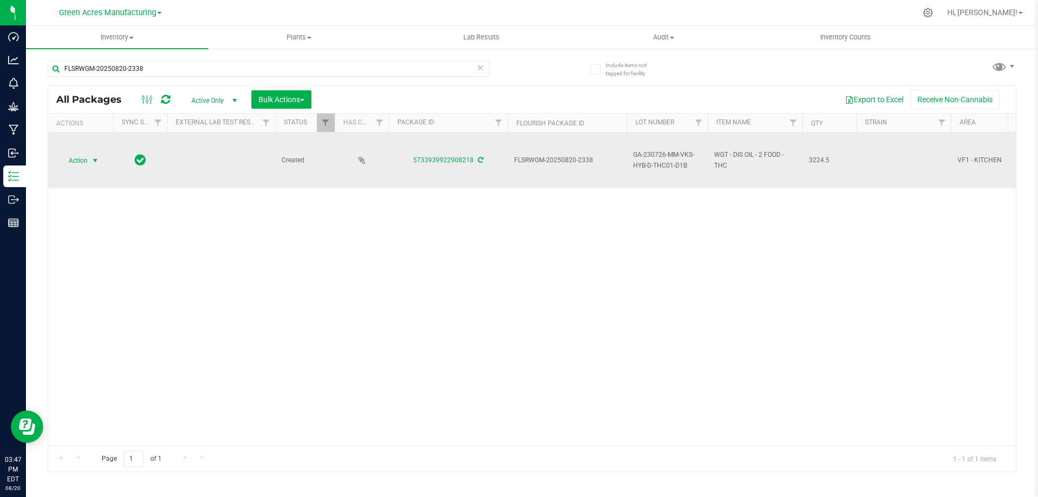
click at [95, 159] on span "select" at bounding box center [95, 160] width 9 height 9
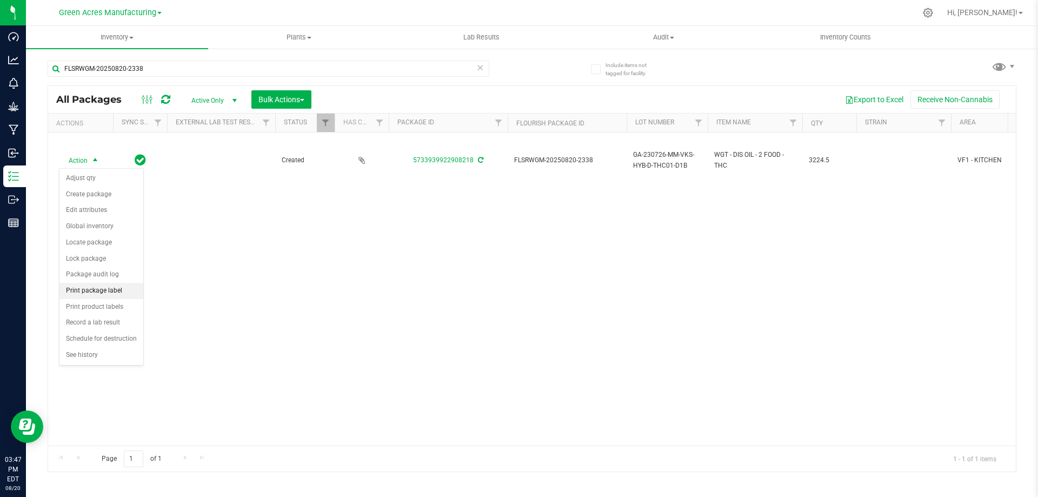
click at [98, 293] on li "Print package label" at bounding box center [101, 291] width 84 height 16
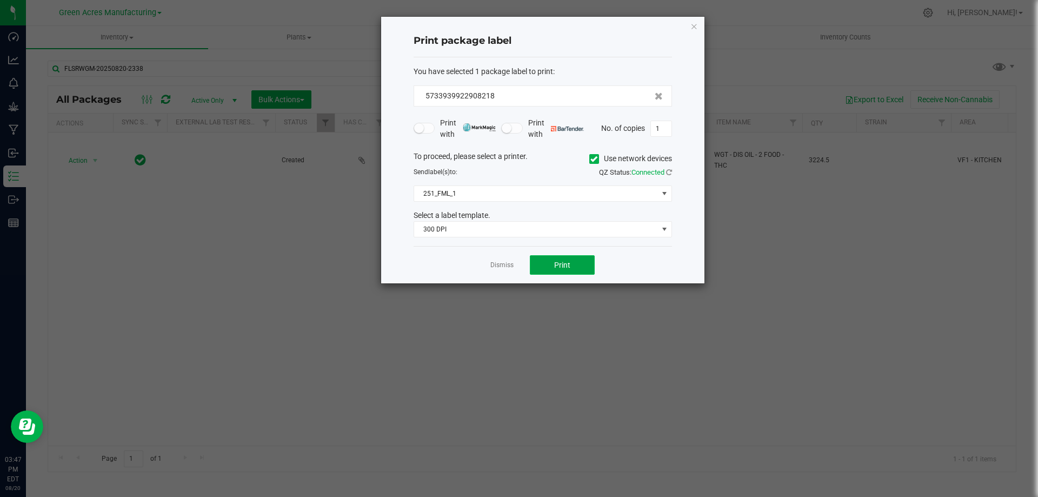
click at [541, 263] on button "Print" at bounding box center [562, 264] width 65 height 19
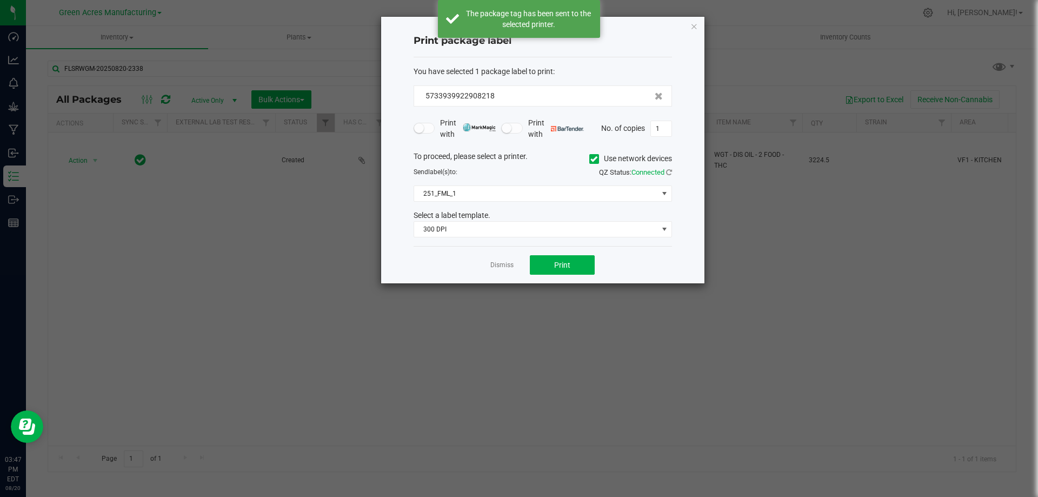
click at [499, 266] on link "Dismiss" at bounding box center [501, 264] width 23 height 9
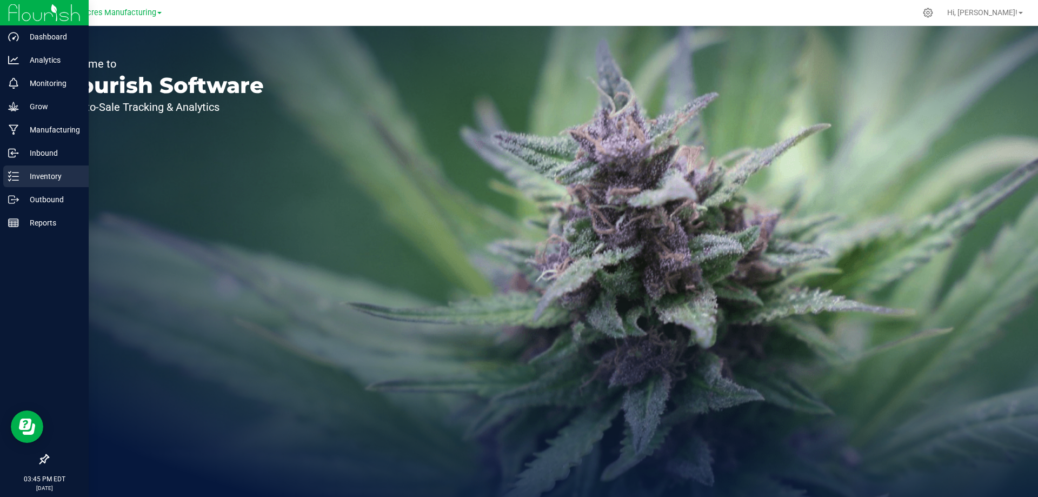
click at [19, 177] on p "Inventory" at bounding box center [51, 176] width 65 height 13
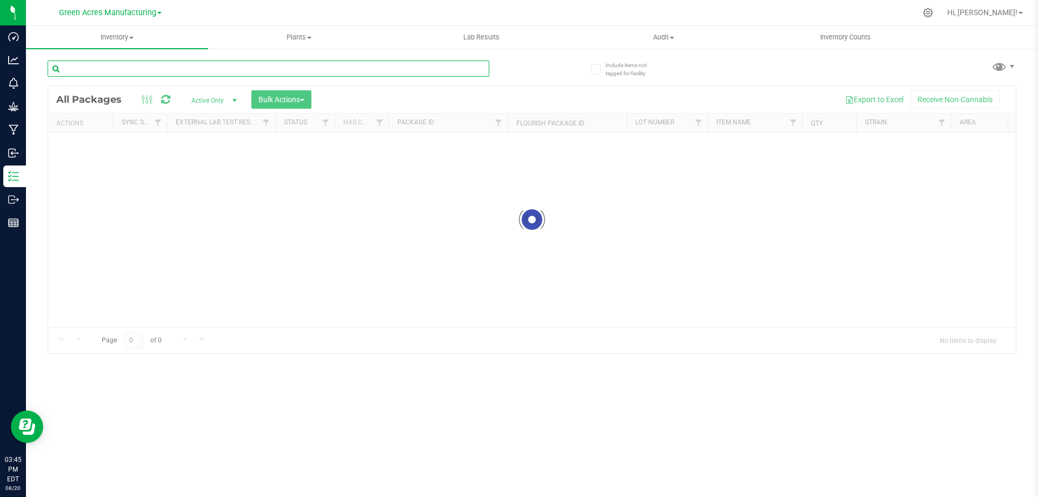
paste input "FLSRWGM-20241029-909"
type input "FLSRWGM-20241029-909"
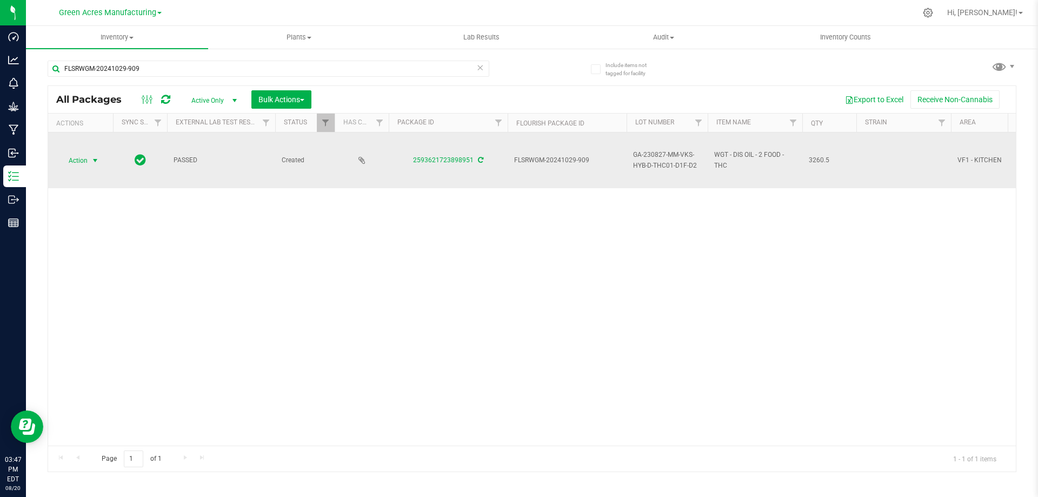
click at [83, 163] on span "Action" at bounding box center [73, 160] width 29 height 15
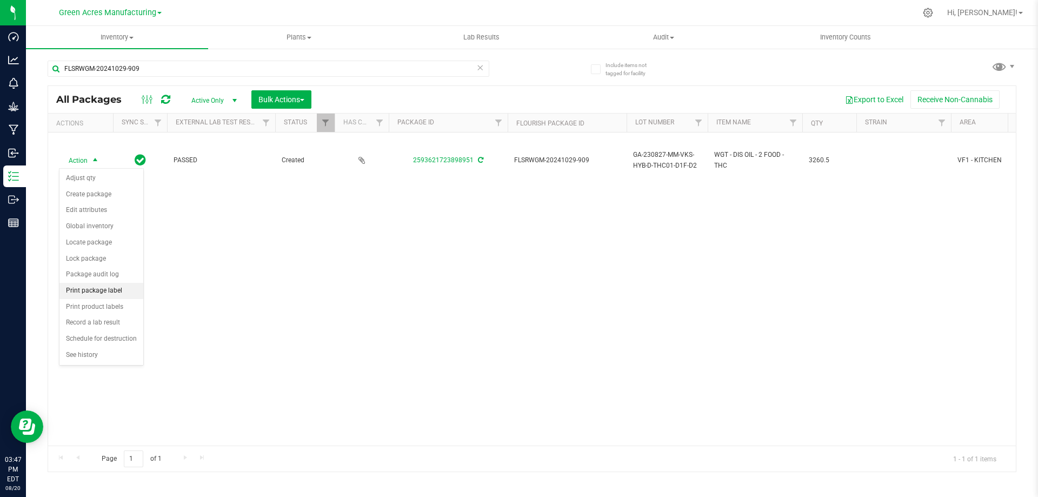
click at [111, 296] on li "Print package label" at bounding box center [101, 291] width 84 height 16
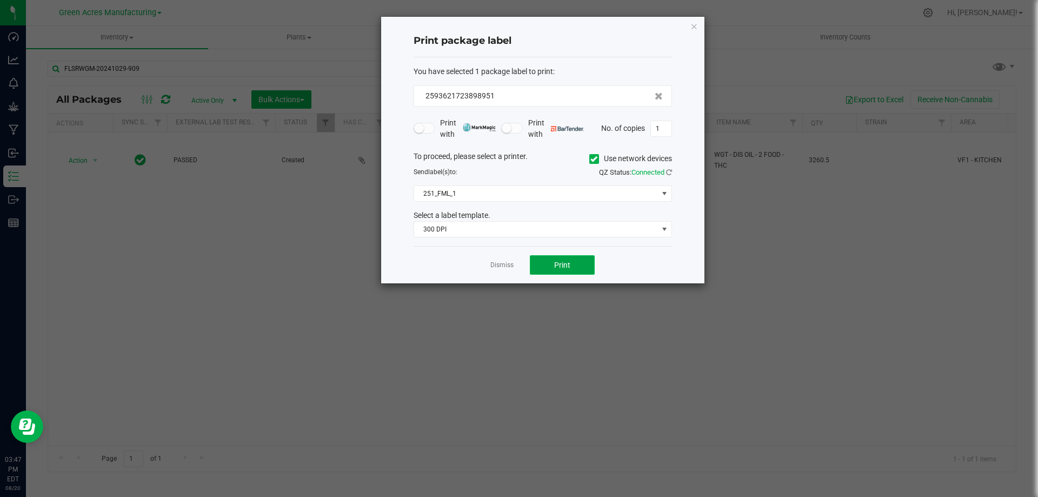
click at [568, 267] on span "Print" at bounding box center [562, 264] width 16 height 9
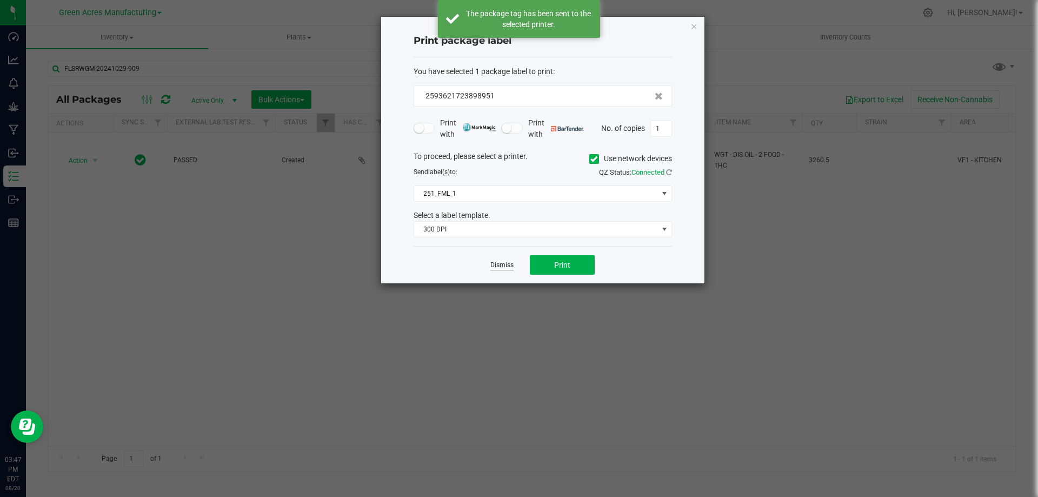
click at [507, 264] on link "Dismiss" at bounding box center [501, 264] width 23 height 9
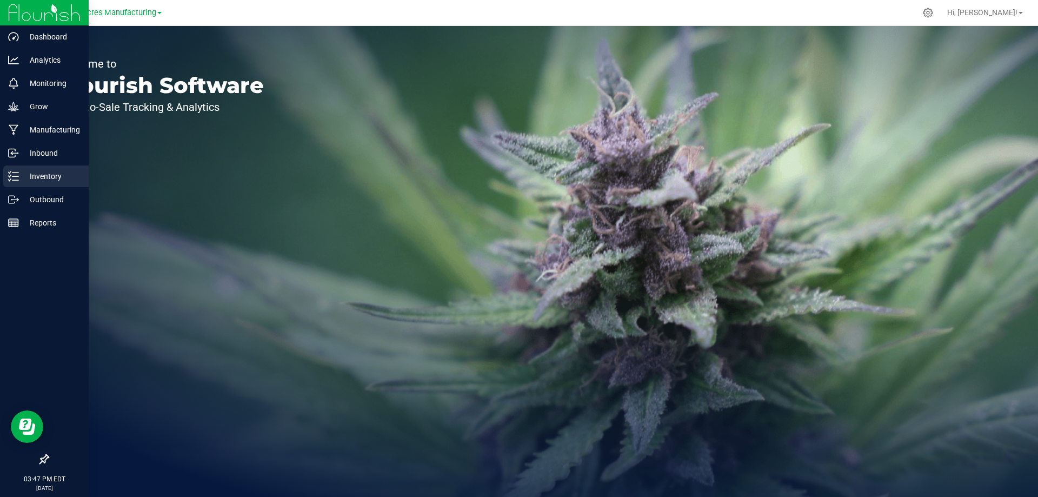
click at [23, 173] on p "Inventory" at bounding box center [51, 176] width 65 height 13
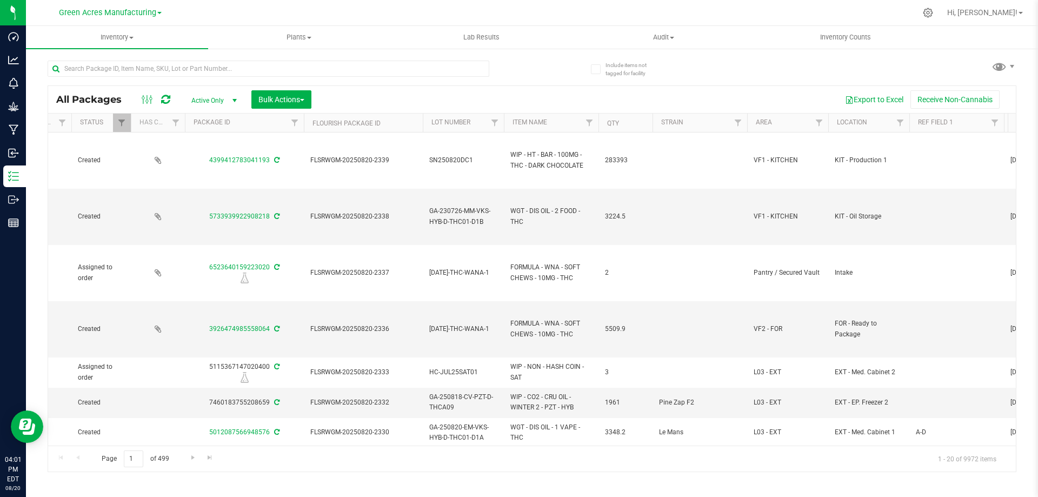
scroll to position [0, 301]
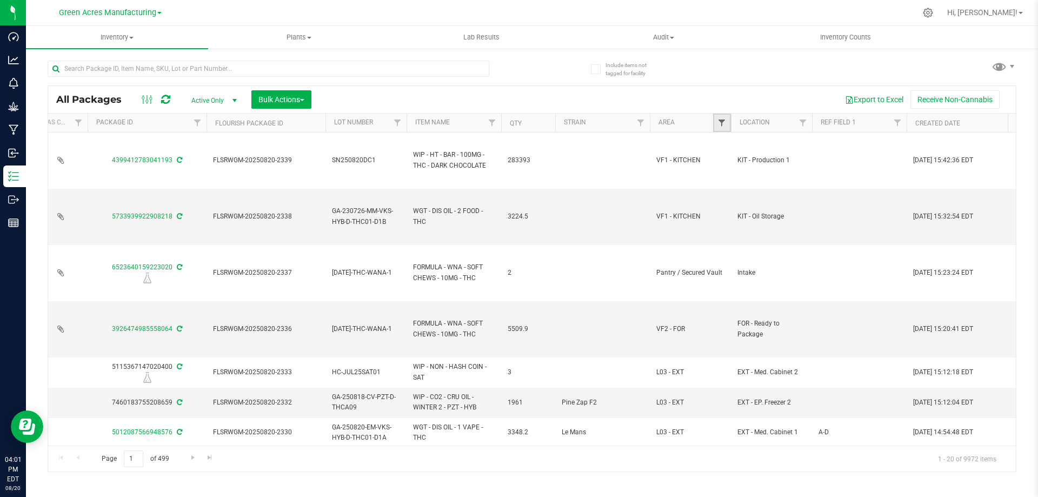
click at [725, 122] on span "Filter" at bounding box center [721, 122] width 9 height 9
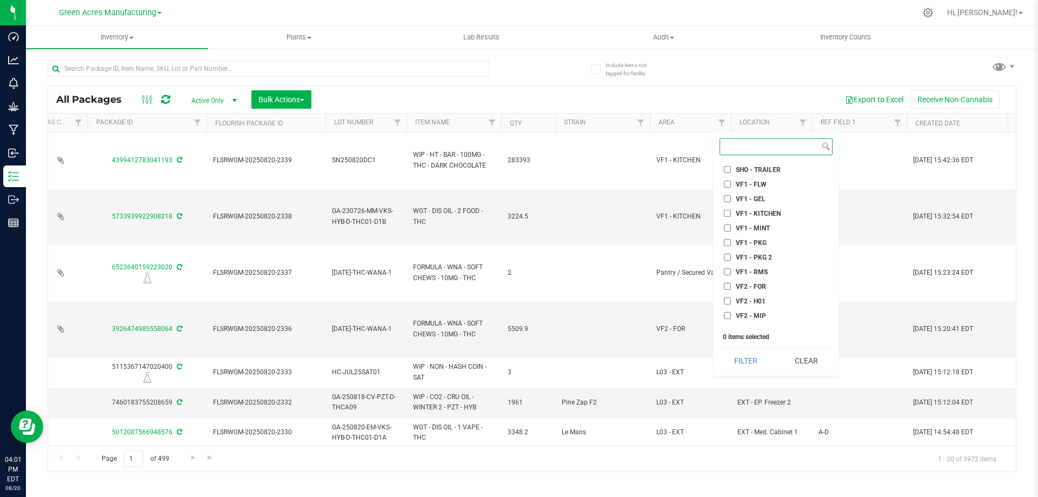
scroll to position [469, 0]
click at [727, 267] on input "VF2 - FOR" at bounding box center [727, 269] width 7 height 7
checkbox input "true"
click at [742, 364] on button "Filter" at bounding box center [745, 361] width 52 height 24
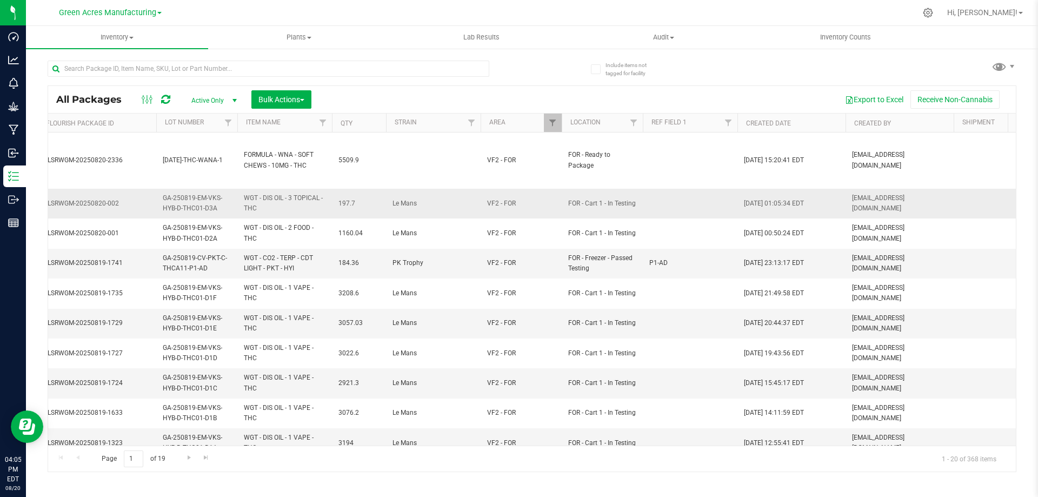
scroll to position [0, 472]
click at [628, 122] on span "Filter" at bounding box center [631, 122] width 9 height 9
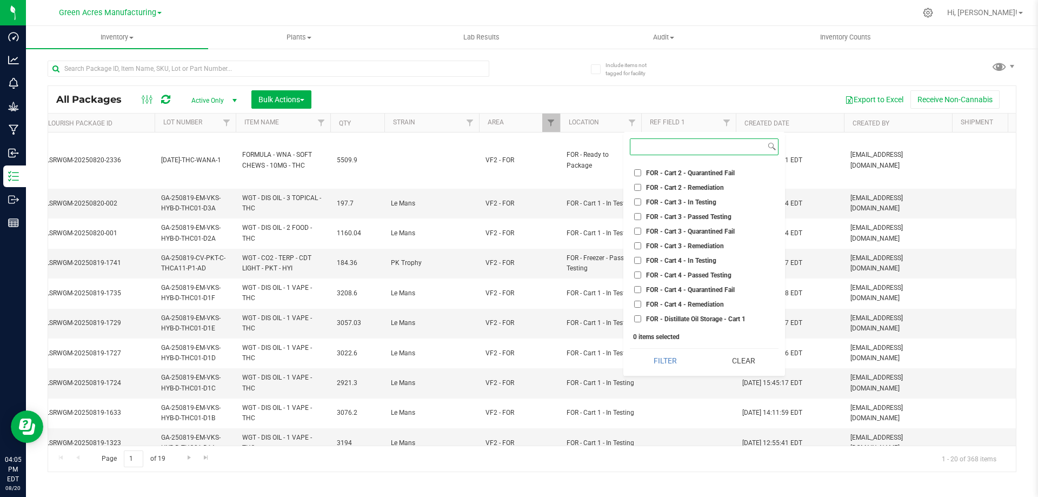
scroll to position [1657, 0]
click at [635, 249] on input "FOR - Freezer - In Testing" at bounding box center [637, 247] width 7 height 7
checkbox input "true"
click at [638, 262] on input "FOR - Freezer - Passed Testing" at bounding box center [637, 262] width 7 height 7
checkbox input "true"
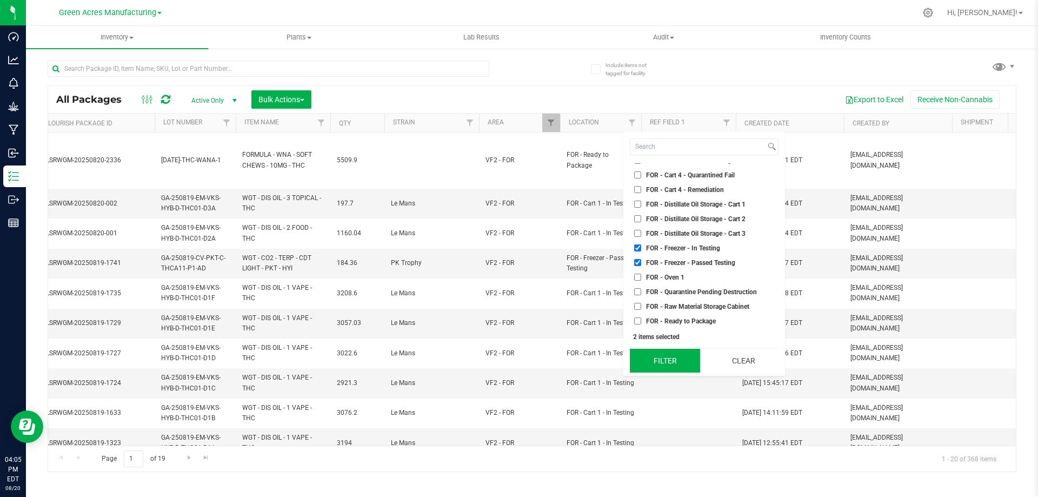
click at [665, 350] on button "Filter" at bounding box center [665, 361] width 70 height 24
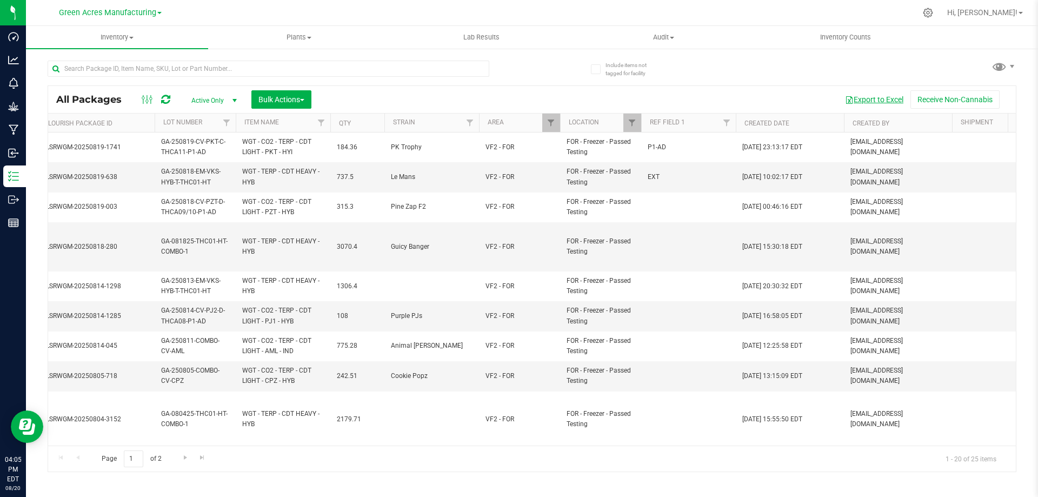
click at [880, 97] on button "Export to Excel" at bounding box center [874, 99] width 72 height 18
